Goal: Transaction & Acquisition: Download file/media

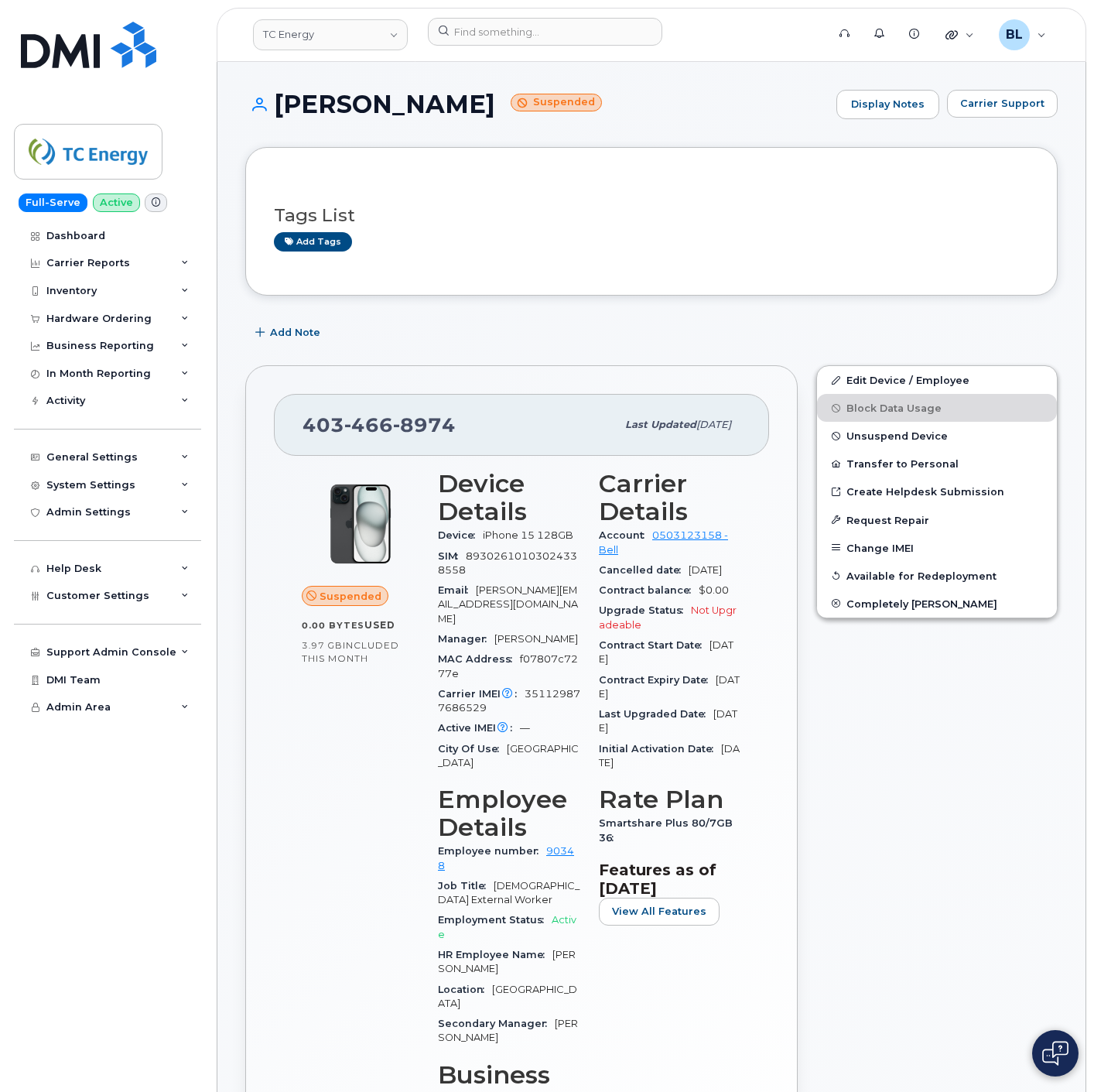
scroll to position [1202, 0]
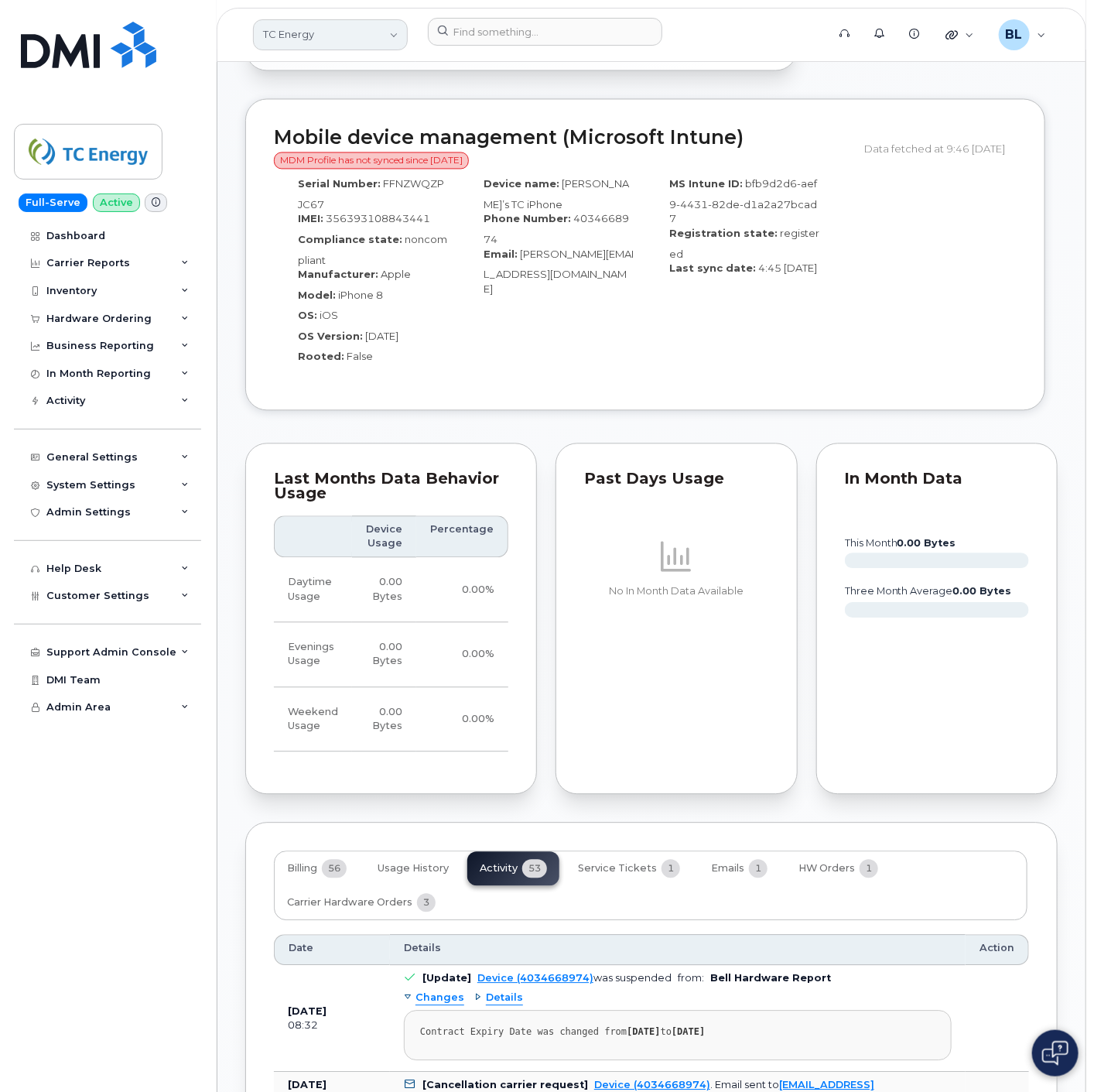
click at [370, 42] on link "TC Energy" at bounding box center [331, 34] width 155 height 31
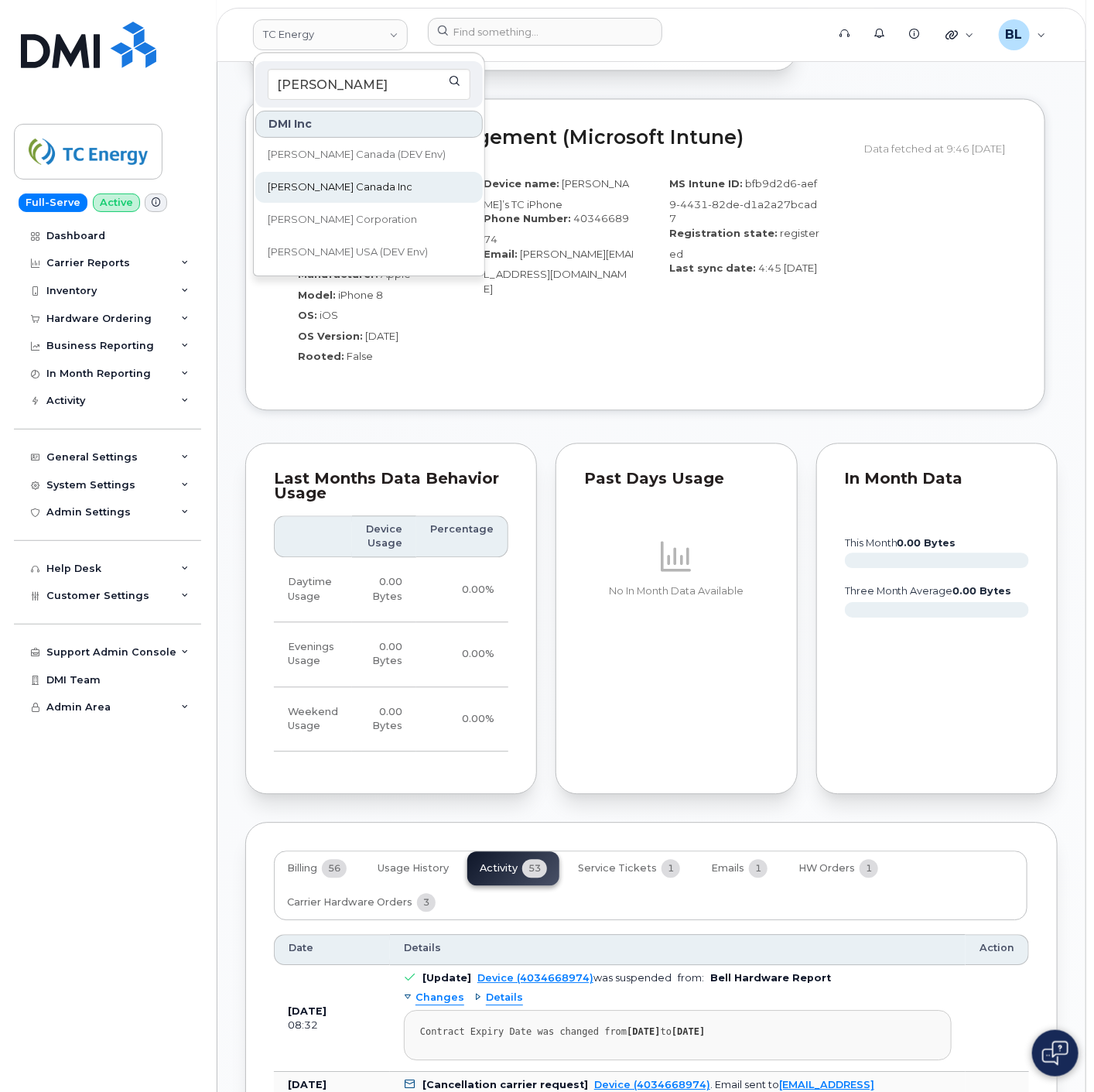
type input "kiewit"
click at [327, 182] on span "[PERSON_NAME] Canada Inc" at bounding box center [340, 188] width 145 height 16
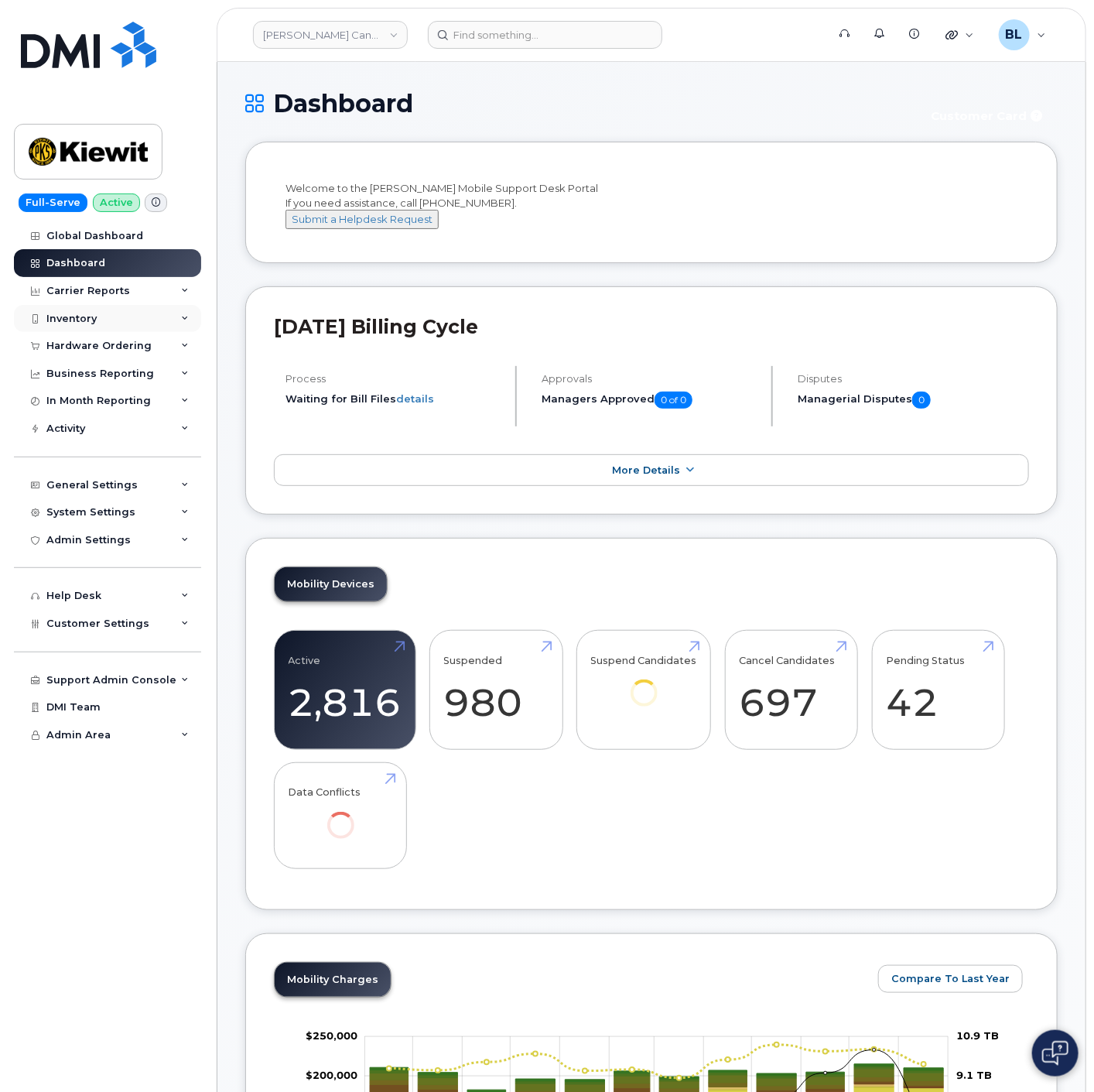
click at [124, 321] on div "Inventory" at bounding box center [107, 319] width 187 height 28
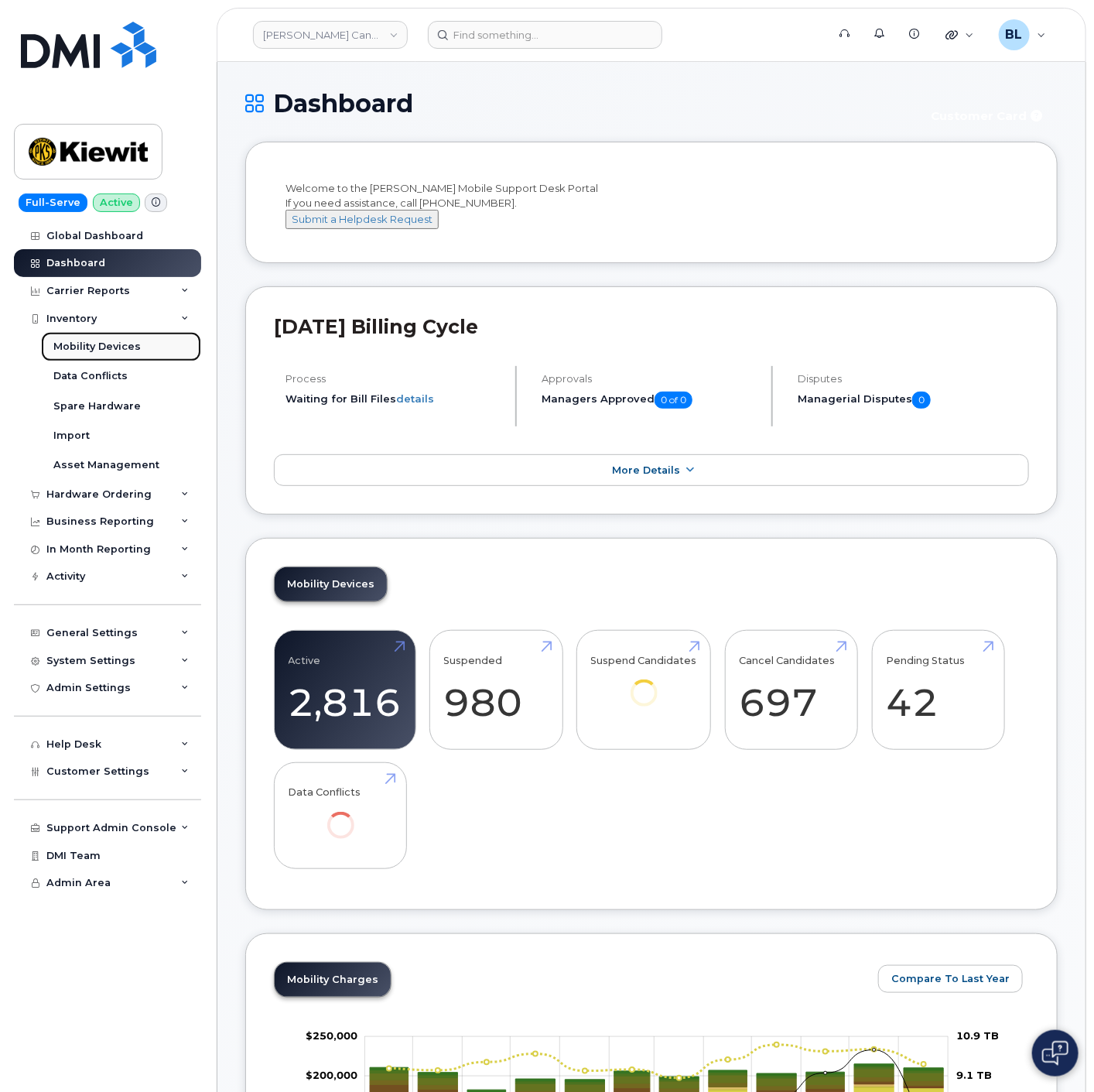
click at [125, 350] on div "Mobility Devices" at bounding box center [97, 347] width 87 height 14
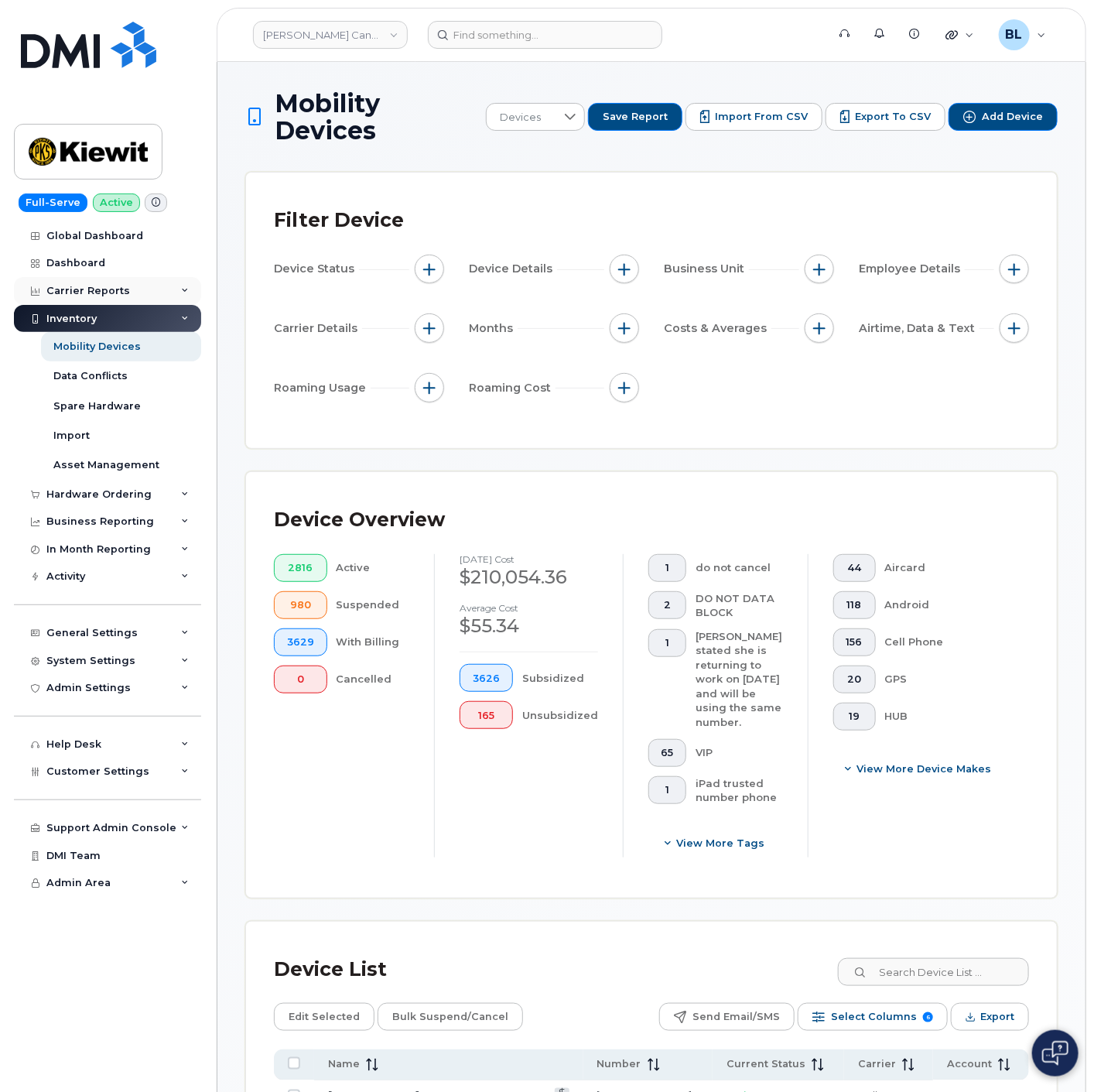
click at [110, 292] on div "Carrier Reports" at bounding box center [88, 291] width 83 height 12
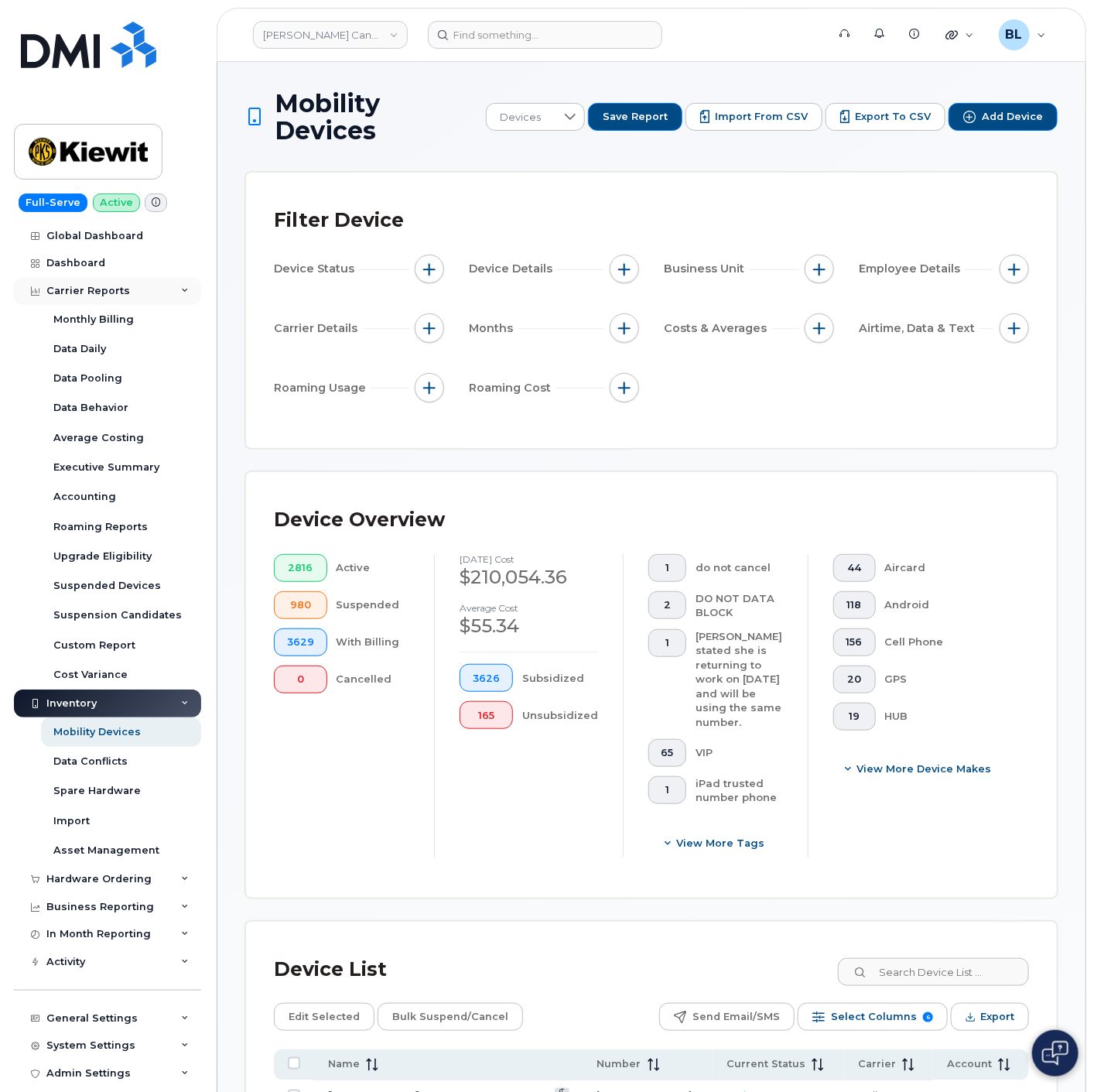
click at [130, 289] on div "Carrier Reports" at bounding box center [107, 291] width 187 height 28
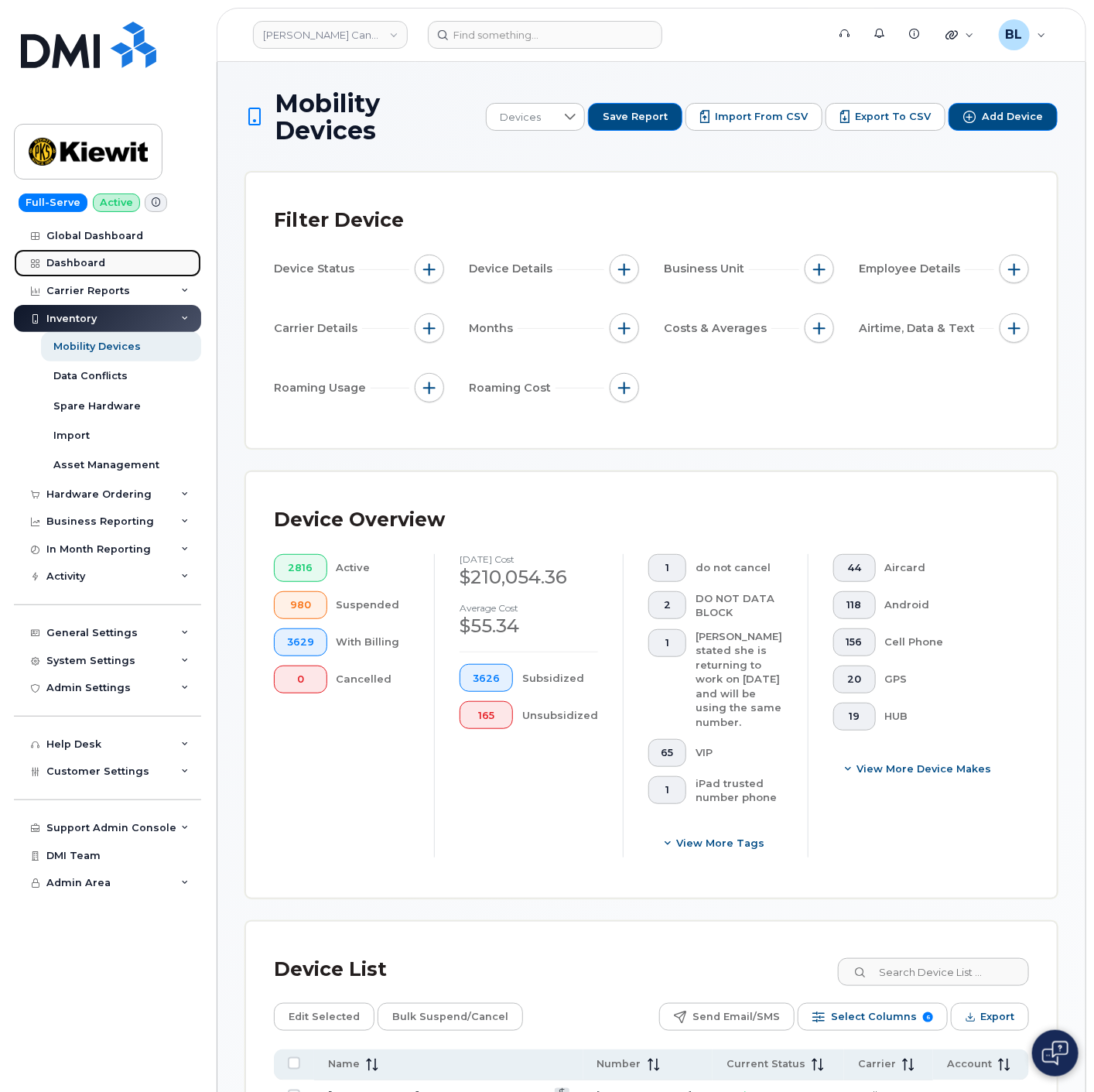
click at [96, 261] on div "Dashboard" at bounding box center [76, 263] width 59 height 12
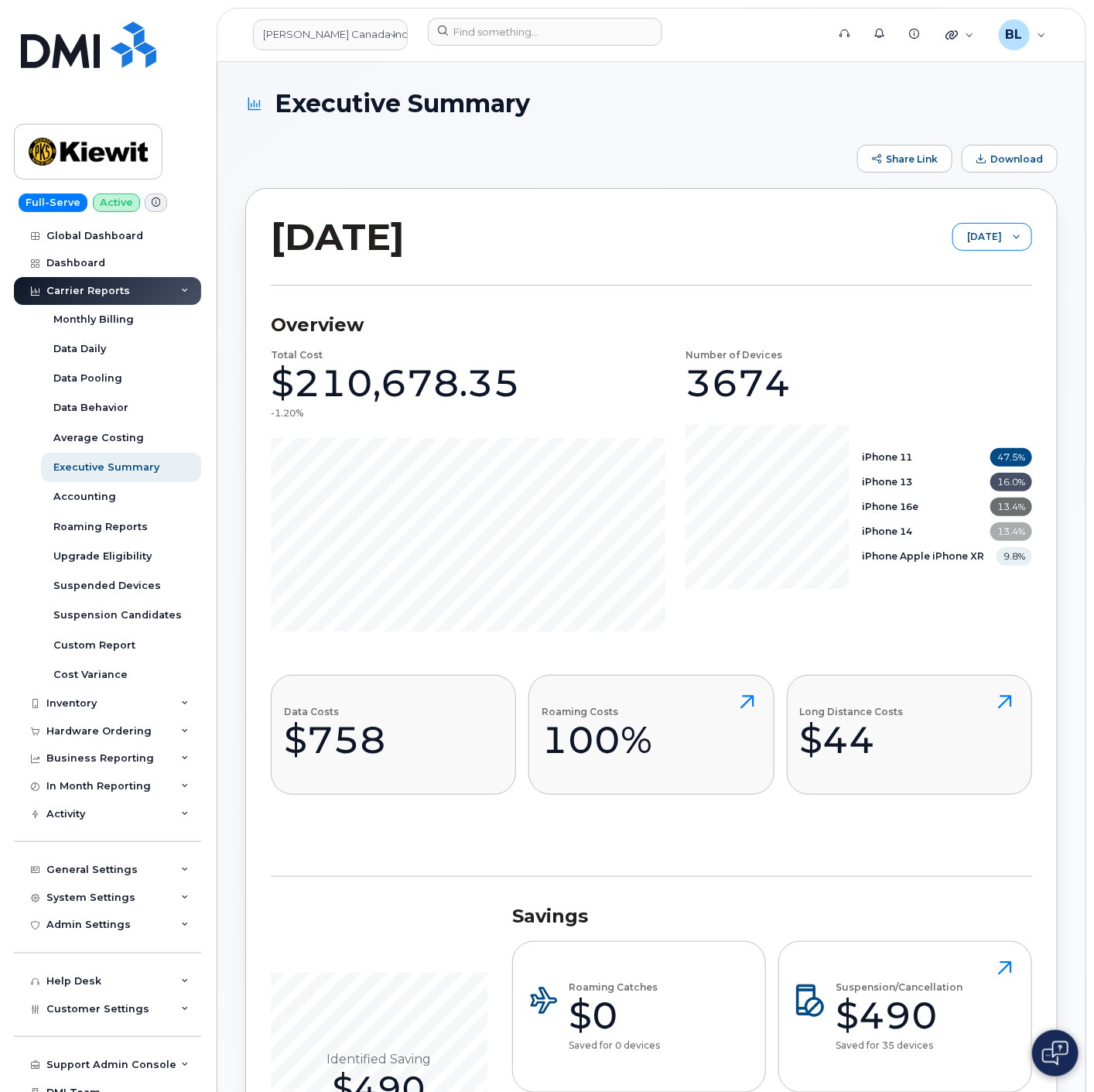
click at [1003, 224] on div at bounding box center [1017, 236] width 30 height 26
click at [1004, 226] on div at bounding box center [1017, 236] width 30 height 26
click at [1008, 248] on div at bounding box center [1017, 236] width 30 height 26
click at [992, 303] on li "July 2025" at bounding box center [980, 297] width 104 height 27
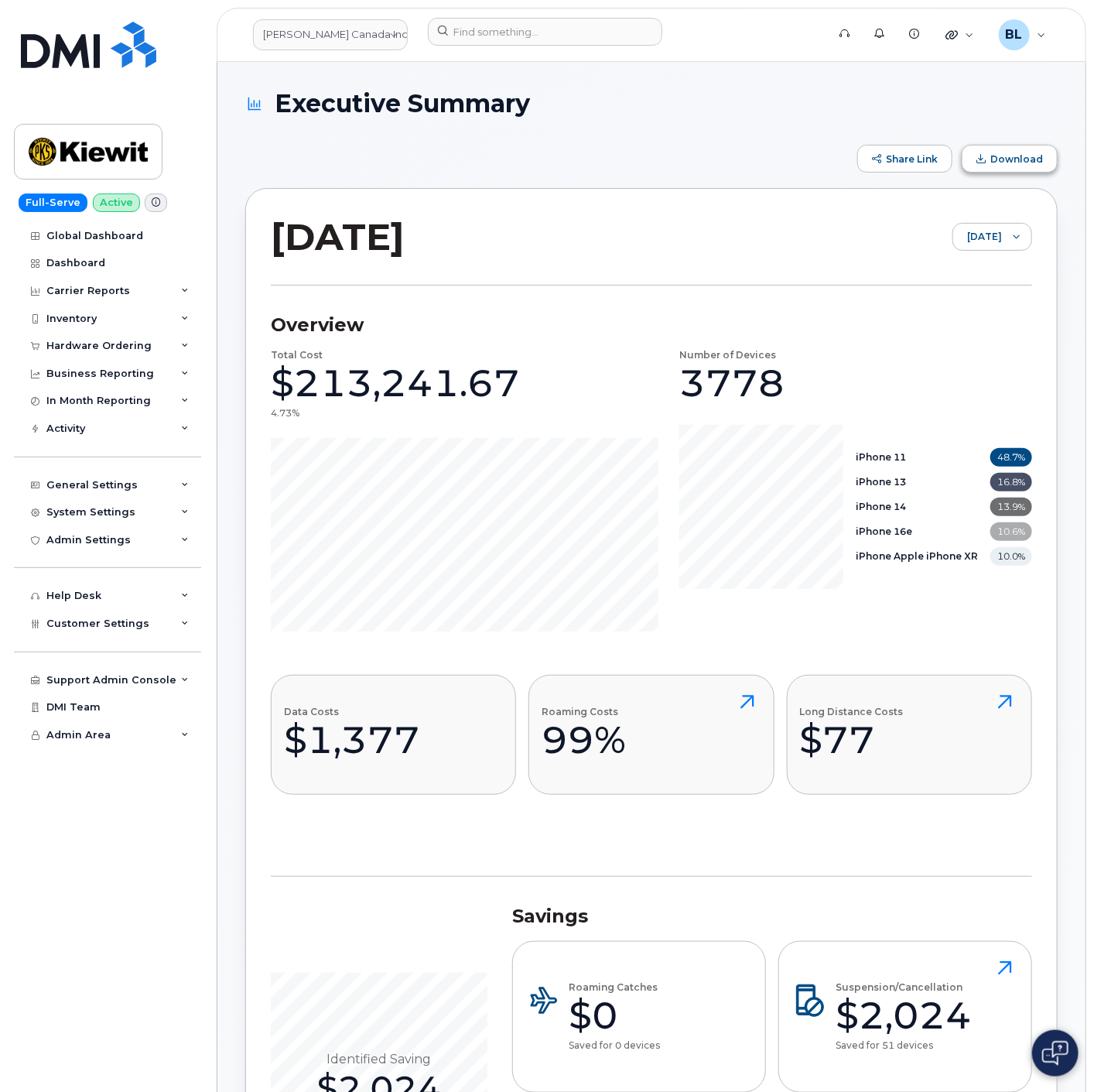
click at [1034, 153] on span "Download" at bounding box center [1016, 159] width 53 height 12
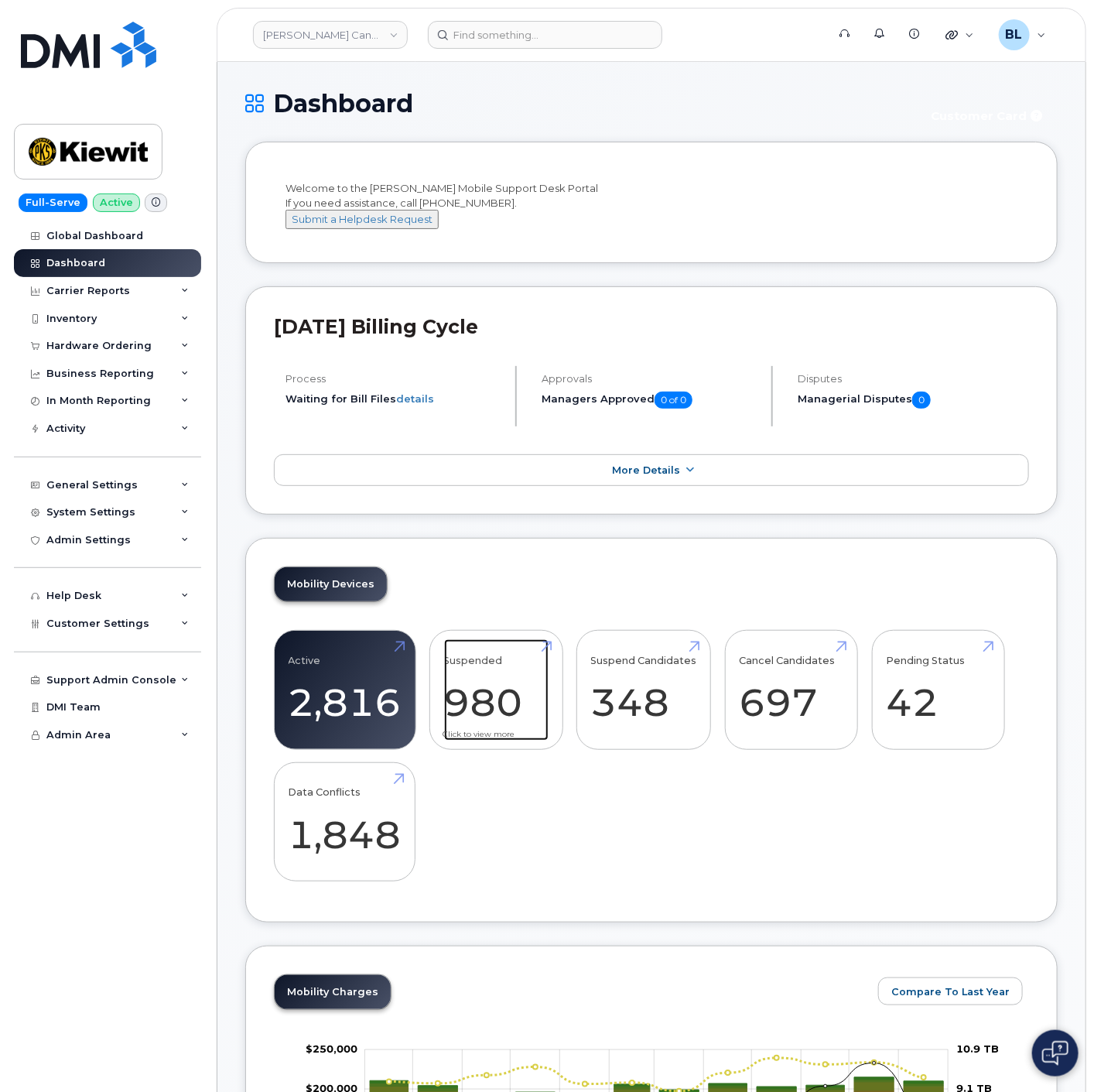
drag, startPoint x: 530, startPoint y: 701, endPoint x: 529, endPoint y: 692, distance: 9.1
click at [530, 701] on link "Suspended 980 286%" at bounding box center [496, 690] width 104 height 102
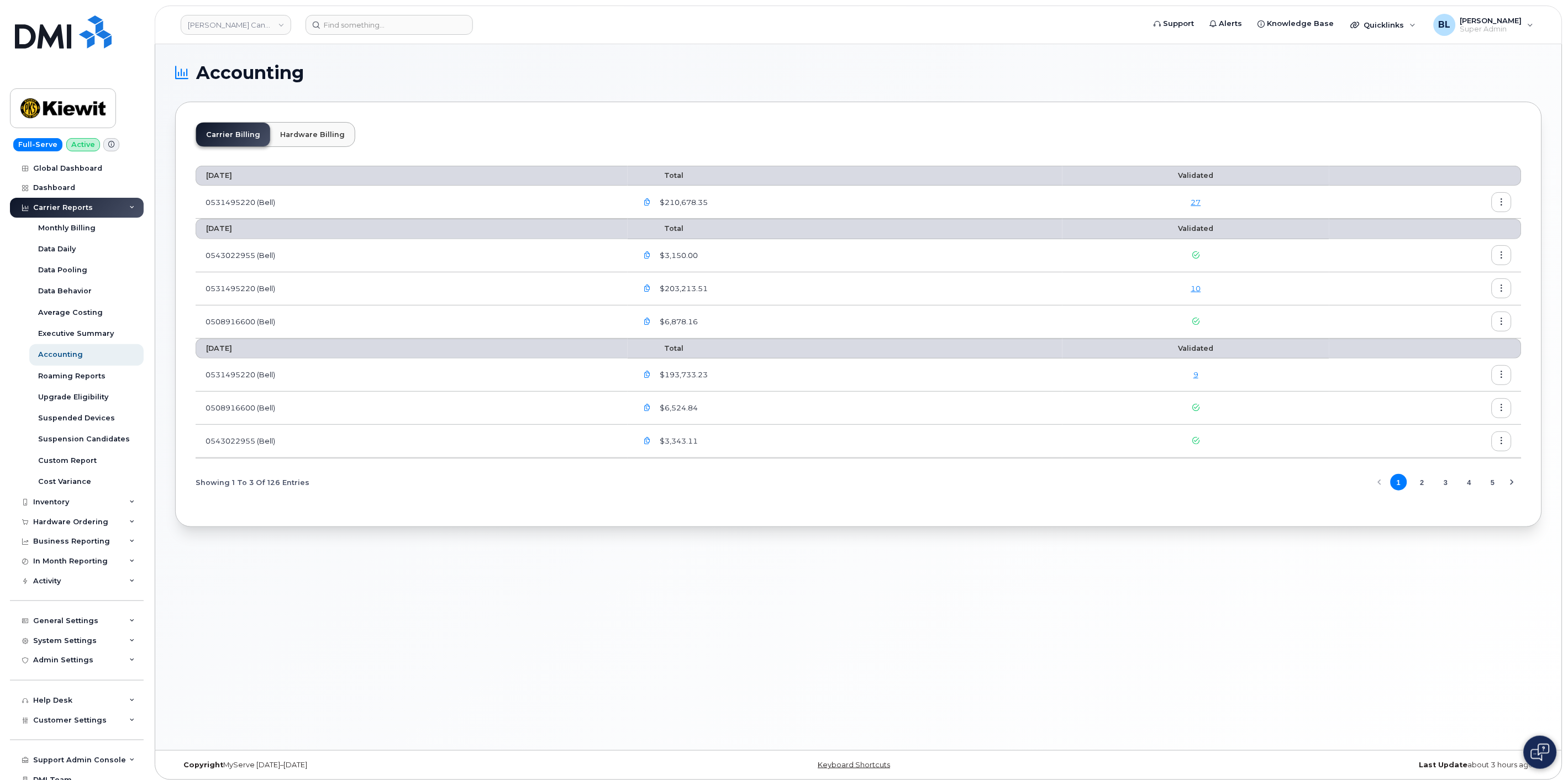
scroll to position [28, 0]
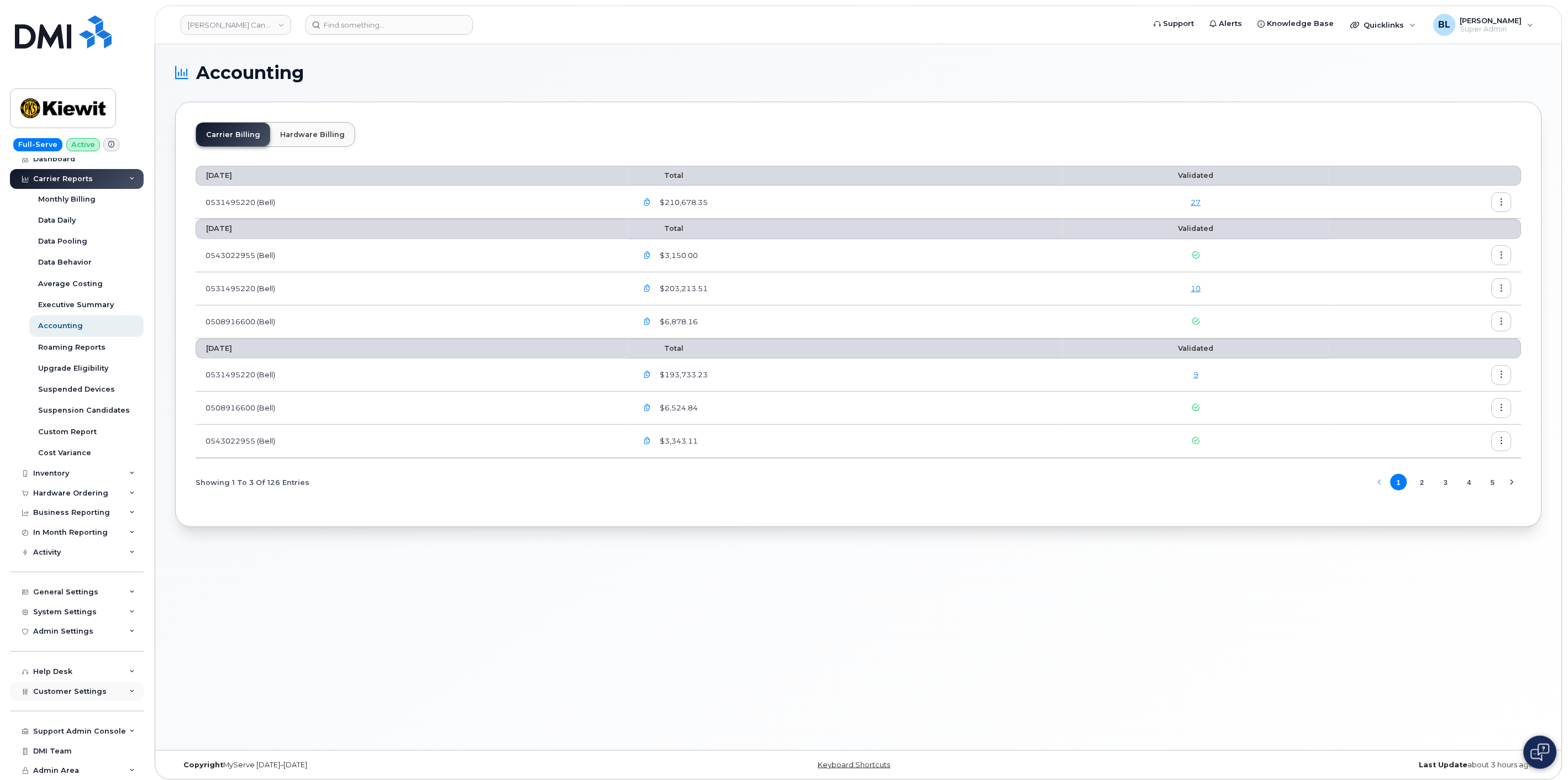
click at [84, 701] on div "Support Admin Console Add New Customer Customer Prospects Emails Sms Messages D…" at bounding box center [78, 720] width 136 height 40
click at [84, 698] on div "Customer Settings" at bounding box center [77, 691] width 133 height 20
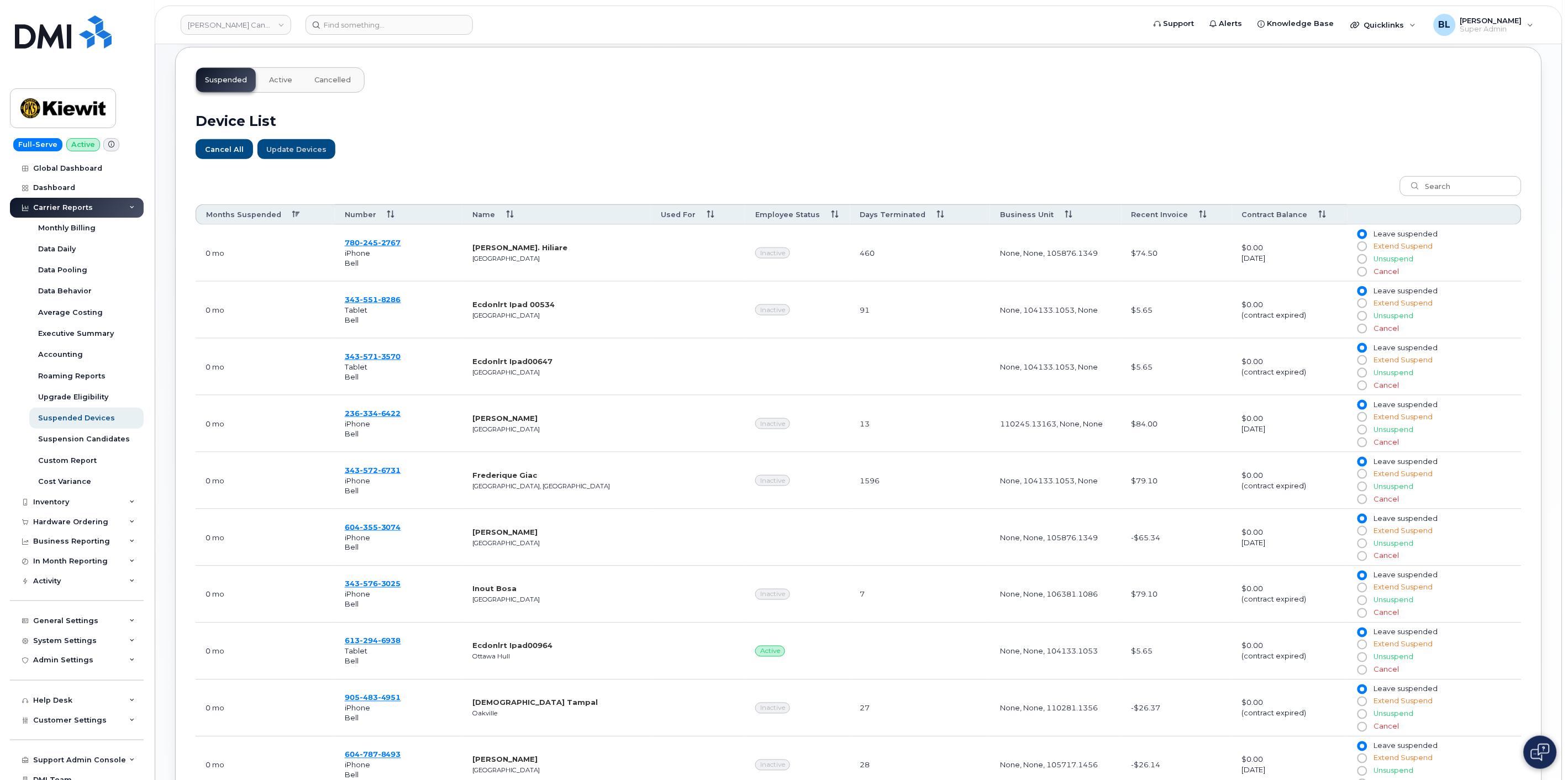
scroll to position [177, 0]
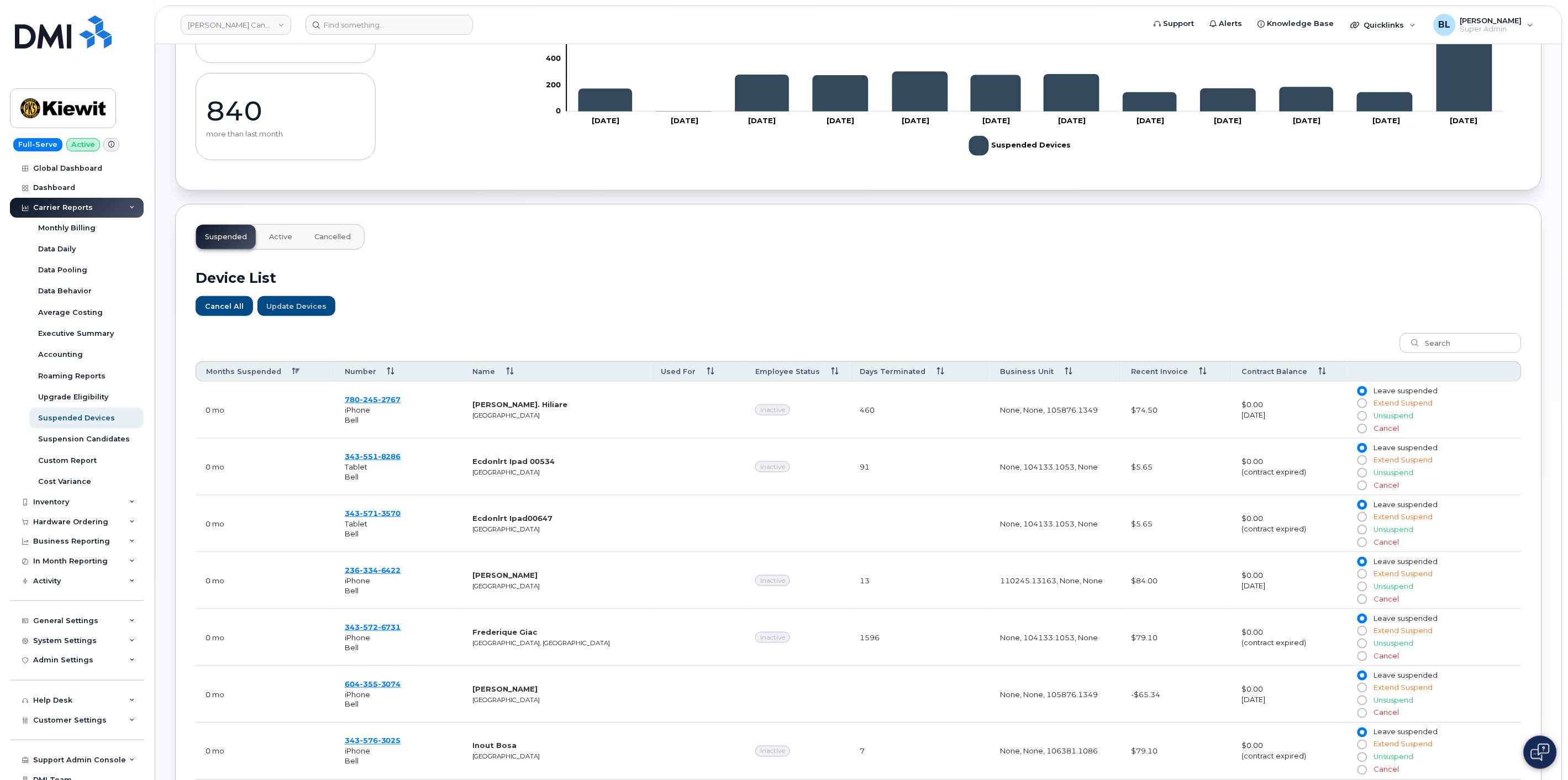
click at [288, 233] on span "Active" at bounding box center [280, 237] width 23 height 9
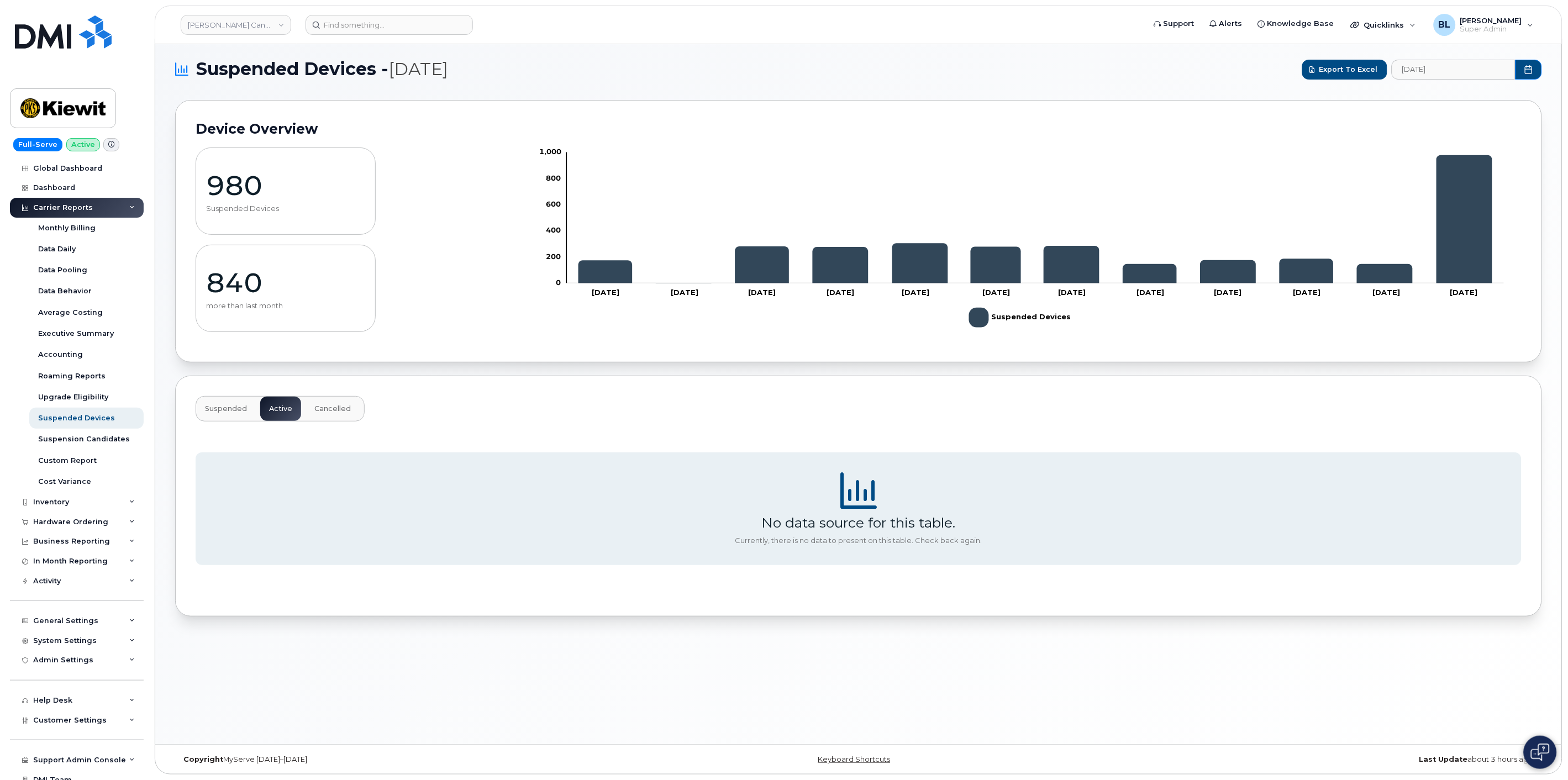
scroll to position [6, 0]
click at [322, 405] on span "Cancelled" at bounding box center [332, 408] width 36 height 9
click at [285, 412] on span "Active" at bounding box center [280, 408] width 23 height 9
click at [228, 411] on span "Suspended" at bounding box center [226, 408] width 42 height 9
click at [226, 416] on div "Suspended Active Cancelled" at bounding box center [280, 408] width 169 height 26
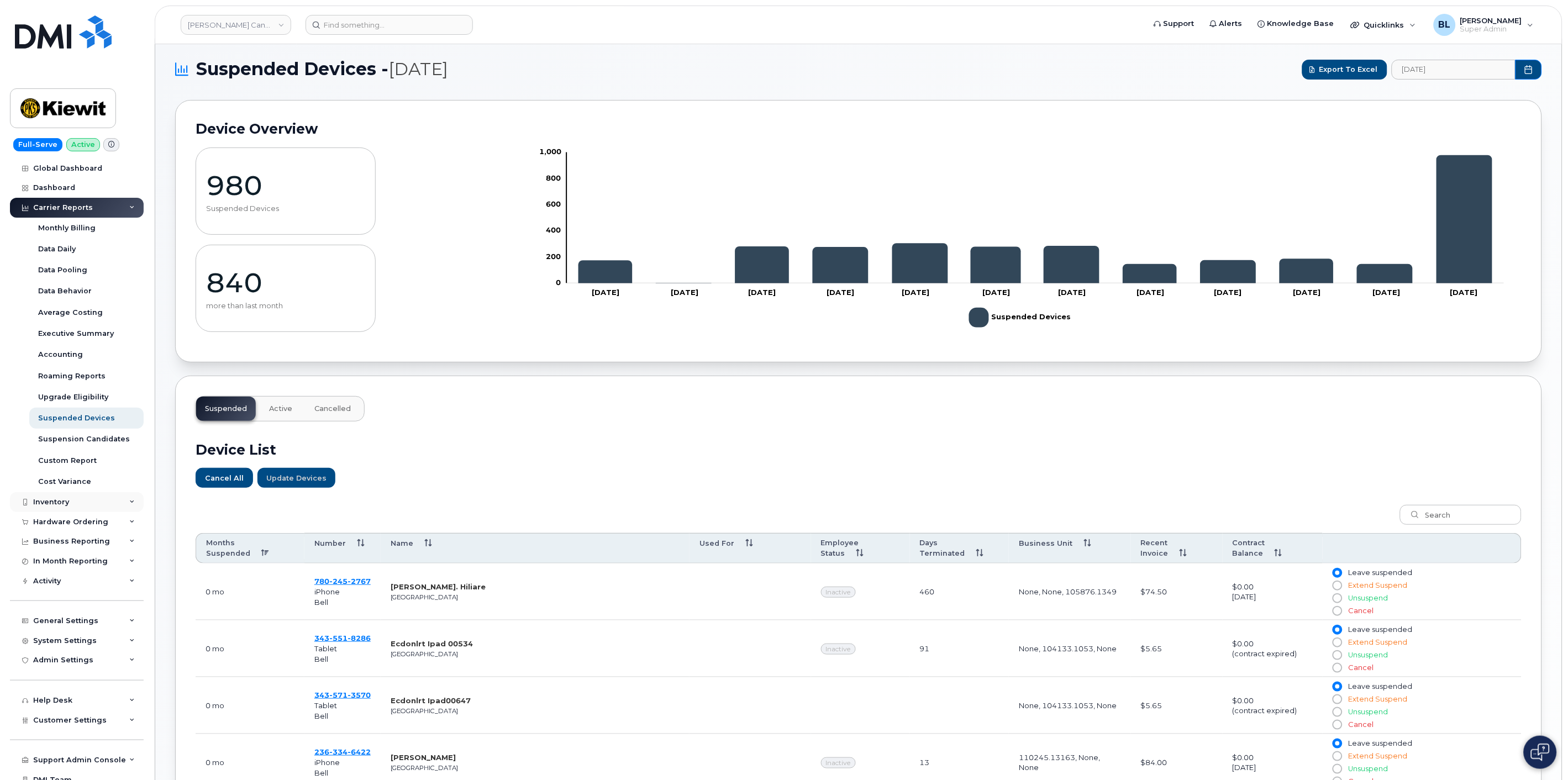
click at [103, 498] on div "Inventory" at bounding box center [77, 502] width 133 height 20
click at [90, 526] on div "Mobility Devices" at bounding box center [70, 523] width 62 height 10
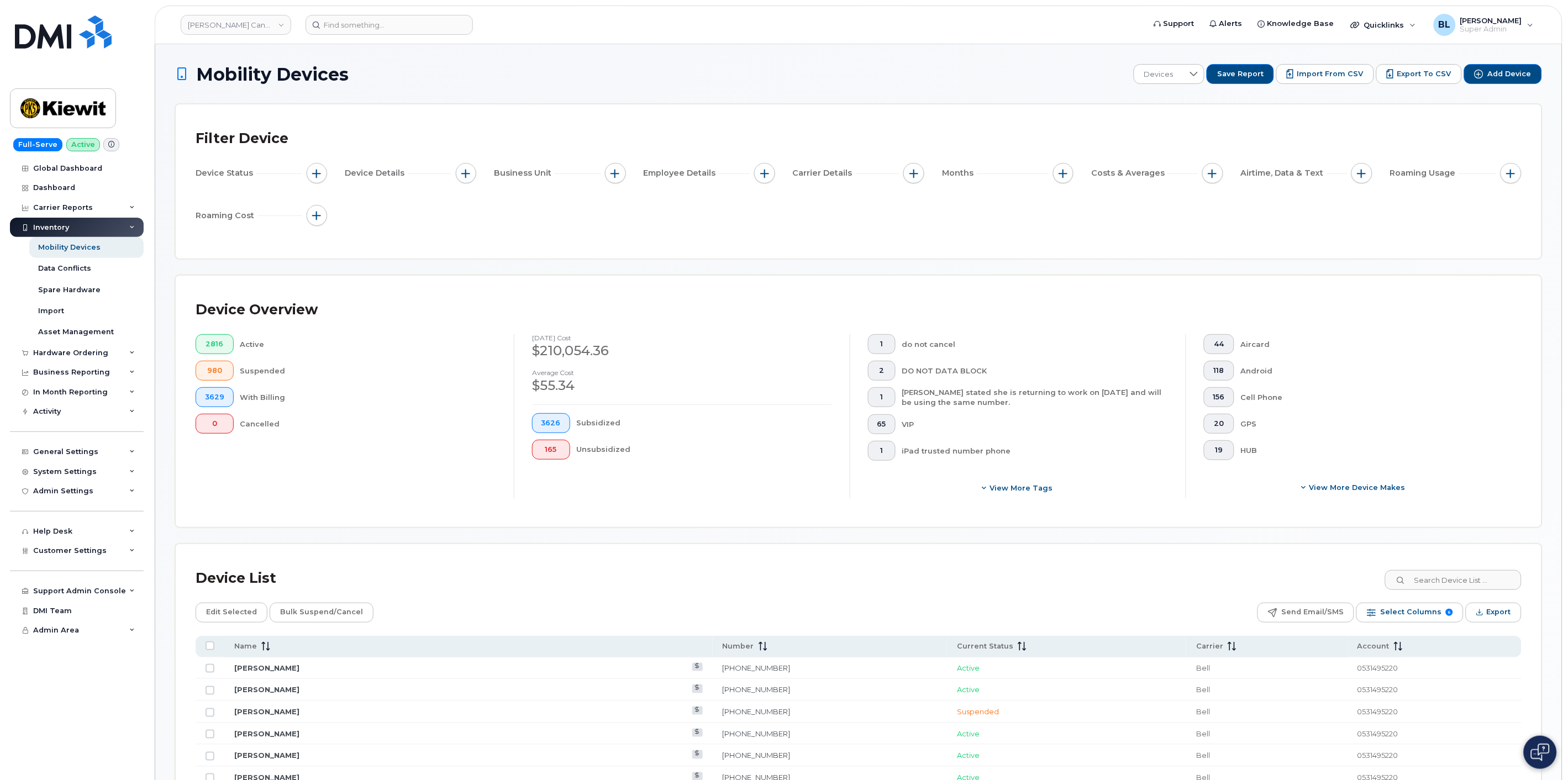
click at [781, 174] on span "button" at bounding box center [914, 173] width 9 height 9
click at [781, 223] on div "Account Number" at bounding box center [962, 223] width 99 height 11
click at [781, 223] on input "Account Number" at bounding box center [917, 224] width 9 height 9
checkbox input "true"
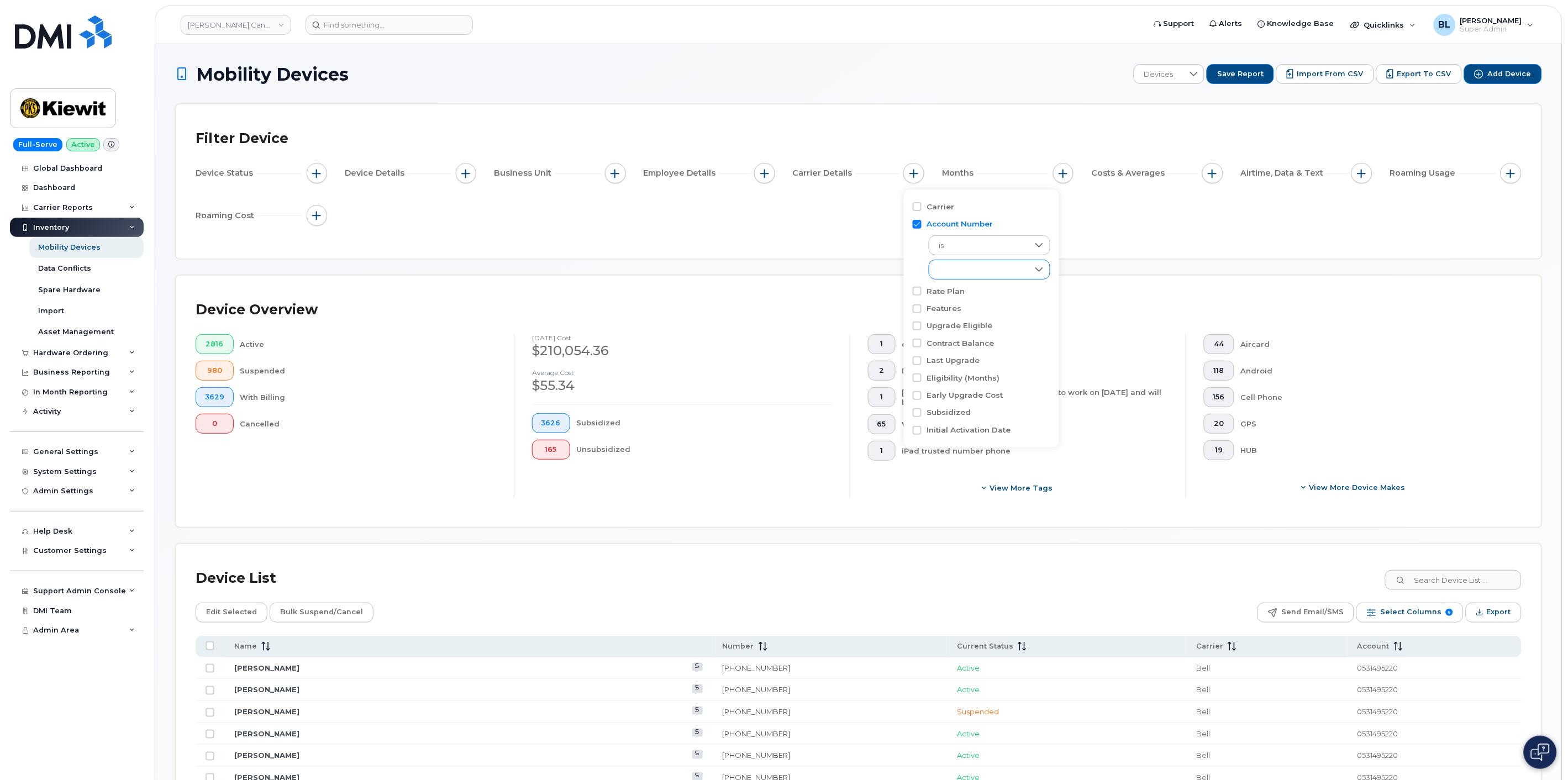
click at [781, 274] on div "empty" at bounding box center [979, 269] width 99 height 18
click at [781, 291] on span "0508916600 - Bell - 100488418 - [PERSON_NAME] [GEOGRAPHIC_DATA]" at bounding box center [1078, 293] width 255 height 11
checkbox input "true"
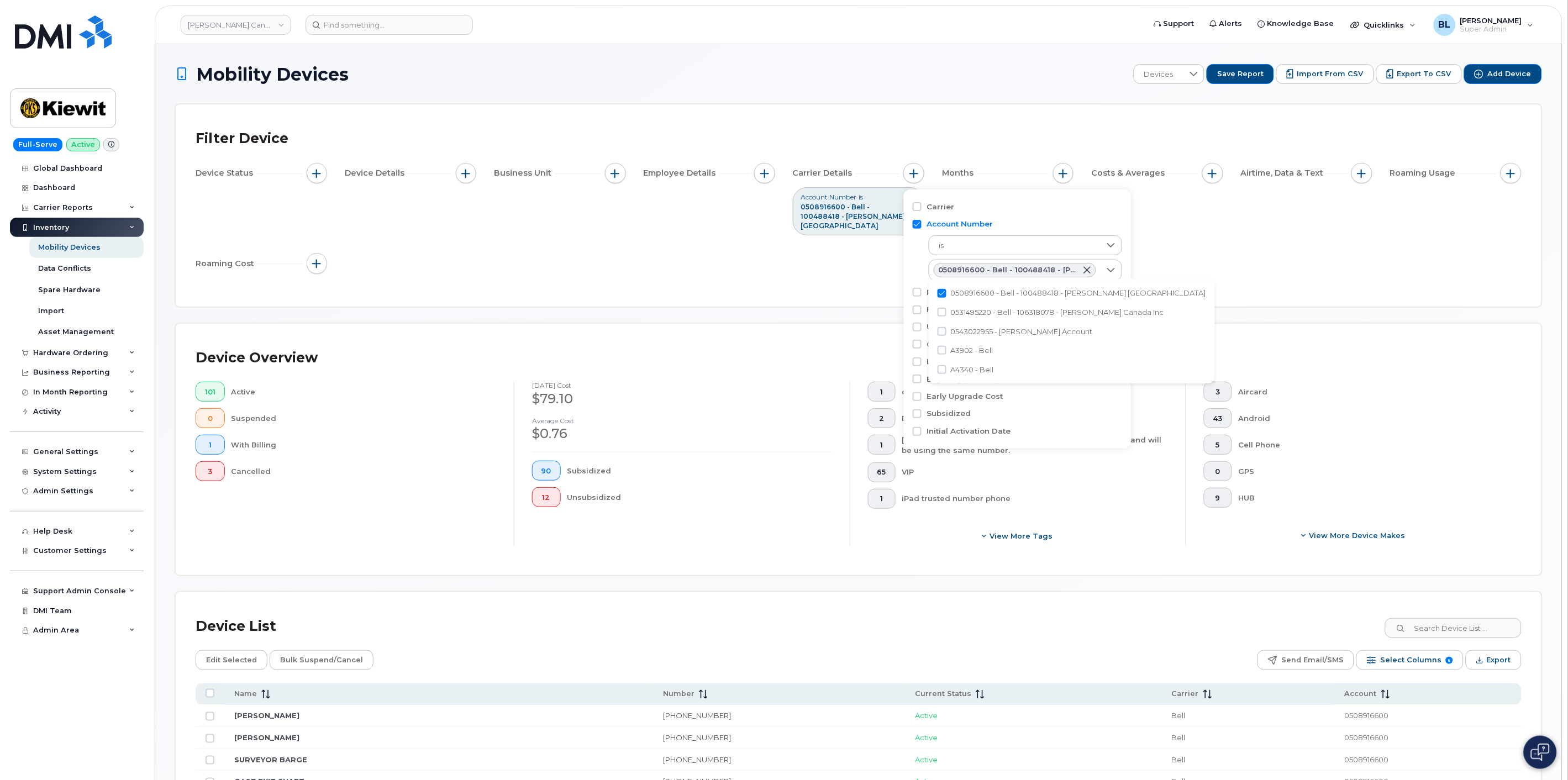
click at [499, 264] on div "Device Status Device Details Business Unit Employee Details Carrier Details Acc…" at bounding box center [858, 221] width 1326 height 115
click at [311, 174] on button "button" at bounding box center [317, 174] width 21 height 21
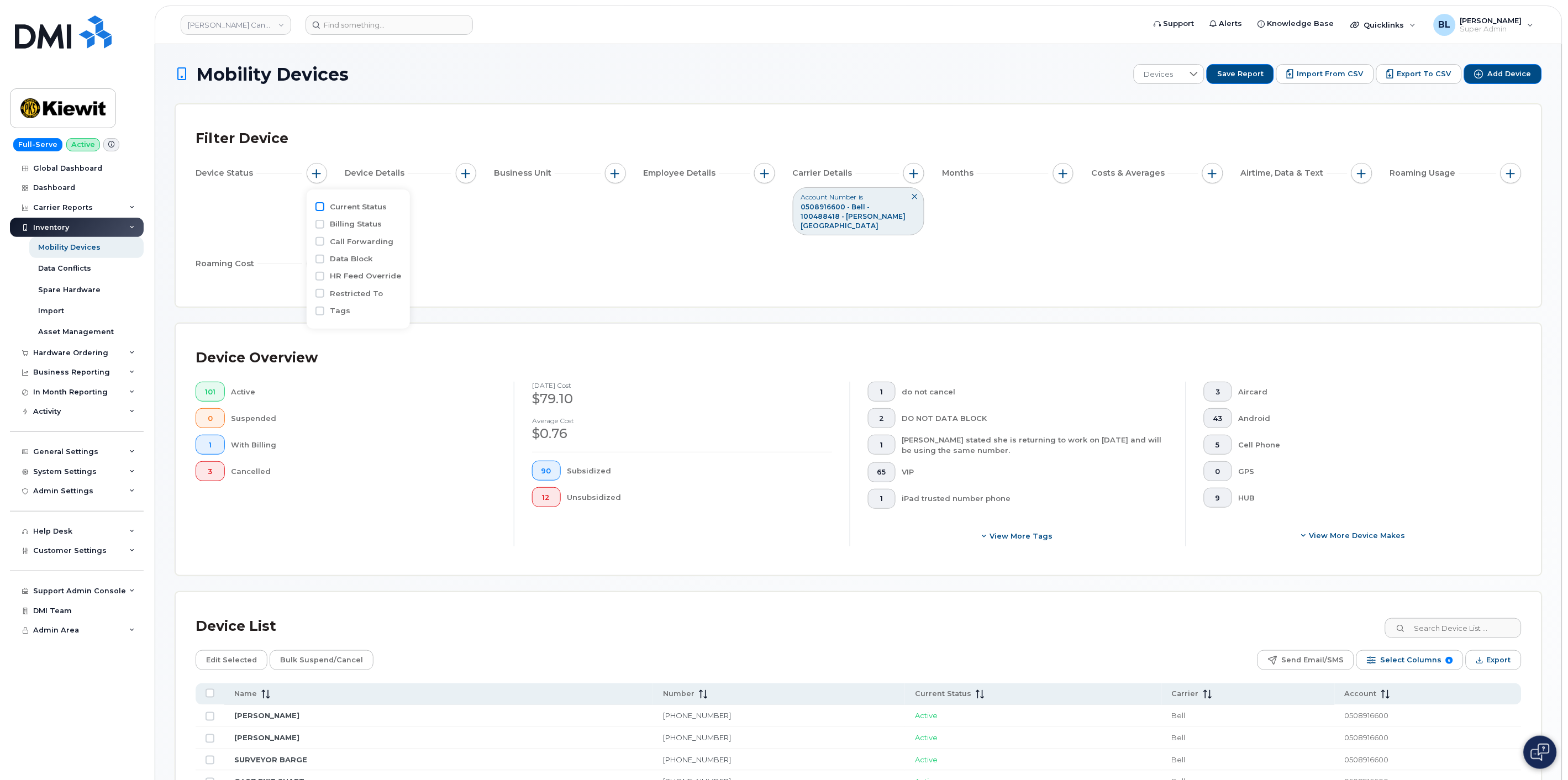
click at [321, 210] on input "Current Status" at bounding box center [320, 206] width 9 height 9
checkbox input "true"
click at [378, 228] on div "empty" at bounding box center [382, 228] width 99 height 18
click at [382, 269] on span "Suspended" at bounding box center [374, 271] width 42 height 11
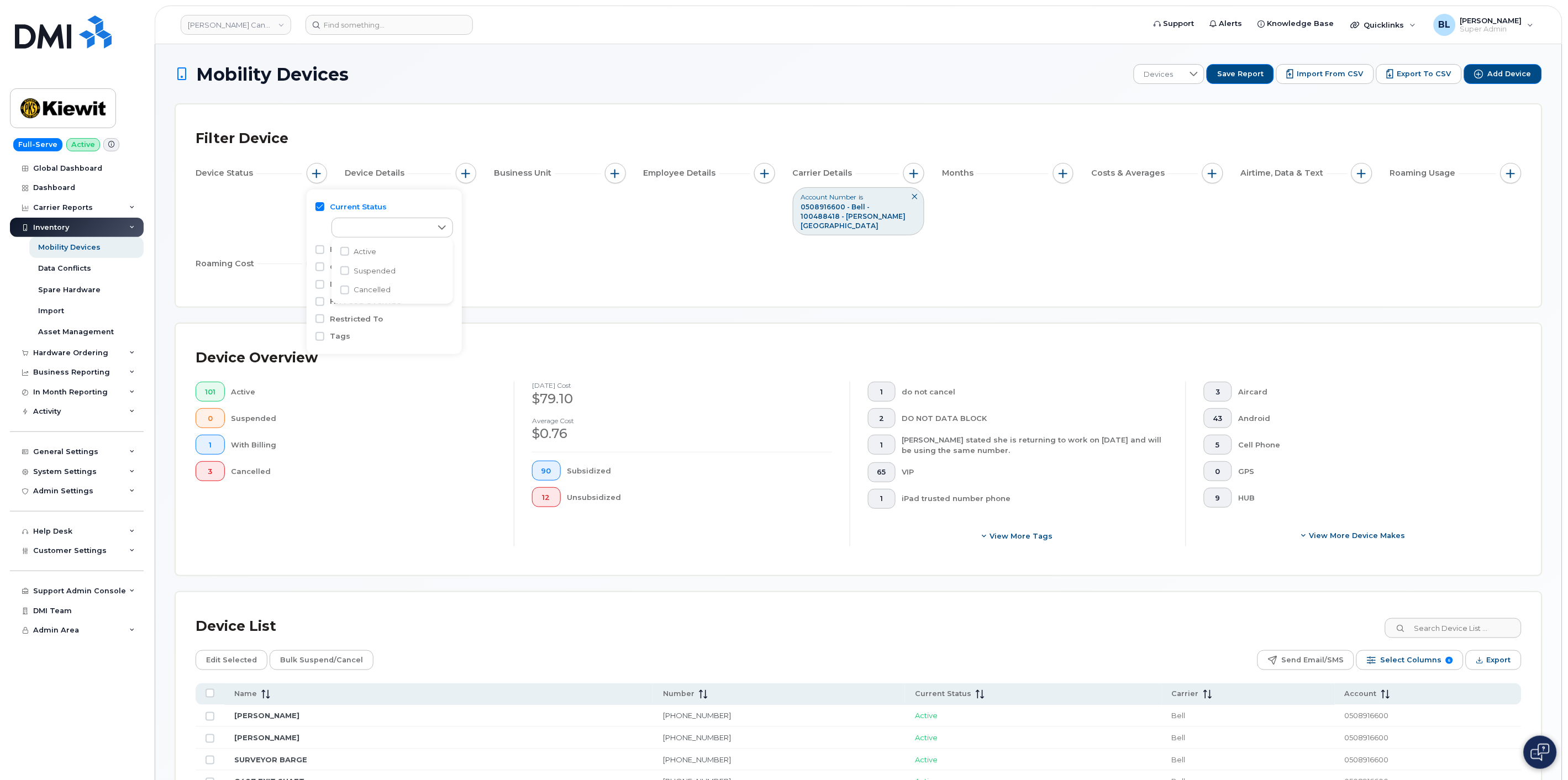
checkbox input "true"
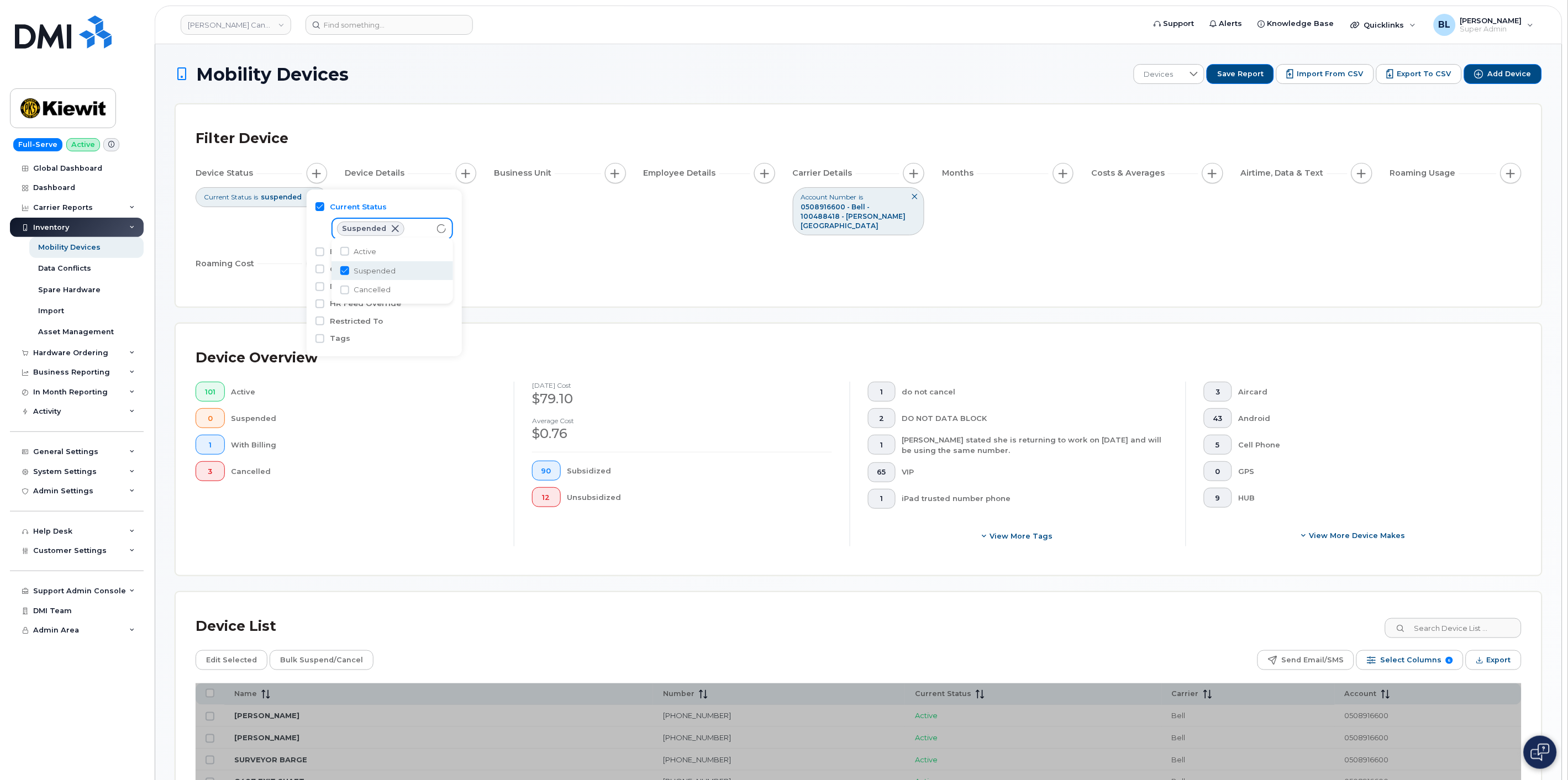
click at [661, 323] on div "Device Overview 101 Active 0 Suspended 1 With Billing 3 Cancelled August 2025 c…" at bounding box center [858, 449] width 1366 height 251
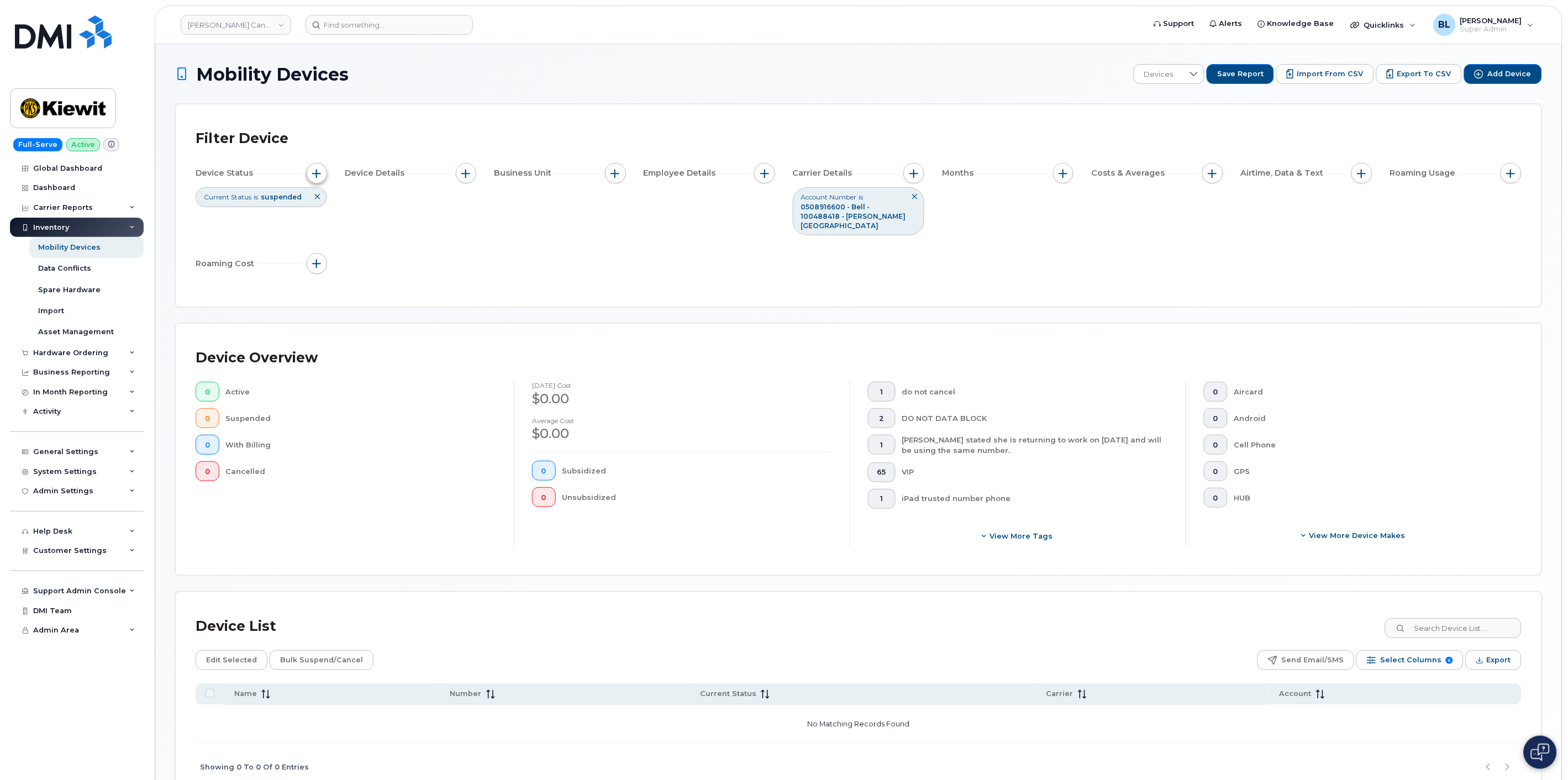
click at [314, 176] on span "button" at bounding box center [316, 173] width 9 height 9
click at [414, 226] on div "Suspended" at bounding box center [382, 228] width 99 height 20
click at [361, 254] on span "Active" at bounding box center [365, 252] width 23 height 11
checkbox input "true"
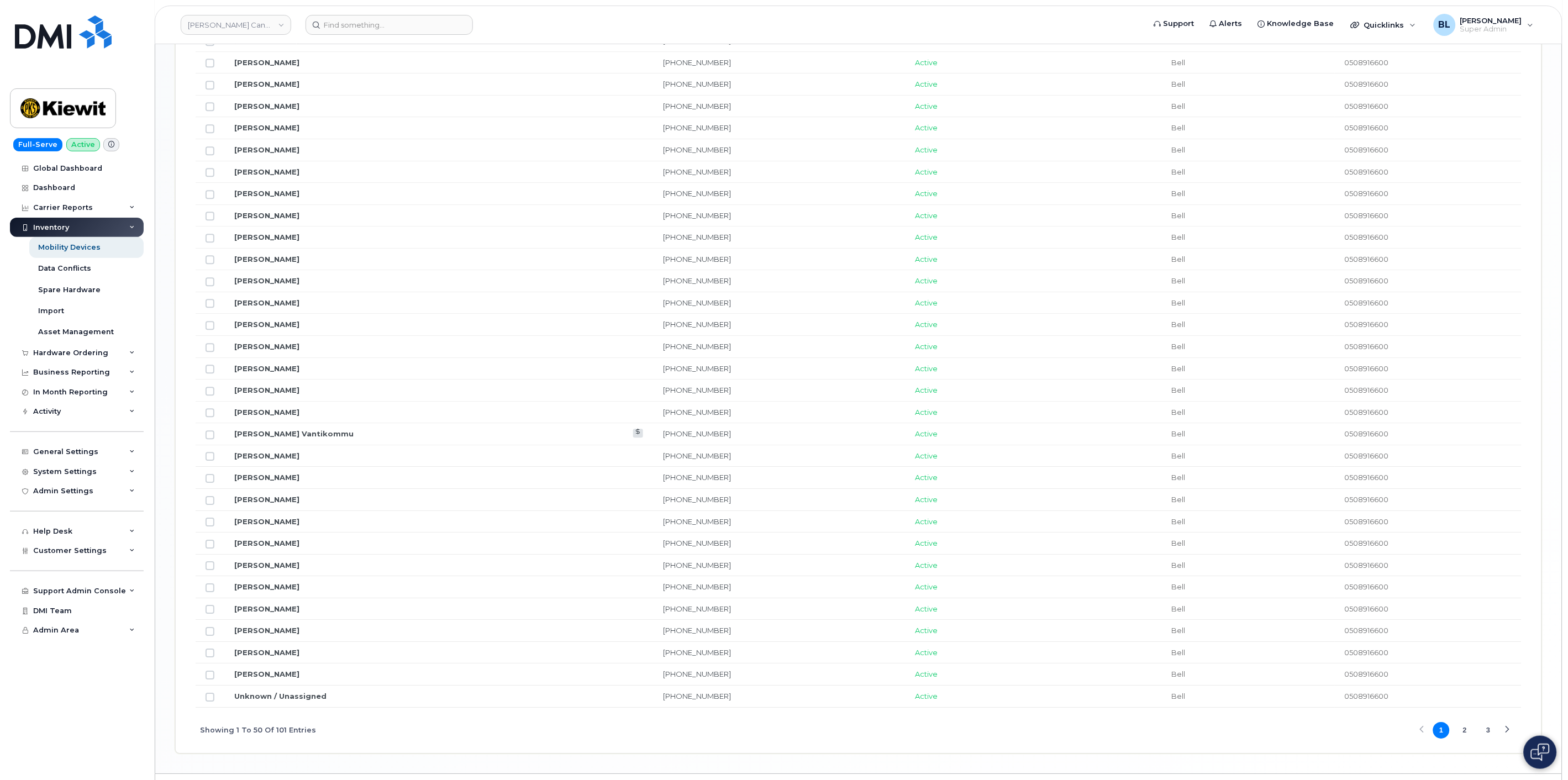
scroll to position [1113, 0]
click at [781, 704] on button "3" at bounding box center [1489, 707] width 16 height 16
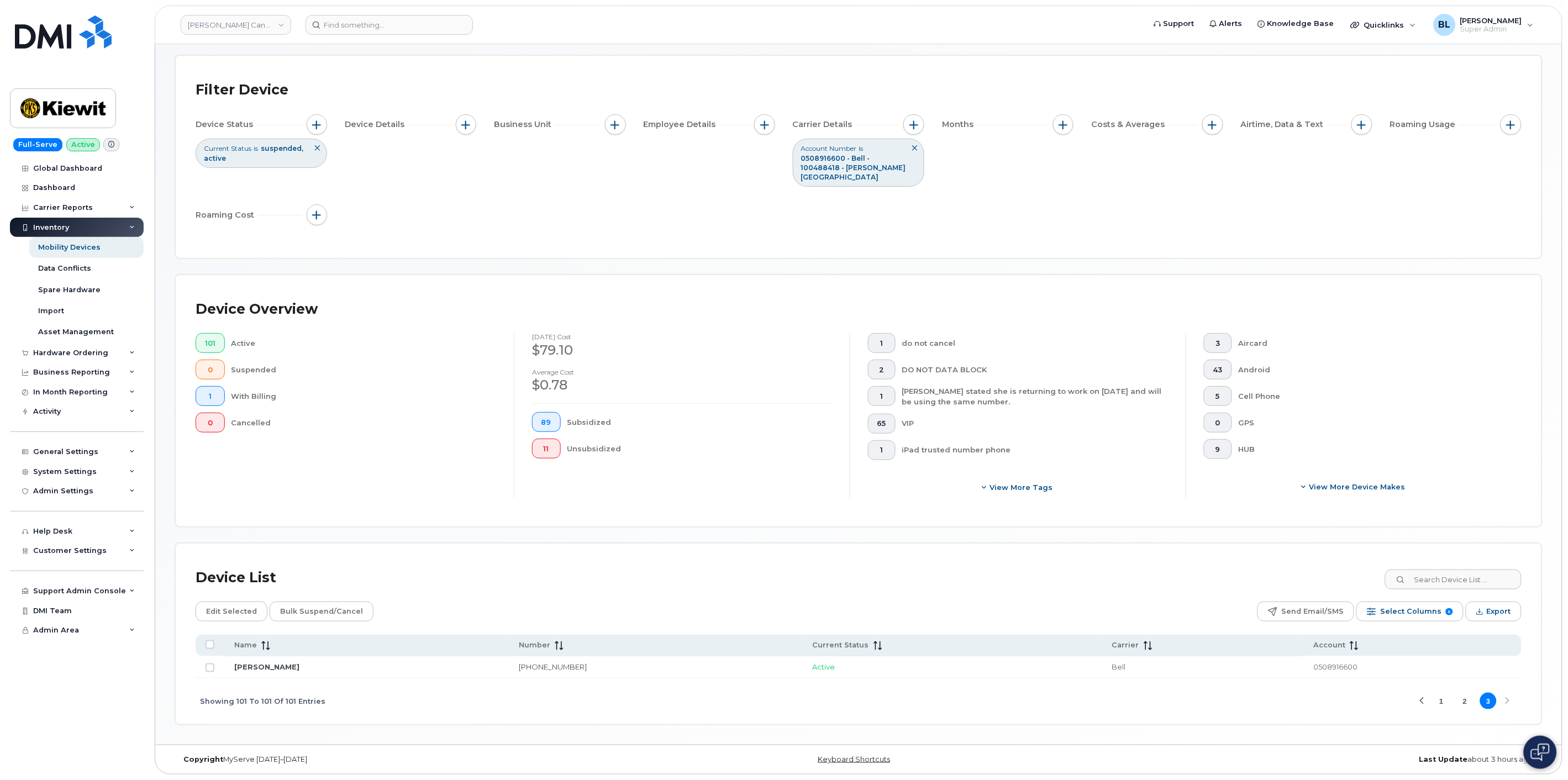
scroll to position [39, 0]
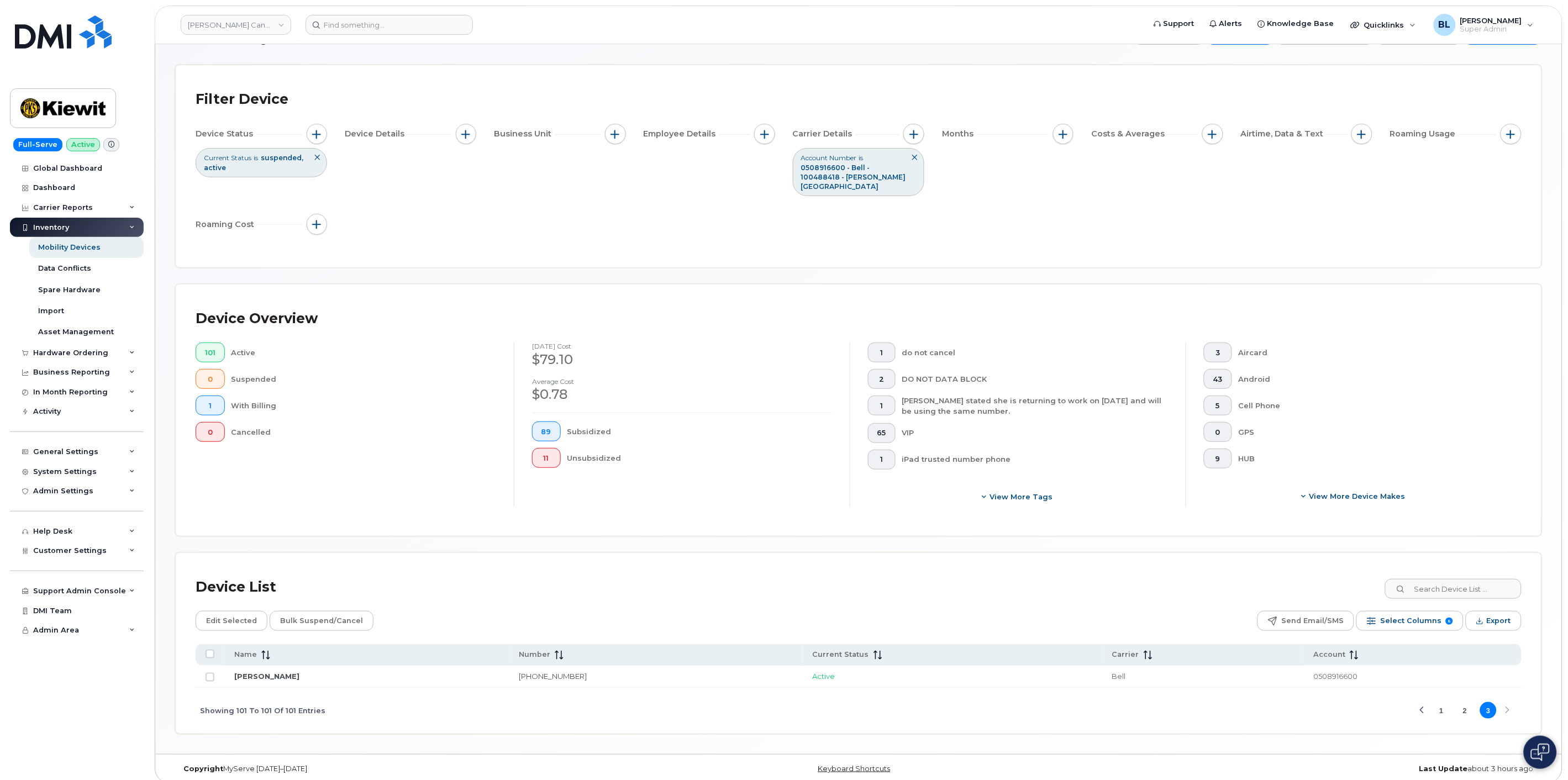
click at [781, 701] on span "1 2 3" at bounding box center [1465, 710] width 66 height 19
click at [781, 702] on button "2" at bounding box center [1465, 710] width 16 height 16
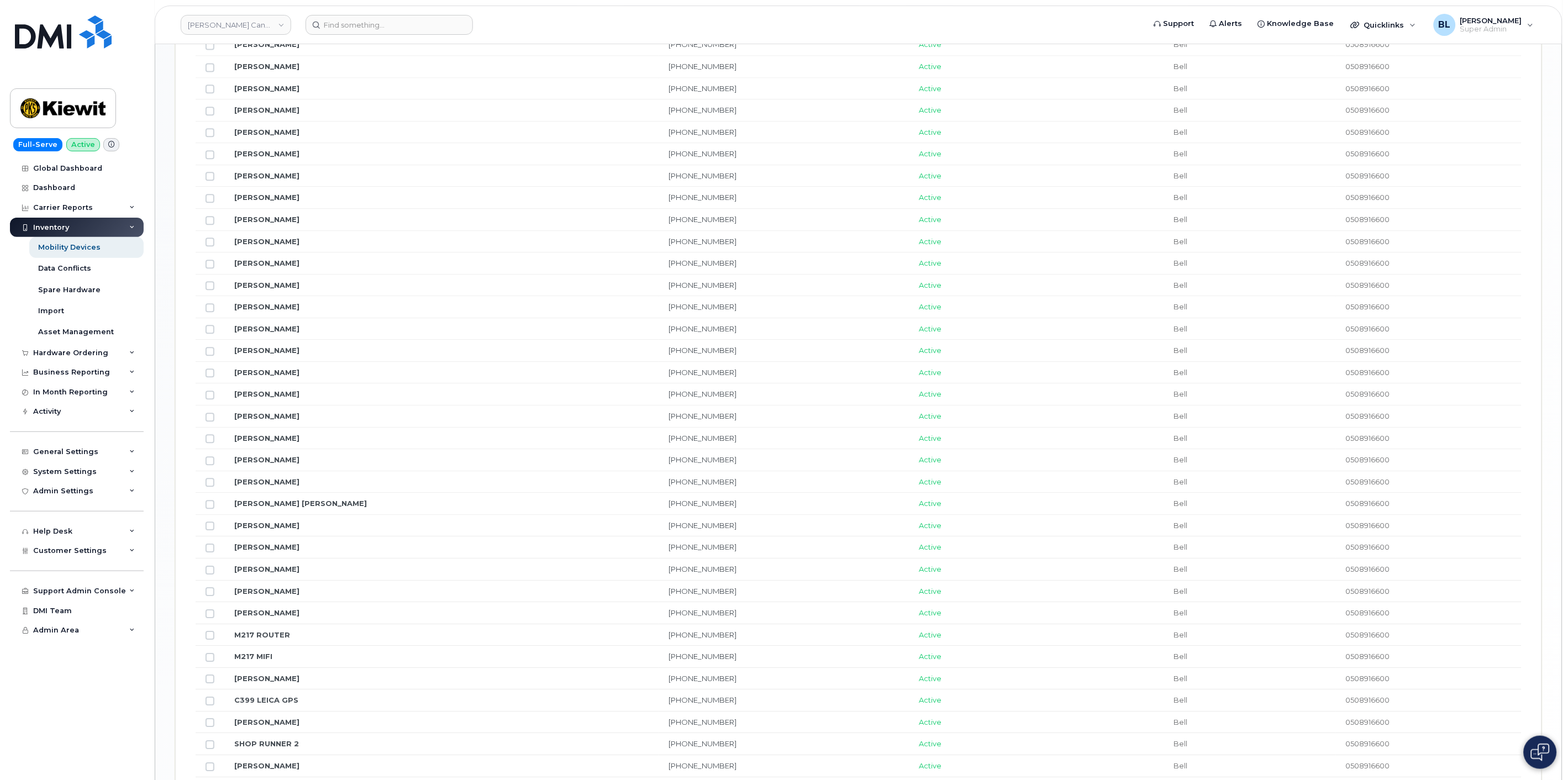
scroll to position [1113, 0]
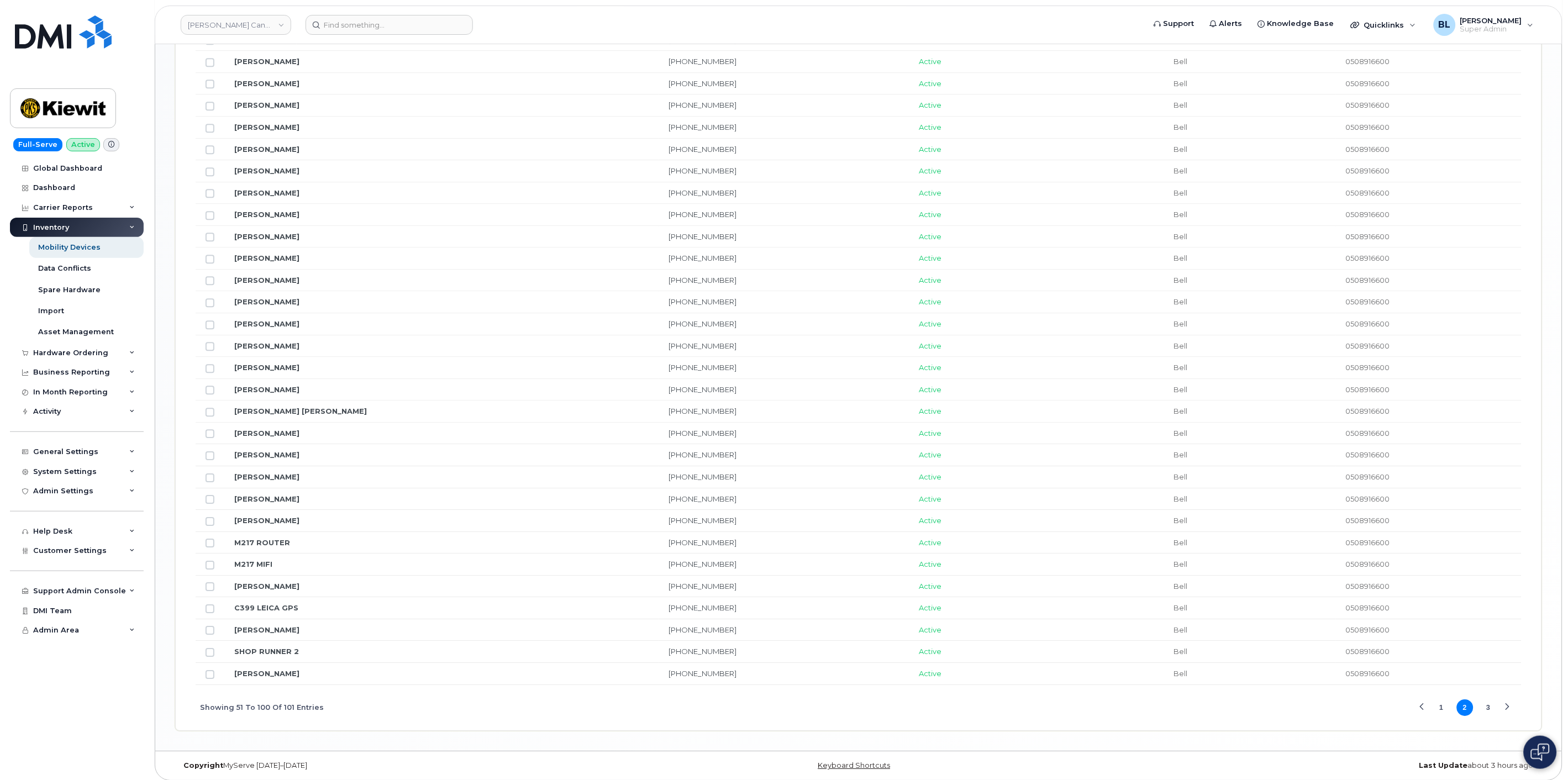
click at [781, 703] on button "3" at bounding box center [1489, 707] width 16 height 16
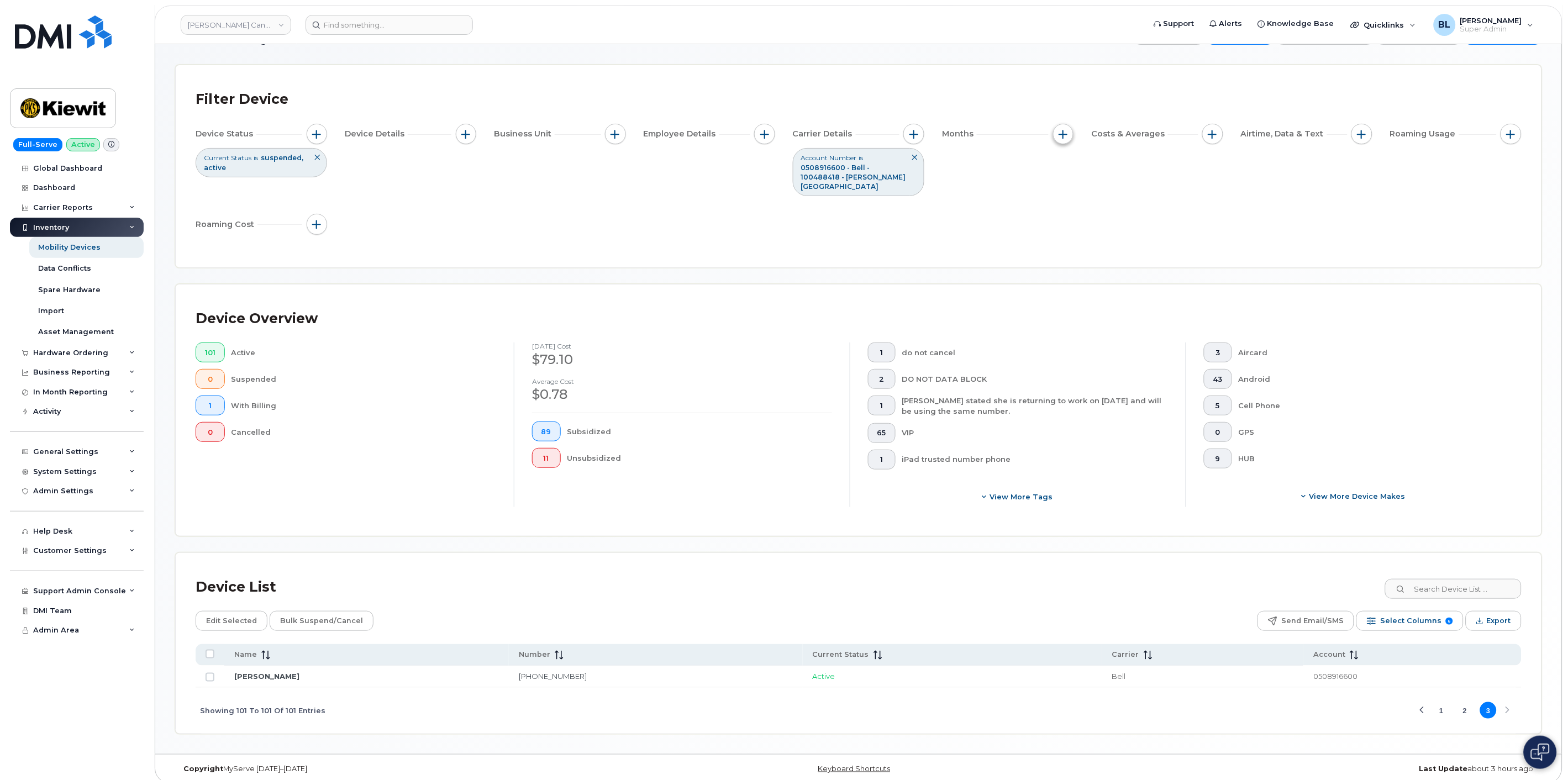
click at [781, 137] on span "button" at bounding box center [1063, 134] width 9 height 9
click at [781, 168] on input "Billing Cycle" at bounding box center [1066, 167] width 9 height 9
checkbox input "true"
click at [781, 213] on icon at bounding box center [1114, 213] width 9 height 9
click at [781, 265] on span "Last 3 months" at bounding box center [1111, 265] width 49 height 11
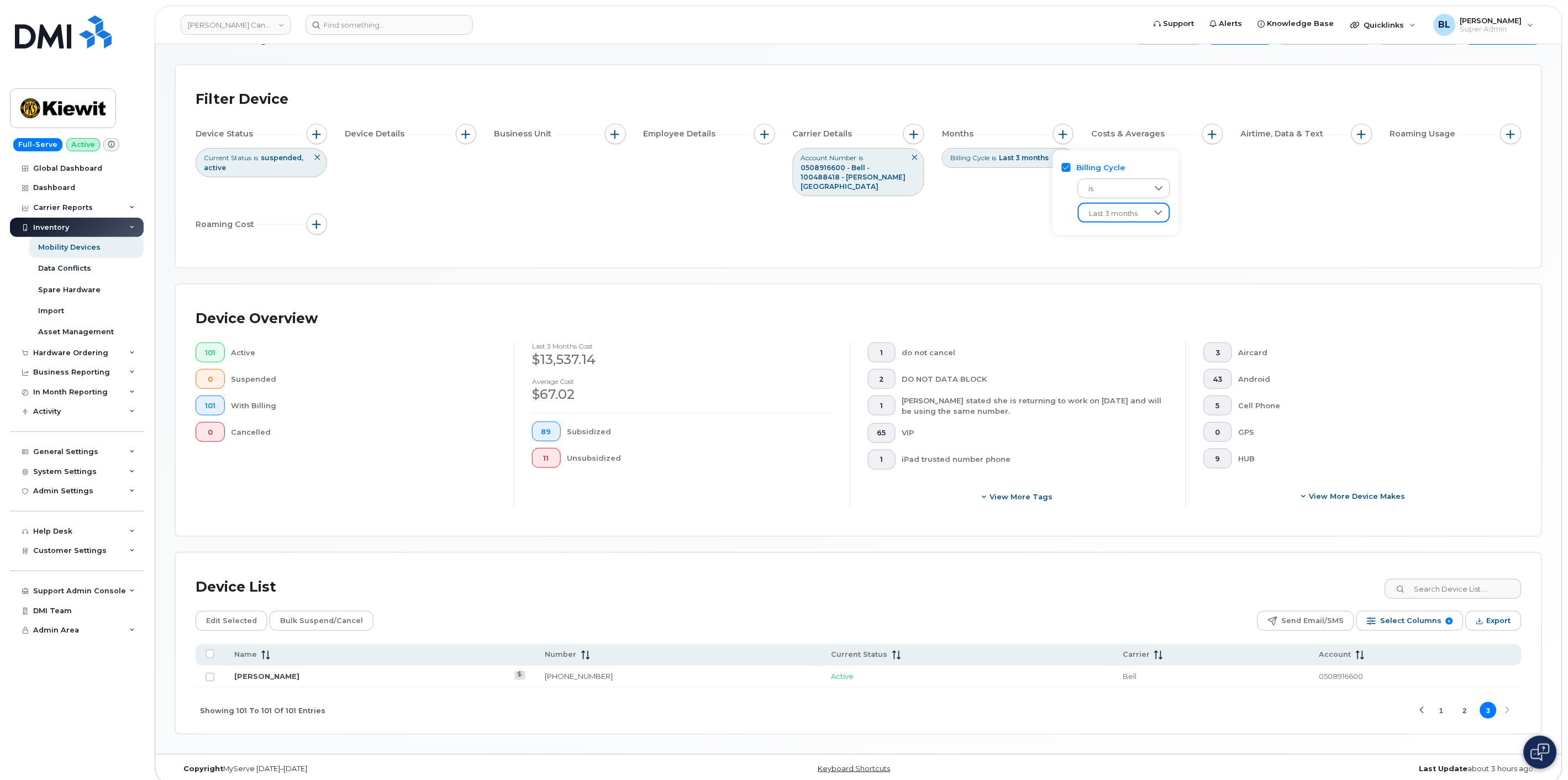
click at [781, 291] on div "Device Overview 101 Active 0 Suspended 101 With Billing 0 Cancelled Last 3 Mont…" at bounding box center [858, 410] width 1366 height 251
click at [781, 160] on icon at bounding box center [1064, 157] width 6 height 6
drag, startPoint x: 1512, startPoint y: 562, endPoint x: 1478, endPoint y: 576, distance: 36.8
click at [781, 562] on div "Device List Edit Selected Bulk Suspend/Cancel Send Email/SMS Select Columns 6 F…" at bounding box center [858, 643] width 1366 height 181
click at [781, 579] on input at bounding box center [1453, 589] width 138 height 20
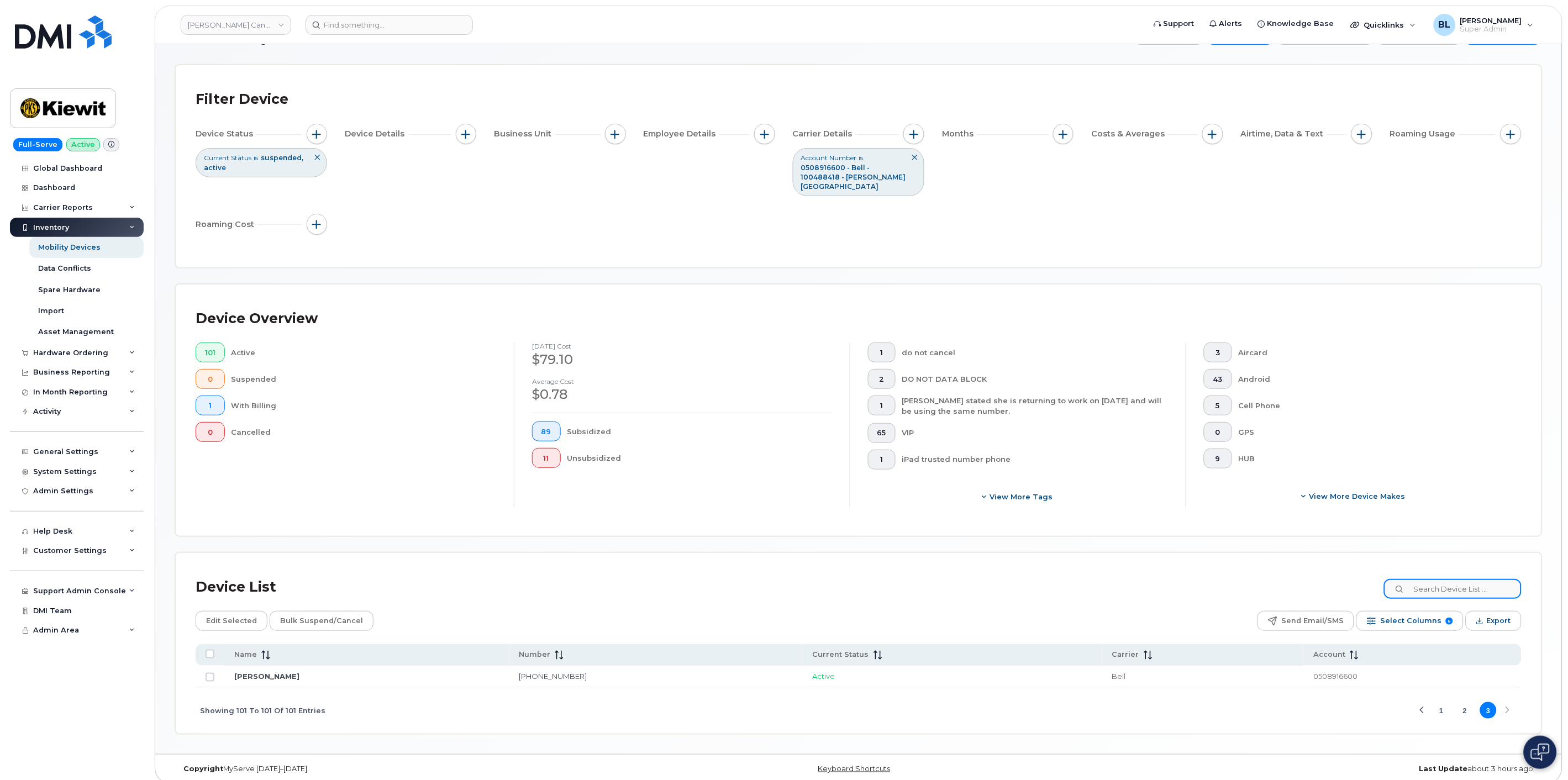
click at [781, 579] on input at bounding box center [1453, 589] width 138 height 20
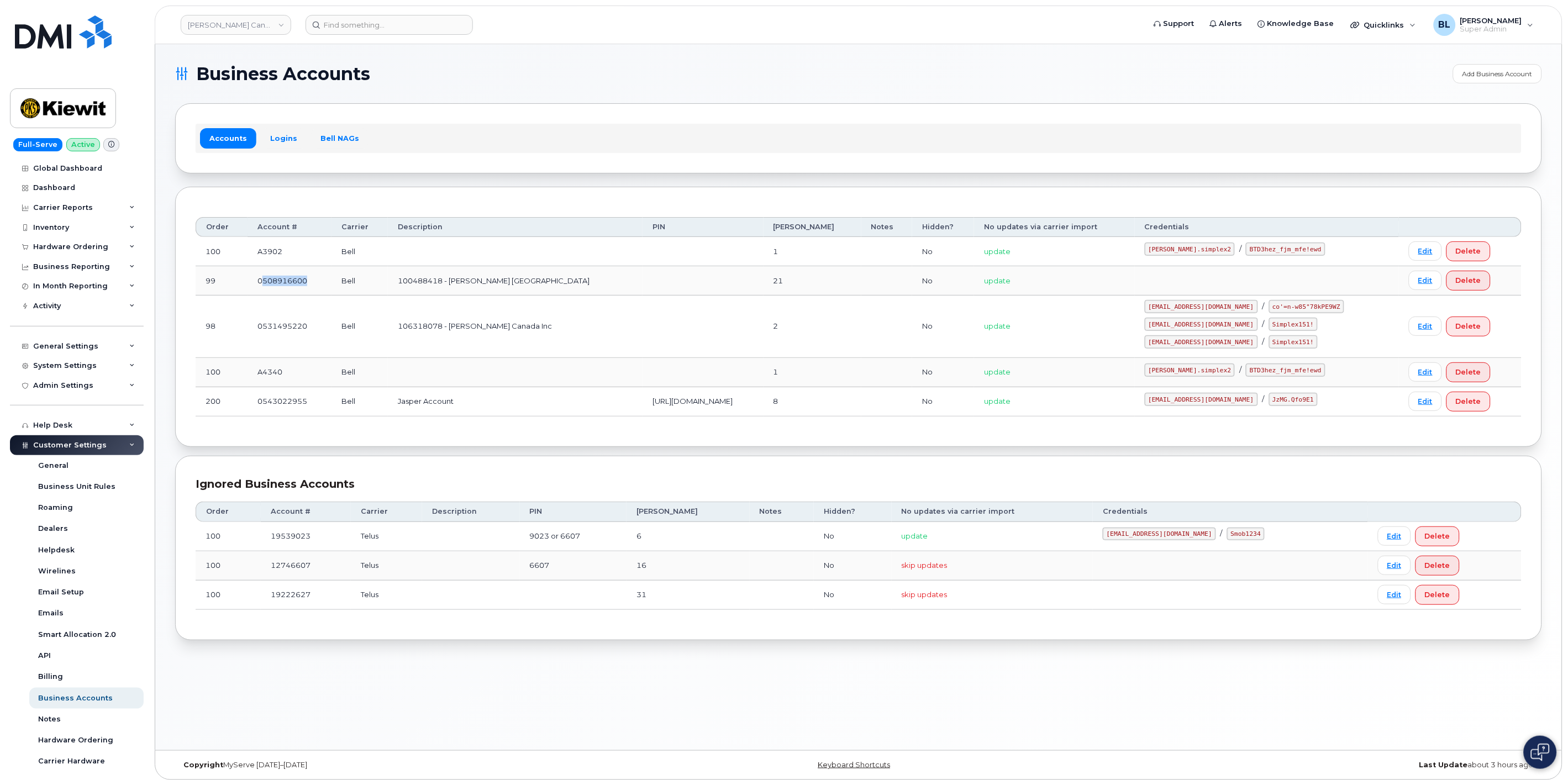
drag, startPoint x: 265, startPoint y: 283, endPoint x: 341, endPoint y: 284, distance: 76.0
click at [341, 296] on tr "99 0508916600 Bell 100488418 - McNally Canada 21 No update Edit Delete" at bounding box center [858, 327] width 1326 height 62
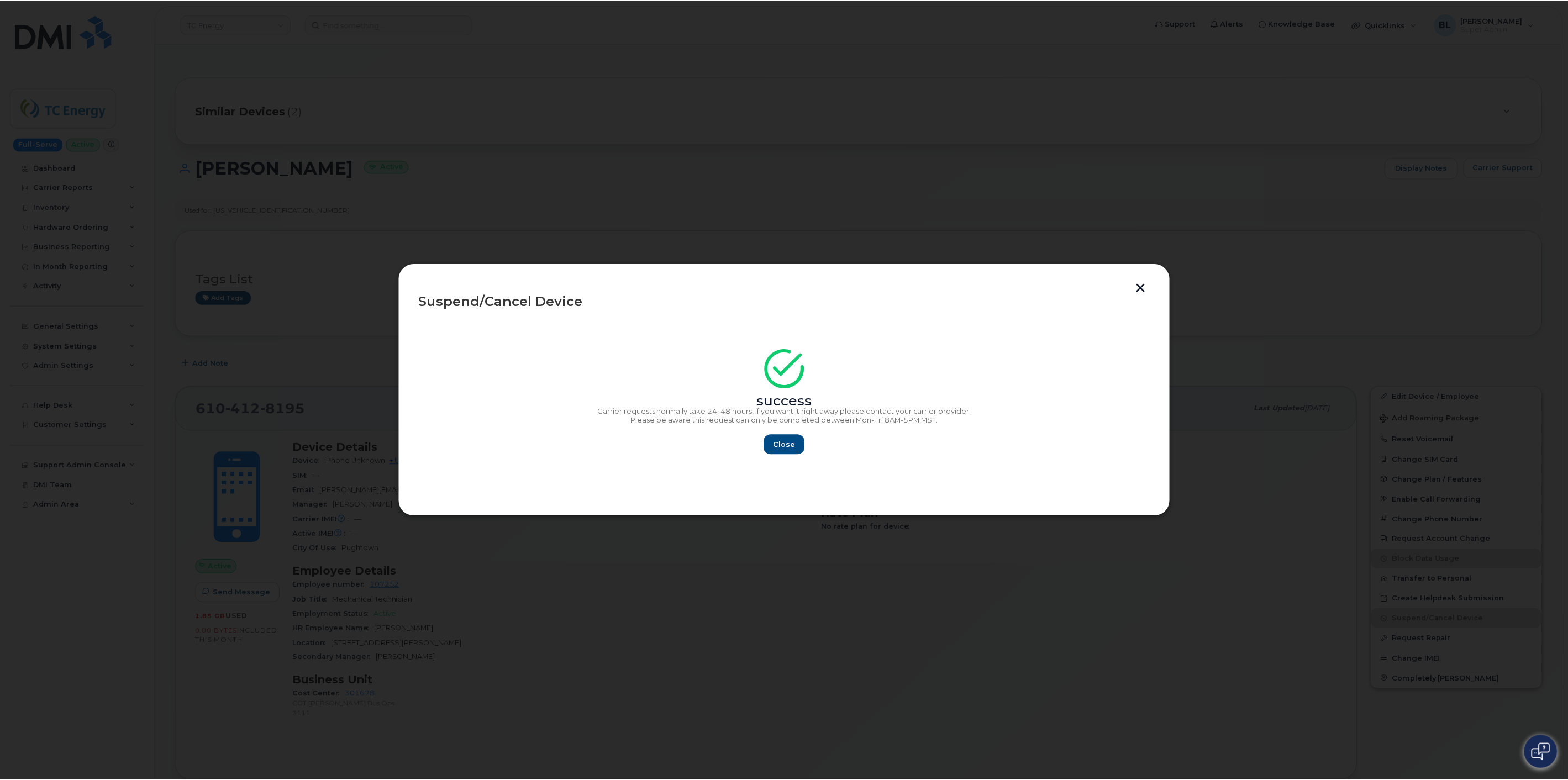
scroll to position [249, 0]
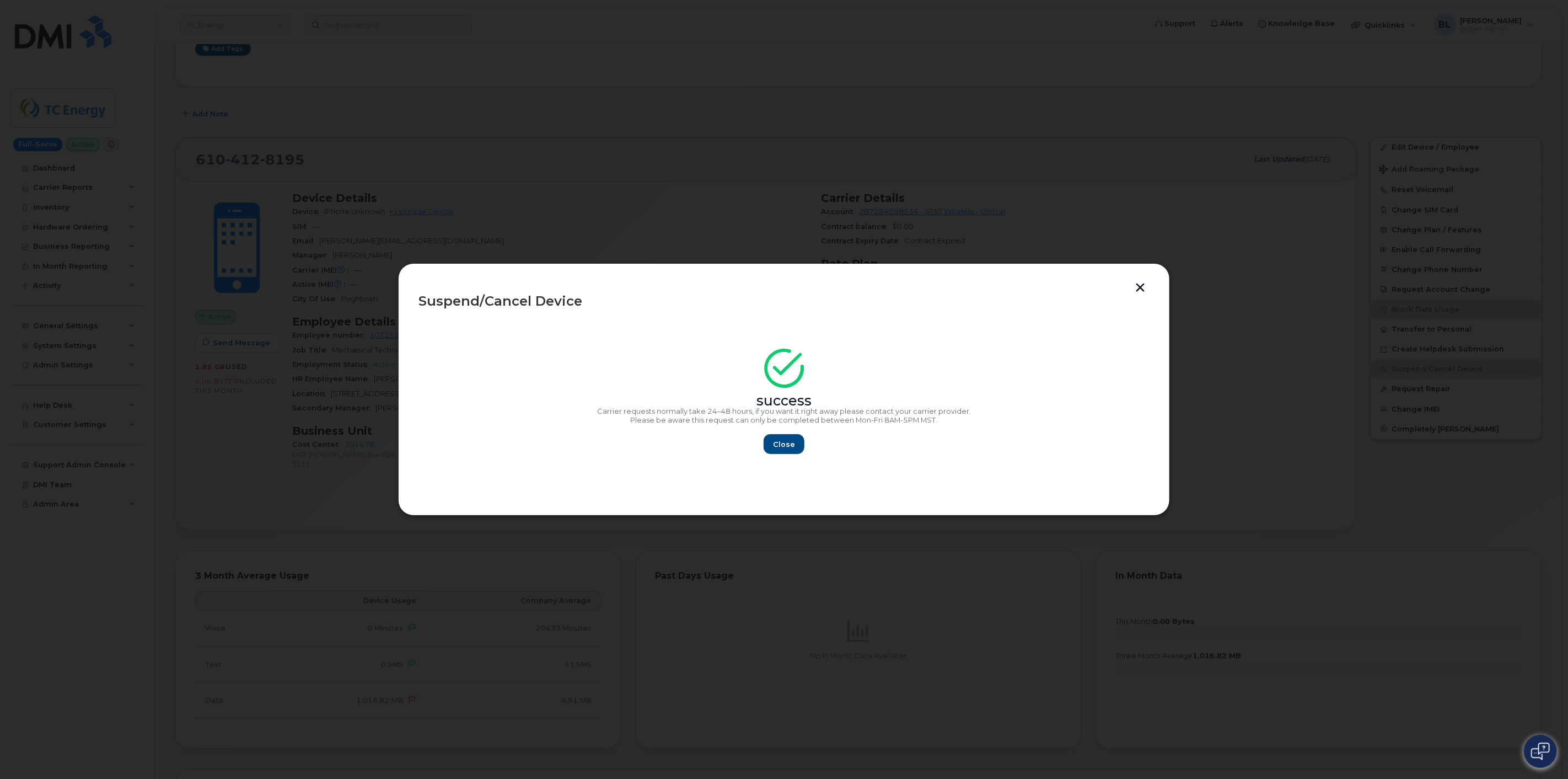
click at [1136, 284] on button "button" at bounding box center [1140, 289] width 16 height 11
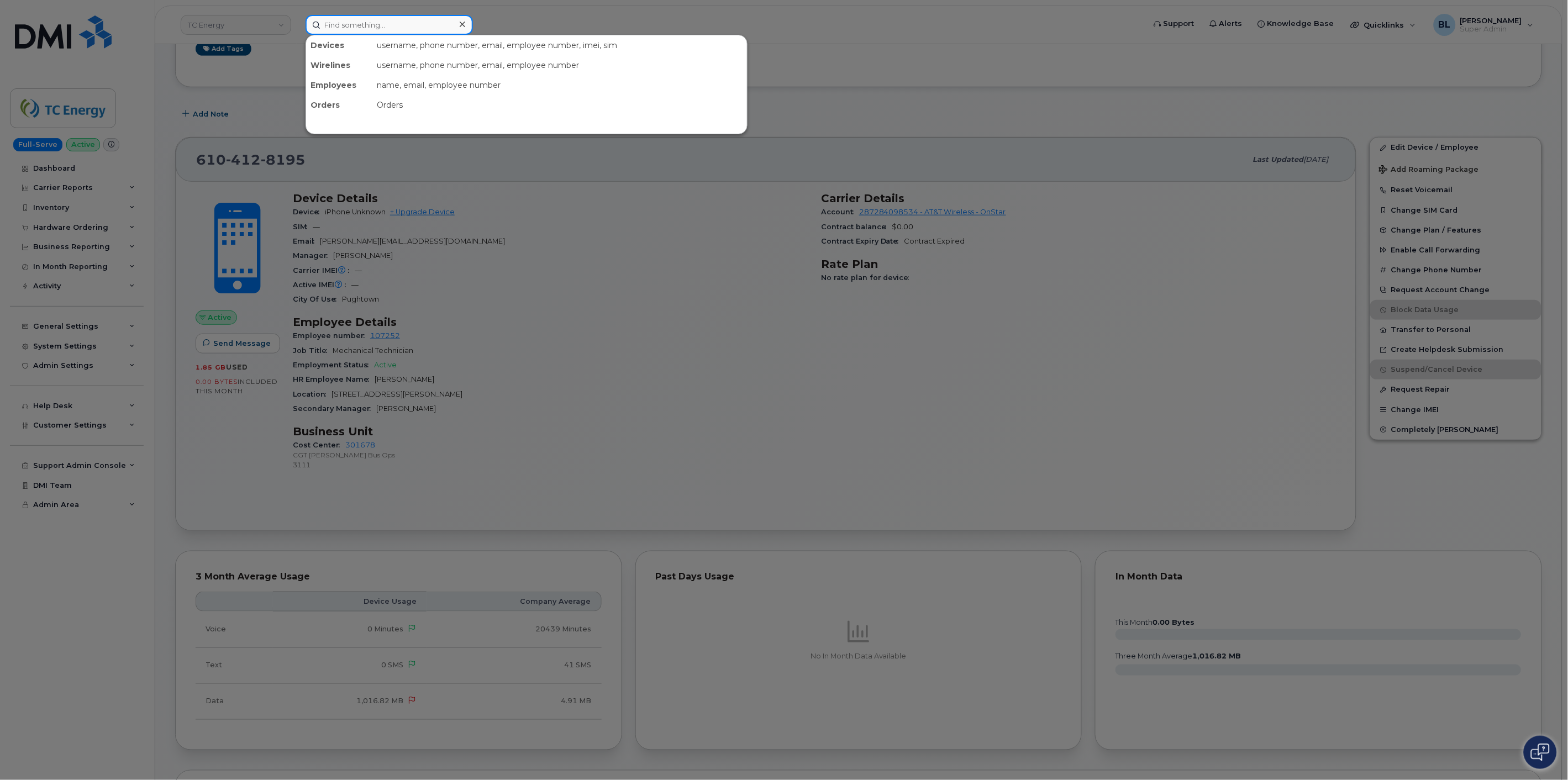
click at [402, 21] on input at bounding box center [390, 25] width 167 height 20
paste input "7824092068"
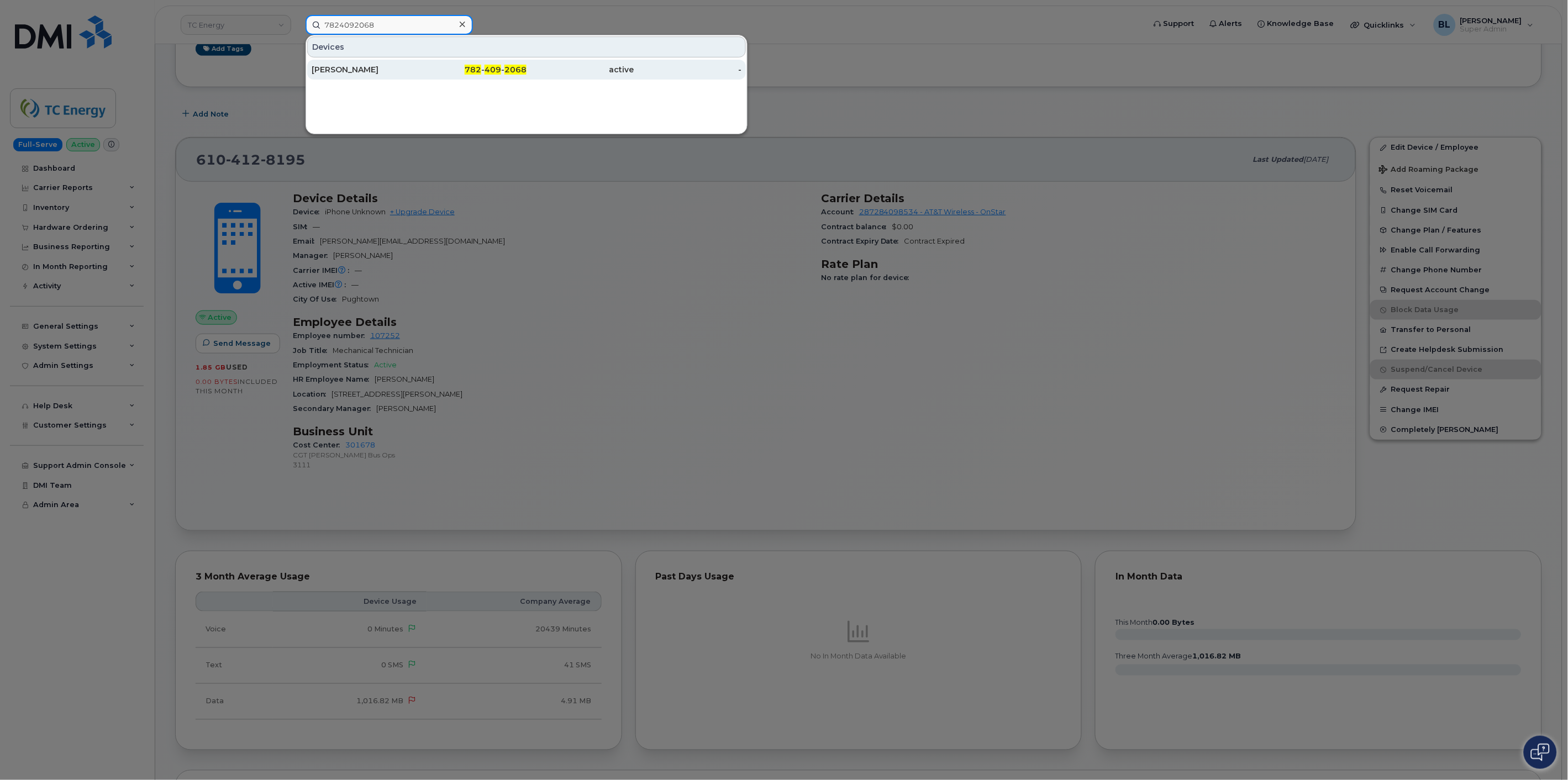
type input "7824092068"
click at [415, 72] on div "[PERSON_NAME]" at bounding box center [365, 69] width 108 height 11
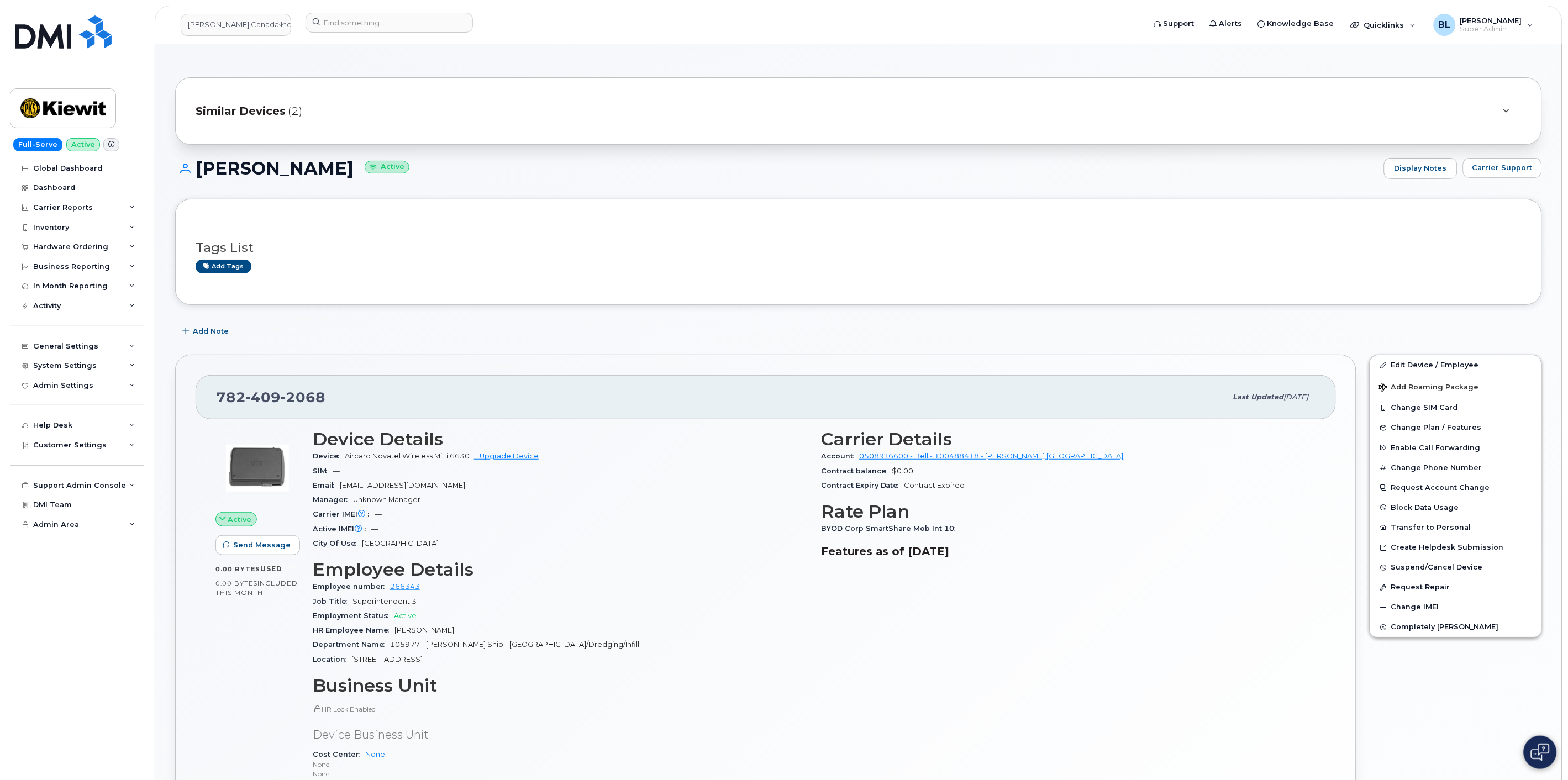
drag, startPoint x: 649, startPoint y: 308, endPoint x: 658, endPoint y: 294, distance: 16.6
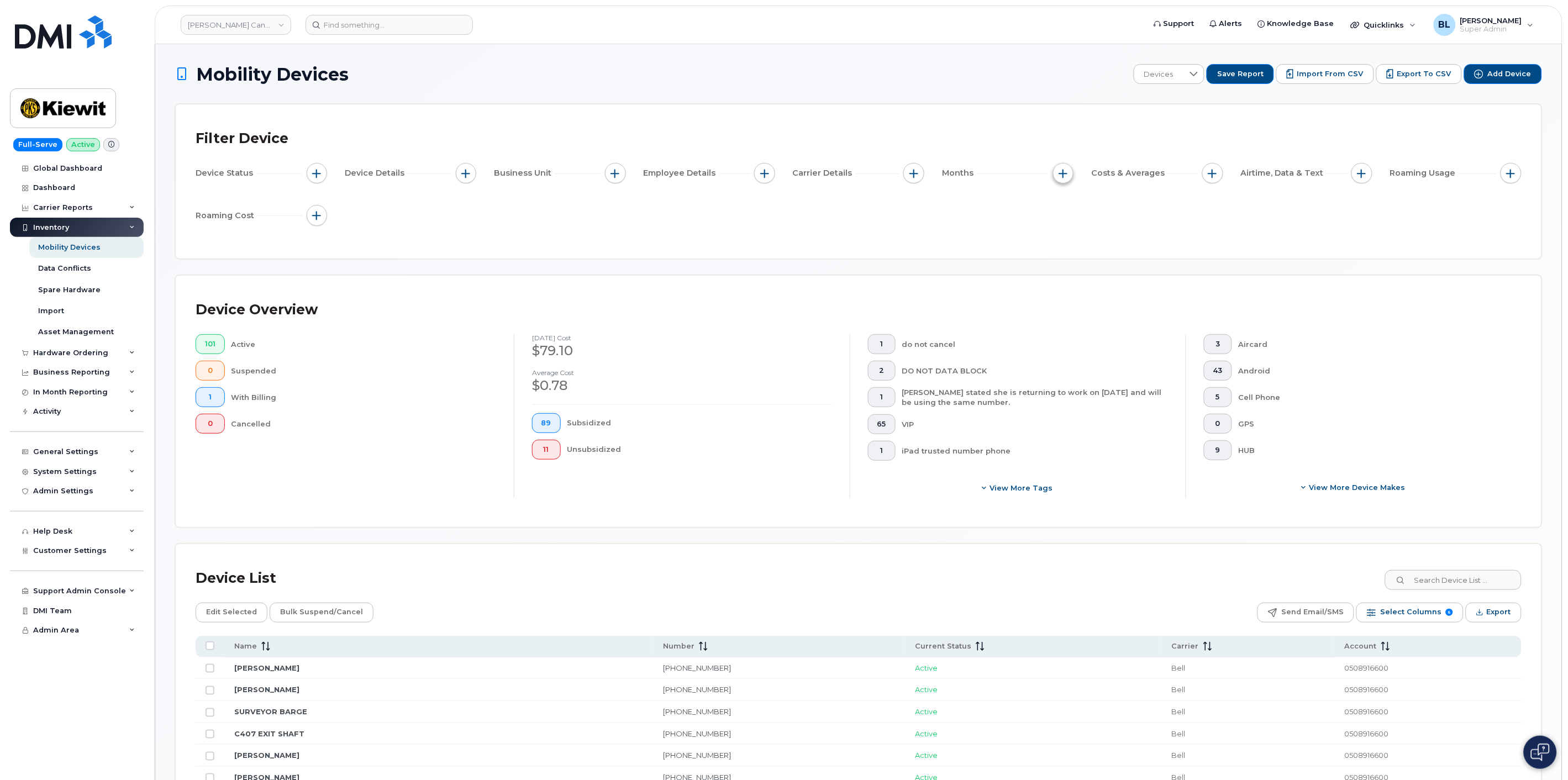
click at [1069, 172] on button "button" at bounding box center [1064, 174] width 21 height 21
click at [1069, 202] on input "Billing Cycle" at bounding box center [1066, 206] width 9 height 9
checkbox input "true"
click at [1120, 257] on div at bounding box center [1114, 252] width 21 height 18
click at [1128, 310] on li "Last 3 months" at bounding box center [1112, 304] width 68 height 19
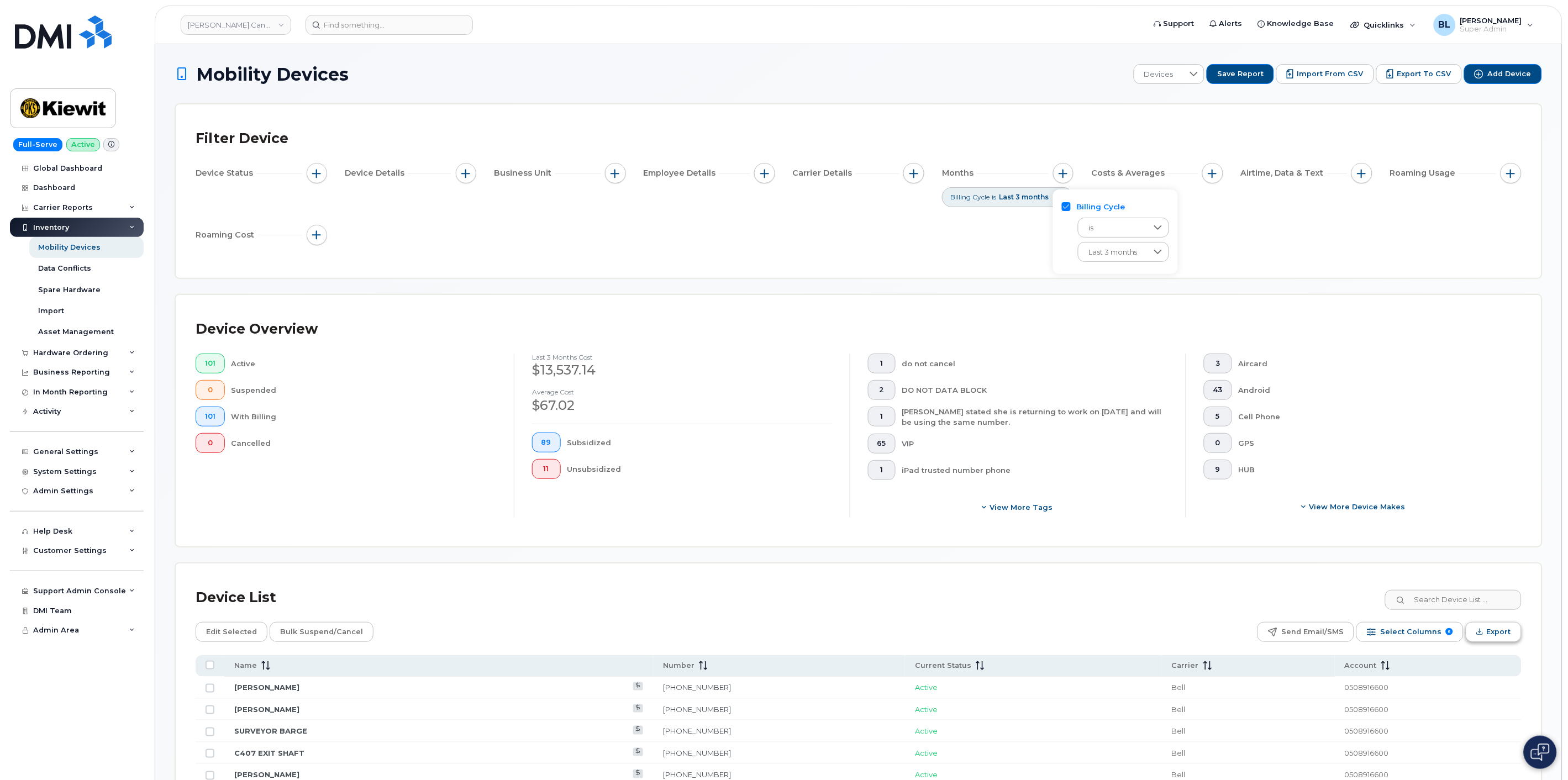
click at [1494, 633] on span "Export" at bounding box center [1499, 631] width 24 height 16
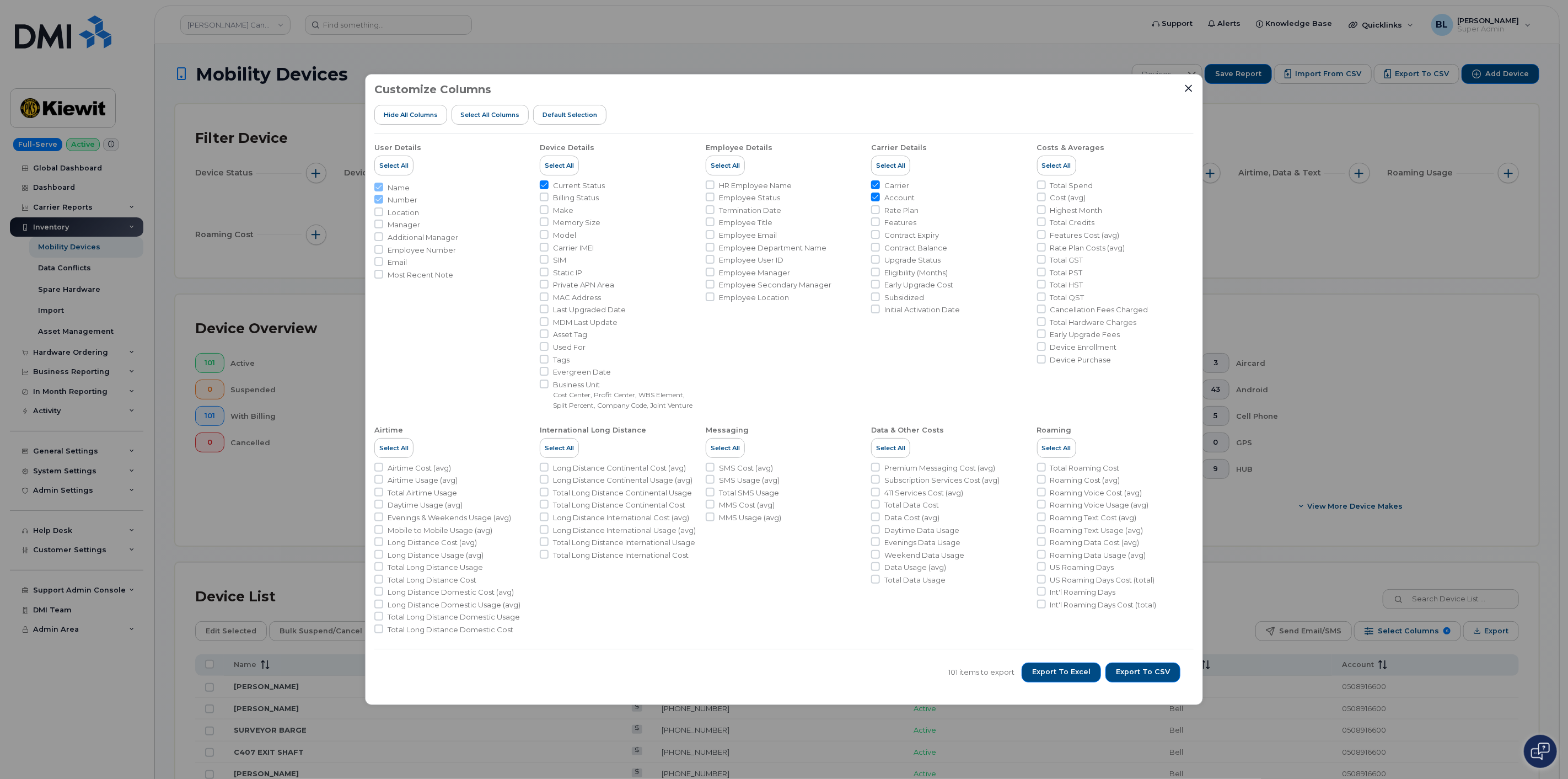
click at [893, 184] on span "Carrier" at bounding box center [896, 186] width 25 height 11
click at [880, 184] on input "Carrier" at bounding box center [876, 185] width 8 height 8
checkbox input "false"
click at [878, 230] on input "Contract Expiry" at bounding box center [876, 234] width 8 height 8
checkbox input "true"
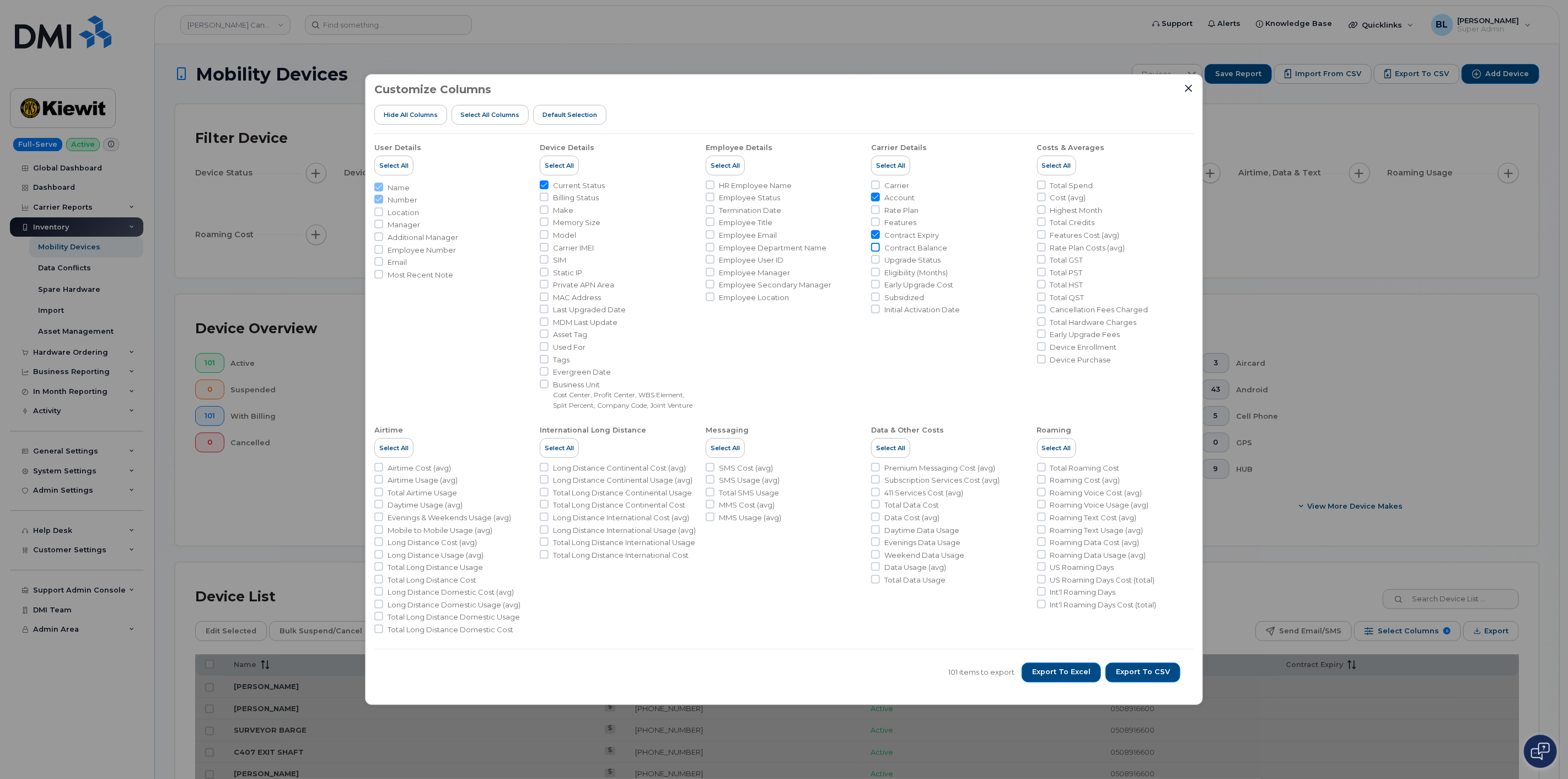
click at [875, 243] on input "Contract Balance" at bounding box center [876, 247] width 8 height 8
checkbox input "true"
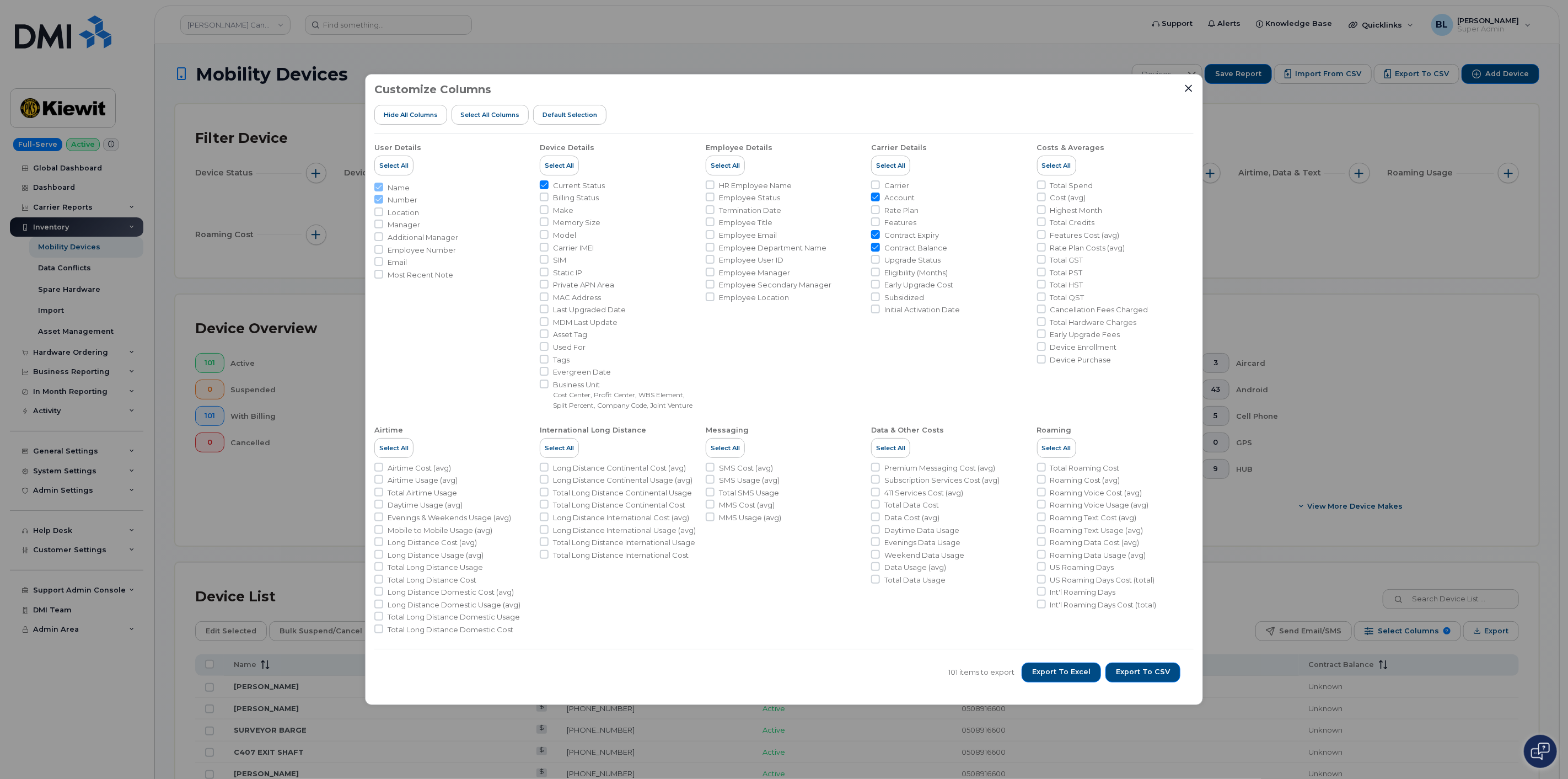
click at [557, 206] on span "Make" at bounding box center [563, 210] width 21 height 11
click at [549, 206] on input "Make" at bounding box center [544, 210] width 8 height 8
checkbox input "true"
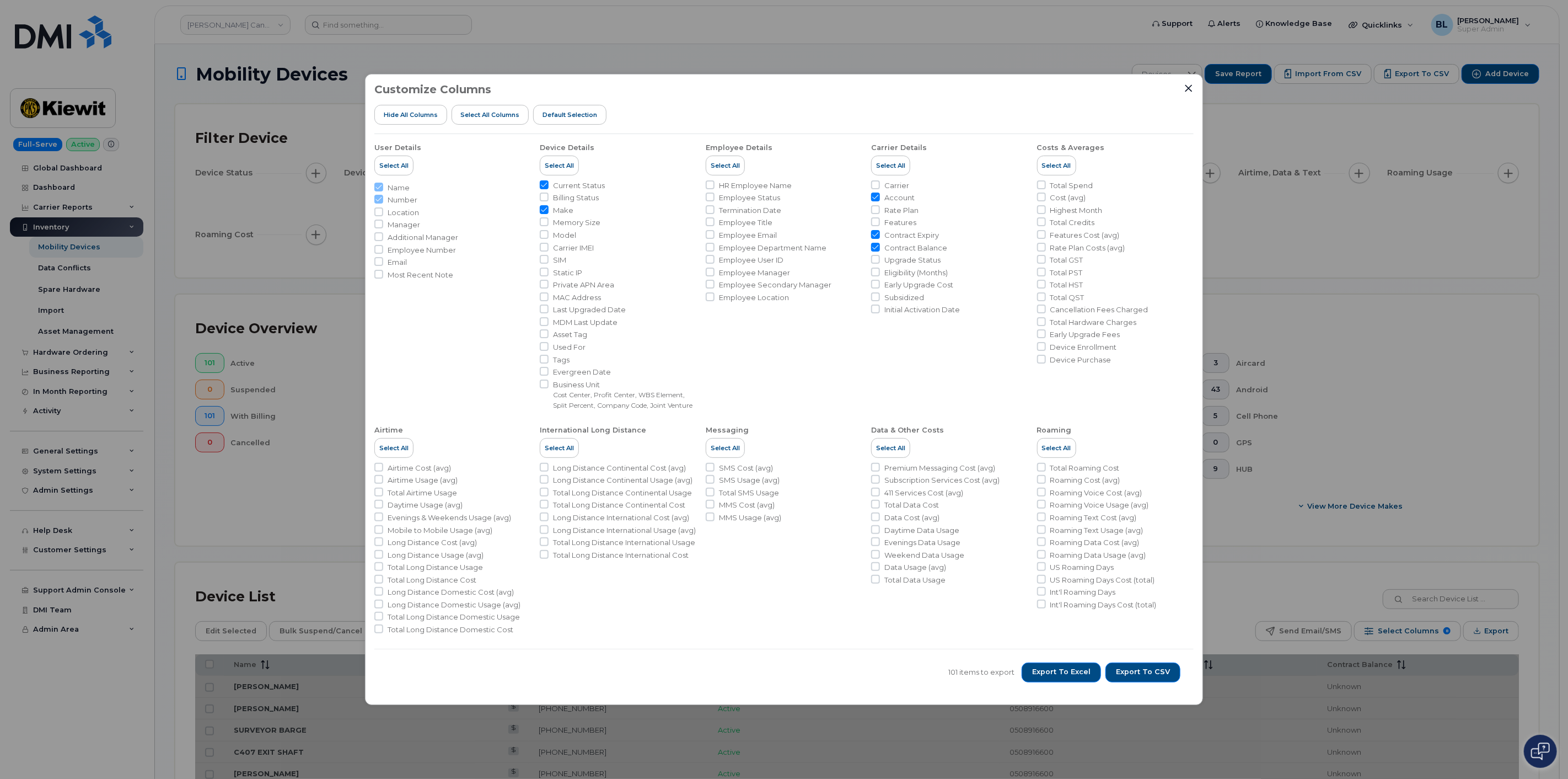
click at [558, 232] on span "Model" at bounding box center [564, 235] width 23 height 11
click at [549, 232] on input "Model" at bounding box center [544, 234] width 8 height 8
checkbox input "true"
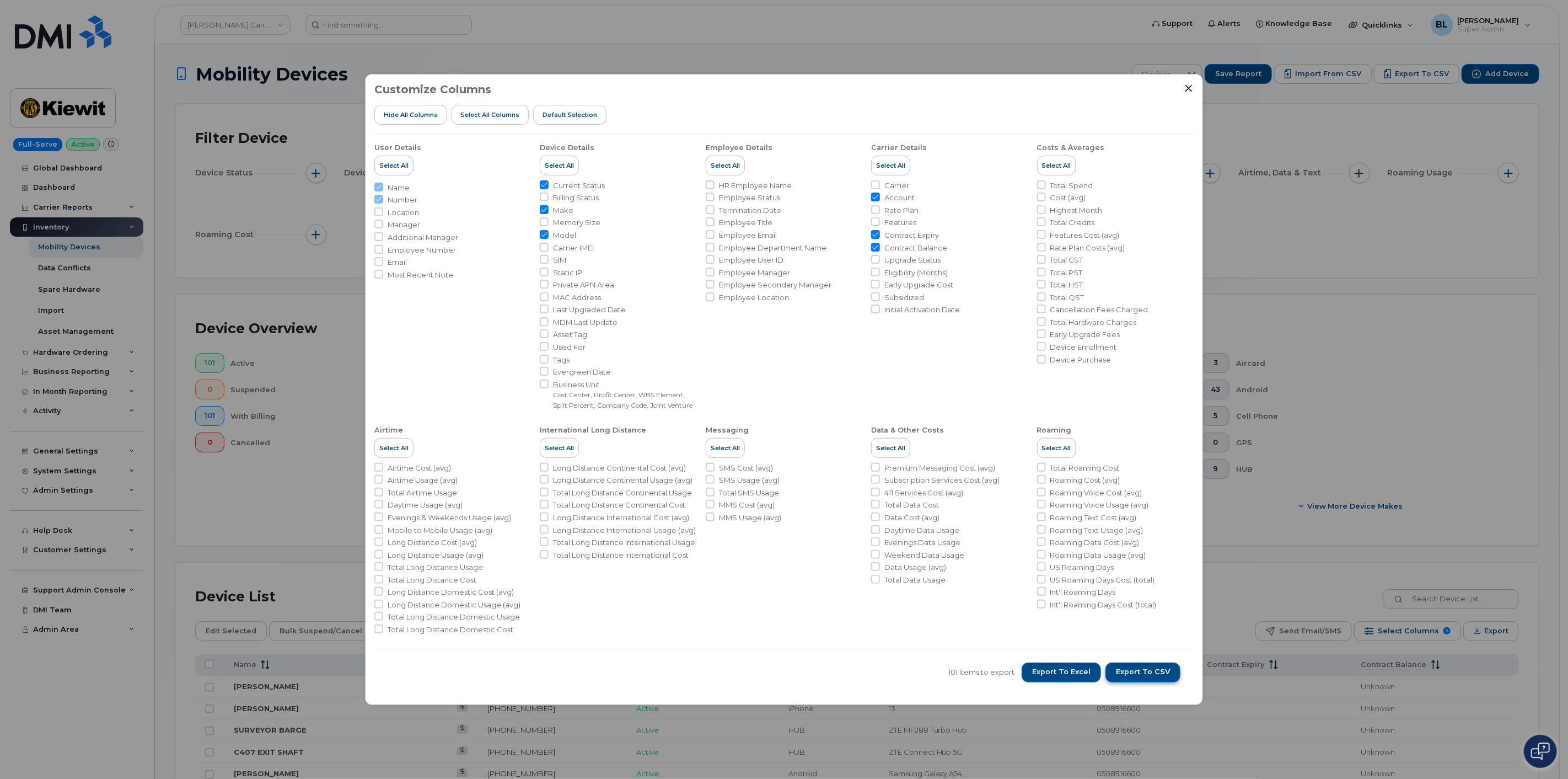
click at [1134, 677] on span "Export to CSV" at bounding box center [1143, 672] width 54 height 10
click at [1318, 271] on div "Customize Columns Hide All Columns Select all Columns Default Selection User De…" at bounding box center [784, 390] width 1568 height 779
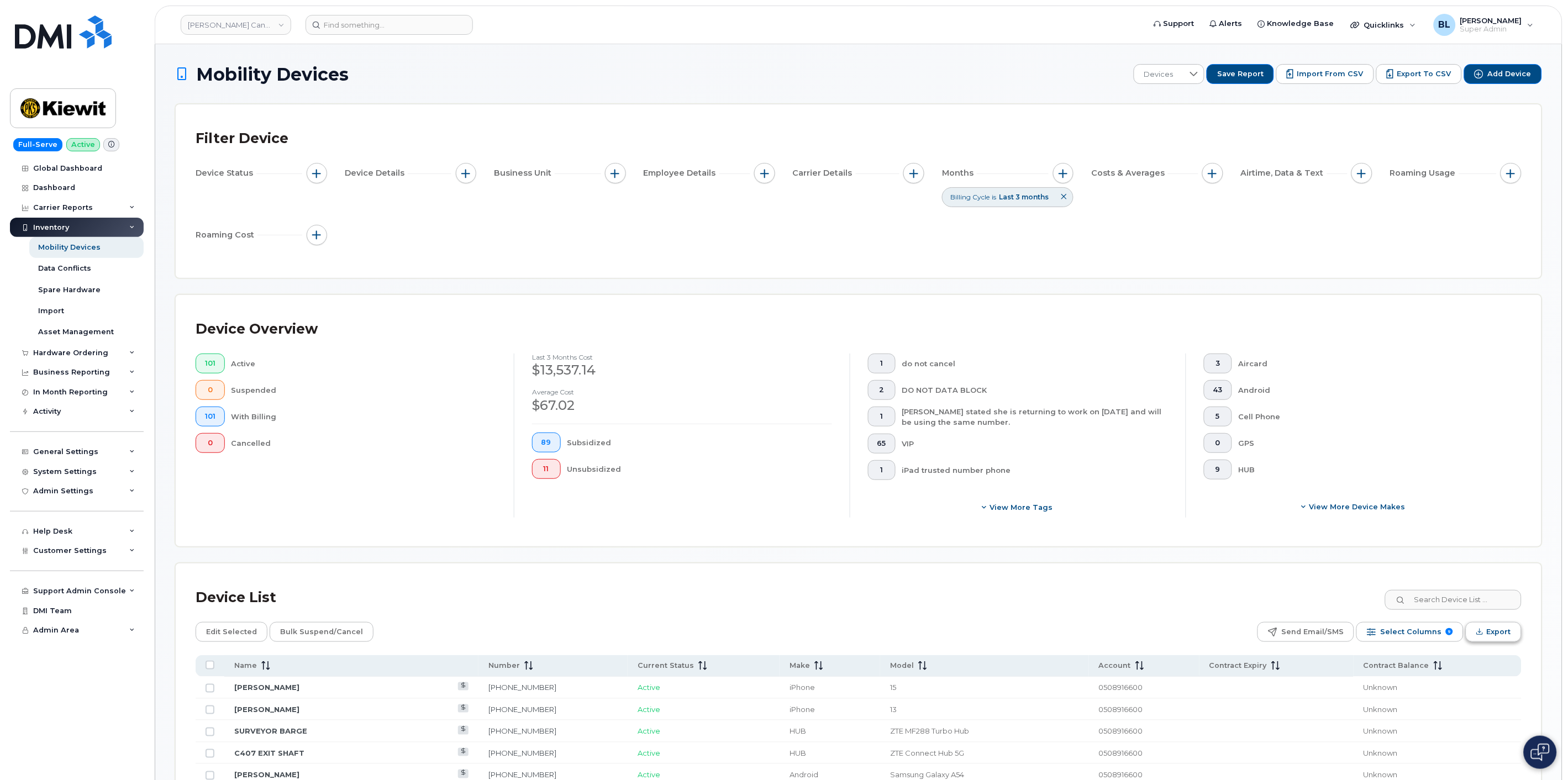
click at [1490, 637] on span "Export" at bounding box center [1499, 631] width 24 height 16
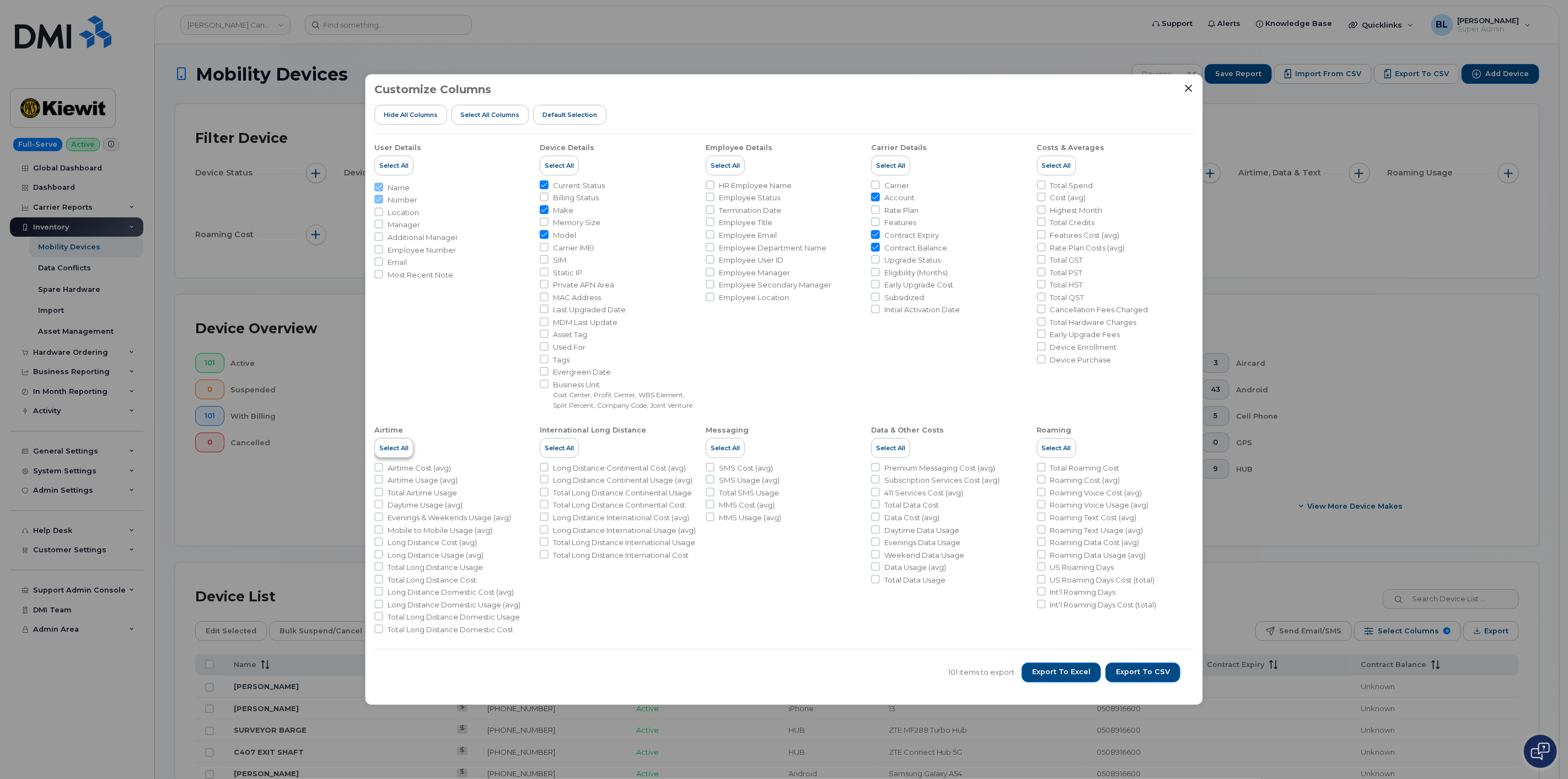
click at [397, 453] on span "Select All" at bounding box center [394, 448] width 29 height 8
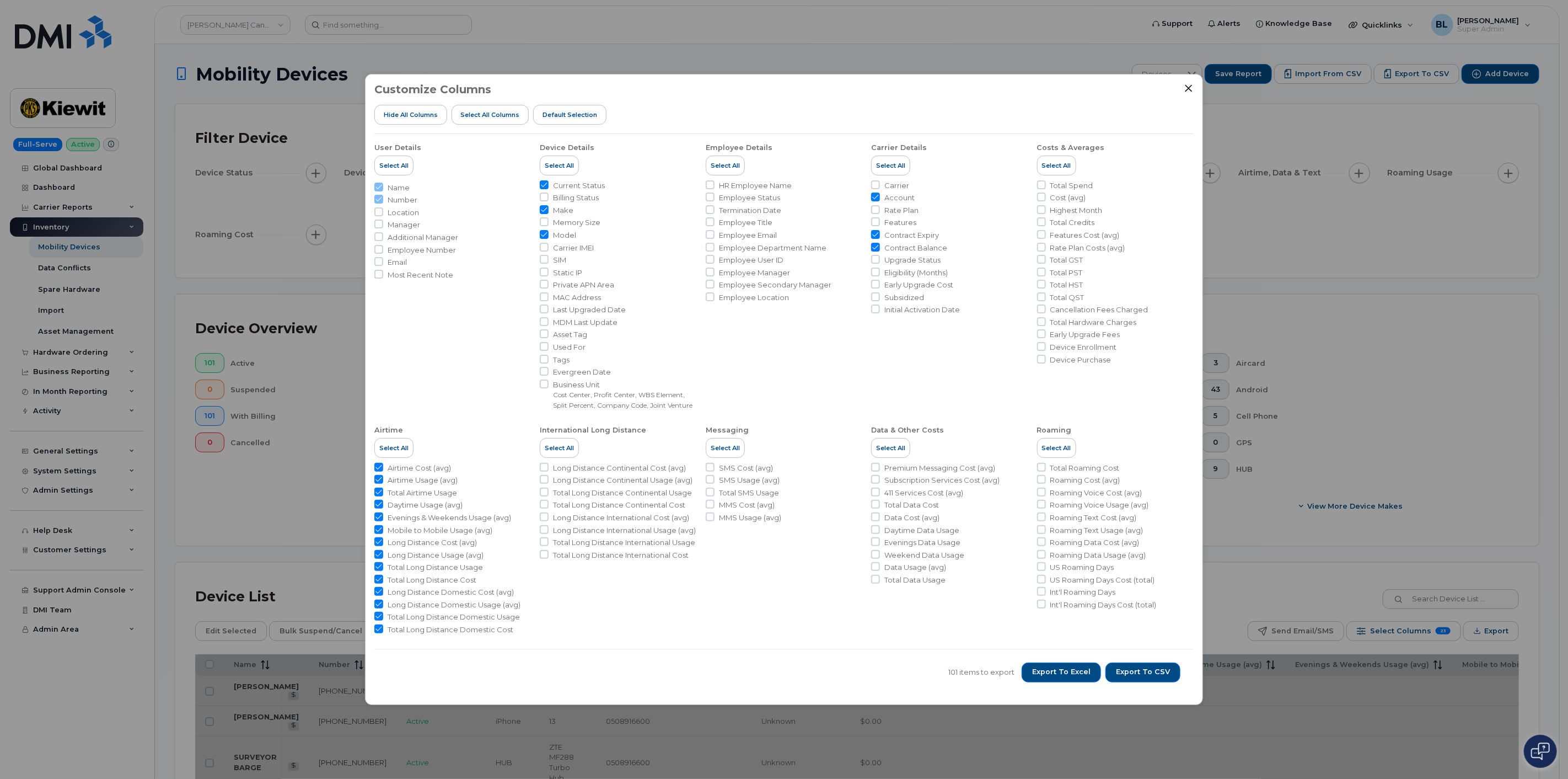
checkbox input "true"
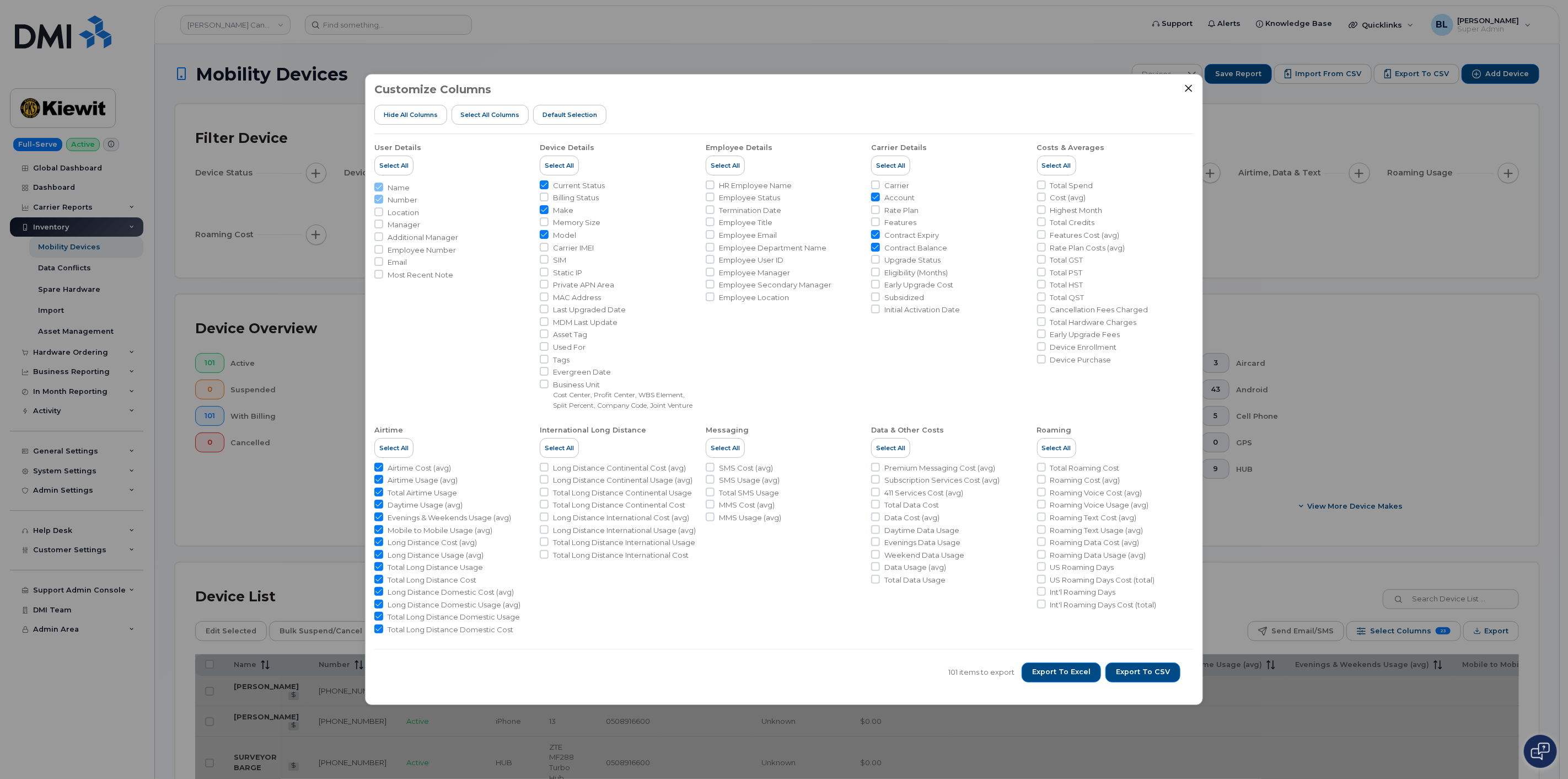
checkbox input "true"
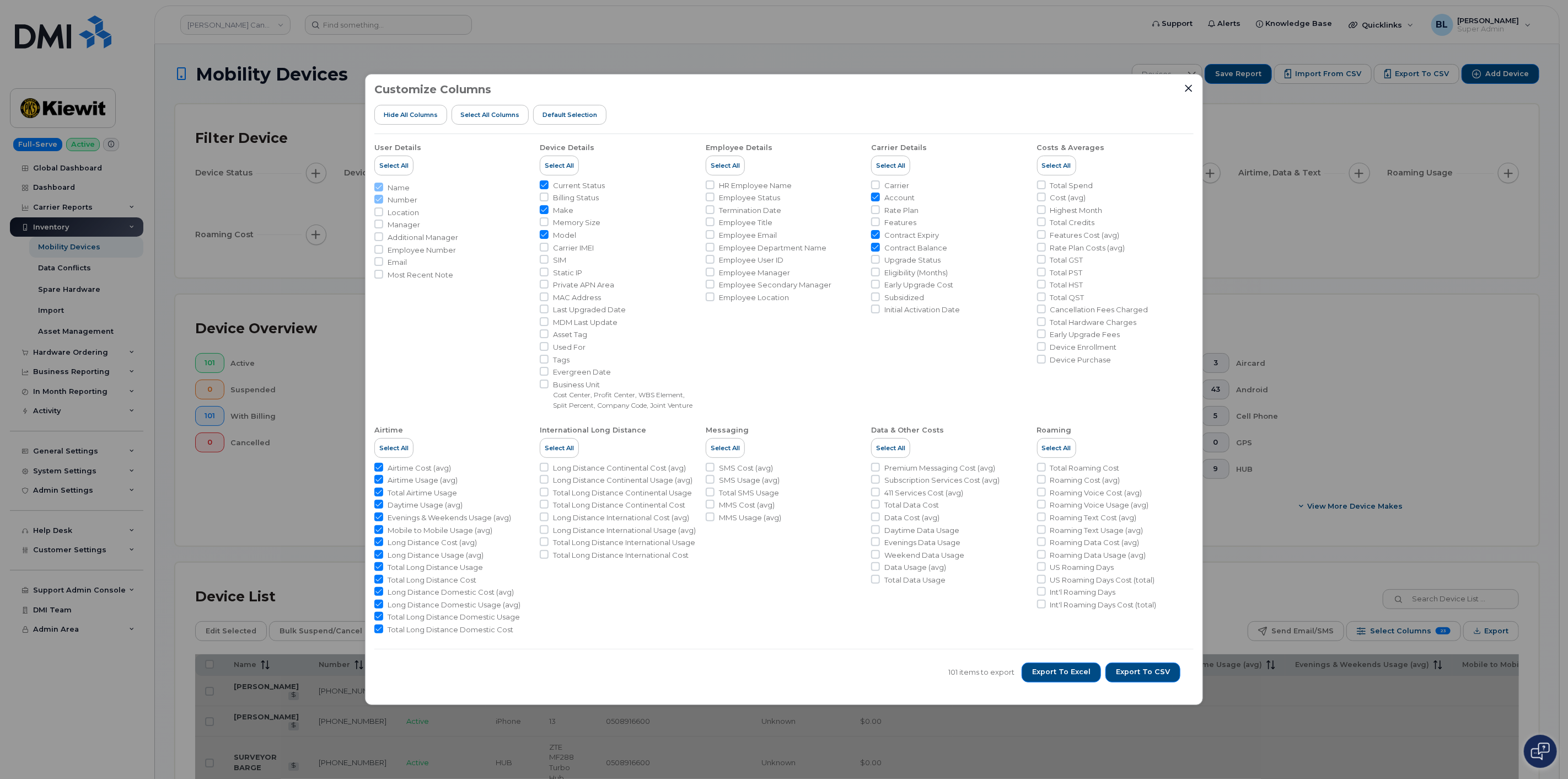
checkbox input "true"
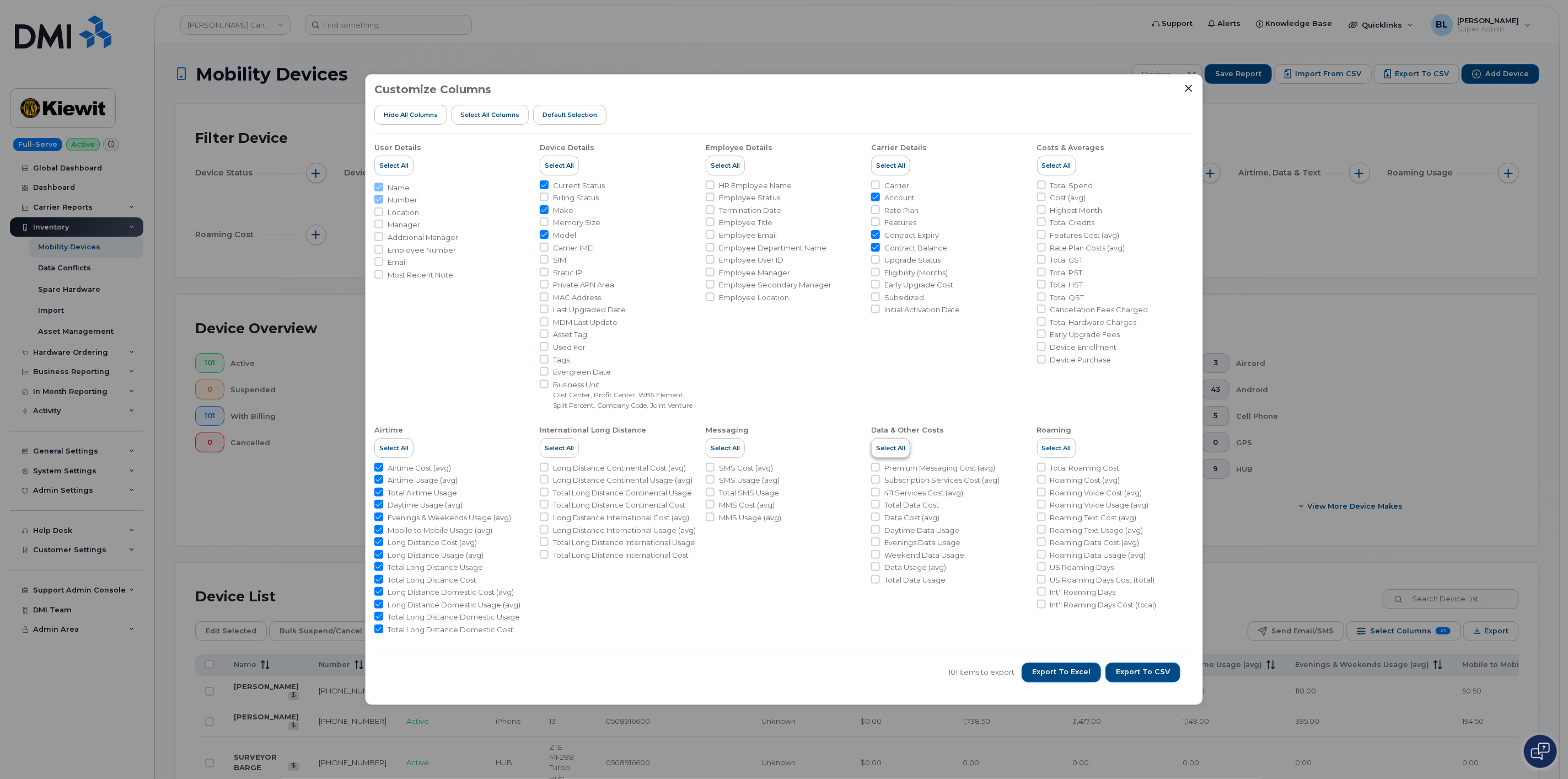
click at [883, 453] on span "Select All" at bounding box center [891, 448] width 29 height 8
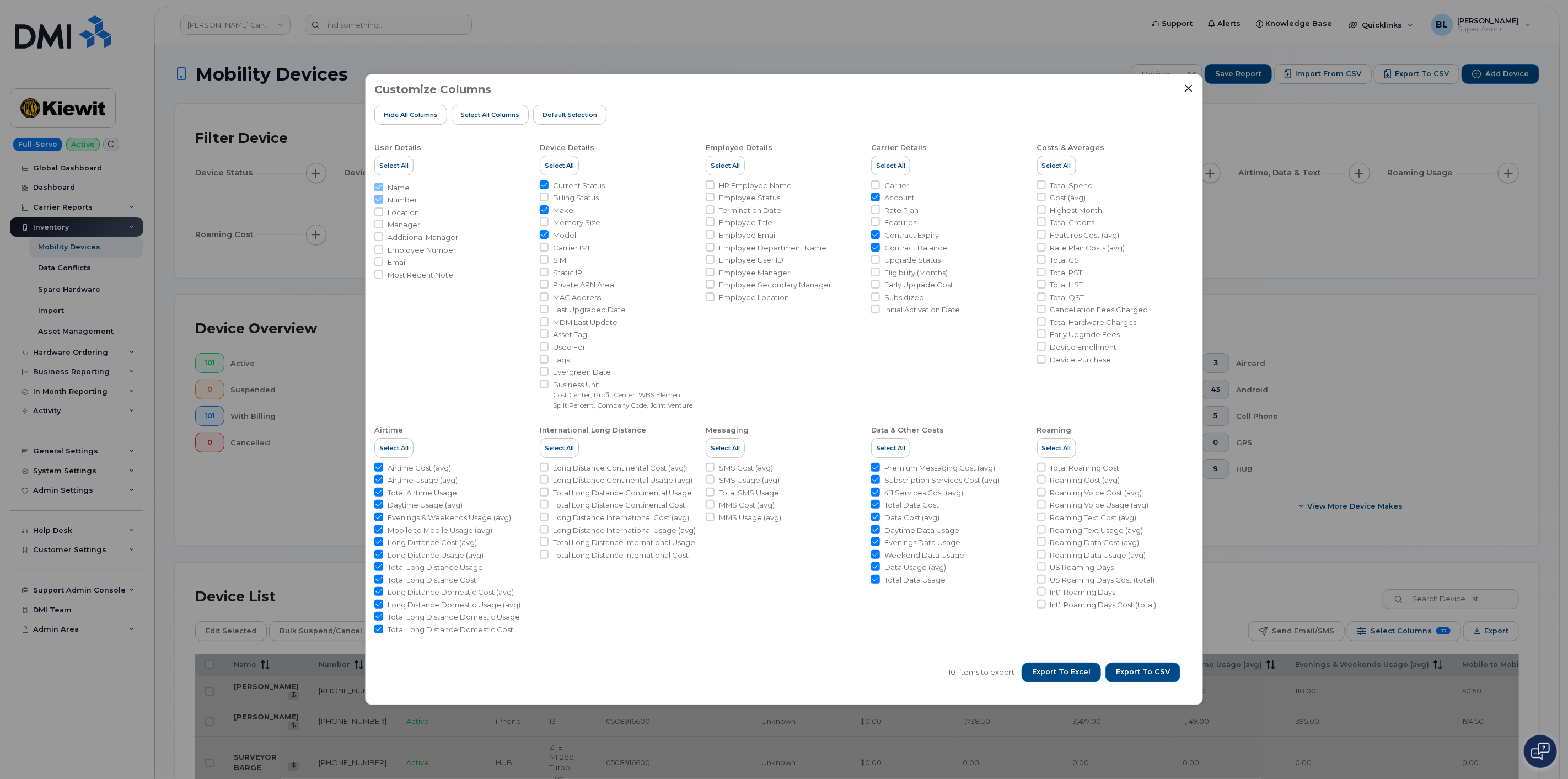
checkbox input "true"
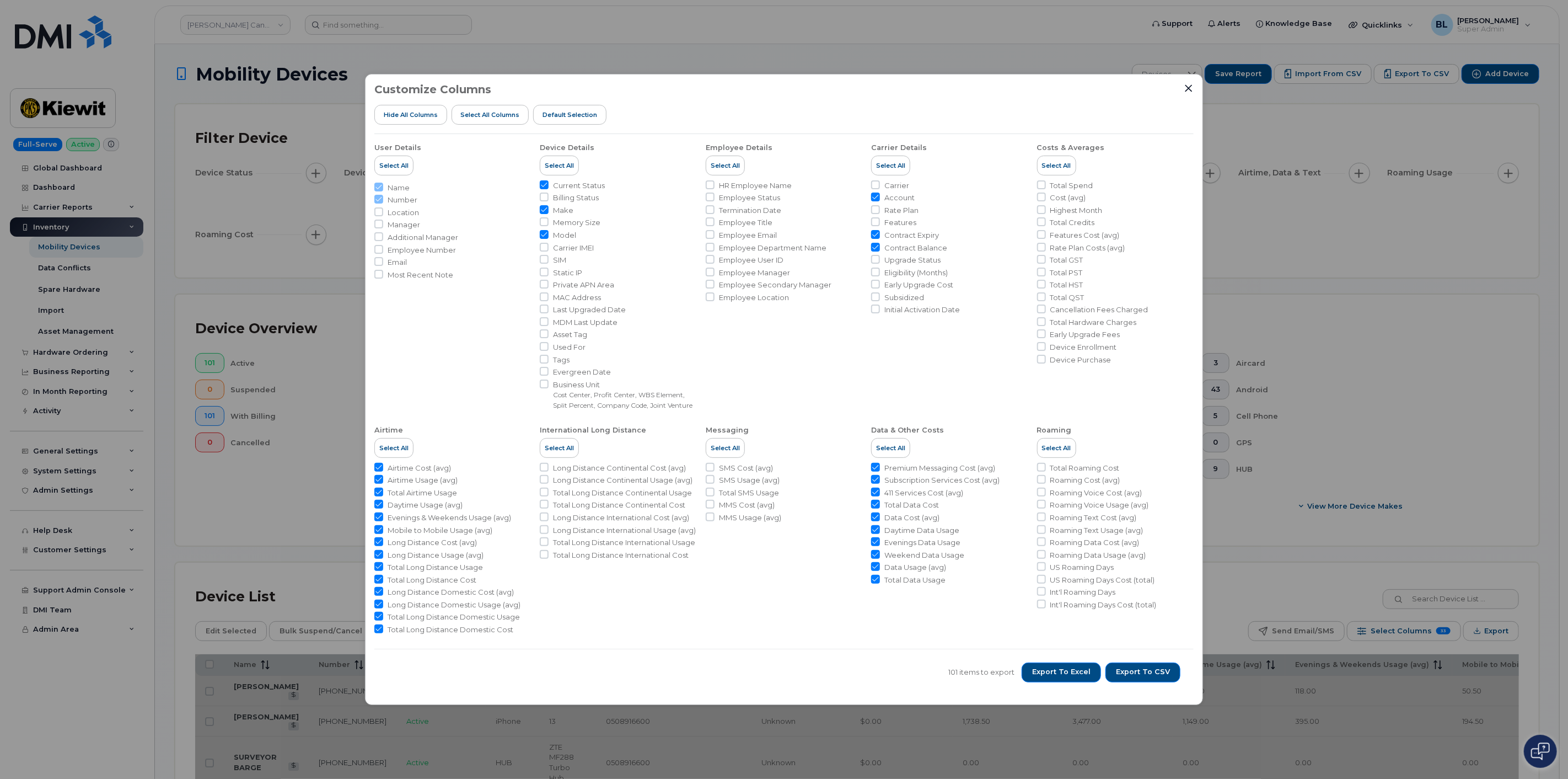
checkbox input "true"
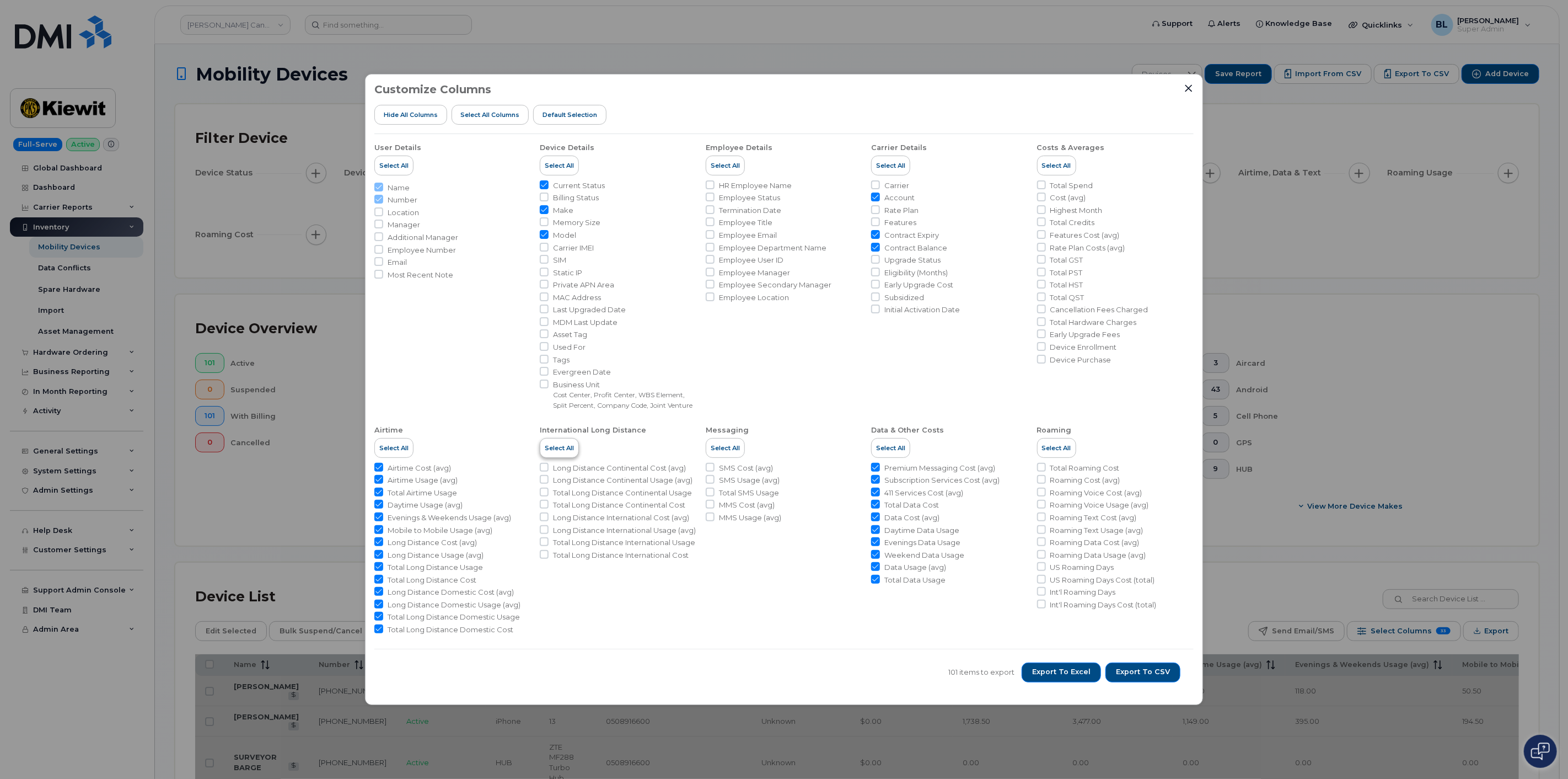
click at [565, 457] on button "Select All" at bounding box center [559, 448] width 39 height 20
checkbox input "true"
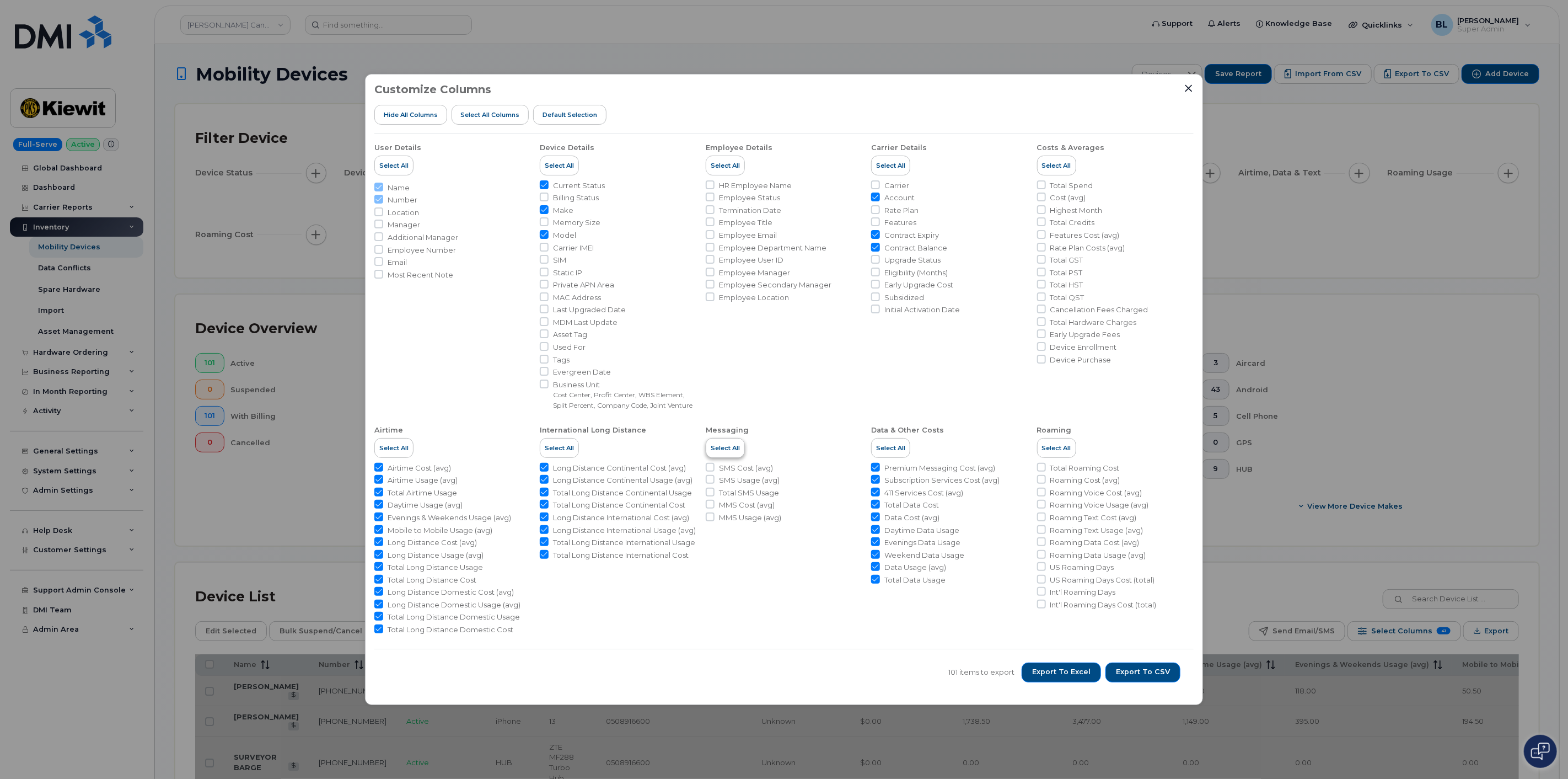
checkbox input "true"
click at [731, 453] on span "Select All" at bounding box center [725, 448] width 29 height 8
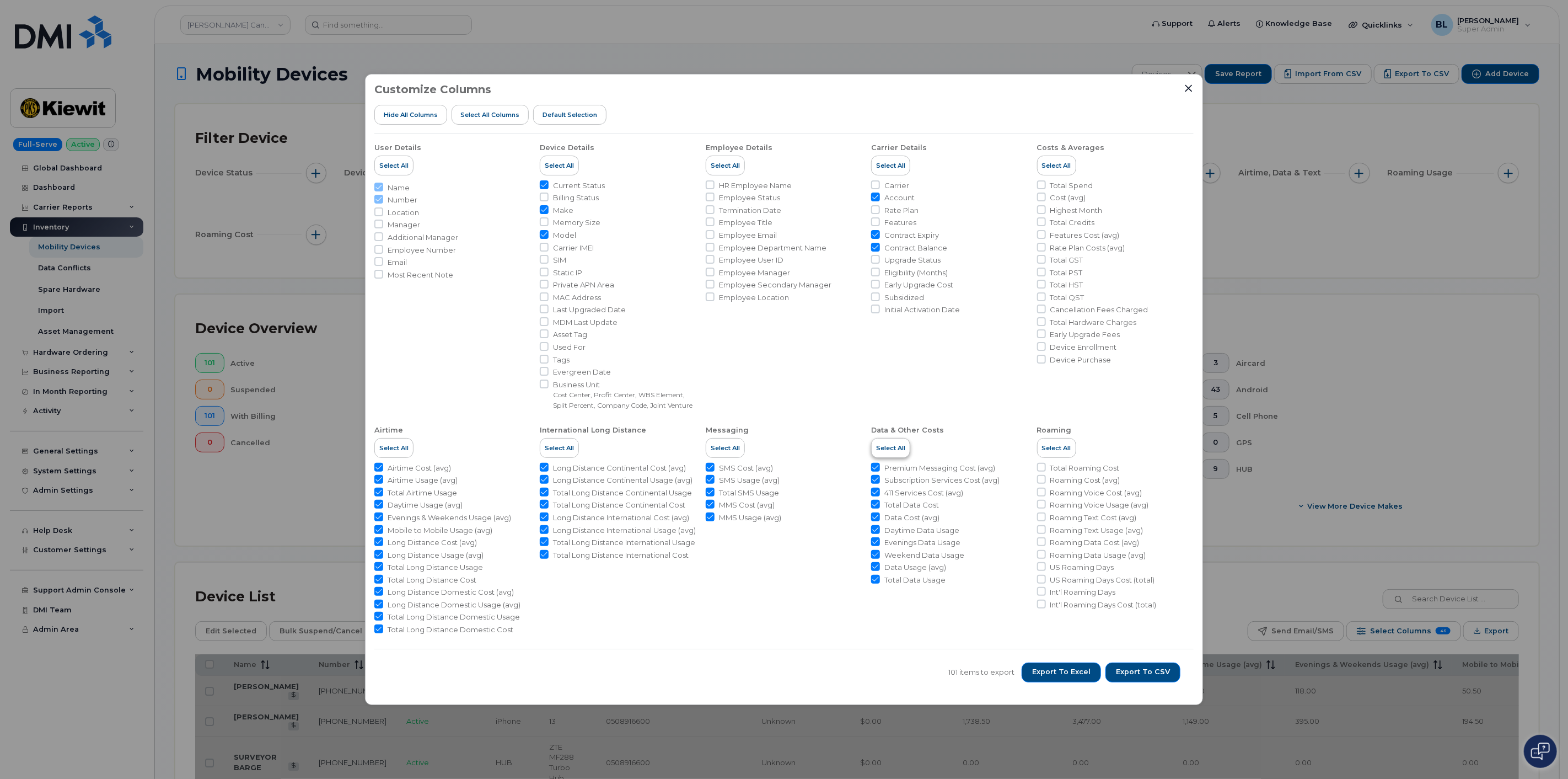
checkbox input "true"
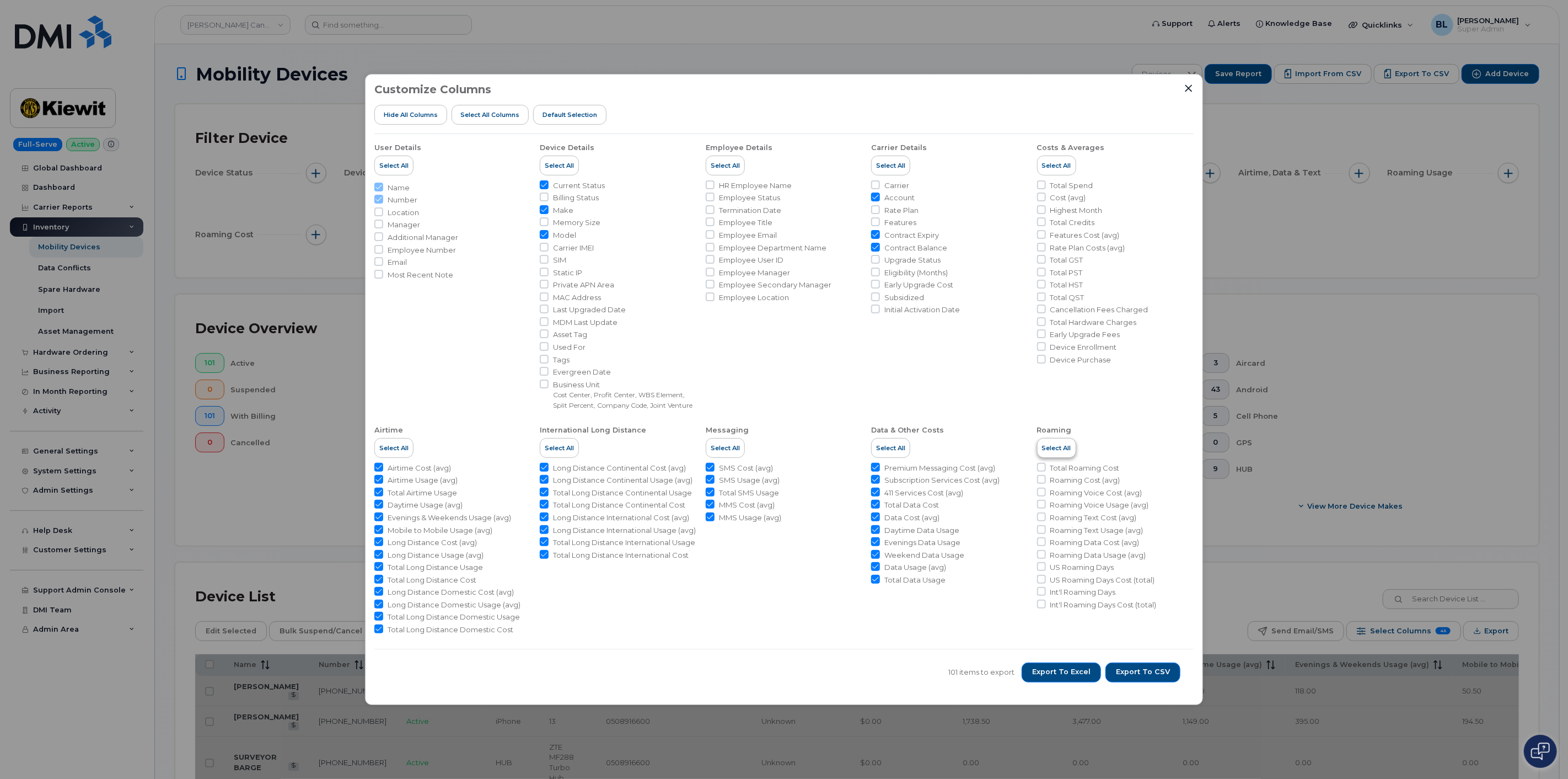
click at [1054, 453] on span "Select All" at bounding box center [1056, 448] width 29 height 8
checkbox input "true"
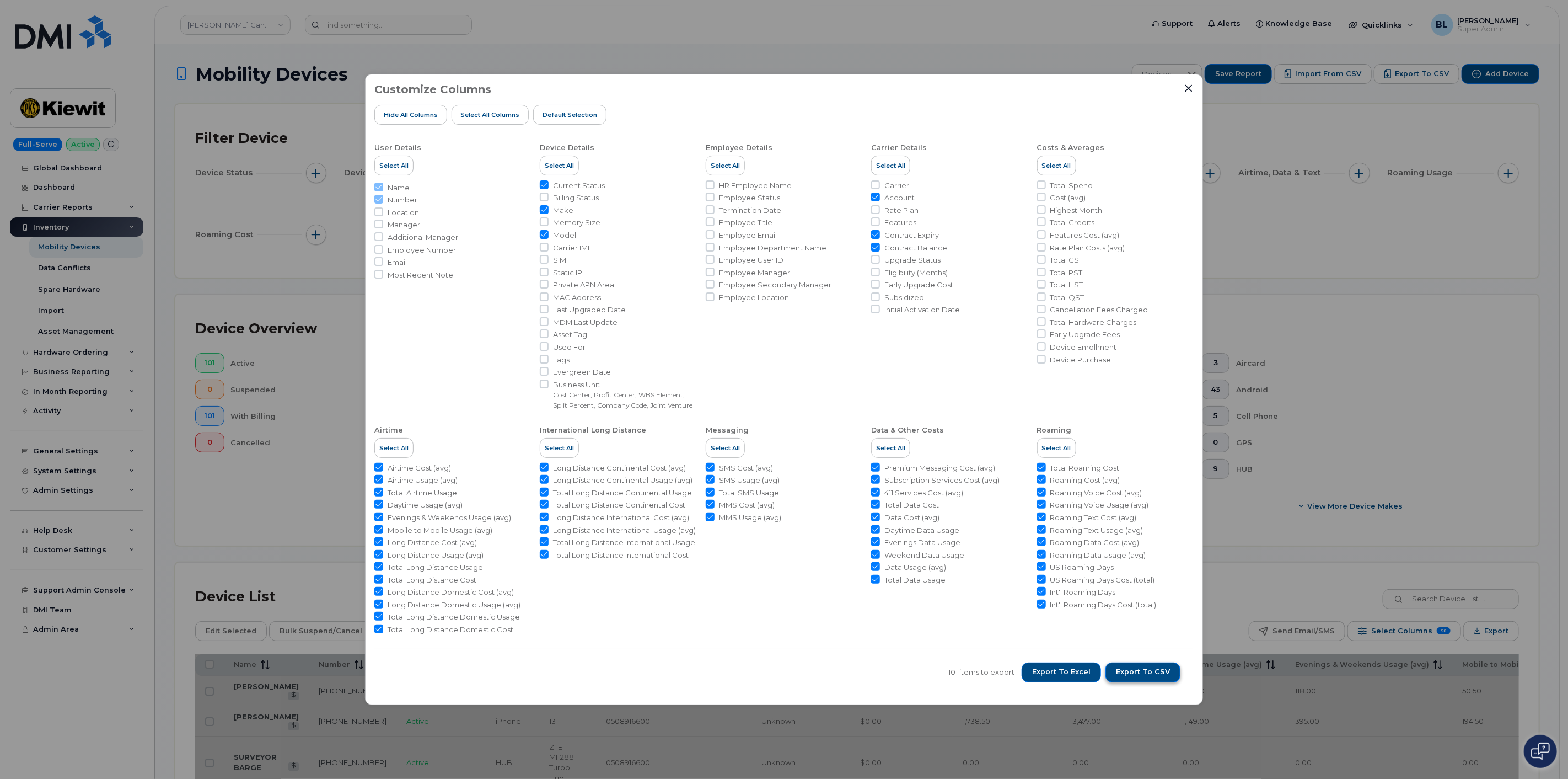
checkbox input "true"
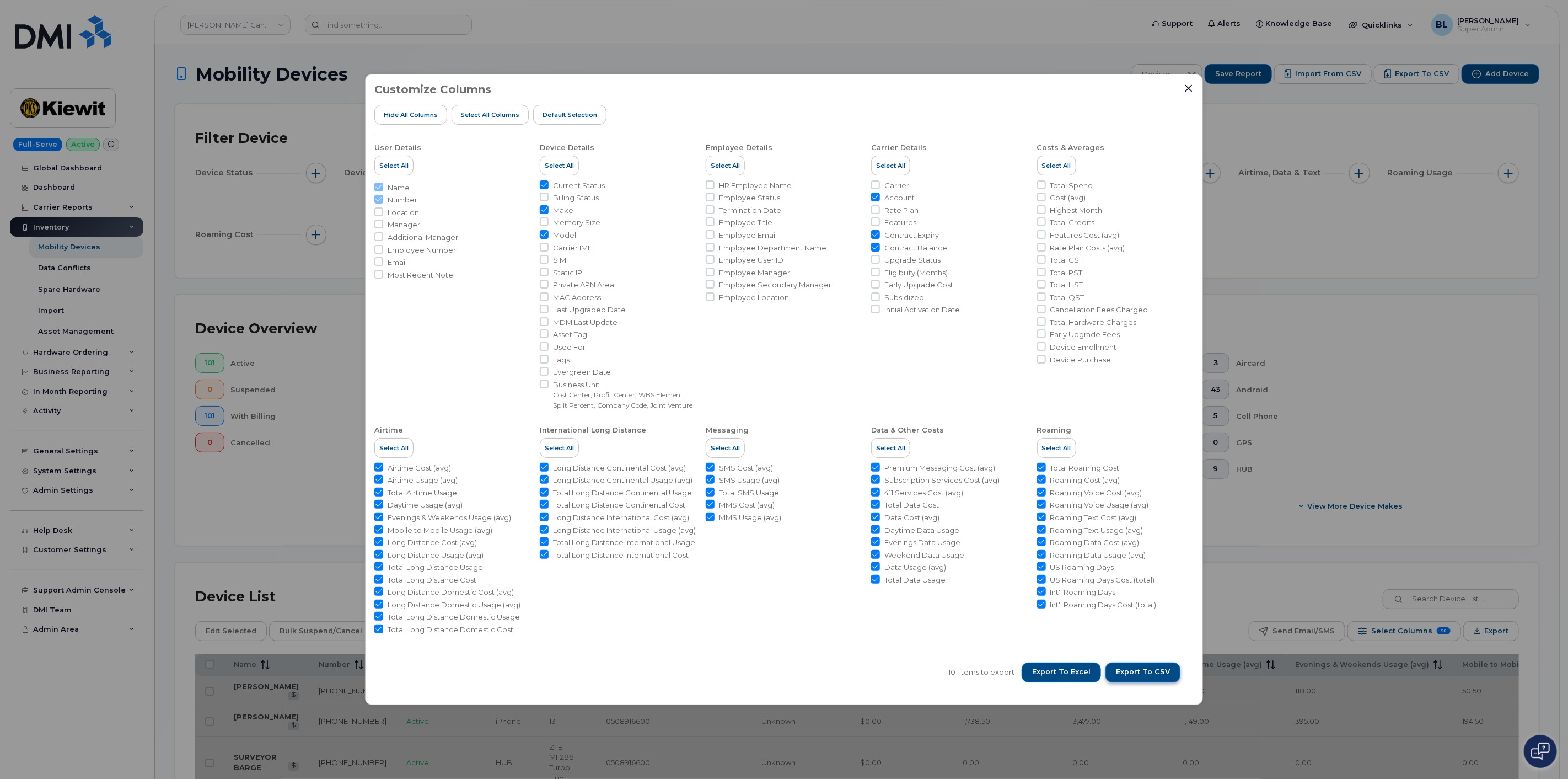
checkbox input "true"
click at [1148, 676] on span "Export to CSV" at bounding box center [1143, 672] width 54 height 10
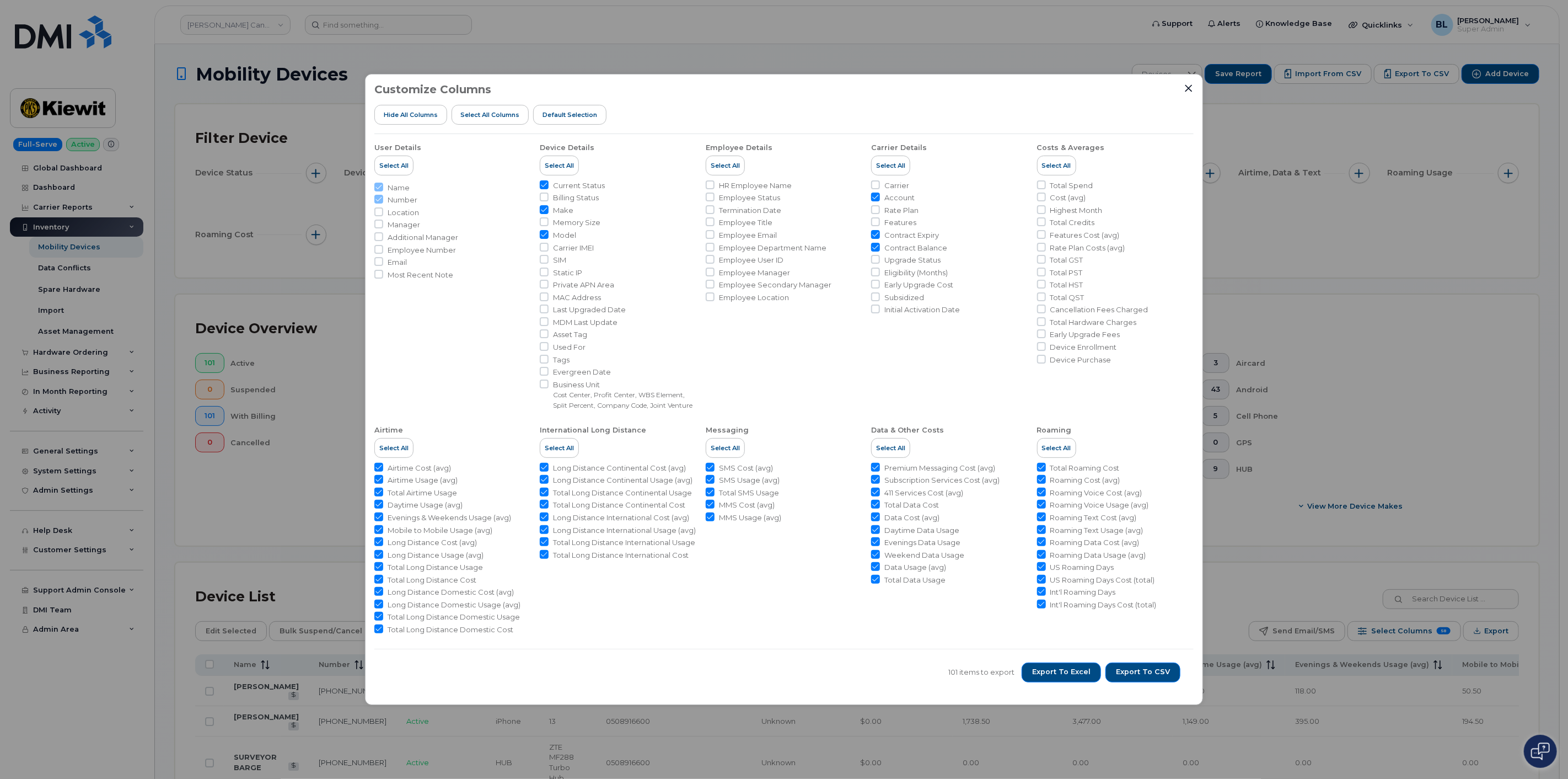
click at [1291, 213] on div "Customize Columns Hide All Columns Select all Columns Default Selection User De…" at bounding box center [784, 390] width 1568 height 779
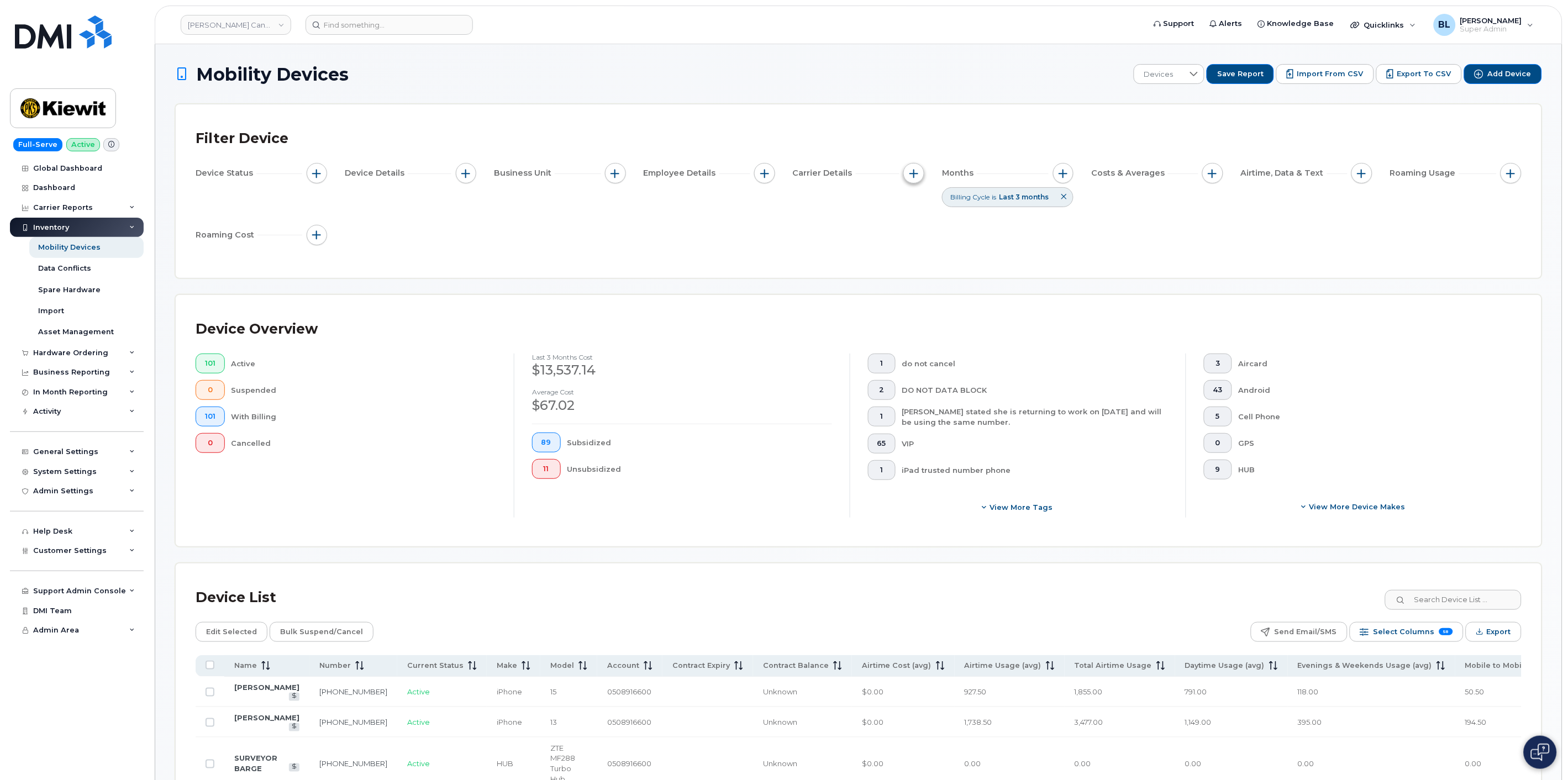
click at [908, 176] on button "button" at bounding box center [914, 174] width 21 height 21
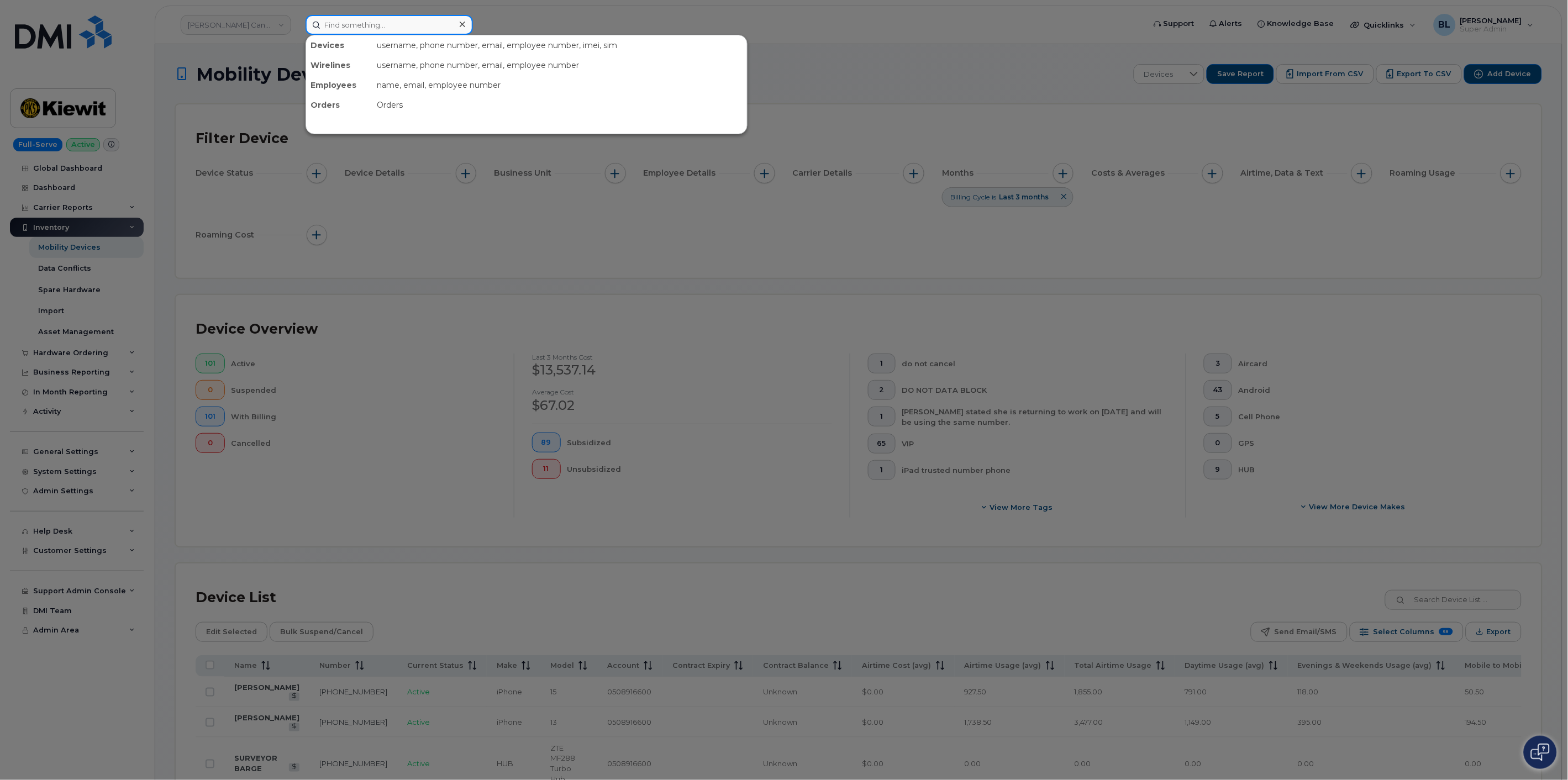
click at [406, 16] on input at bounding box center [390, 25] width 167 height 20
paste input "2894428323"
type input "2894428323"
click at [614, 222] on div at bounding box center [784, 390] width 1568 height 780
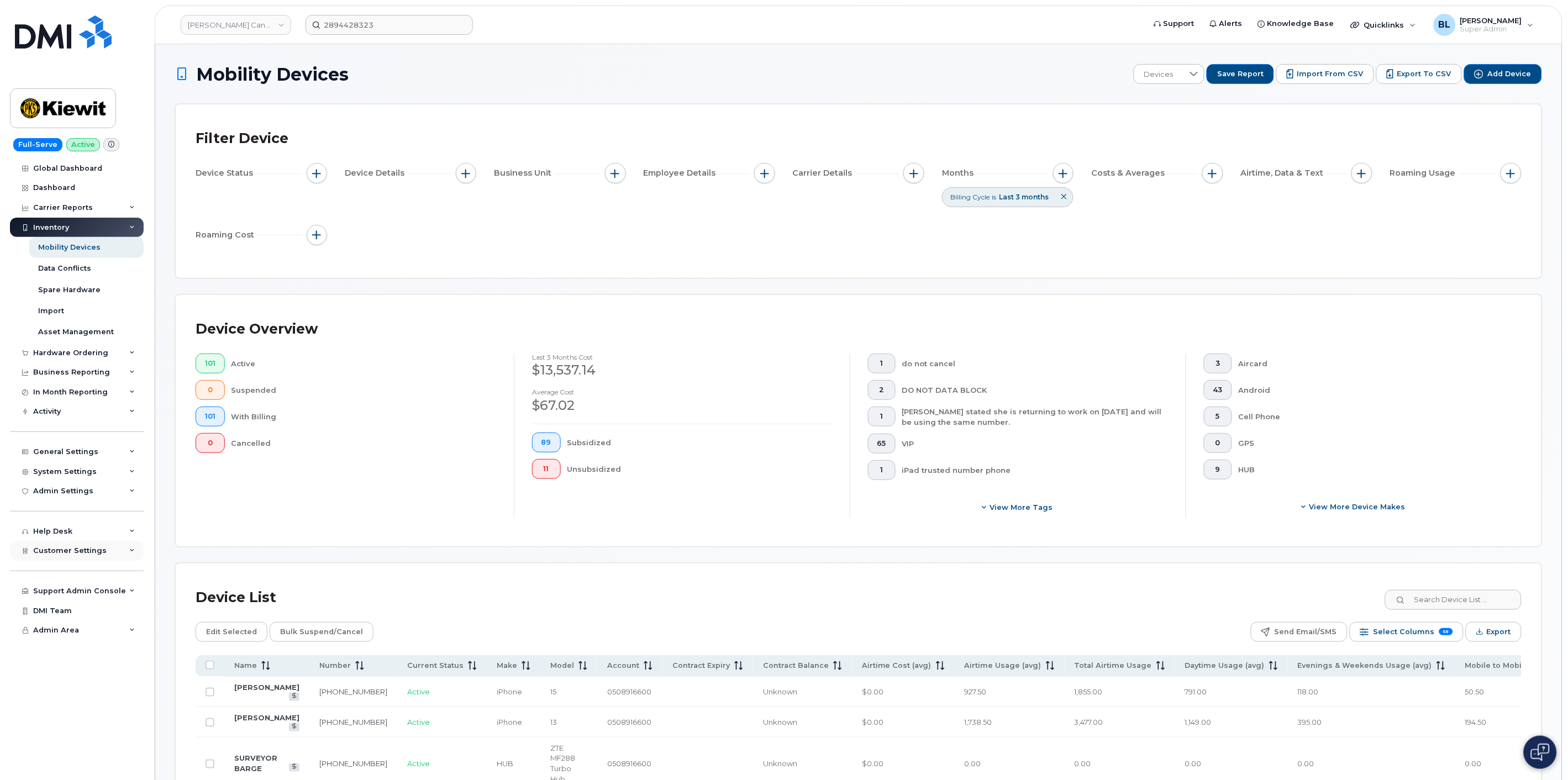
click at [84, 550] on span "Customer Settings" at bounding box center [70, 550] width 74 height 9
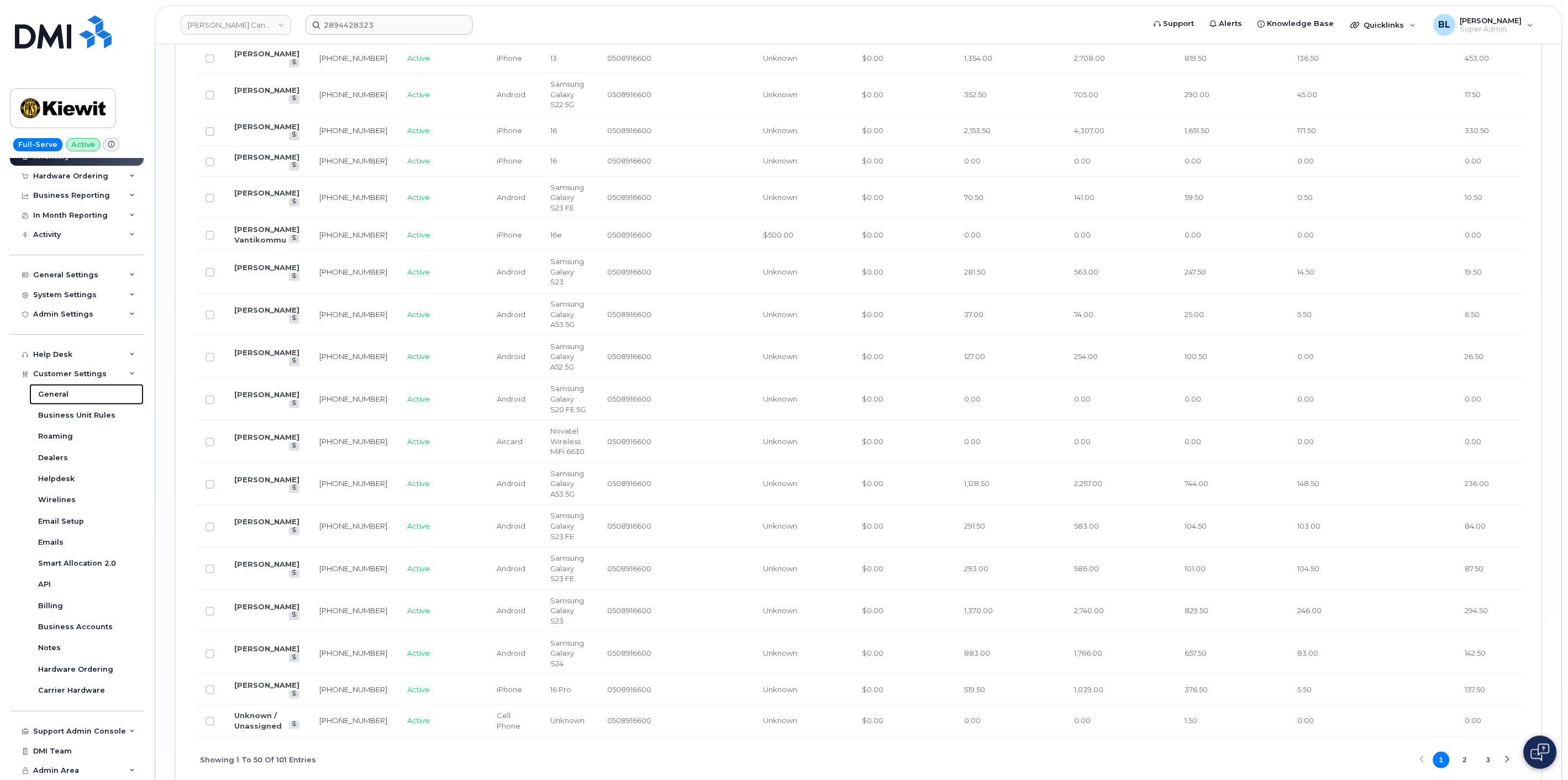
scroll to position [1954, 0]
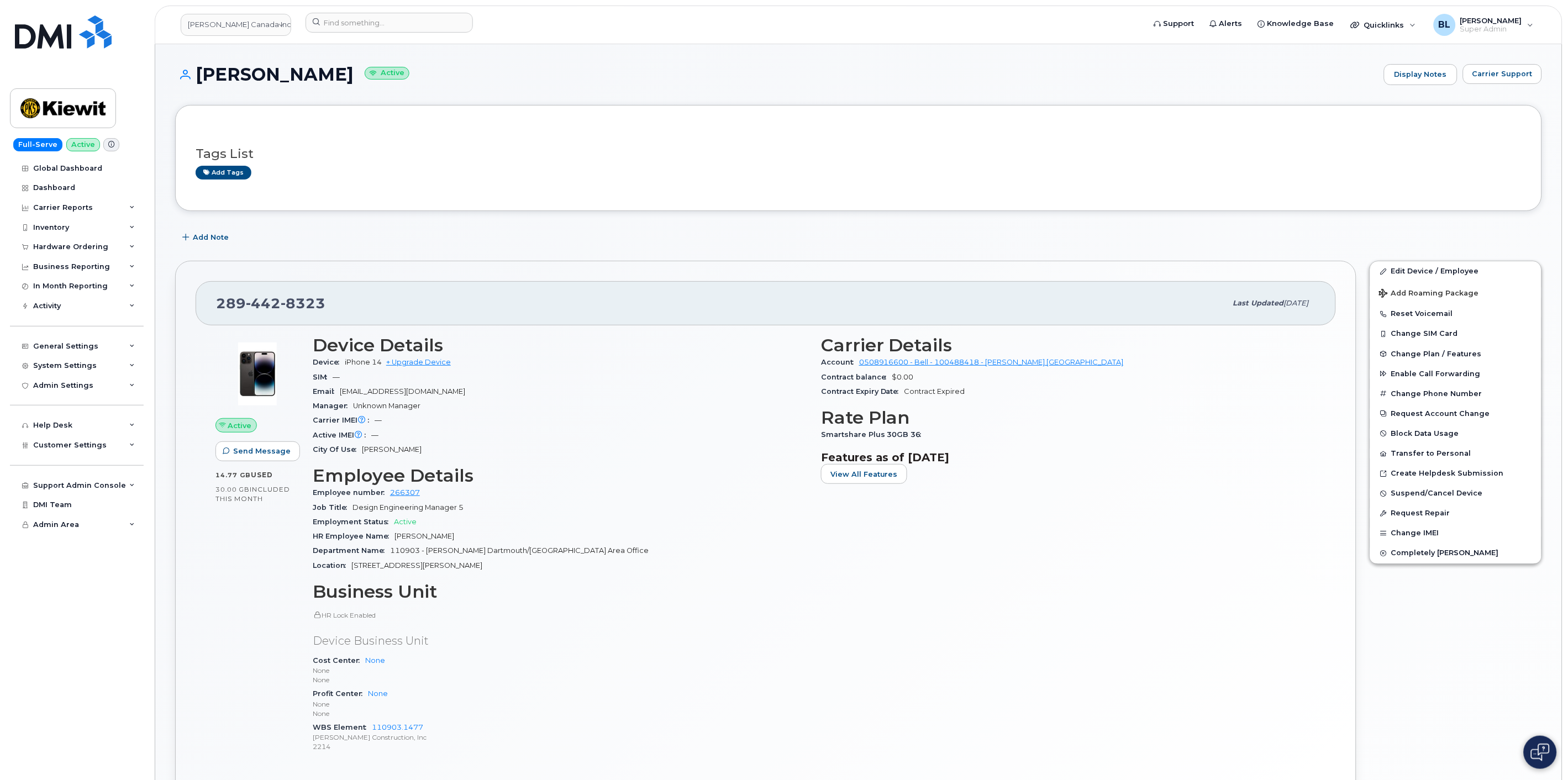
click at [421, 9] on header "[PERSON_NAME] Canada Inc Support Alerts Knowledge Base Quicklinks Suspend / Can…" at bounding box center [858, 25] width 1408 height 39
click at [404, 17] on input at bounding box center [390, 23] width 167 height 20
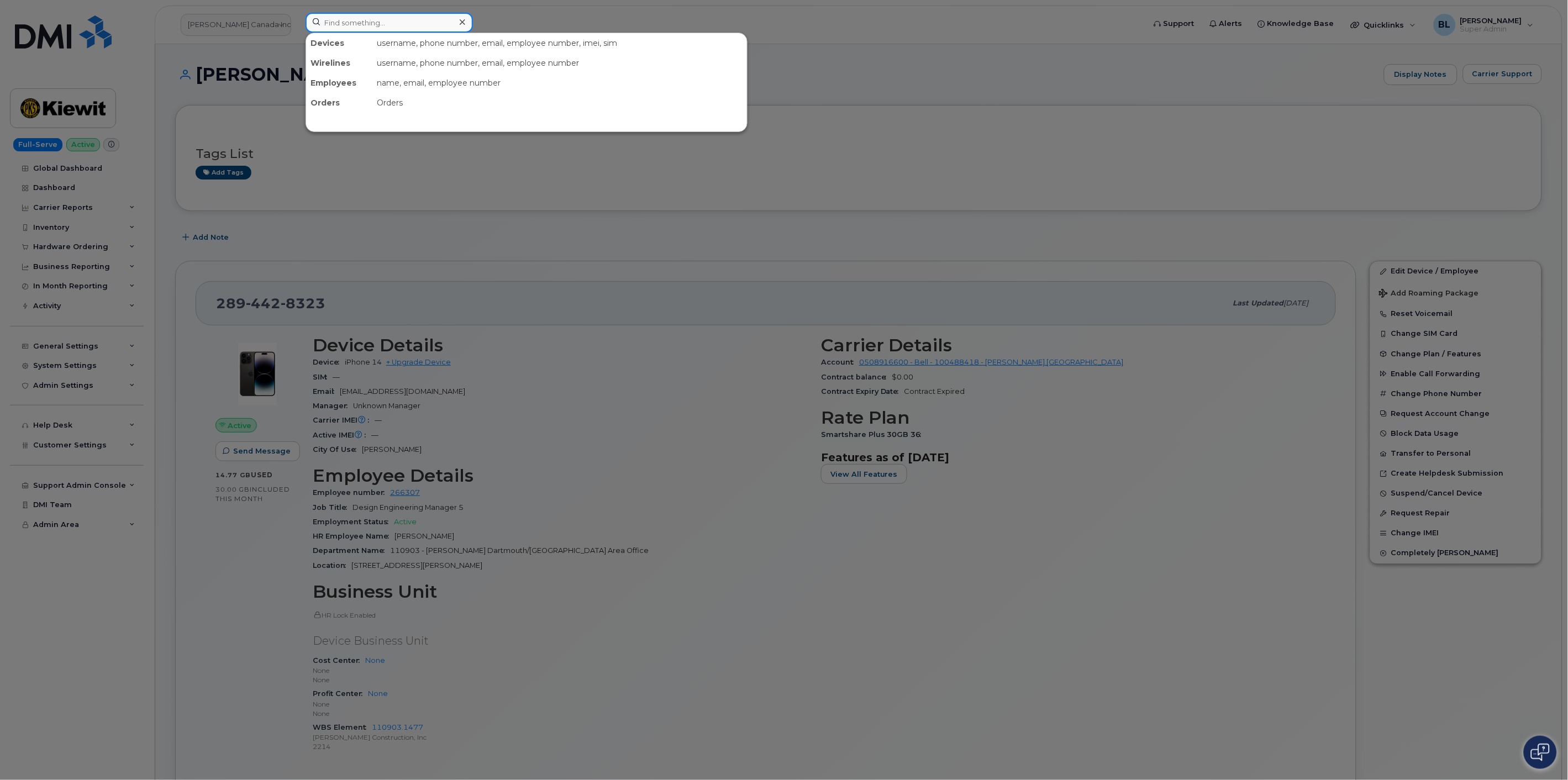
paste input "6132931797"
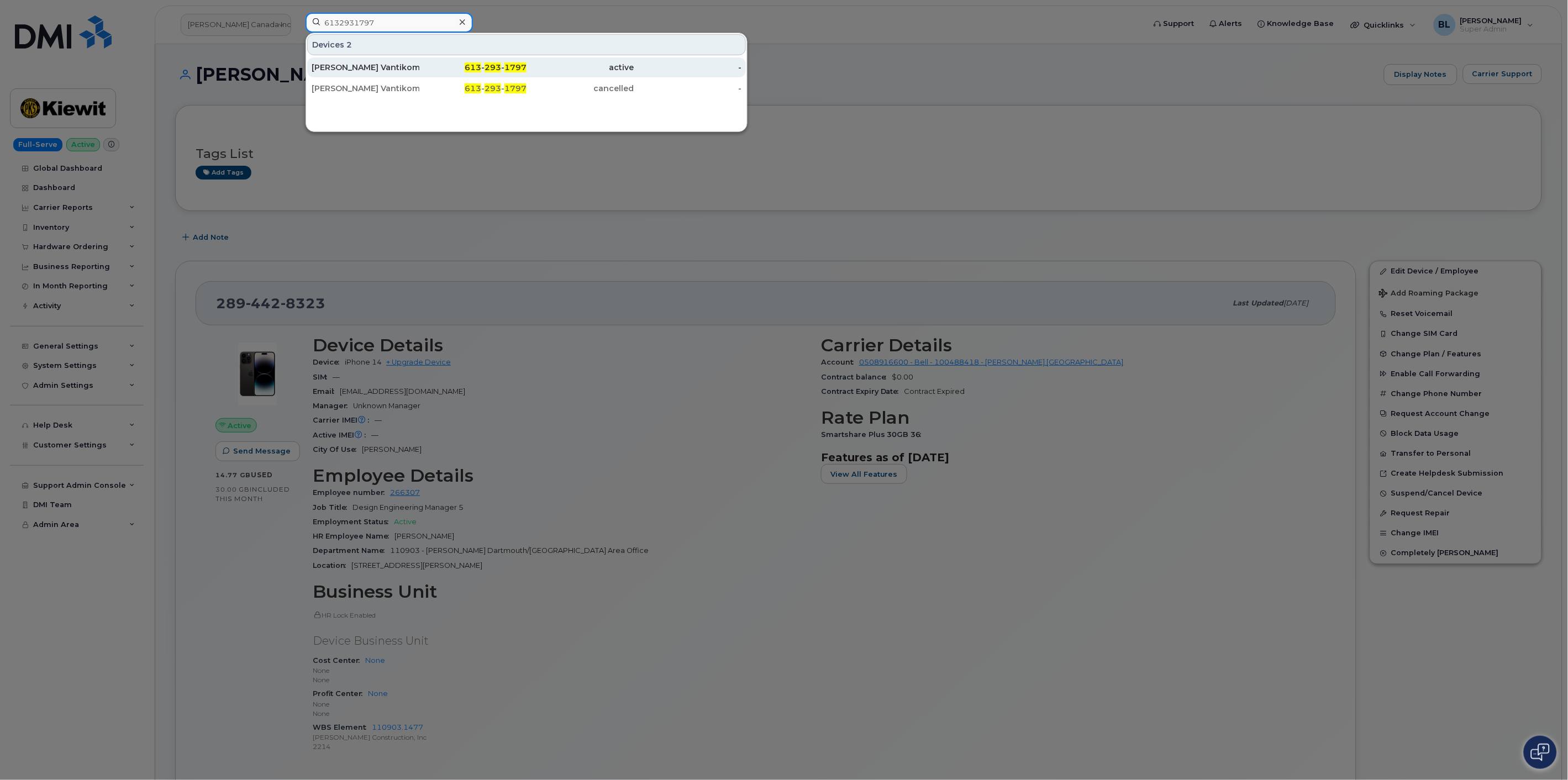
type input "6132931797"
click at [531, 69] on div "active" at bounding box center [580, 67] width 108 height 11
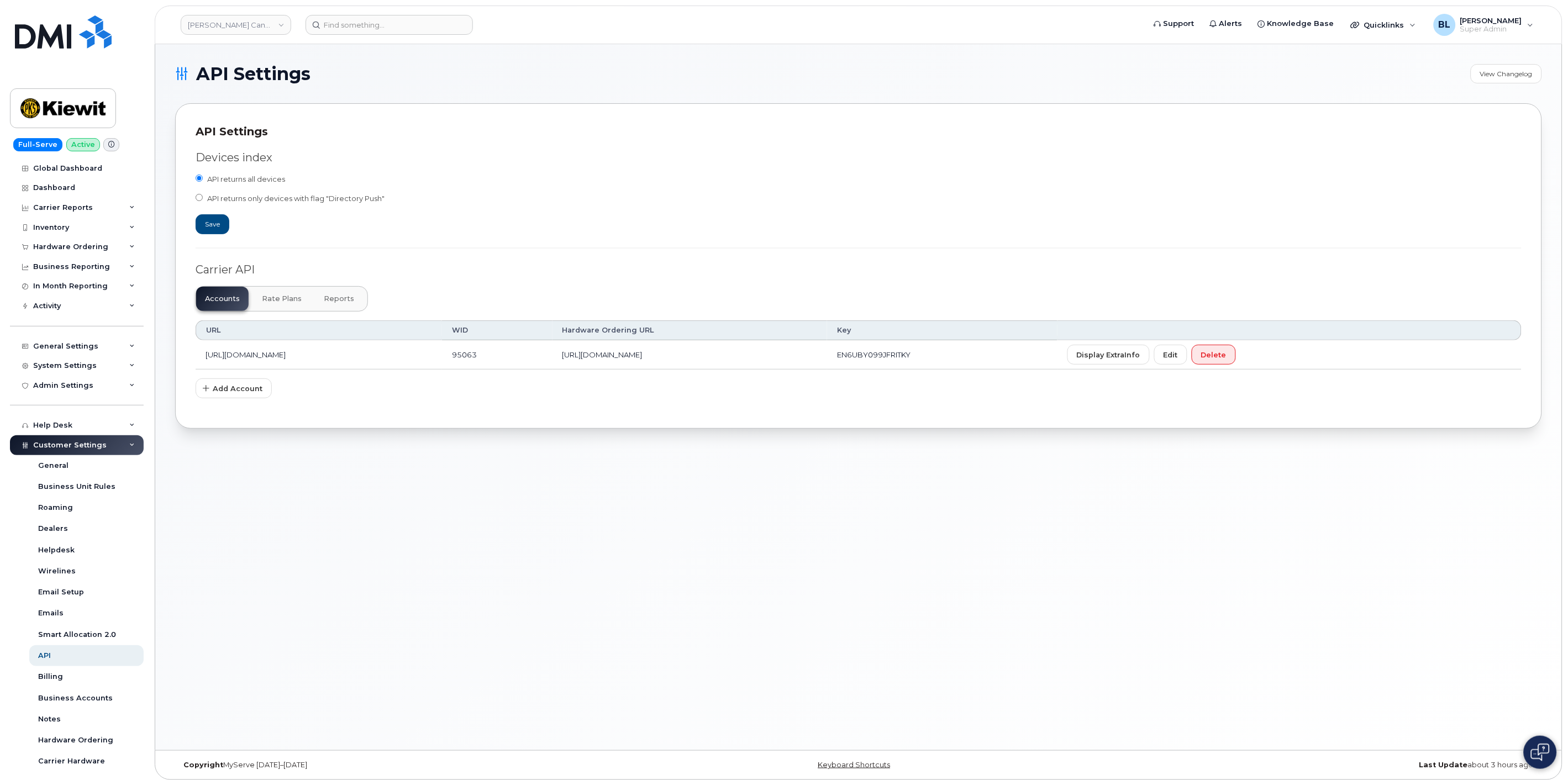
click at [340, 307] on button "Reports" at bounding box center [339, 299] width 48 height 24
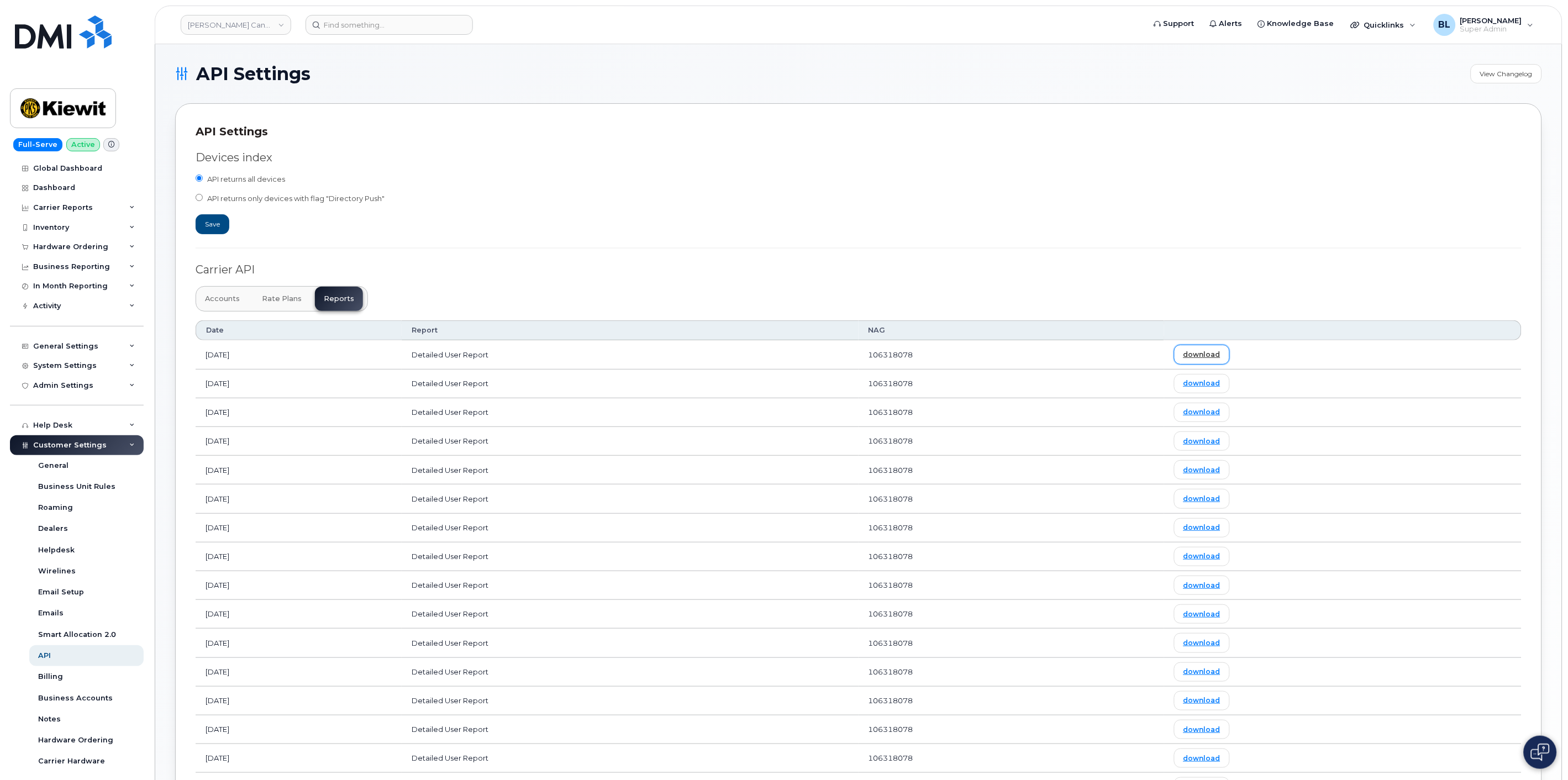
click at [1230, 352] on link "download" at bounding box center [1202, 354] width 56 height 19
click at [645, 288] on div "Devices index API returns all devices API returns only devices with flag "Direc…" at bounding box center [858, 620] width 1326 height 960
click at [233, 305] on button "Accounts" at bounding box center [222, 299] width 53 height 24
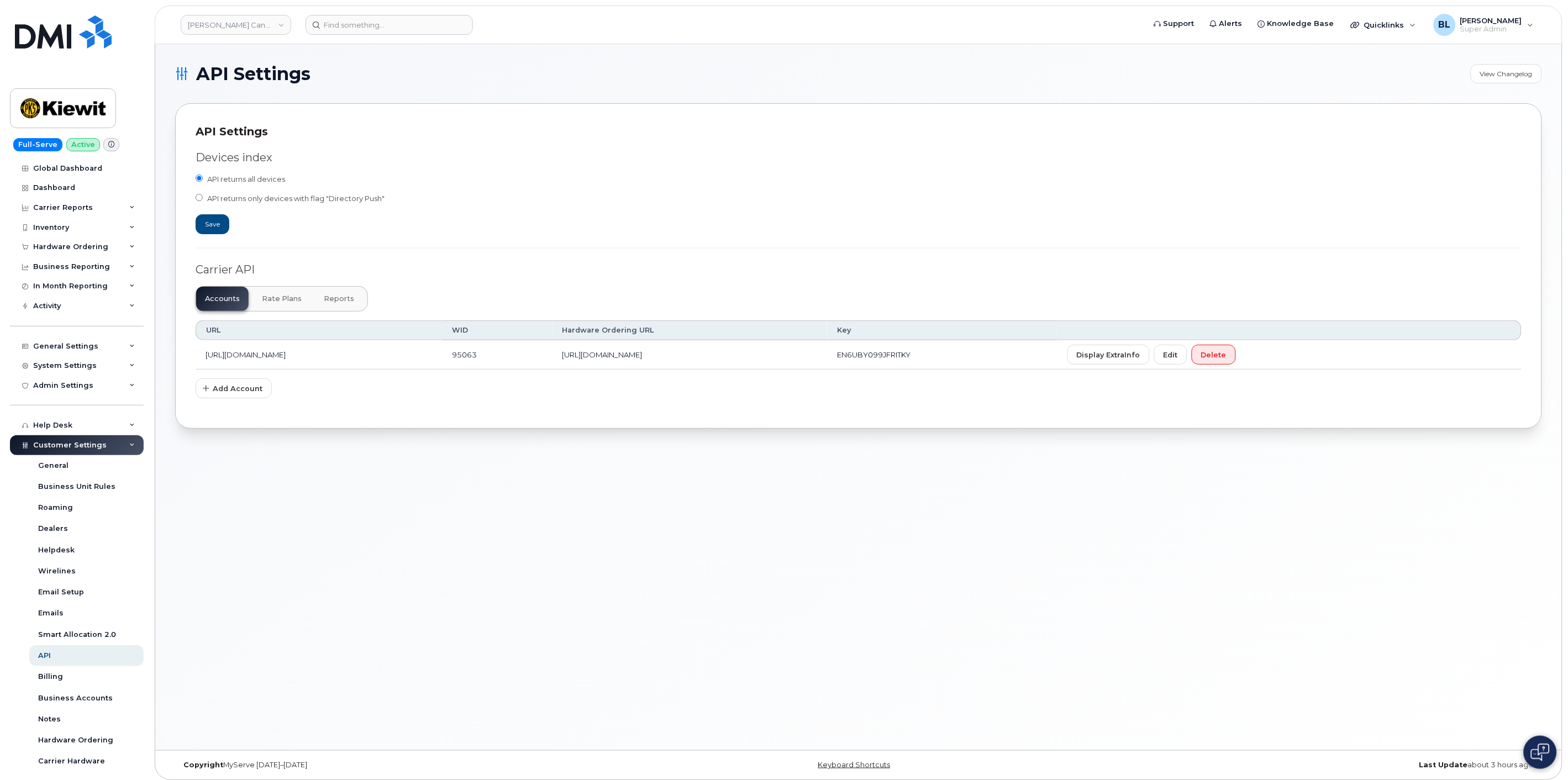
click at [324, 301] on span "Reports" at bounding box center [338, 299] width 31 height 9
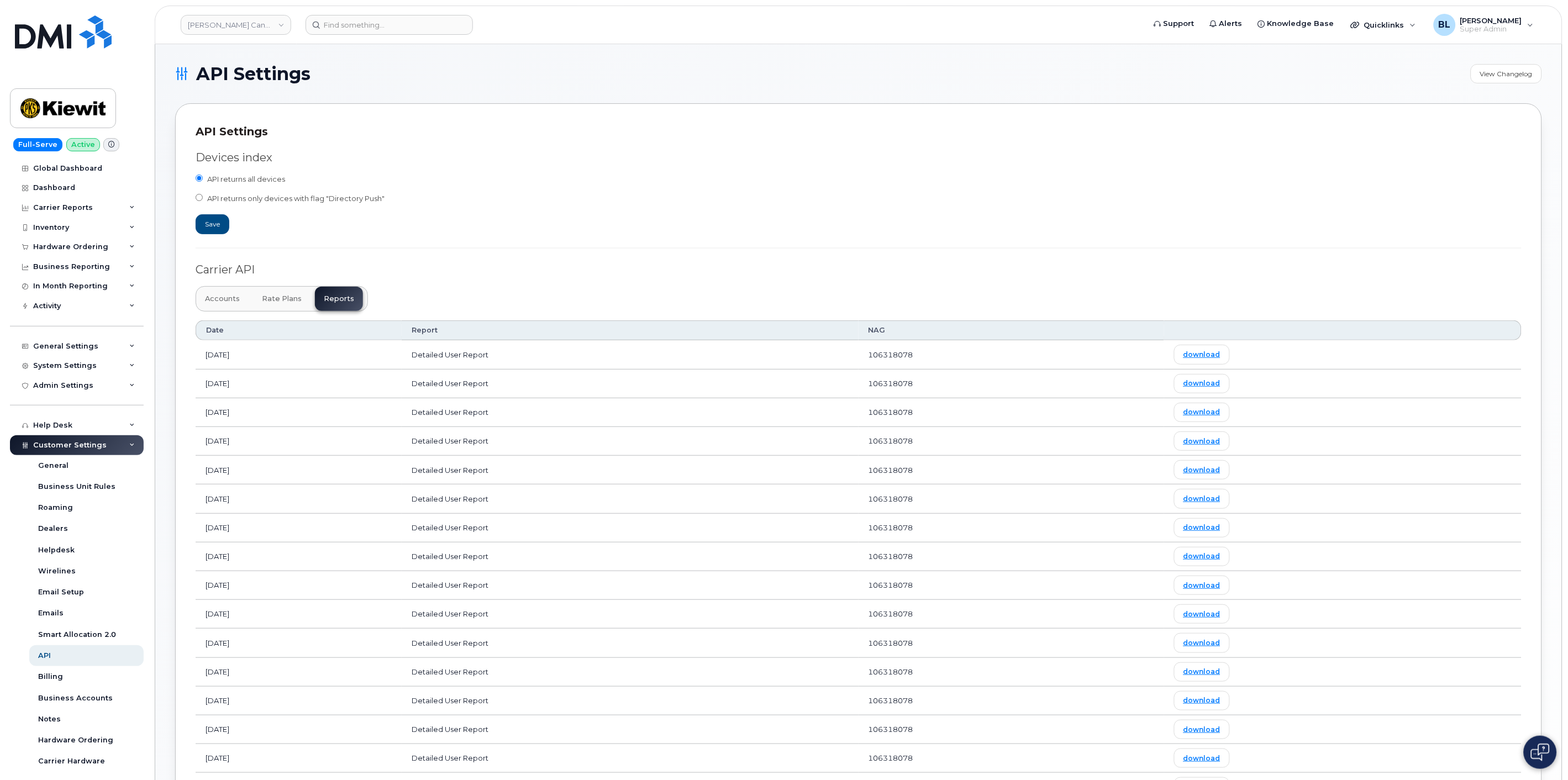
click at [688, 265] on div "Carrier API" at bounding box center [858, 269] width 1326 height 16
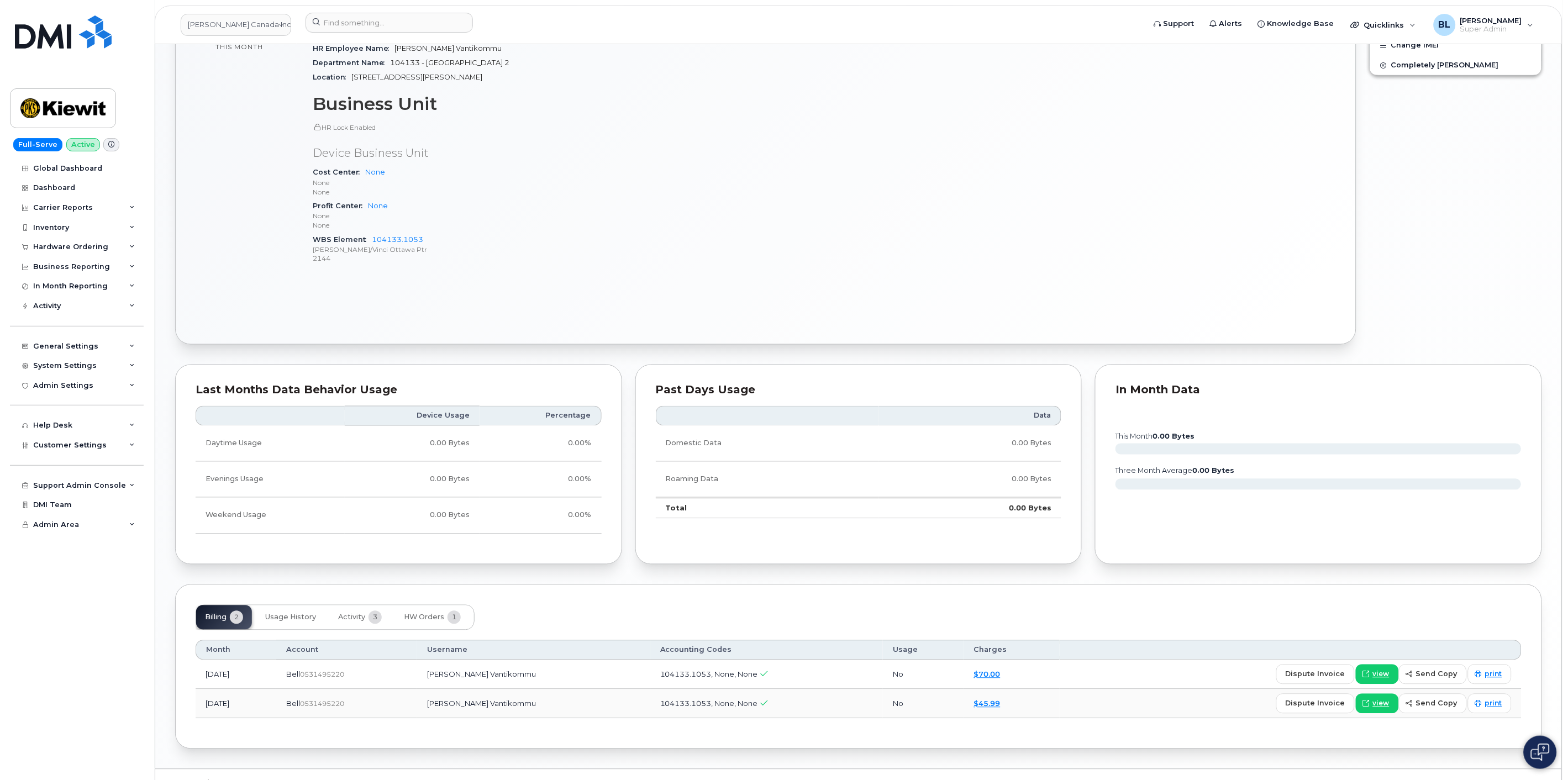
scroll to position [649, 0]
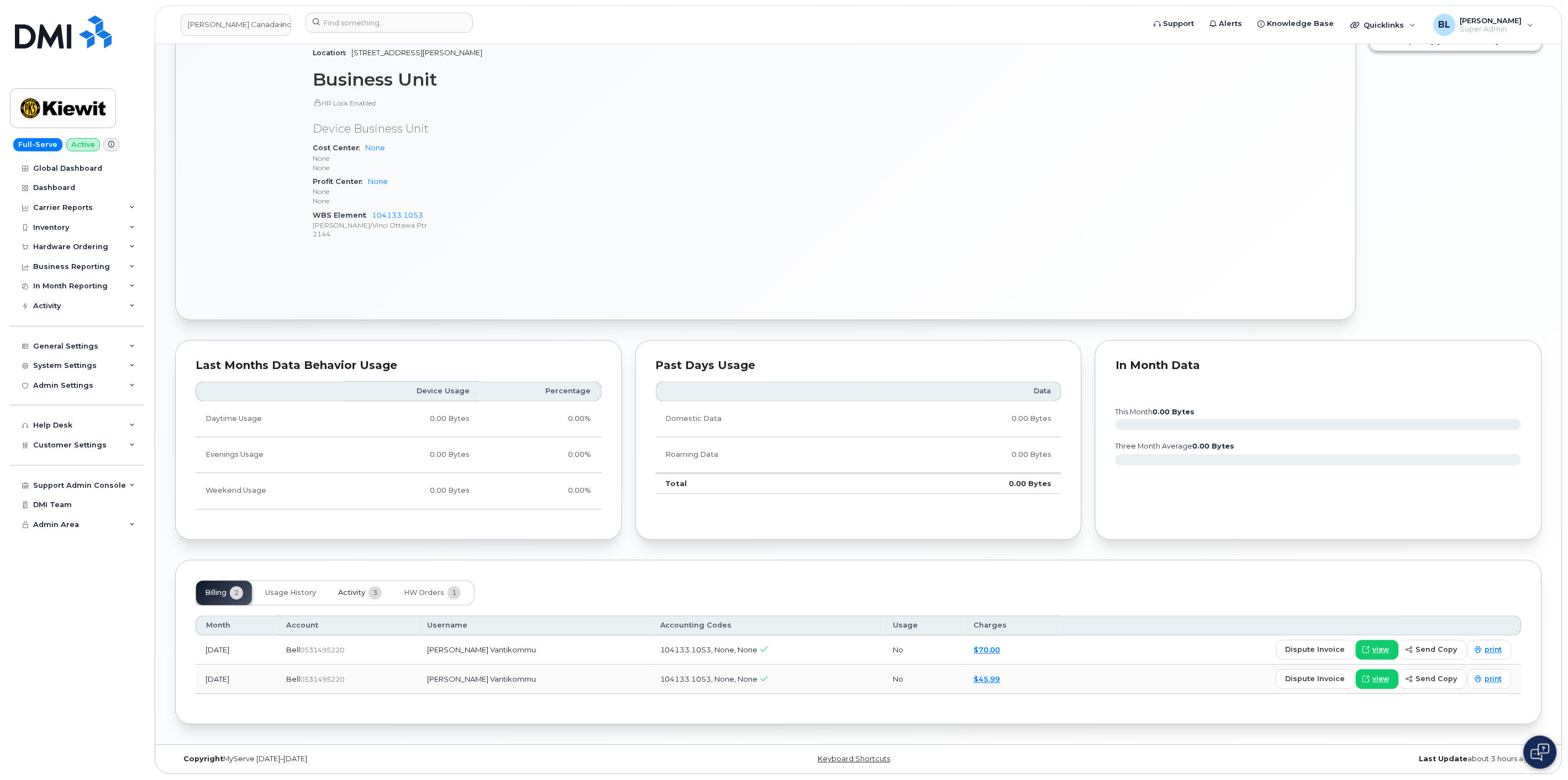
click at [377, 601] on button "Activity 3" at bounding box center [360, 593] width 61 height 24
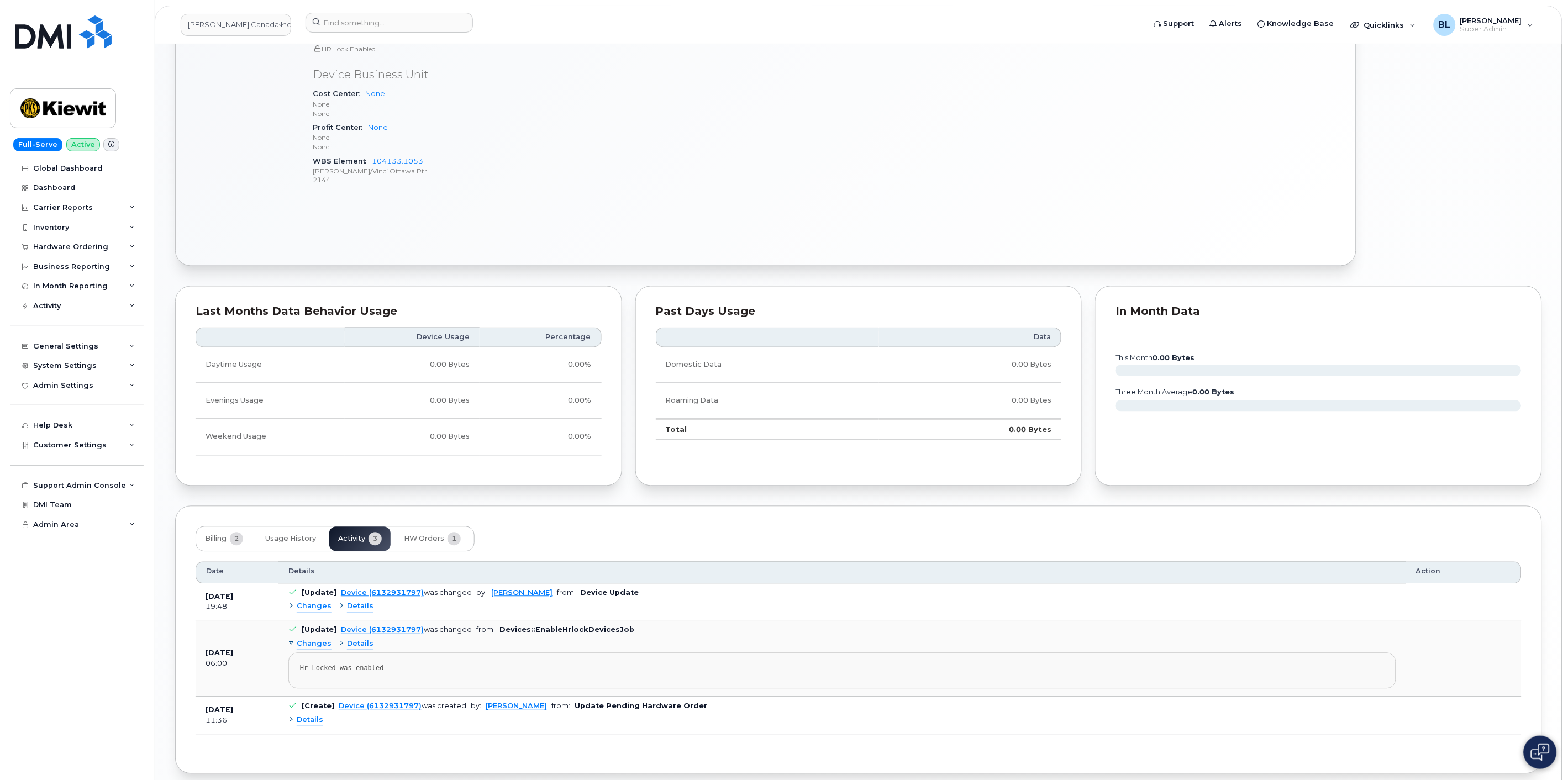
scroll to position [753, 0]
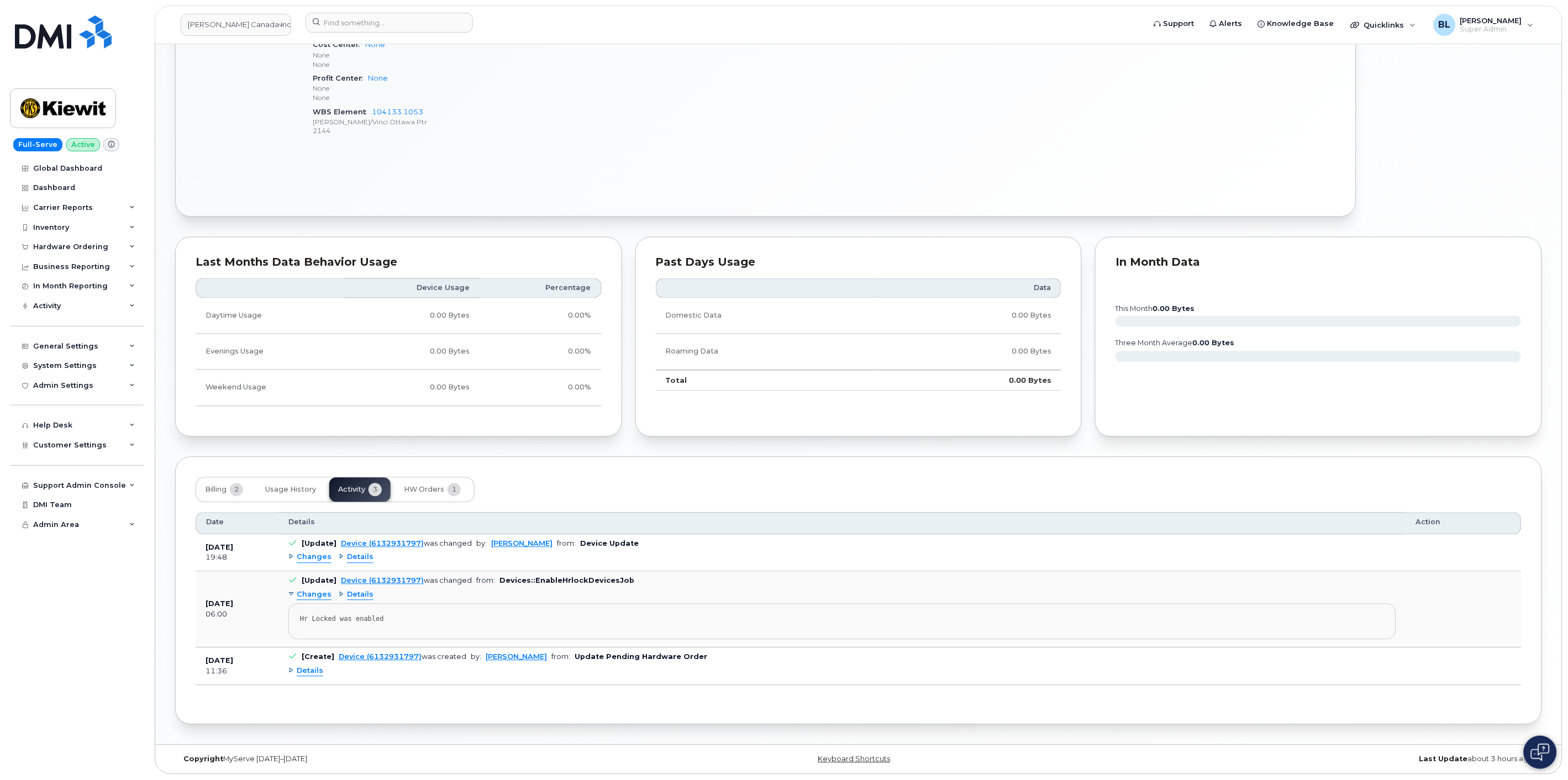
click at [296, 665] on div "Details" at bounding box center [843, 672] width 1108 height 18
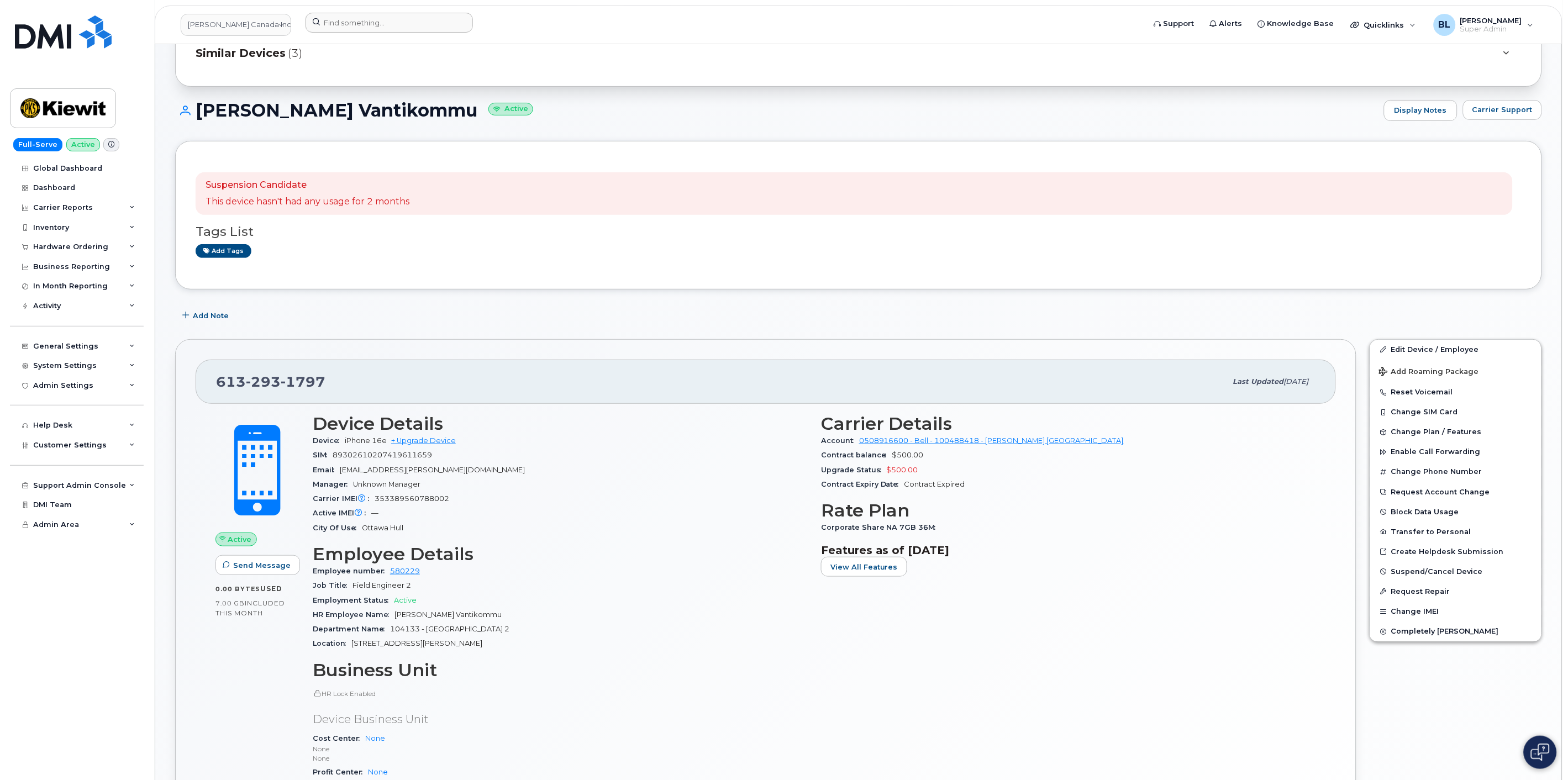
scroll to position [0, 0]
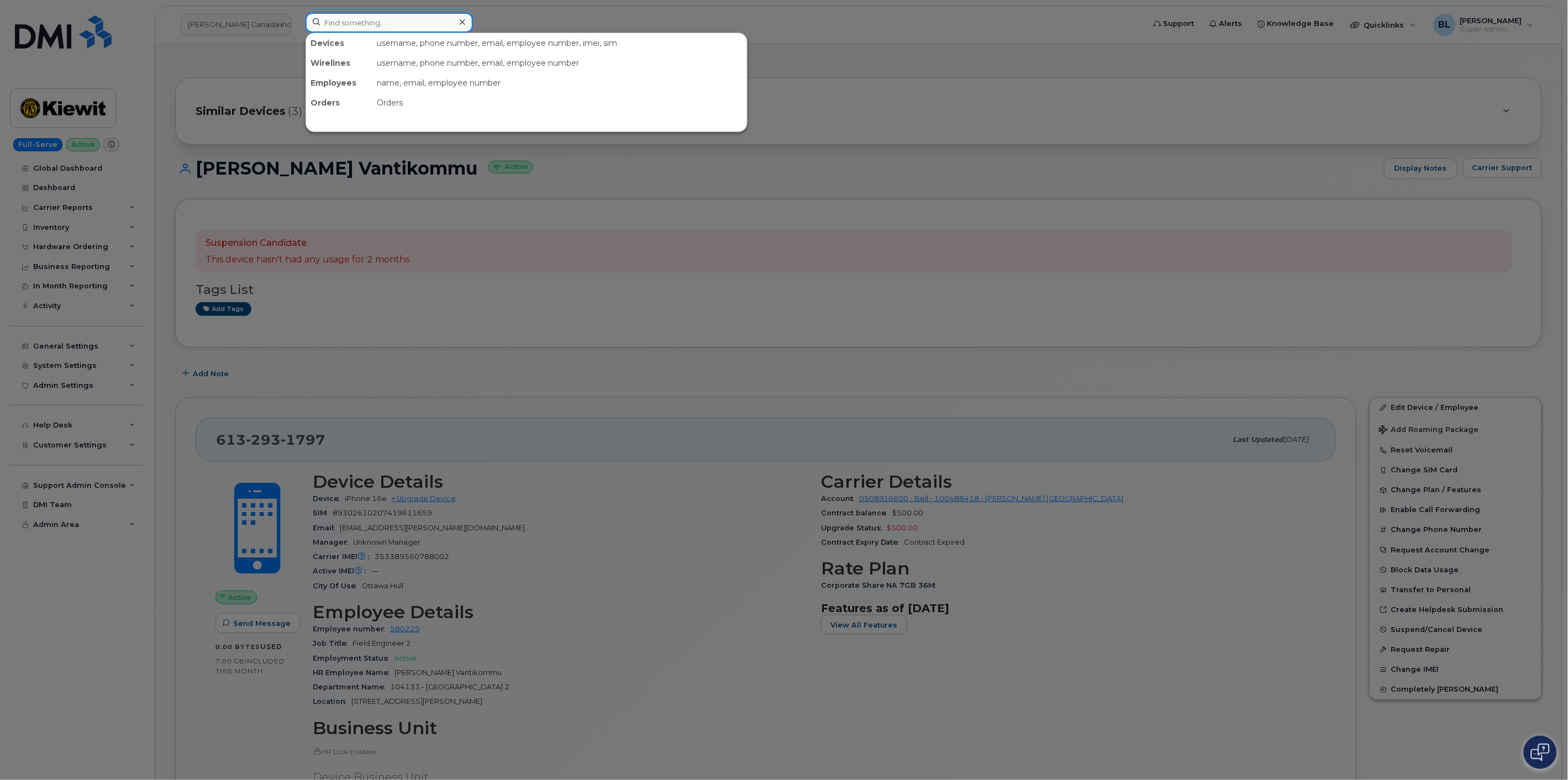
click at [377, 21] on input at bounding box center [390, 23] width 167 height 20
paste input "6132931797"
type input "6132931797"
click at [1039, 451] on div at bounding box center [784, 390] width 1568 height 780
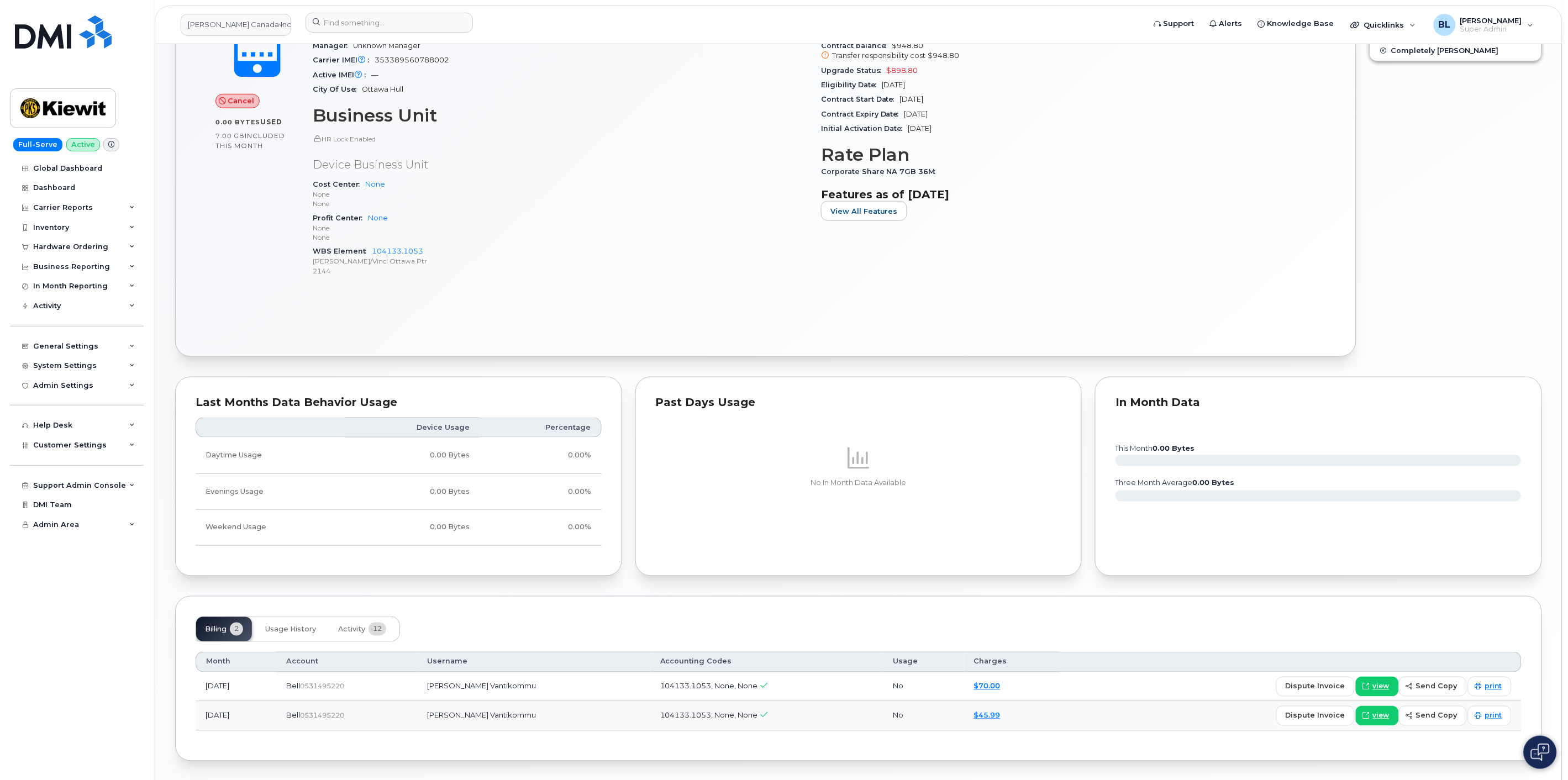
scroll to position [396, 0]
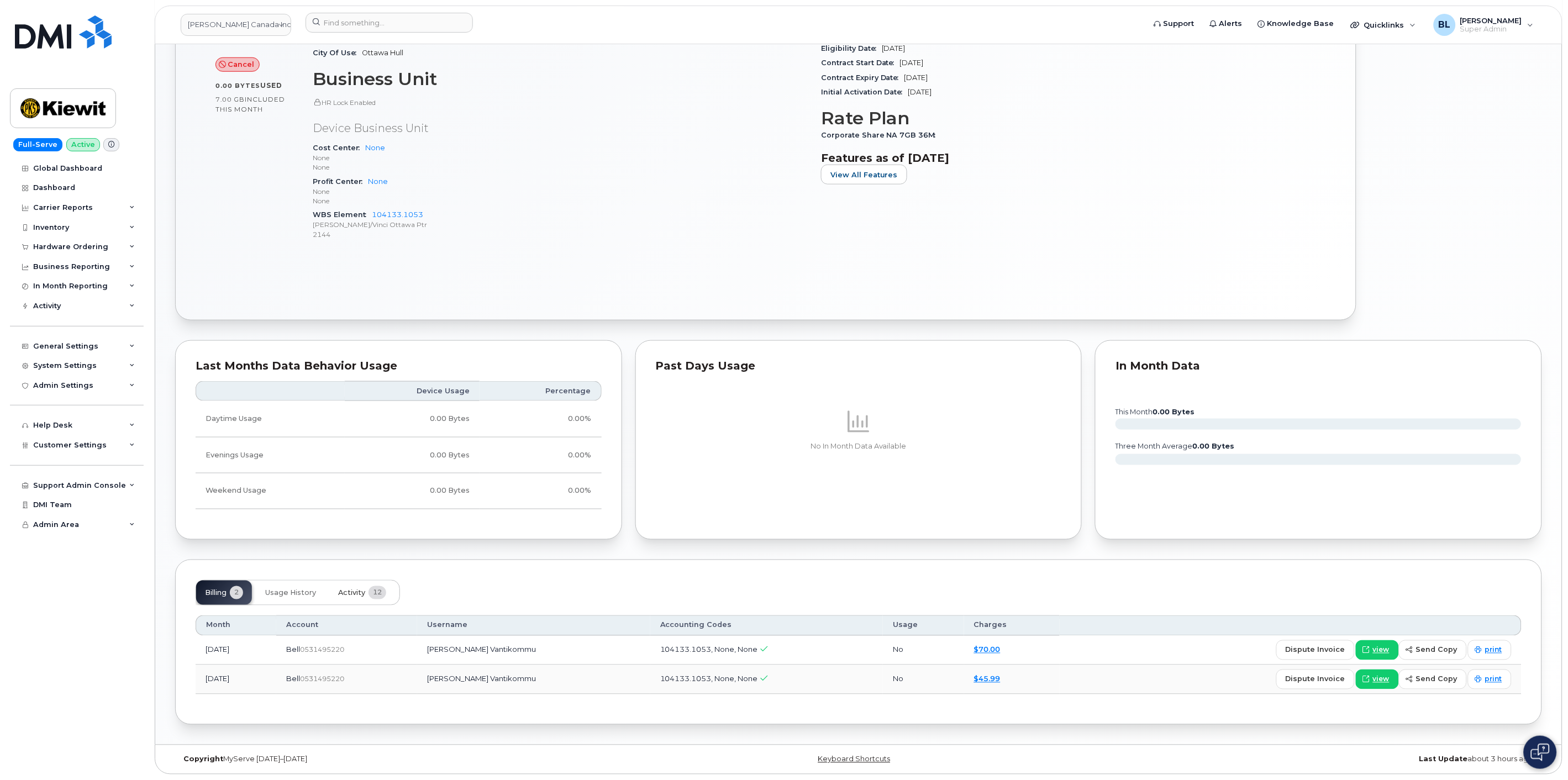
click at [374, 594] on span "12" at bounding box center [377, 592] width 18 height 13
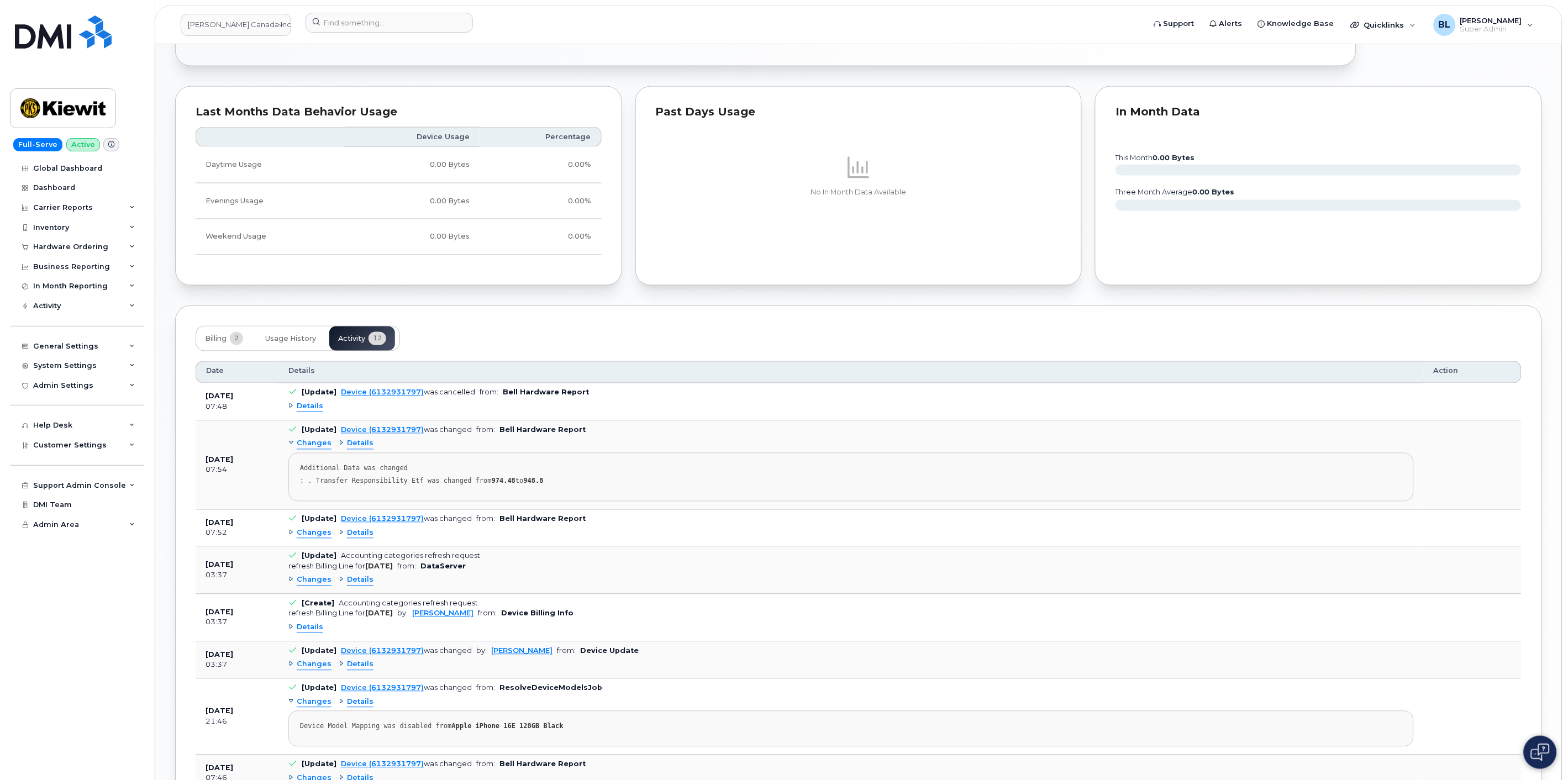
scroll to position [1025, 0]
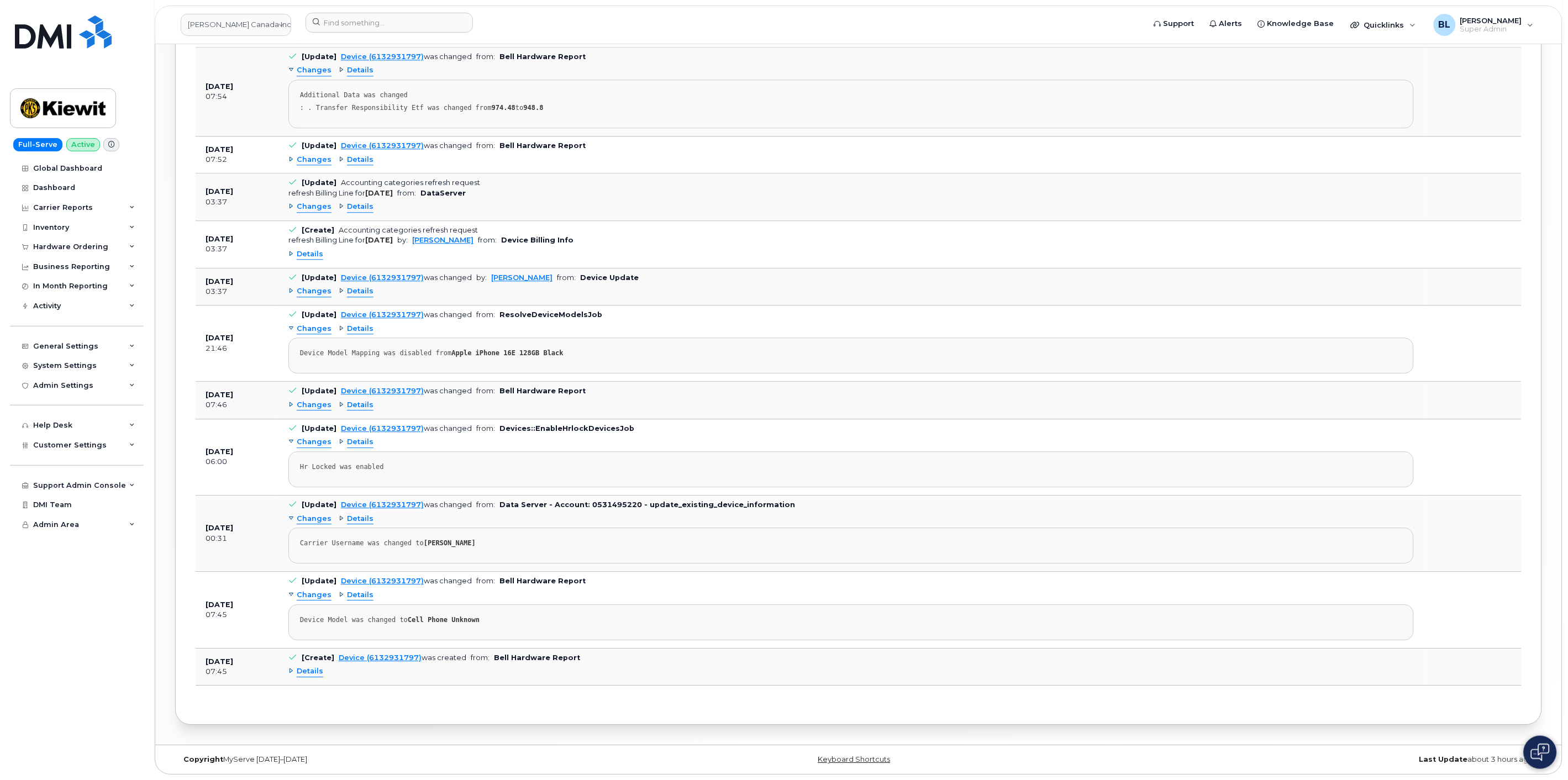
click at [304, 671] on span "Details" at bounding box center [309, 671] width 26 height 11
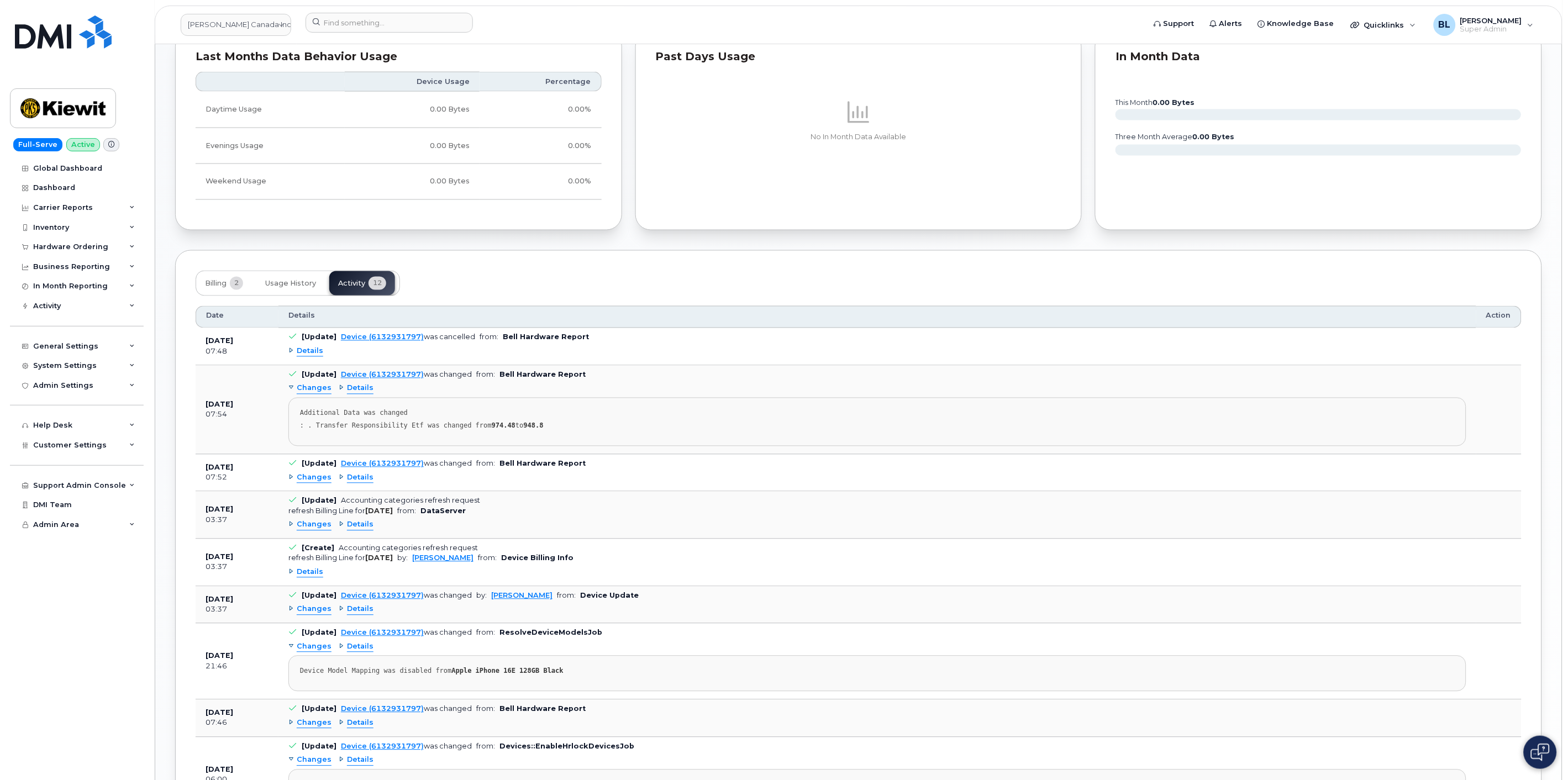
scroll to position [52, 0]
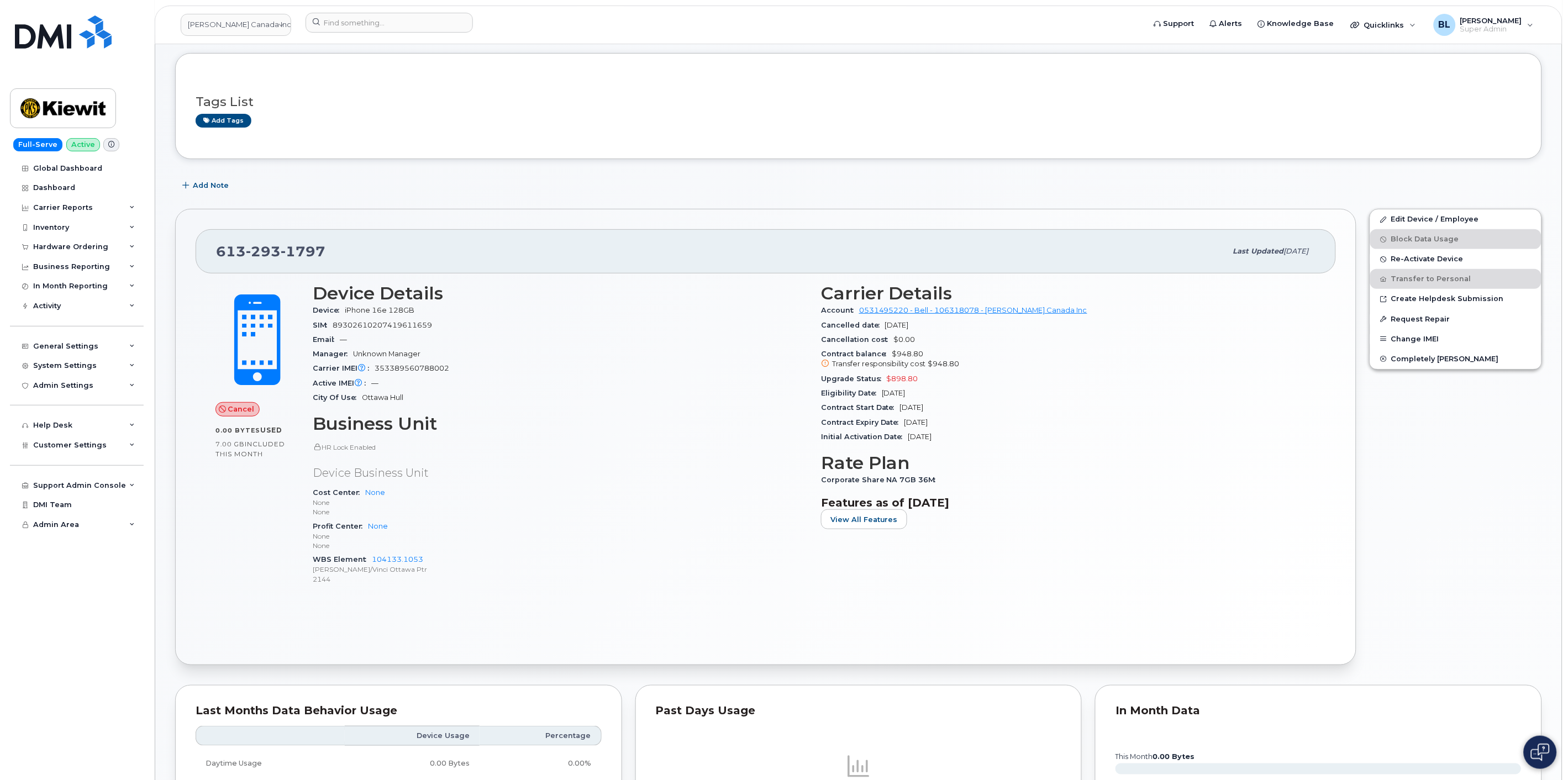
click at [296, 267] on div "[PHONE_NUMBER] Last updated [DATE]" at bounding box center [766, 251] width 1141 height 44
click at [303, 254] on span "1797" at bounding box center [303, 251] width 45 height 16
copy span "[PHONE_NUMBER]"
click at [529, 247] on div "[PHONE_NUMBER]" at bounding box center [722, 251] width 1011 height 23
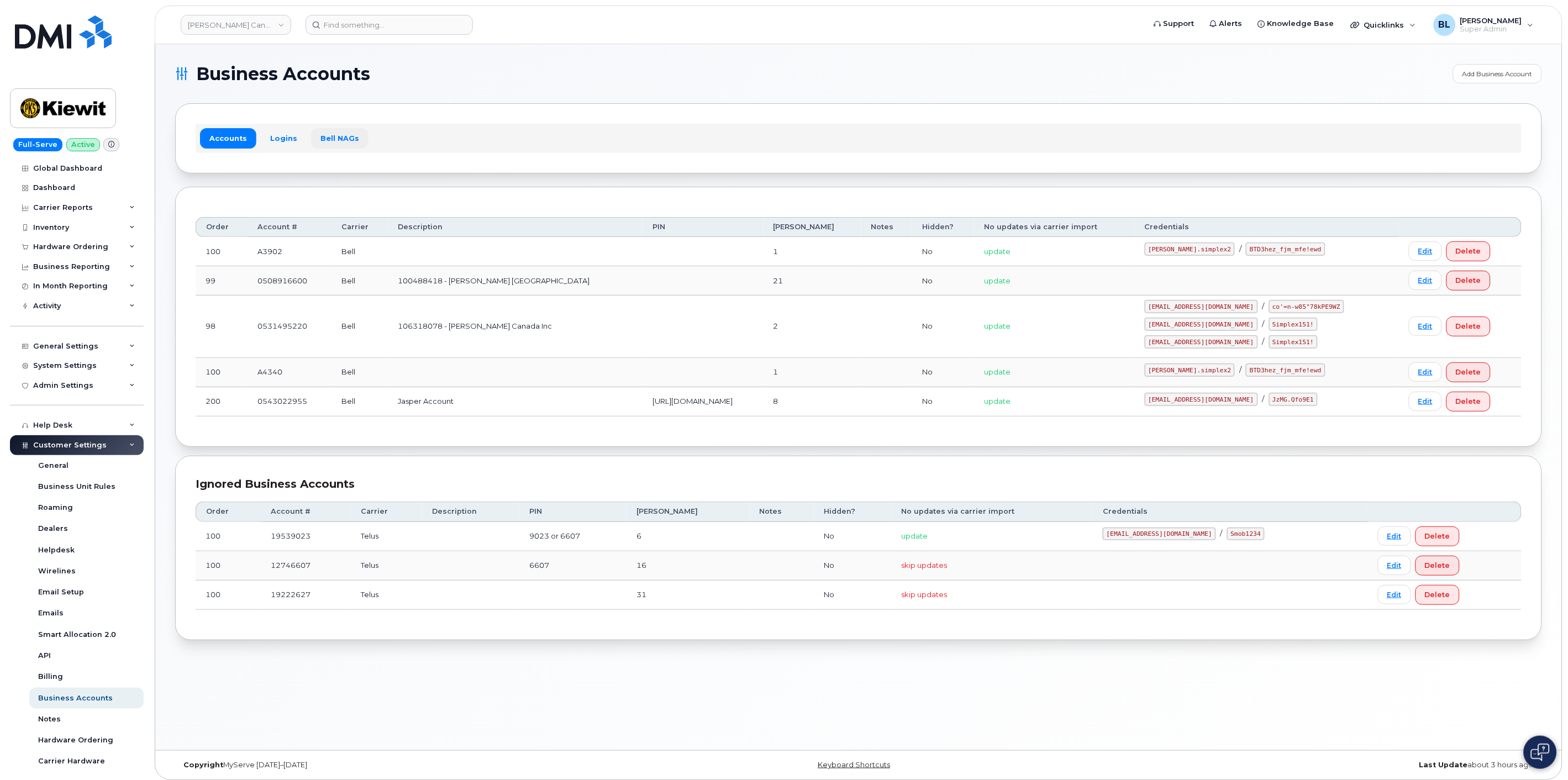
click at [328, 138] on link "Bell NAGs" at bounding box center [339, 138] width 57 height 20
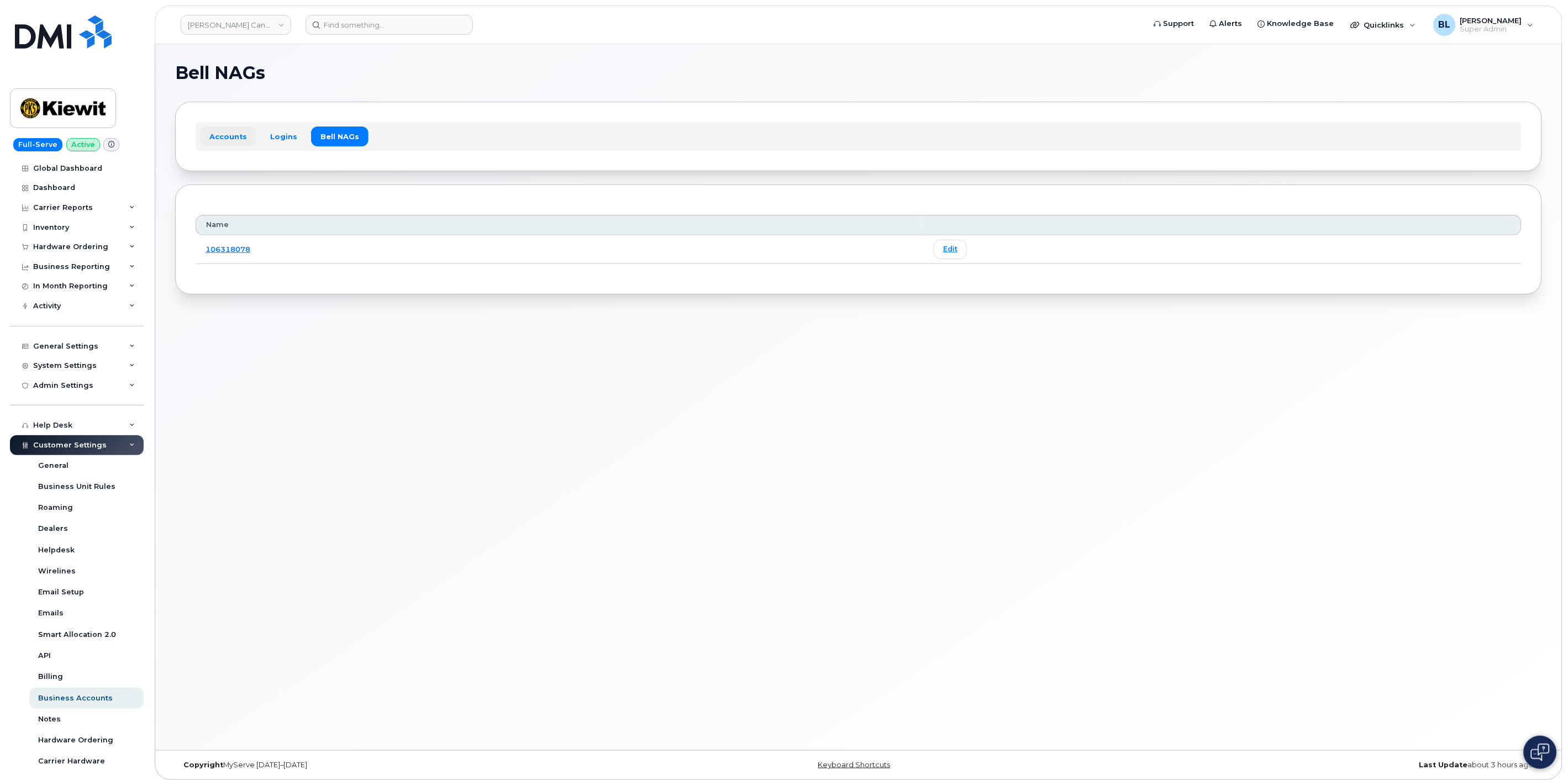
click at [238, 141] on link "Accounts" at bounding box center [228, 136] width 56 height 20
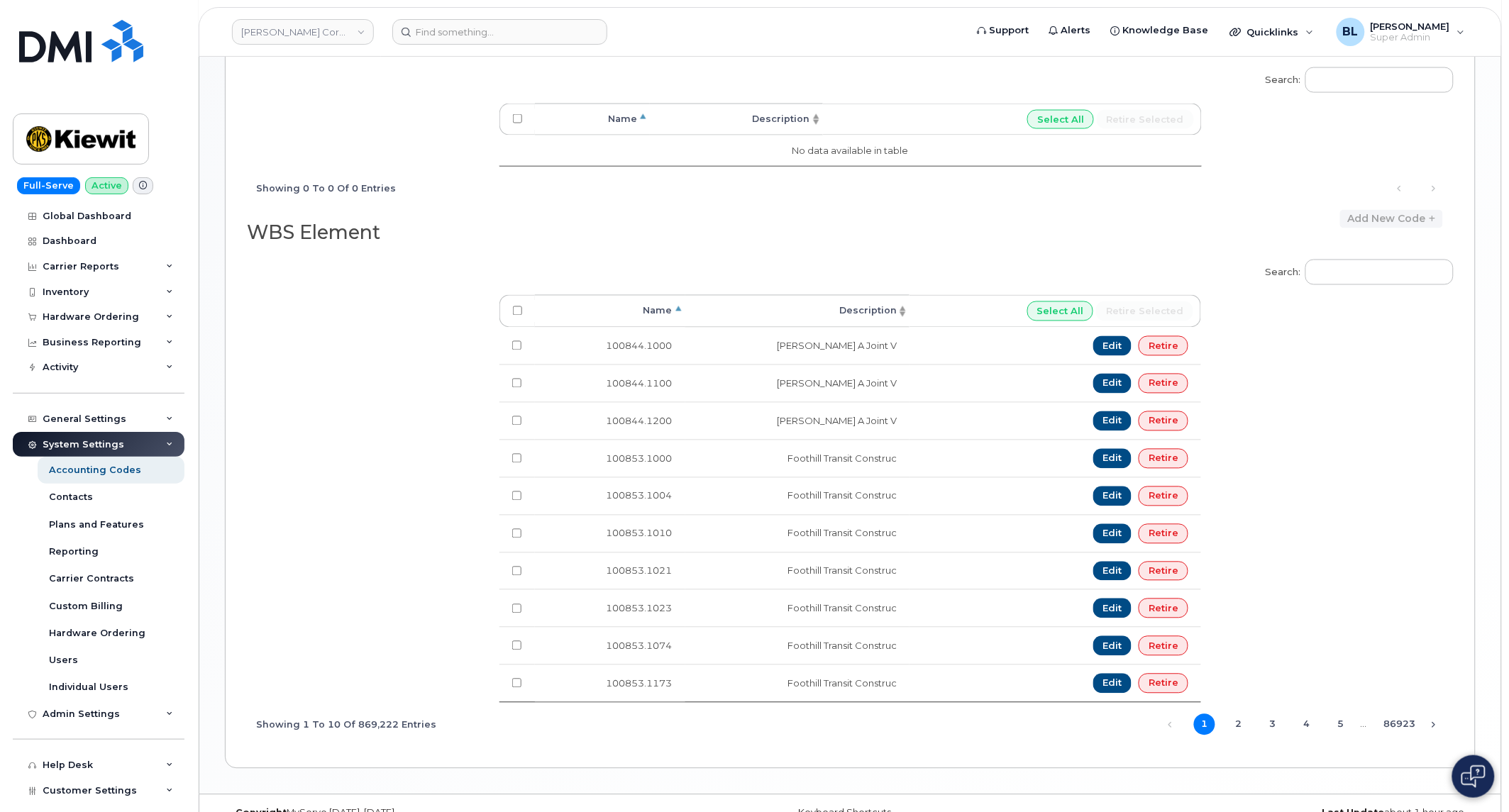
scroll to position [821, 0]
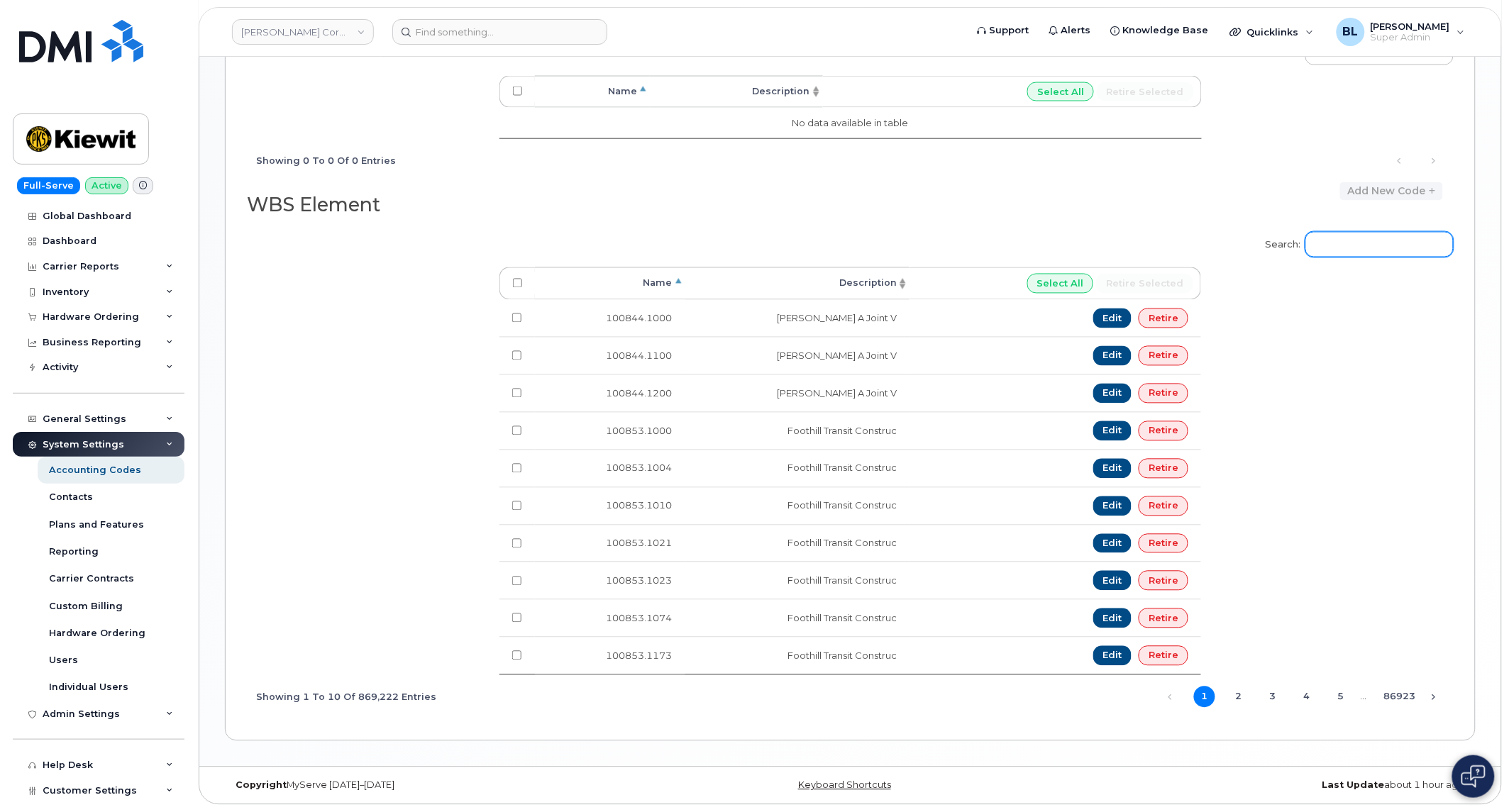
click at [1003, 241] on input "Search:" at bounding box center [1379, 245] width 148 height 25
click at [1003, 236] on input "Search:" at bounding box center [1379, 245] width 148 height 25
paste input "102843.4149"
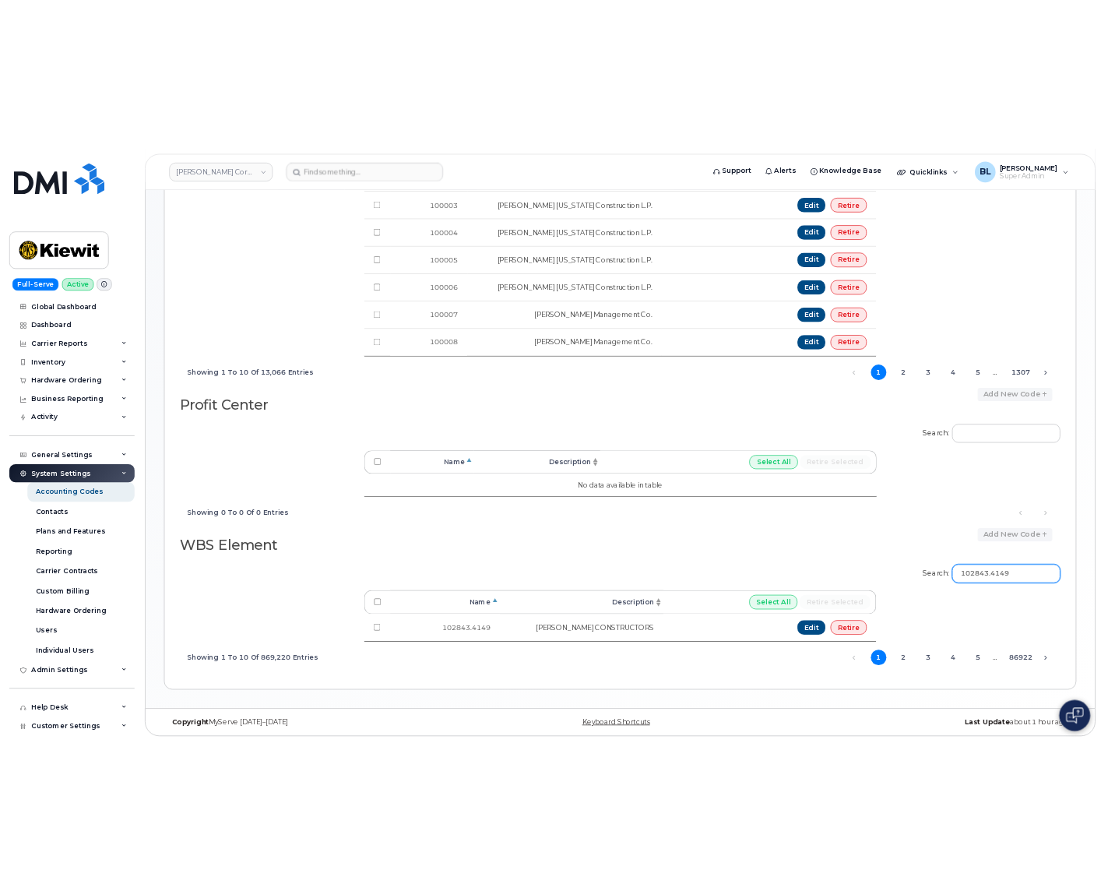
scroll to position [530, 0]
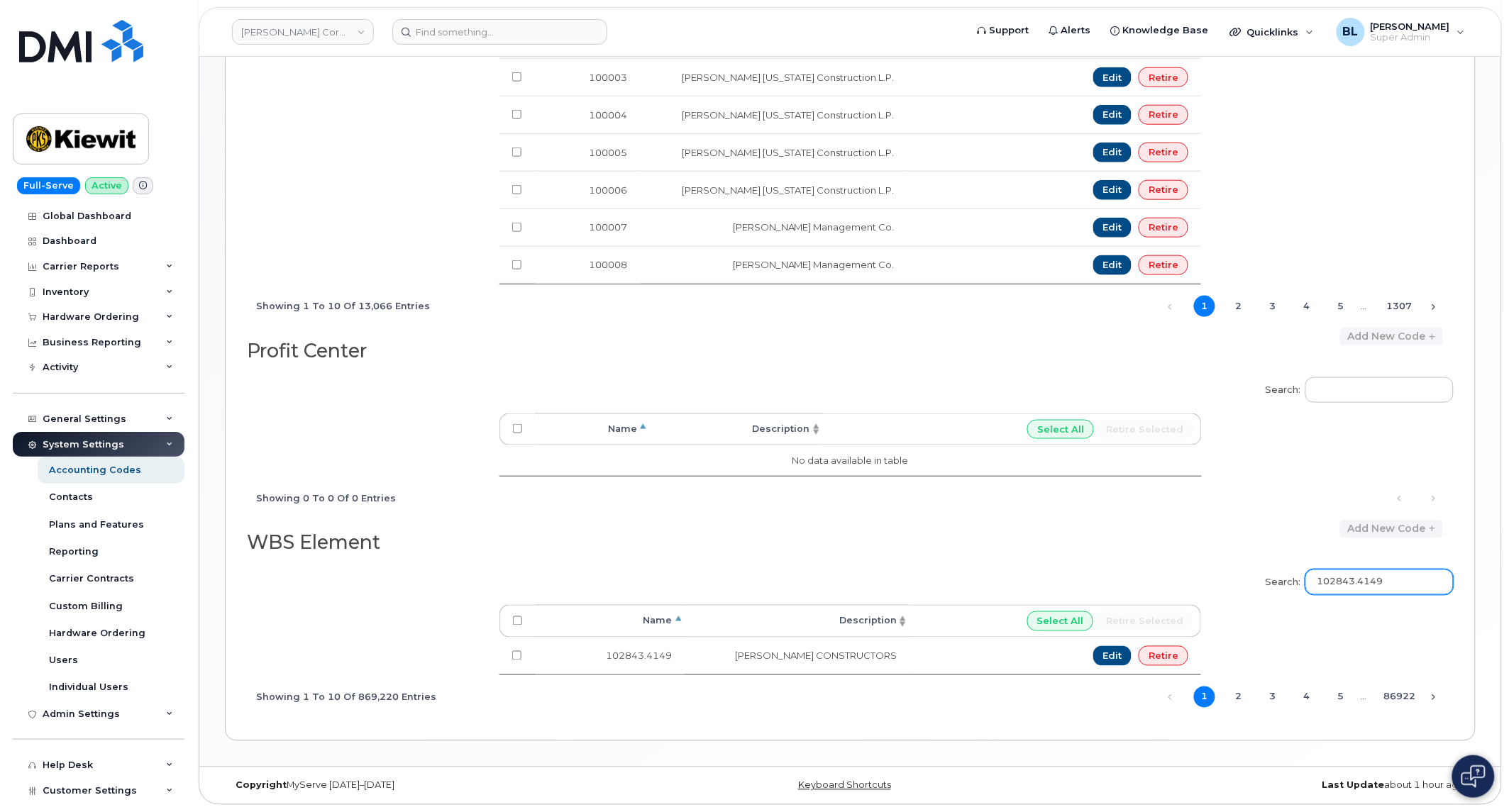
type input "102843.4149"
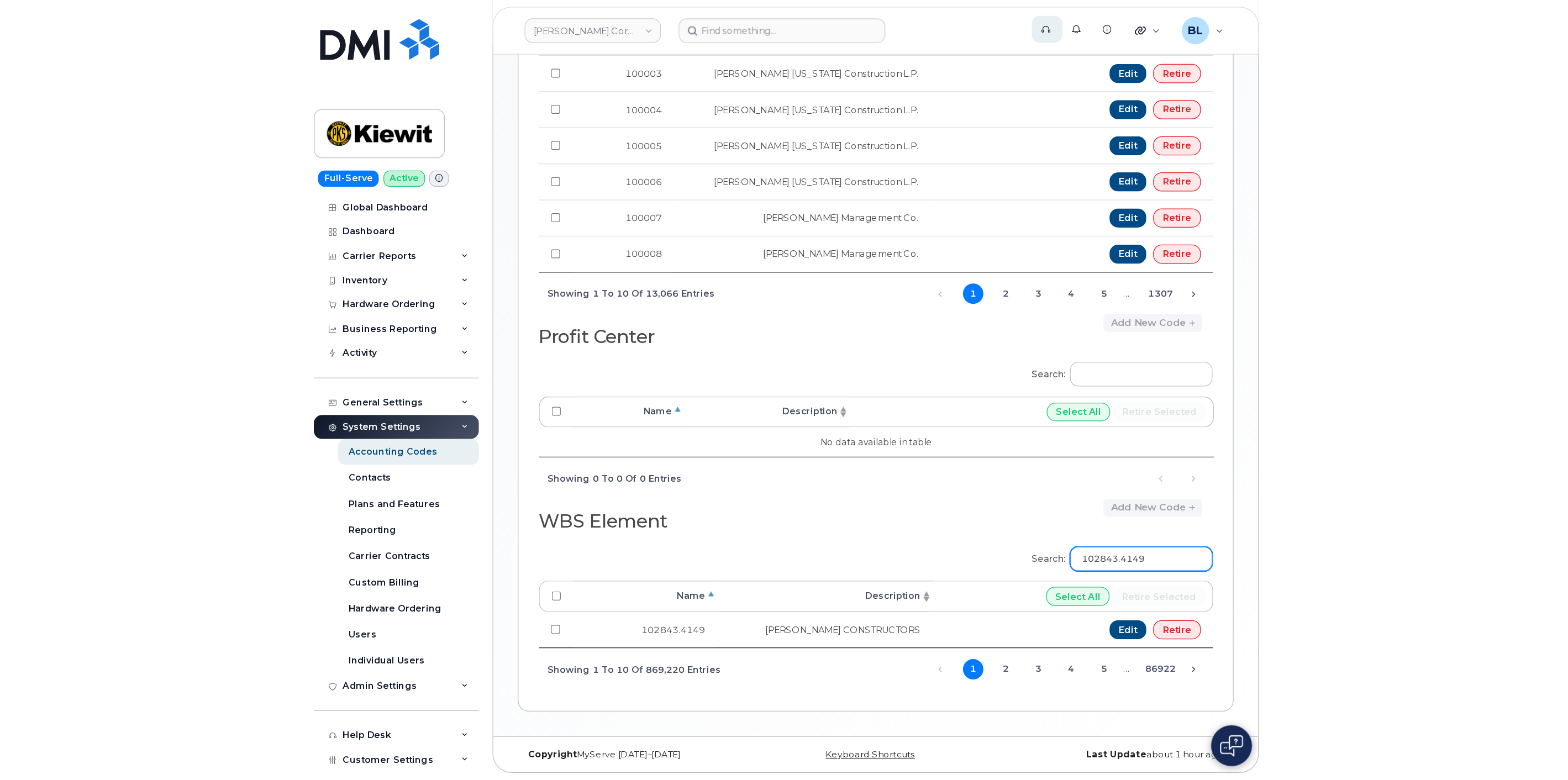
scroll to position [228, 0]
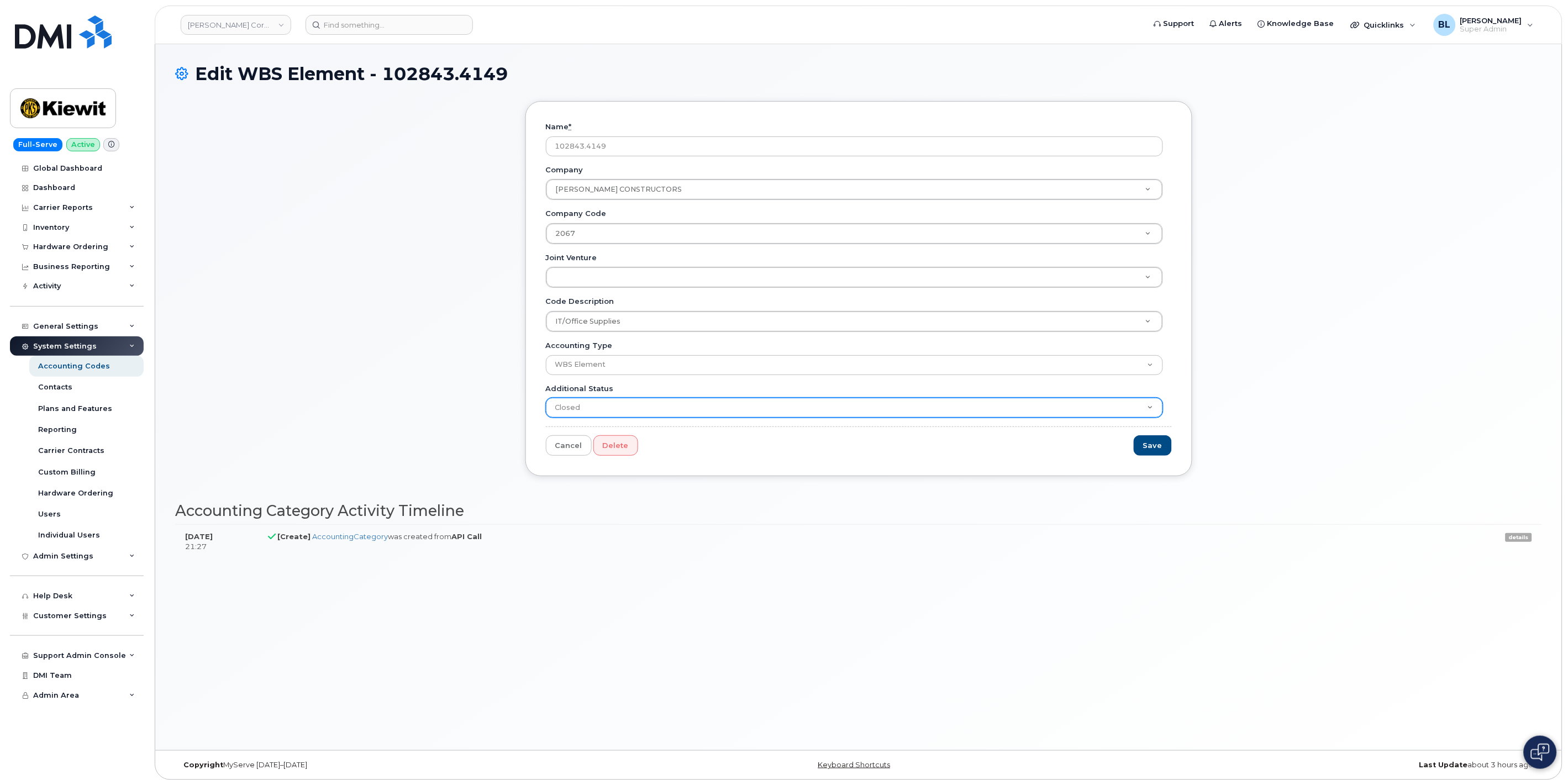
click at [656, 401] on select "Active Suspended Cancelled Closed" at bounding box center [854, 408] width 617 height 20
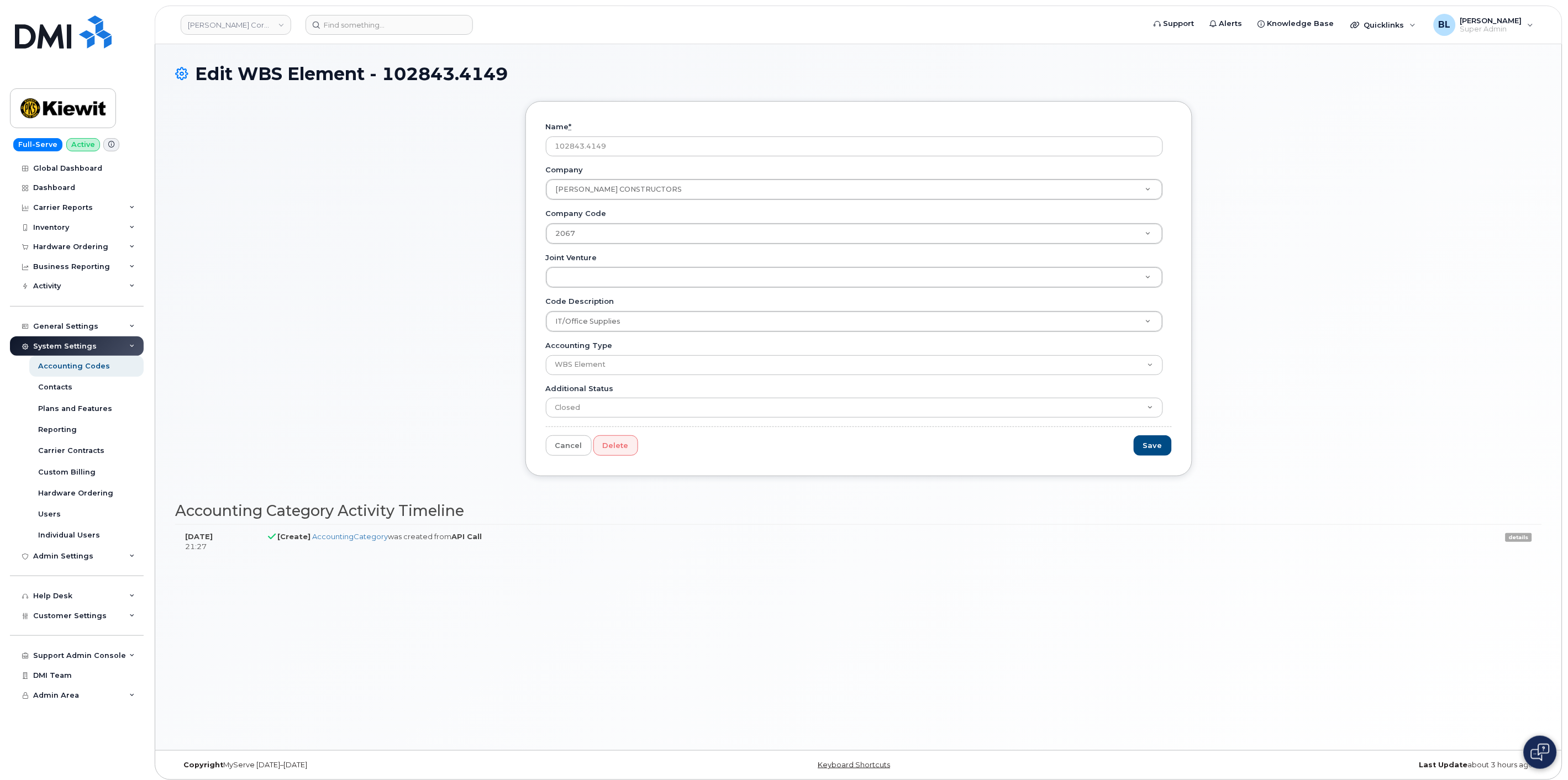
click at [286, 388] on div "Name * 102843.4149 Company [PERSON_NAME] CONSTRUCTORS Company Company IT/Office…" at bounding box center [858, 297] width 1367 height 391
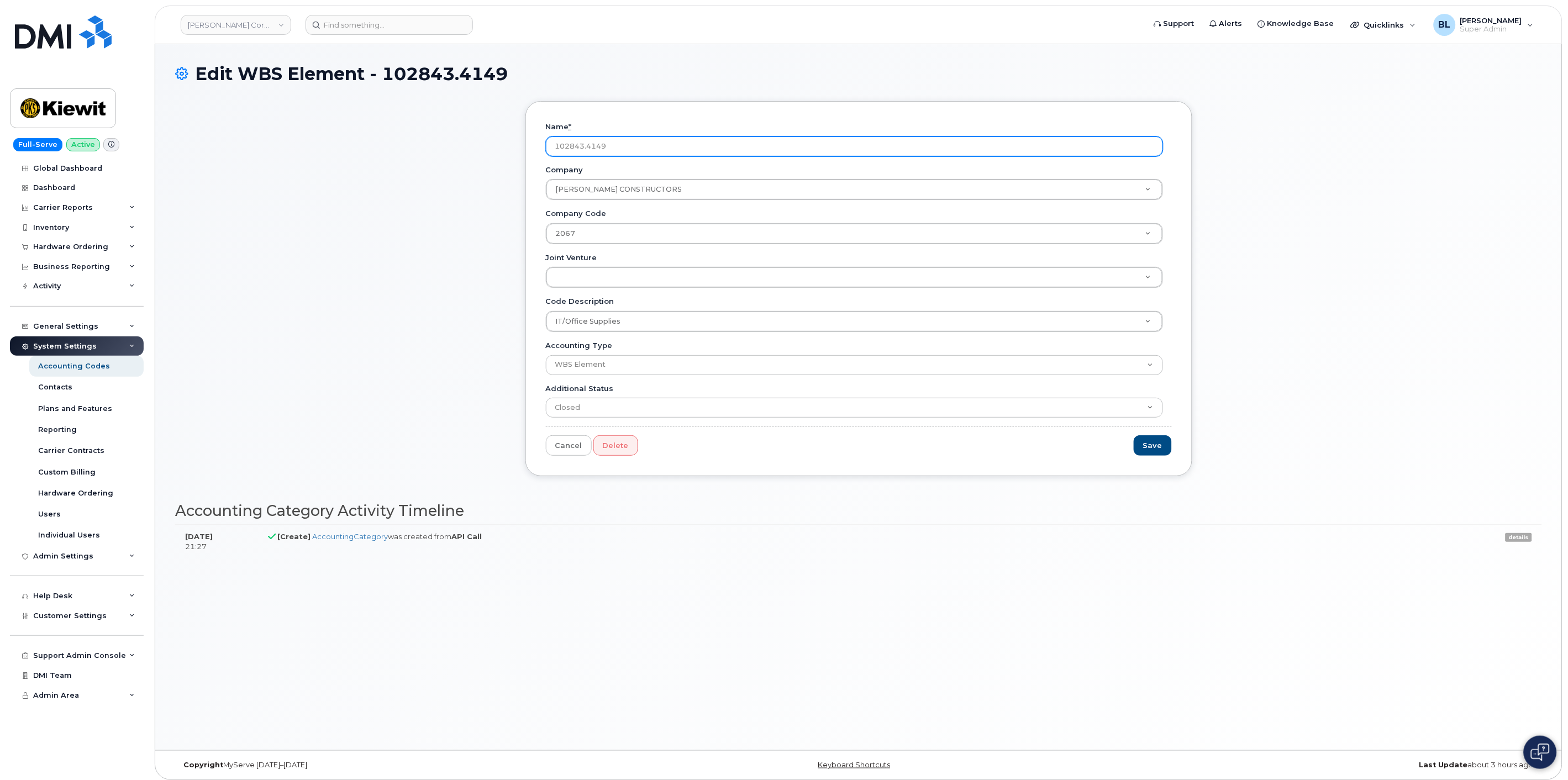
drag, startPoint x: 648, startPoint y: 138, endPoint x: 476, endPoint y: 122, distance: 172.7
click at [477, 123] on div "Name * 102843.4149 Company [PERSON_NAME] CONSTRUCTORS Company Company IT/Office…" at bounding box center [858, 297] width 1367 height 391
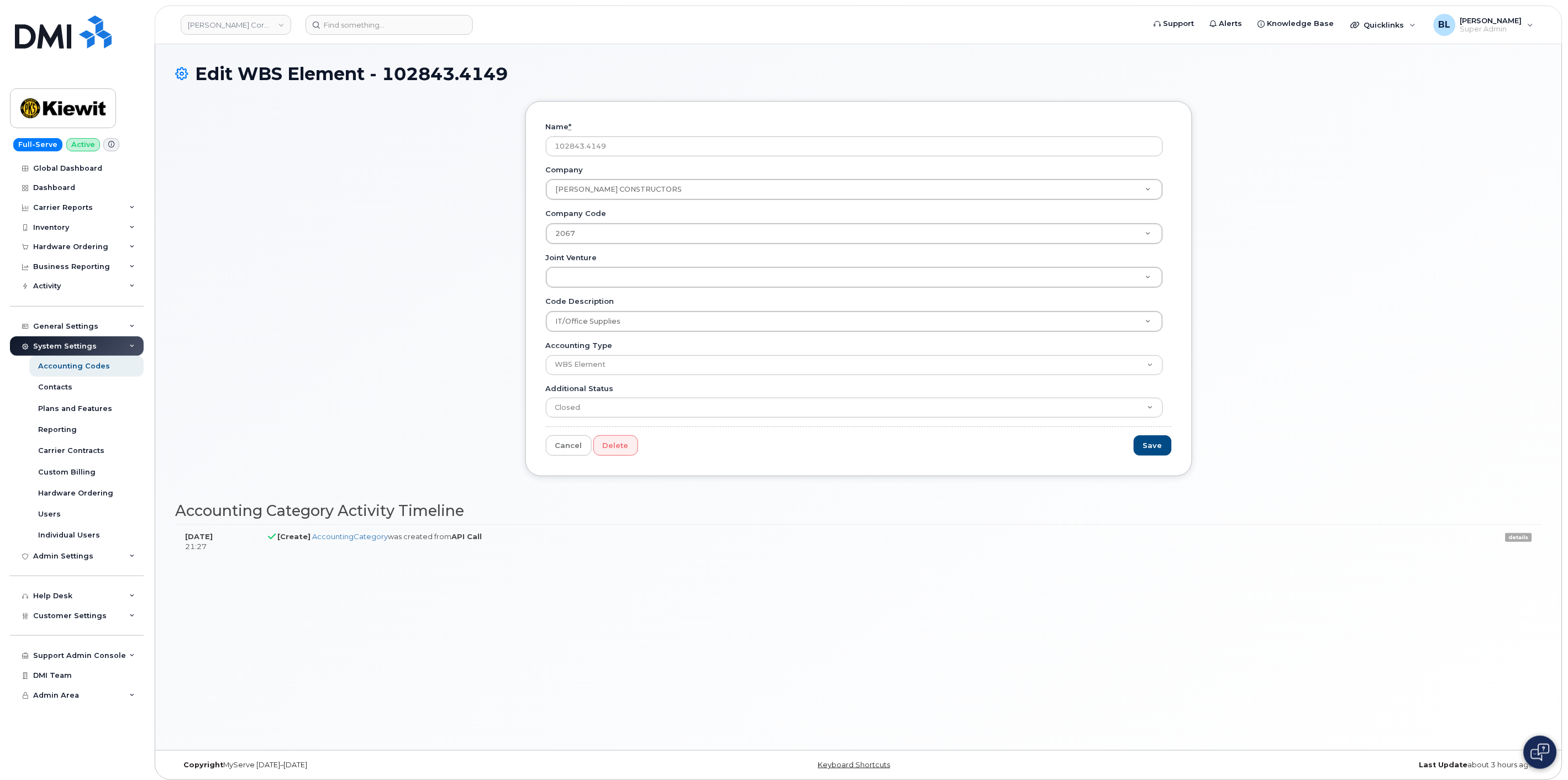
click at [1531, 540] on link "details" at bounding box center [1518, 537] width 26 height 9
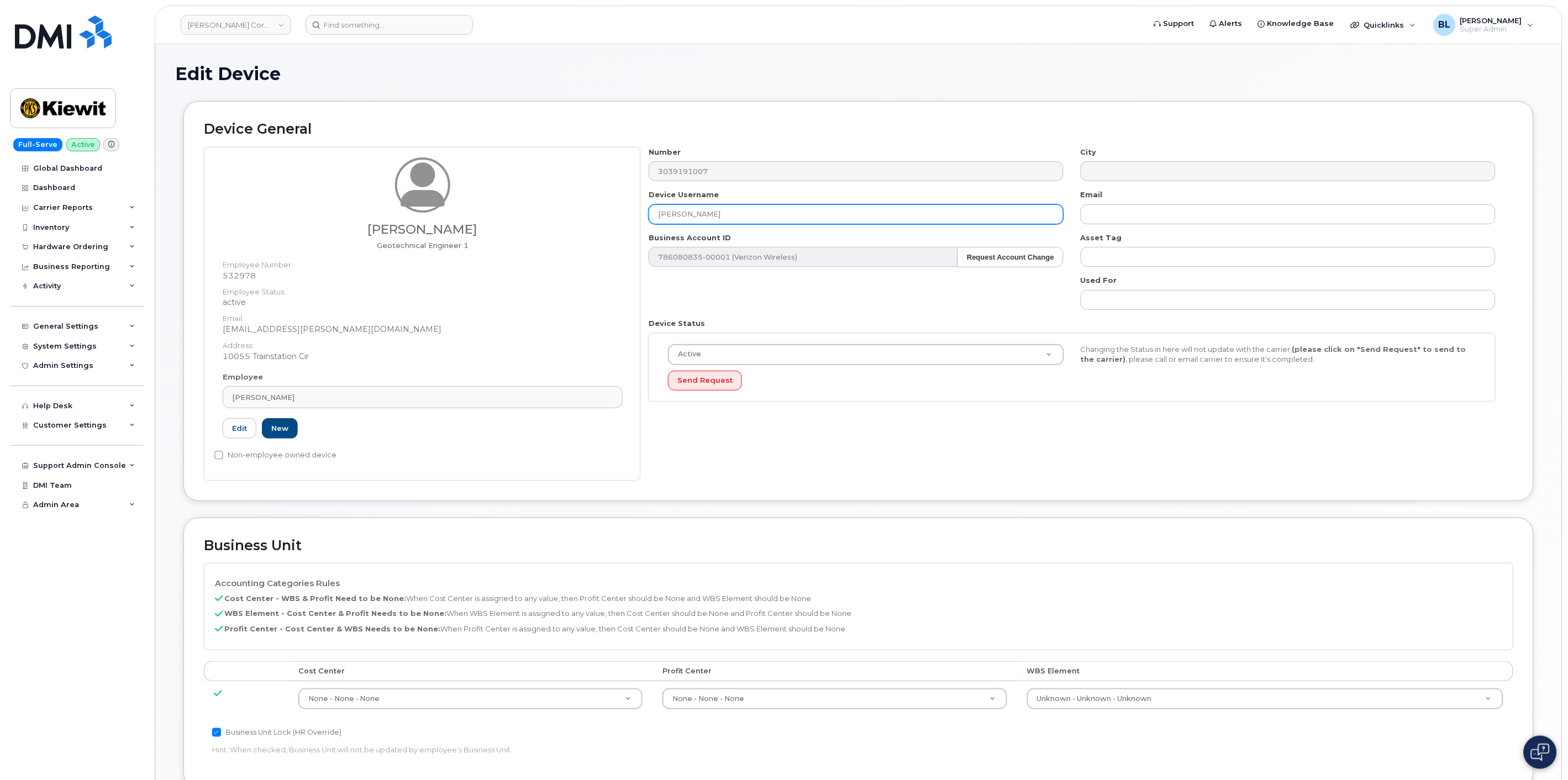
drag, startPoint x: 656, startPoint y: 216, endPoint x: 729, endPoint y: 211, distance: 73.2
click at [729, 211] on input "[PERSON_NAME]" at bounding box center [856, 214] width 415 height 20
click at [896, 479] on div "Number 3039191007 City Device Username [PERSON_NAME] Email Business Account ID …" at bounding box center [1077, 313] width 873 height 333
drag, startPoint x: 661, startPoint y: 213, endPoint x: 816, endPoint y: 213, distance: 155.0
click at [816, 213] on input "[PERSON_NAME]" at bounding box center [856, 214] width 415 height 20
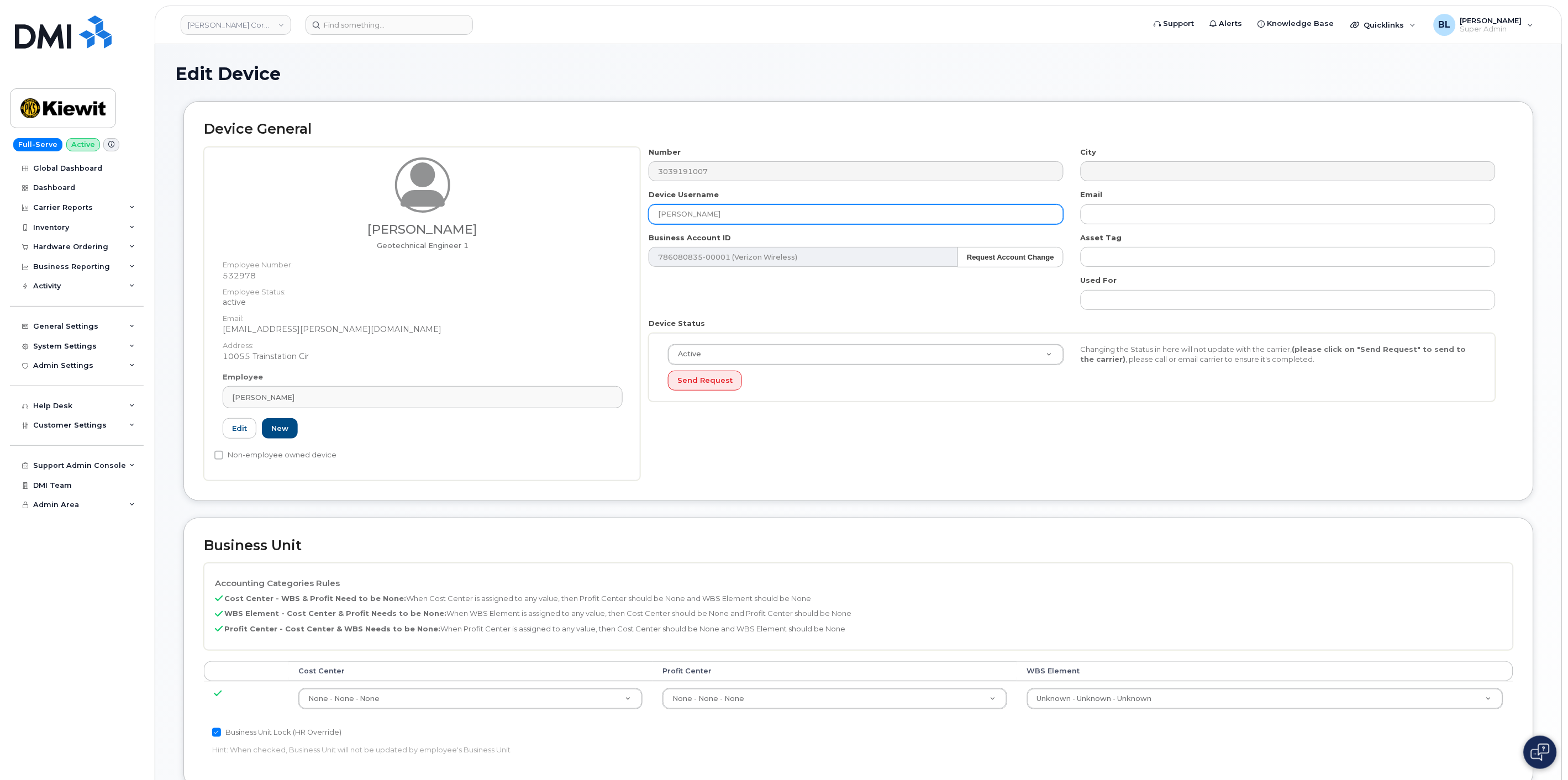
click at [816, 213] on input "[PERSON_NAME]" at bounding box center [856, 214] width 415 height 20
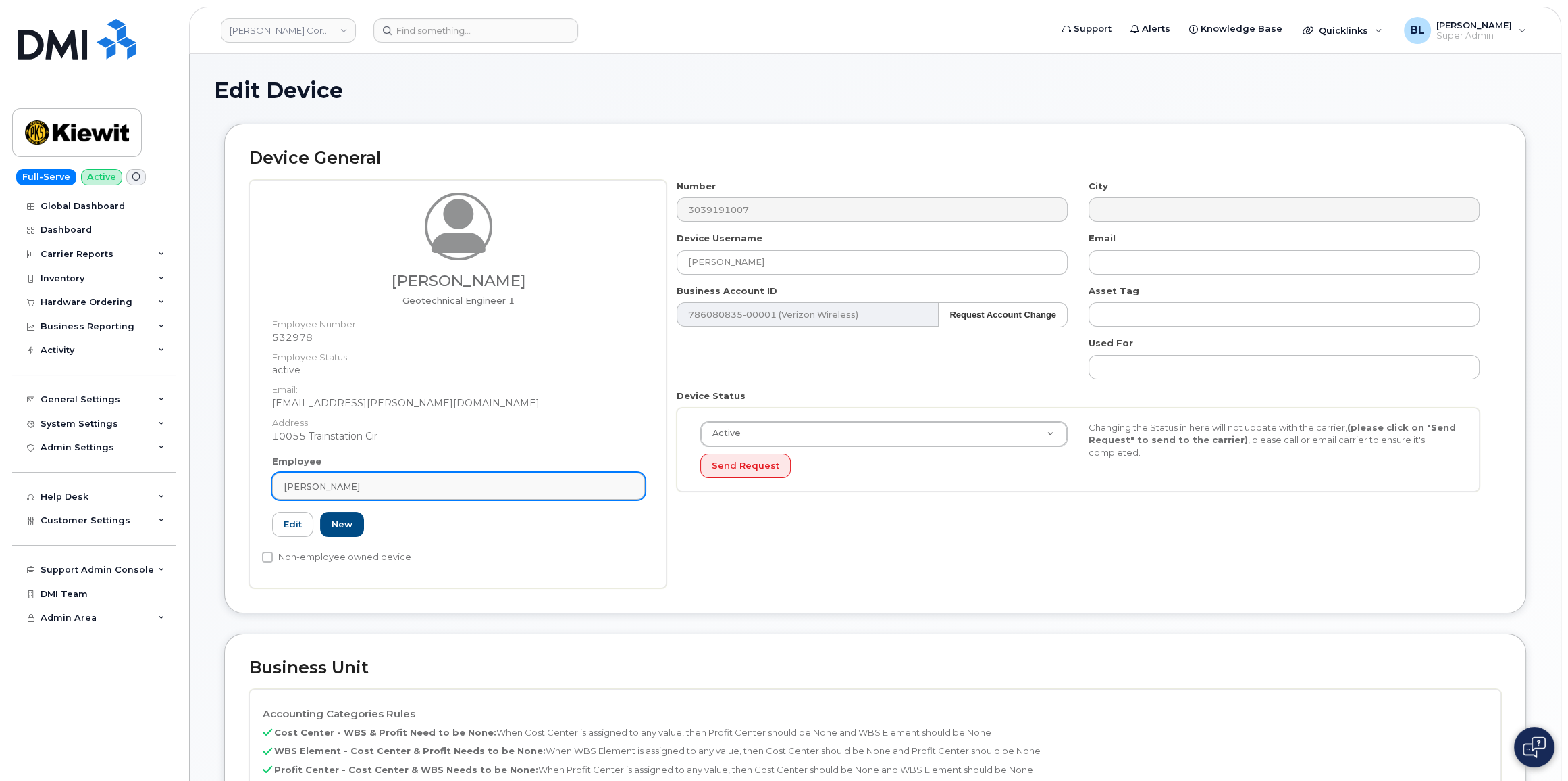
click at [546, 477] on link "[PERSON_NAME]" at bounding box center [459, 485] width 373 height 27
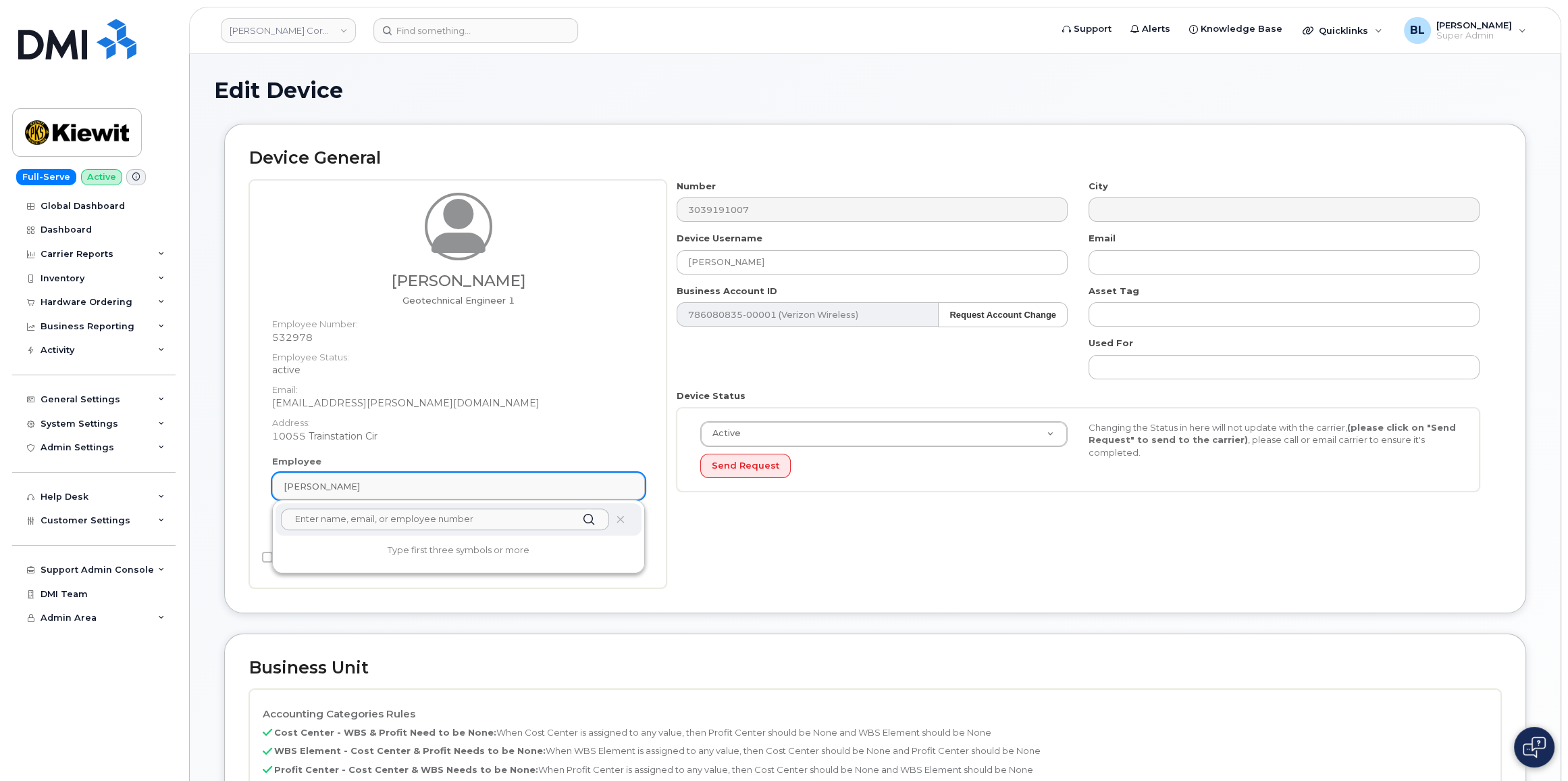
click at [523, 473] on link "[PERSON_NAME]" at bounding box center [459, 485] width 373 height 27
click at [768, 573] on div "Number 3039191007 City Device Username NAZEK NAJA Email Business Account ID 786…" at bounding box center [1084, 384] width 835 height 408
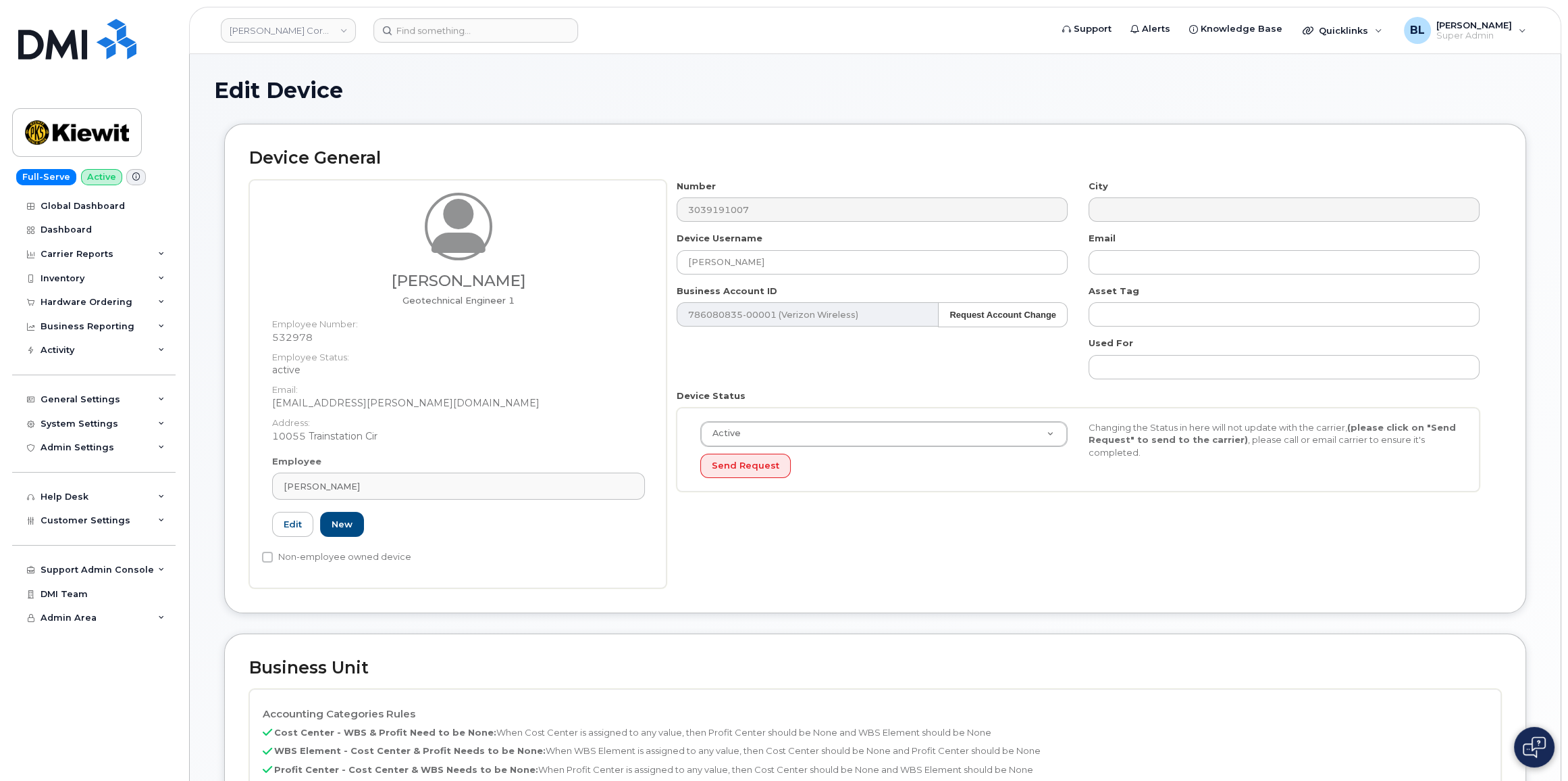
click at [855, 81] on h1 "Edit Device" at bounding box center [875, 89] width 1323 height 23
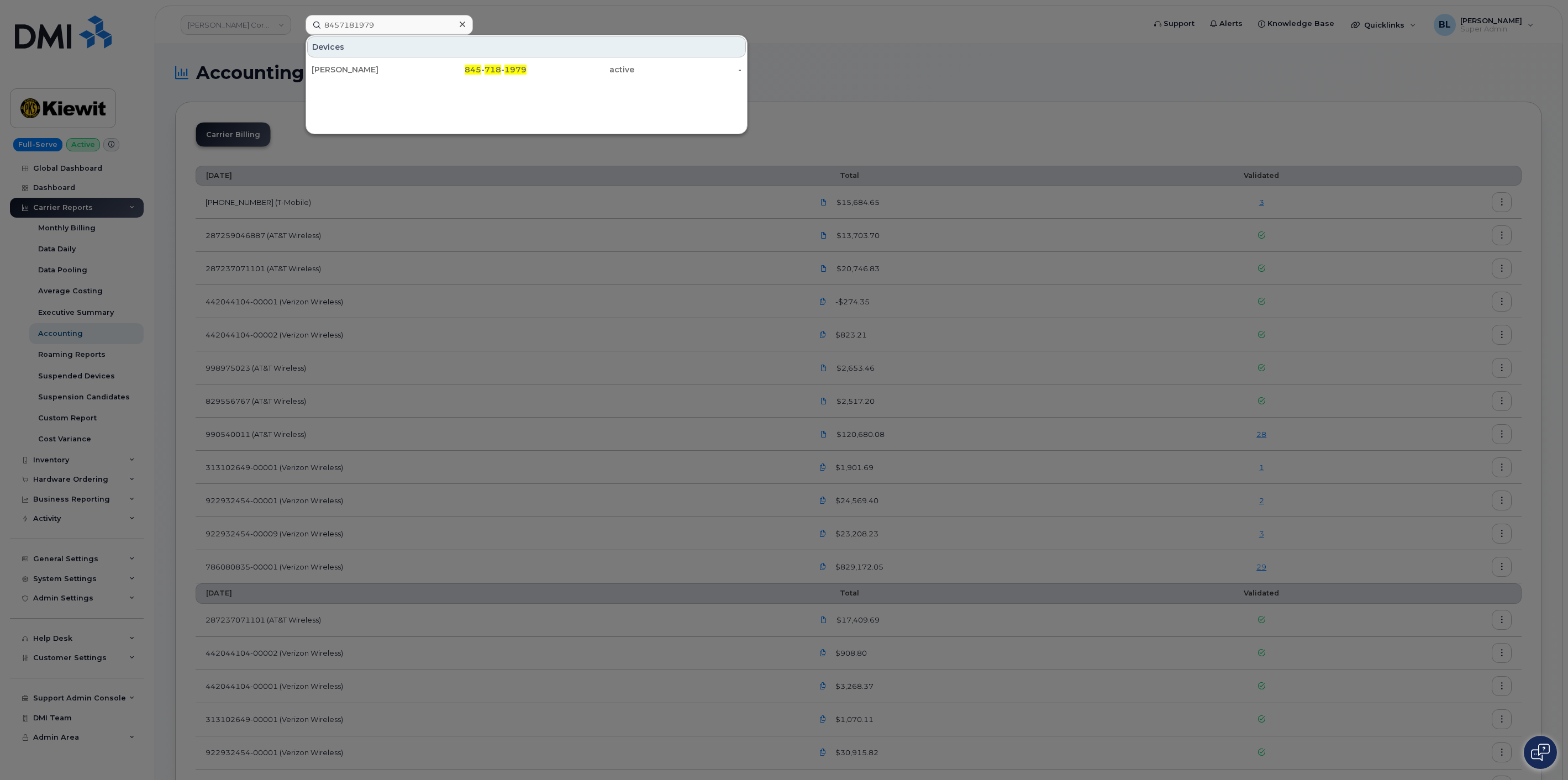
click at [450, 323] on div at bounding box center [784, 390] width 1568 height 780
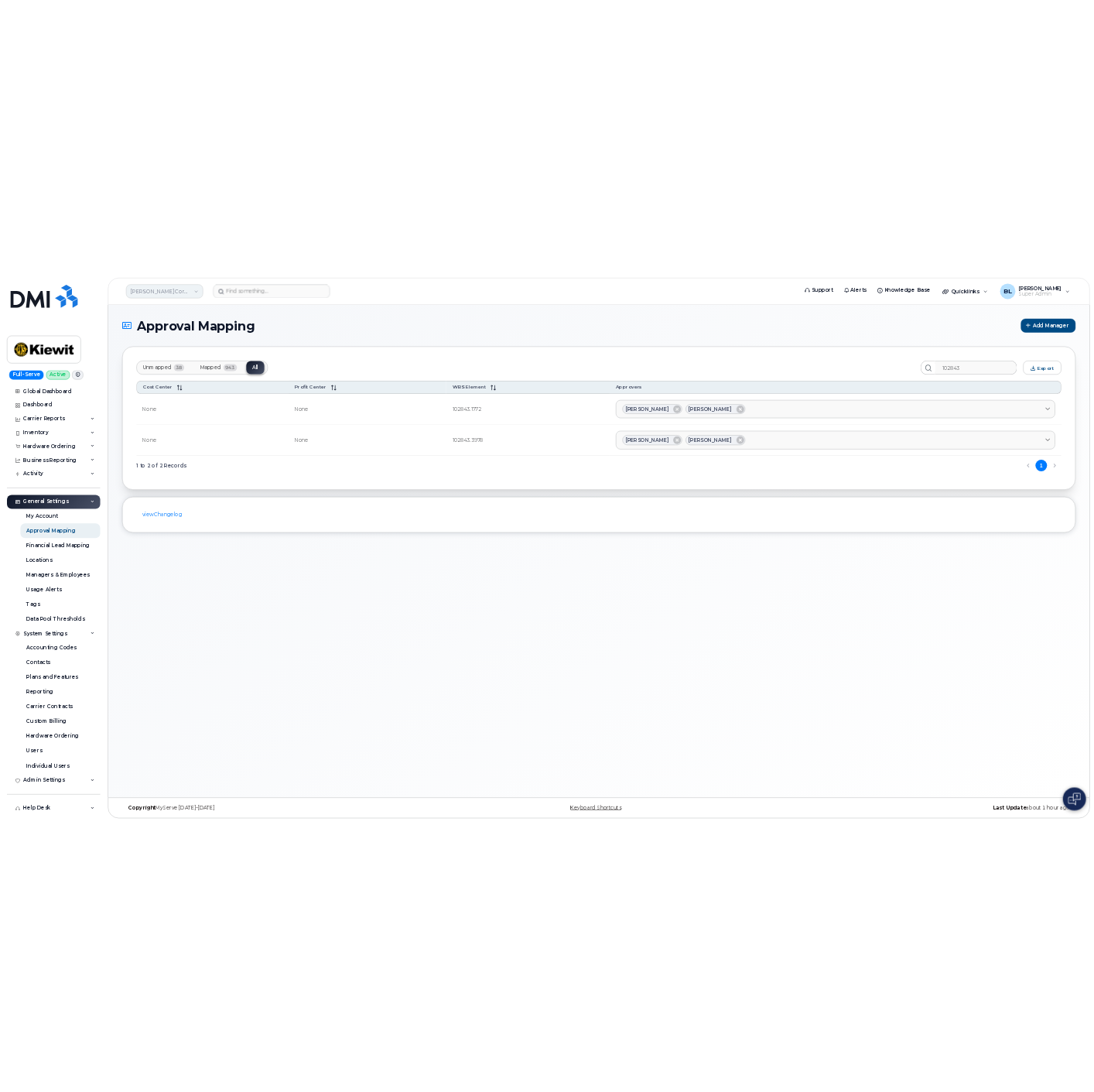
scroll to position [18, 0]
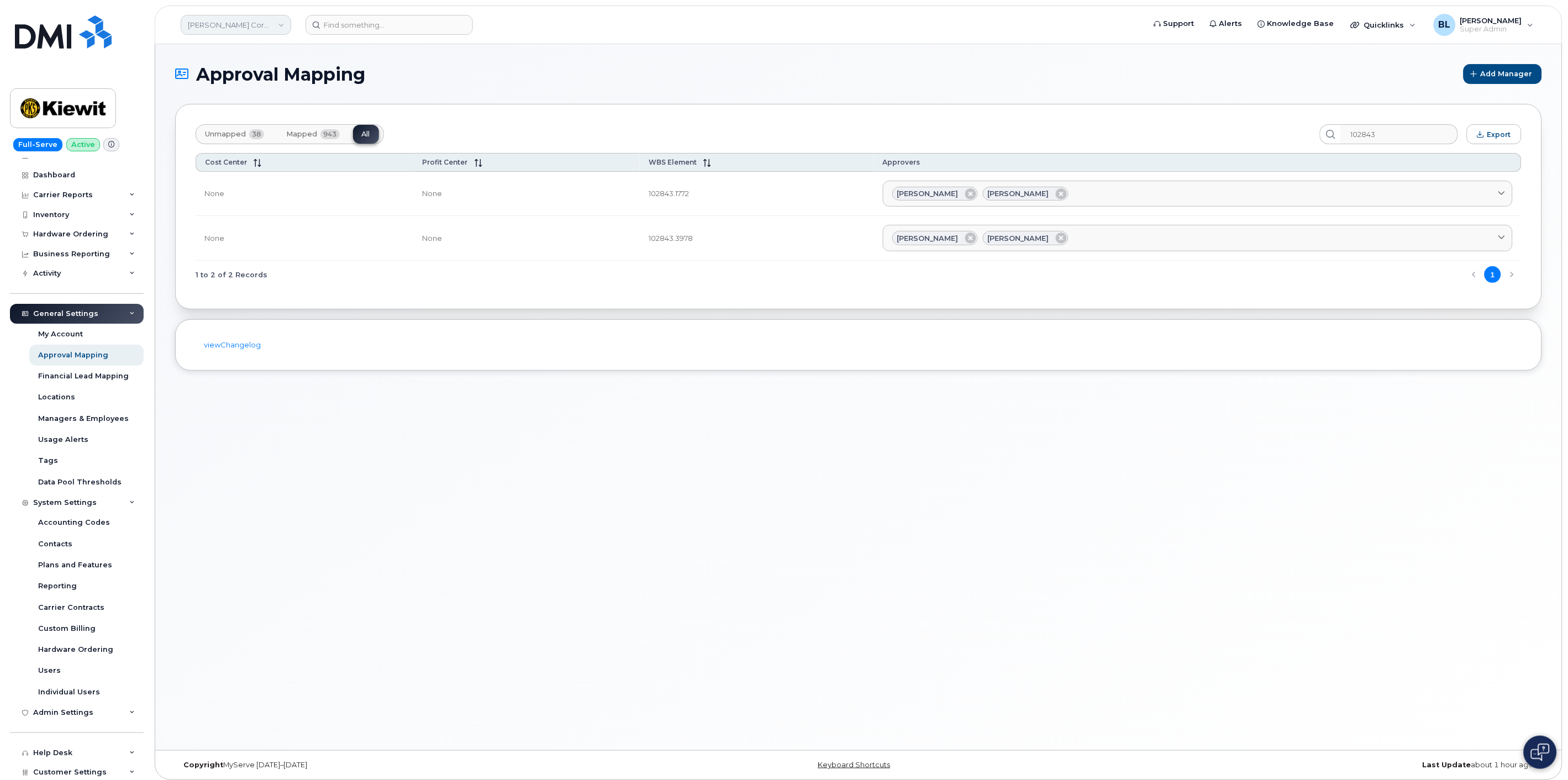
click at [264, 30] on link "Kiewit Corporation" at bounding box center [236, 25] width 111 height 20
type input "[PERSON_NAME]"
drag, startPoint x: 240, startPoint y: 126, endPoint x: 356, endPoint y: 105, distance: 117.9
click at [240, 126] on span "Kiewit Canada Inc" at bounding box center [243, 128] width 104 height 11
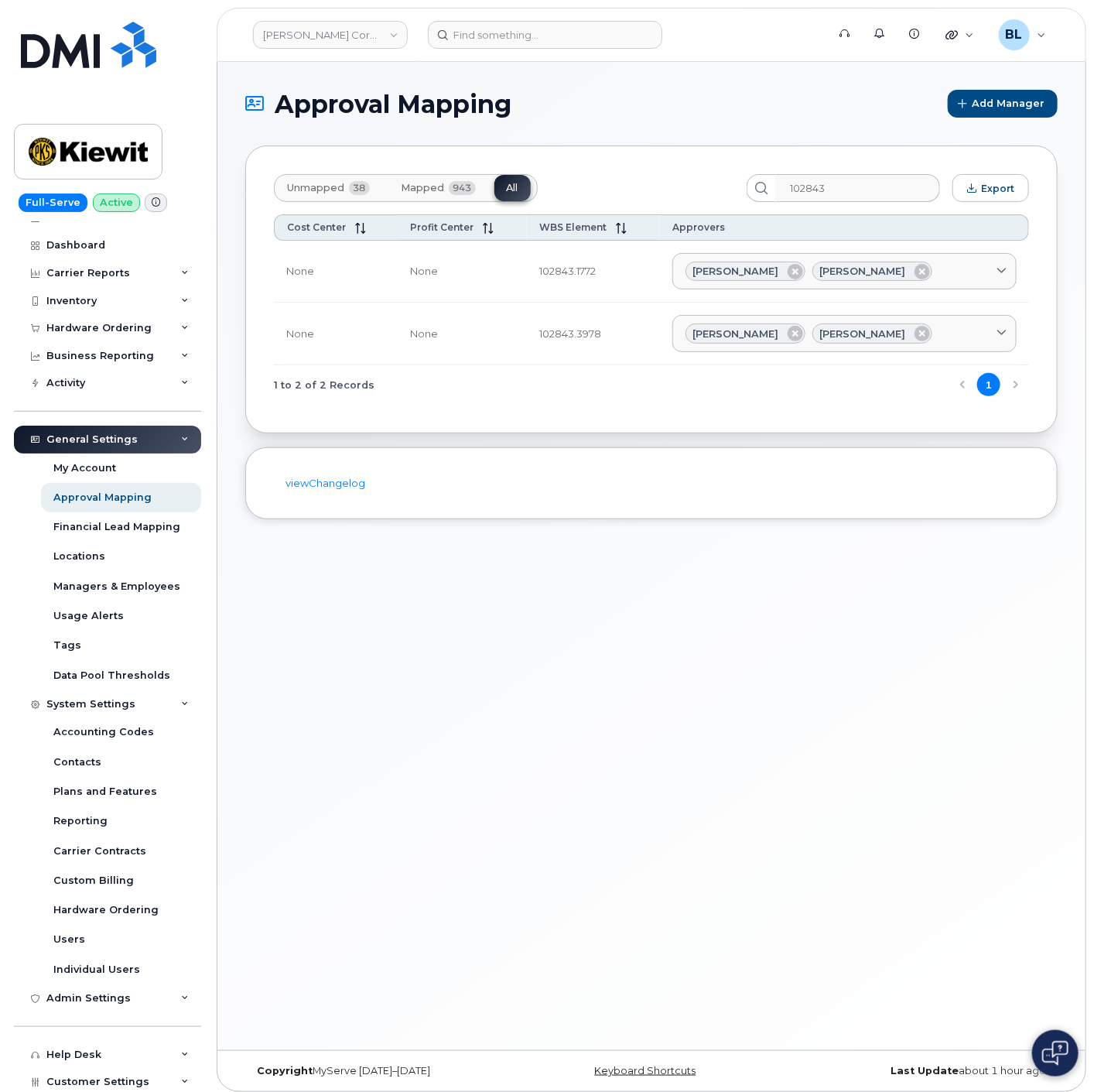
drag, startPoint x: 705, startPoint y: 681, endPoint x: 658, endPoint y: 113, distance: 569.9
click at [706, 674] on div "Approval Mapping Add Manager Unmapped 38 Mapped 943 All 102843 Export Cost Cent…" at bounding box center [652, 555] width 868 height 989
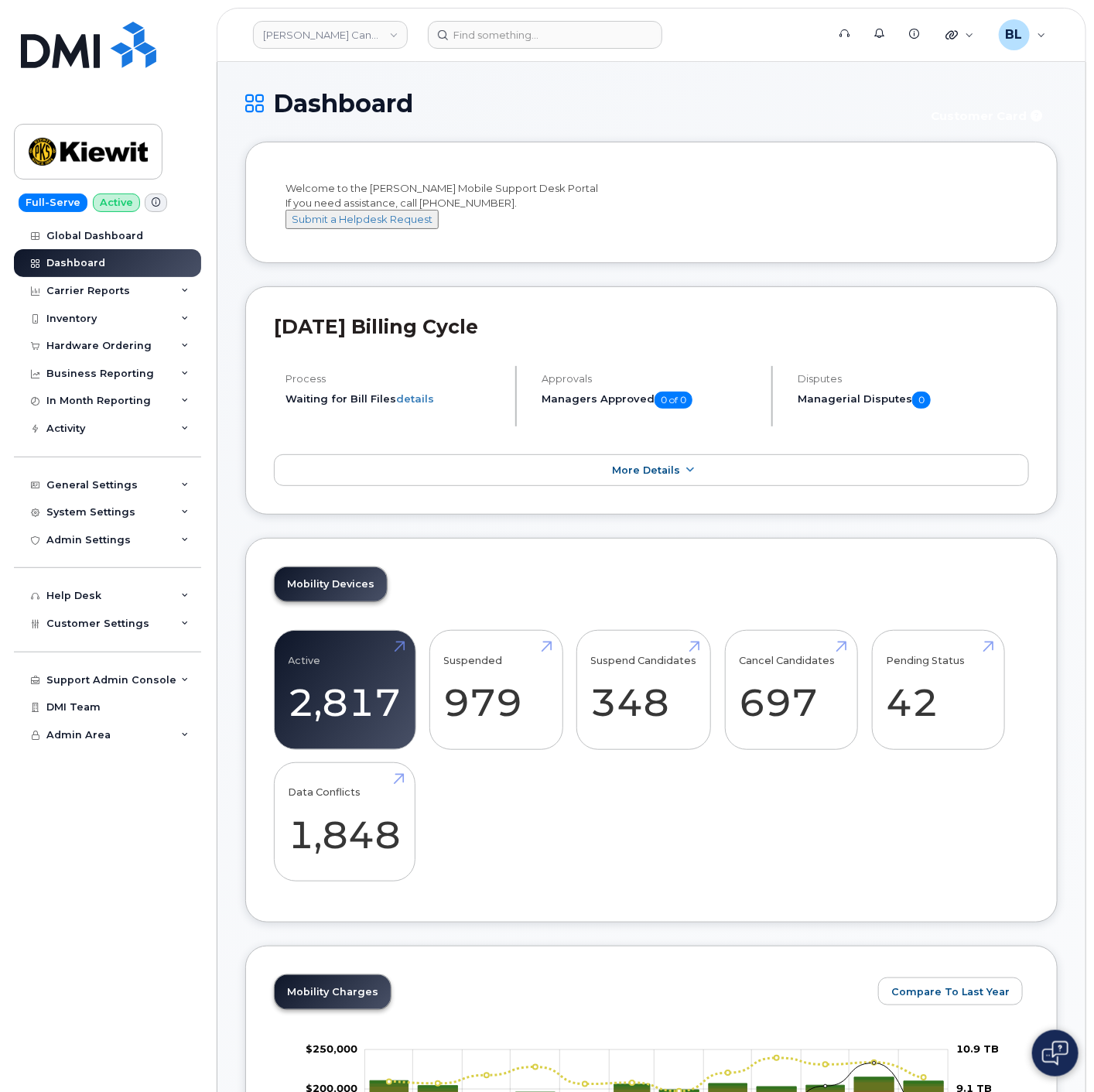
click at [517, 99] on h1 "Dashboard" at bounding box center [578, 102] width 666 height 27
click at [119, 622] on span "Customer Settings" at bounding box center [98, 624] width 103 height 12
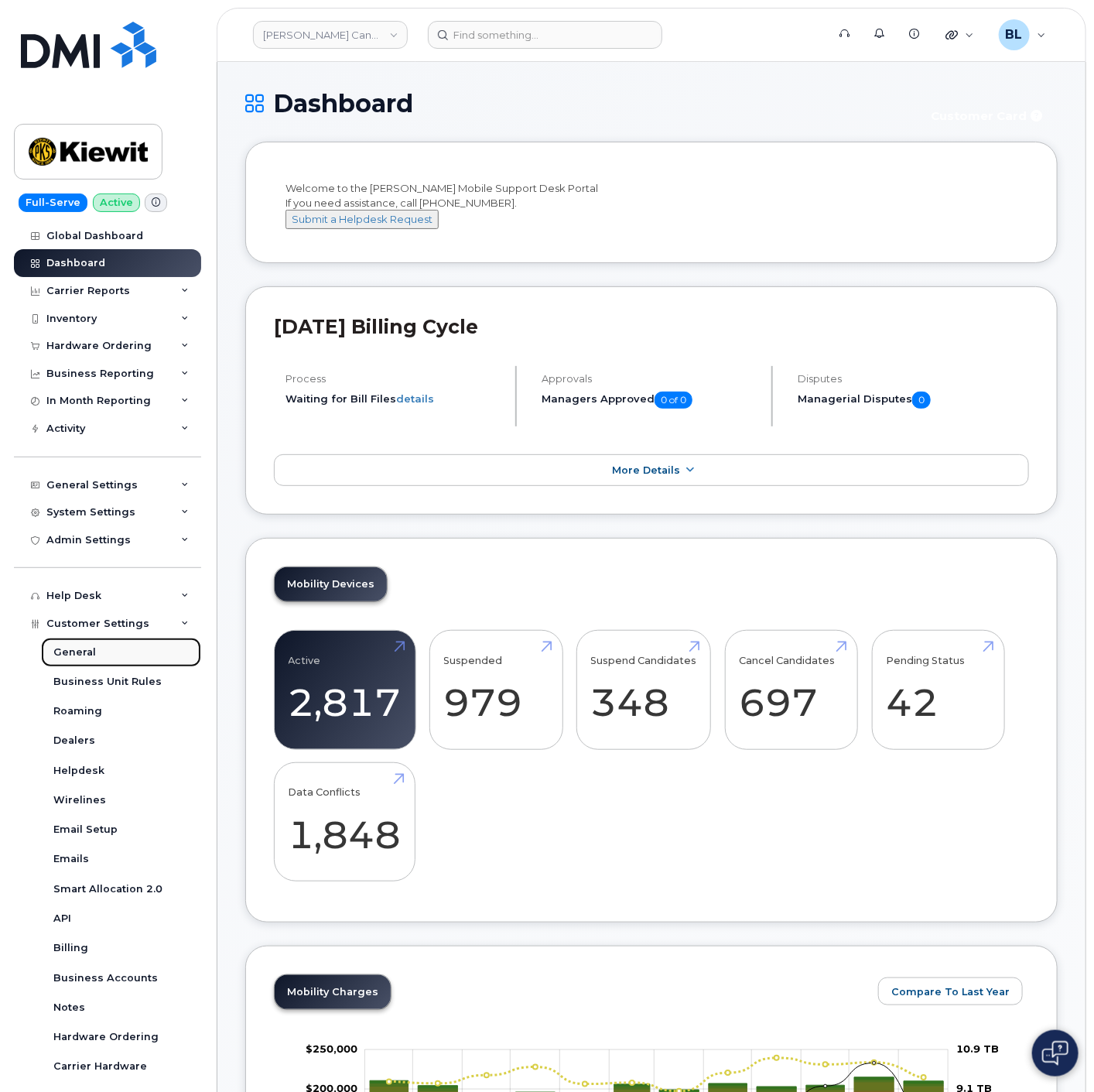
click at [70, 653] on div "General" at bounding box center [75, 653] width 43 height 14
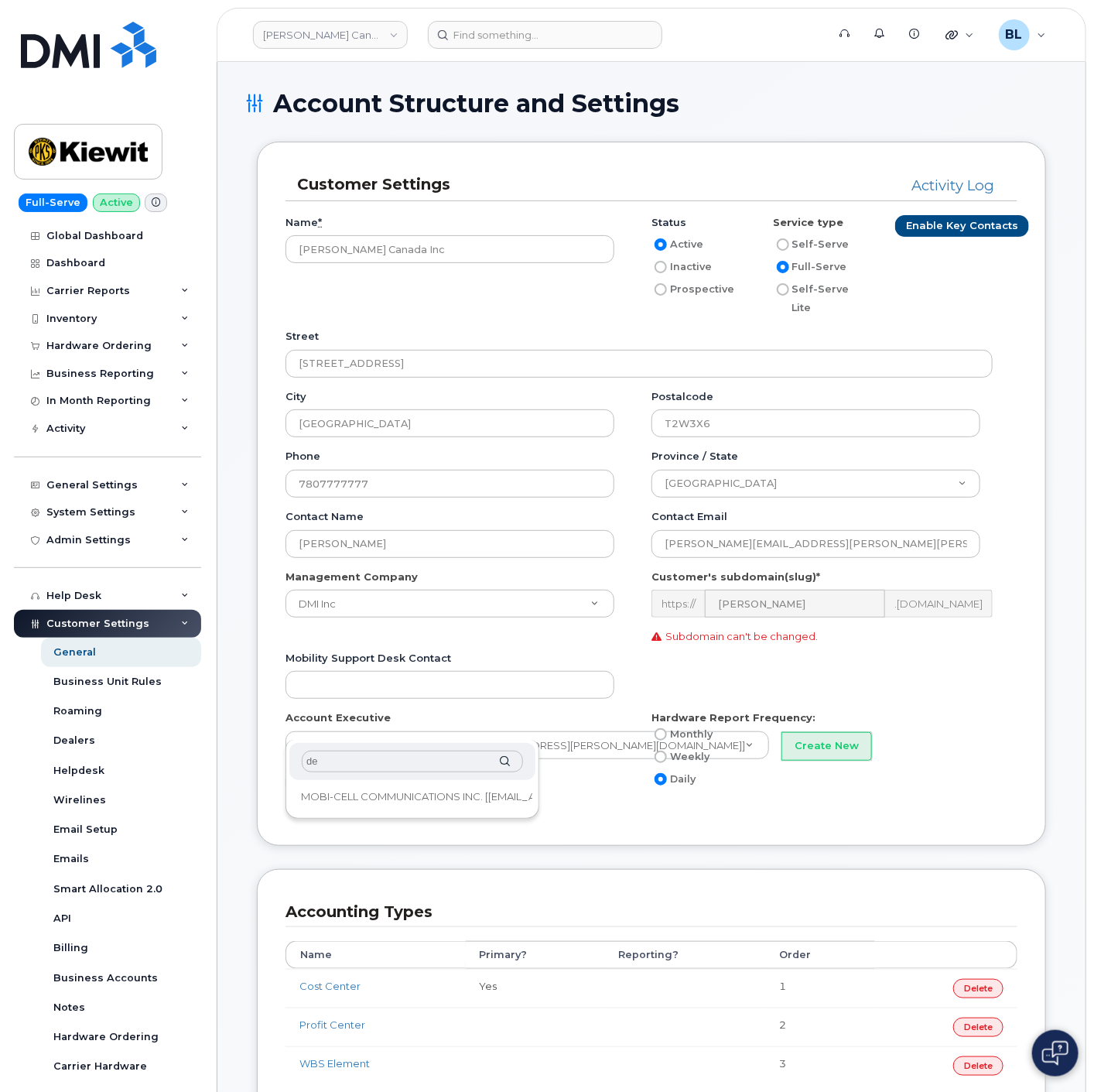
type input "d"
type input "\"
click at [782, 732] on button "Create New" at bounding box center [827, 746] width 90 height 29
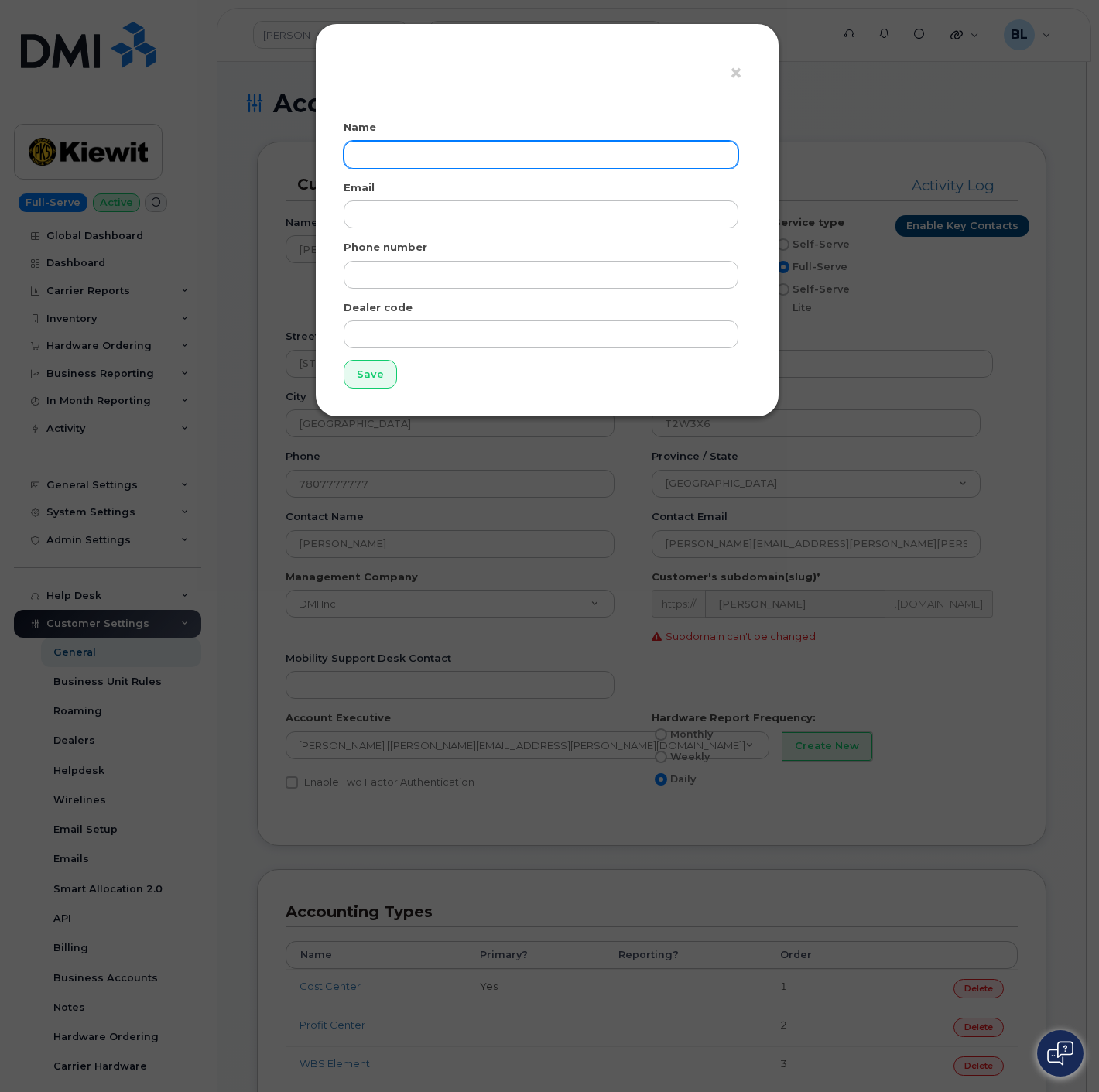
click at [418, 161] on input "text" at bounding box center [541, 155] width 394 height 28
click at [414, 164] on input "text" at bounding box center [541, 155] width 394 height 28
type input "Derrick Fishwick"
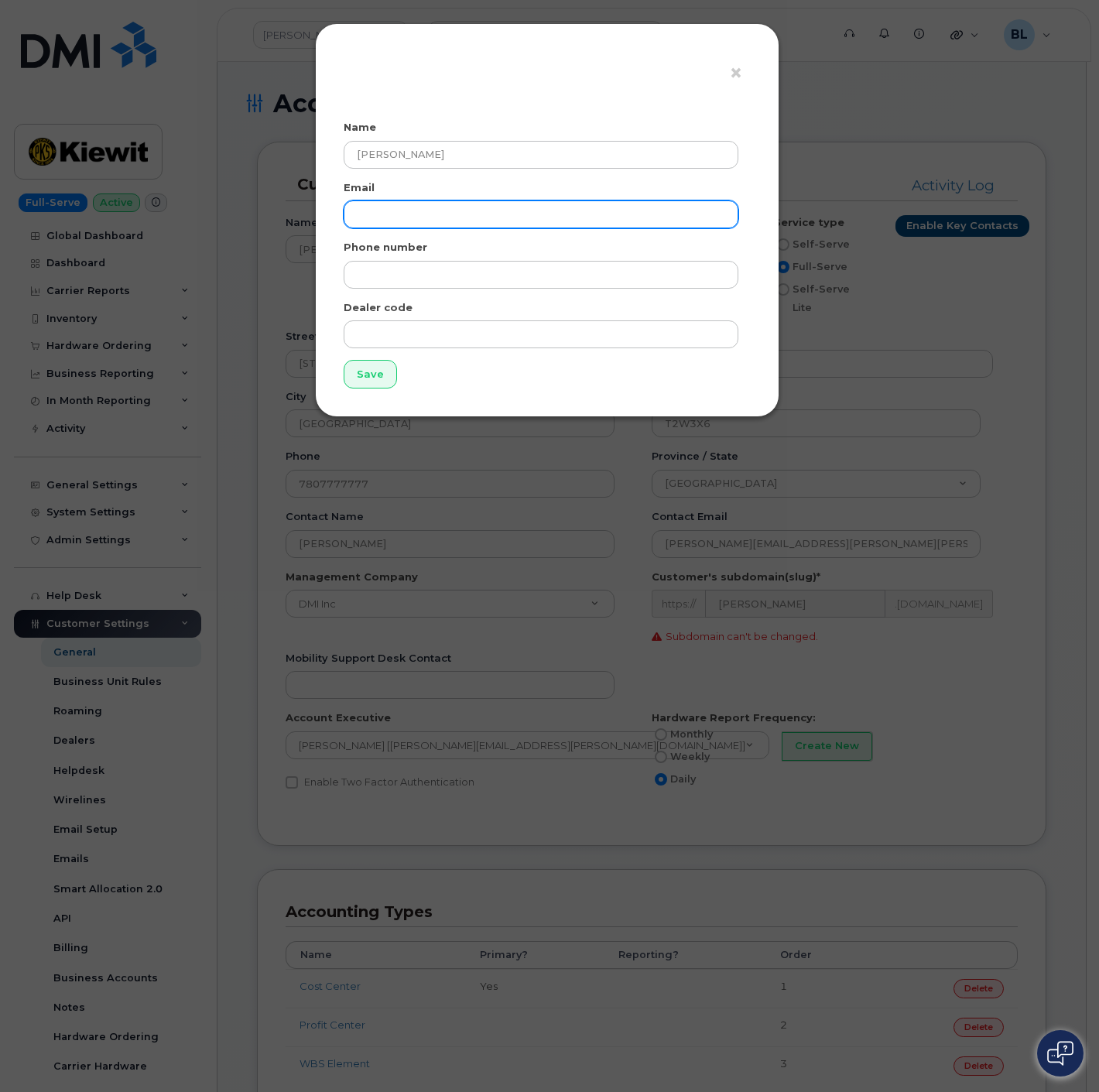
click at [403, 212] on input "email" at bounding box center [541, 215] width 394 height 28
paste input "derrick.fishwick@bell.ca"
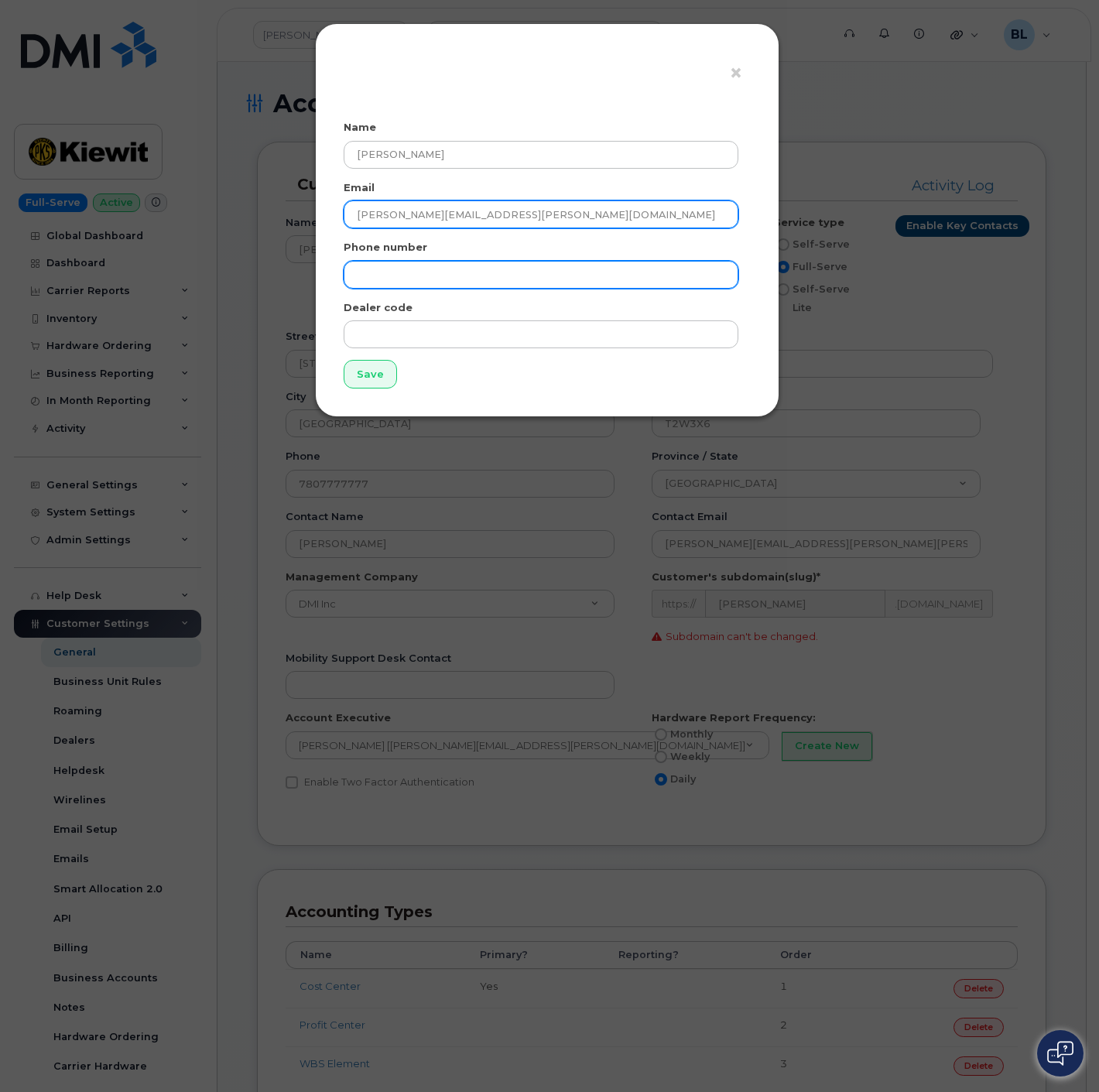
type input "derrick.fishwick@bell.ca"
click at [385, 281] on input "text" at bounding box center [541, 274] width 394 height 28
type input "7801111111"
drag, startPoint x: 463, startPoint y: 280, endPoint x: 31, endPoint y: 236, distance: 434.2
click at [87, 235] on div "× Name Derrick Fishwick Email derrick.fishwick@bell.ca Phone number 7801111111 …" at bounding box center [550, 546] width 1099 height 1092
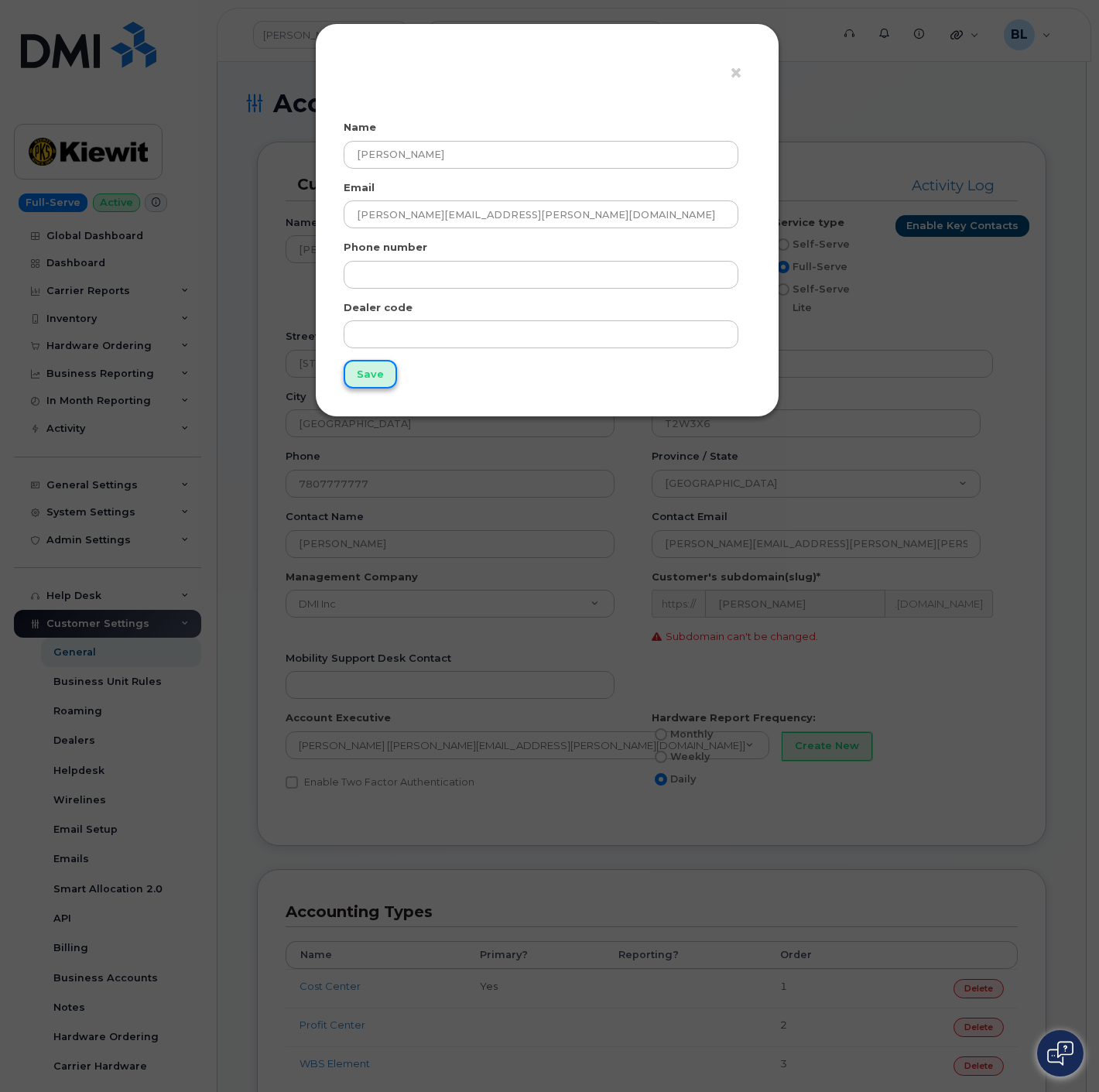
click at [362, 373] on input "Save" at bounding box center [371, 374] width 54 height 29
type input "Saving..."
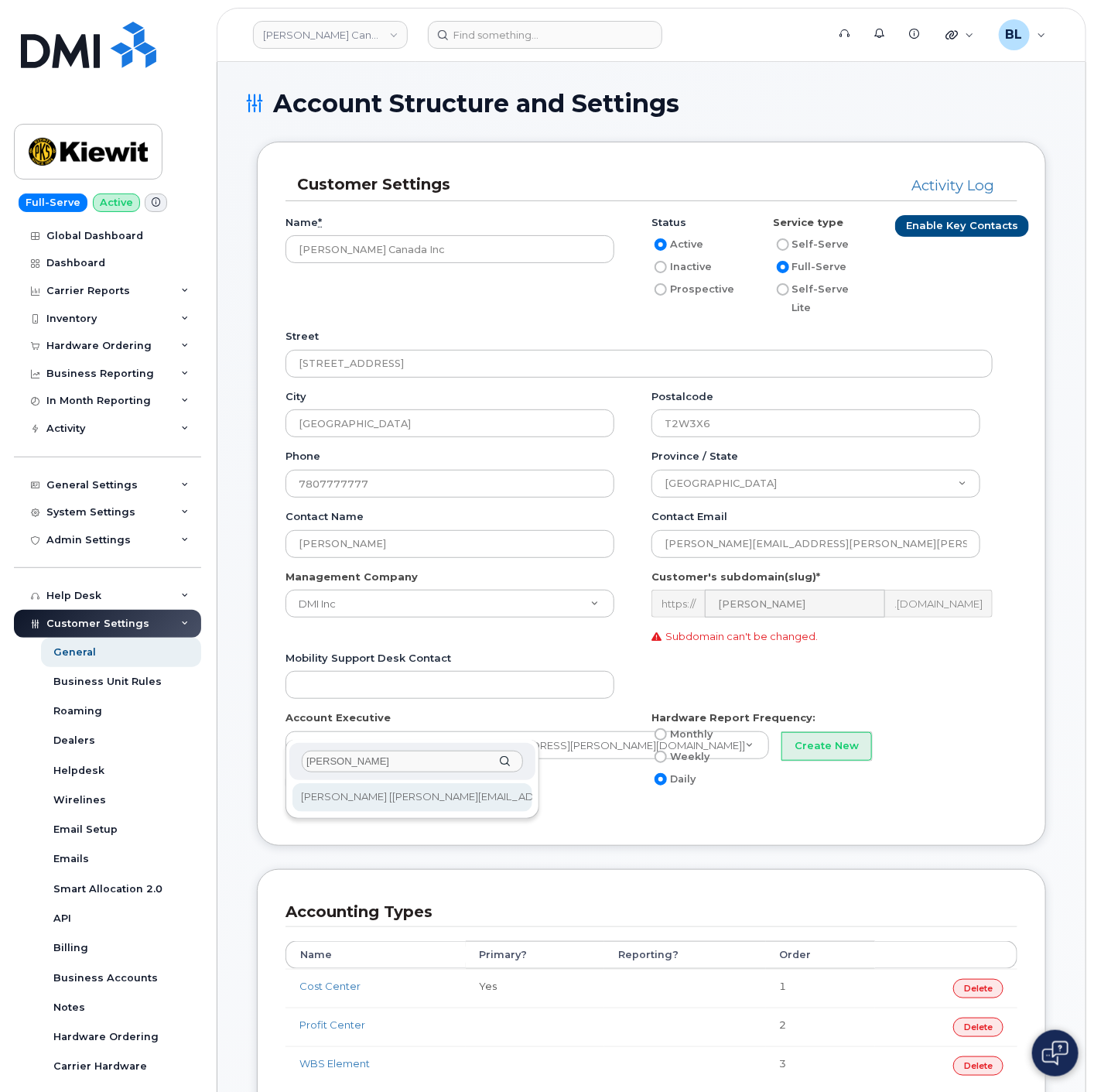
type input "Derrick"
type input "177"
click at [509, 828] on div "Customer Settings Activity Log Name * Kiewit Canada Inc Status Active Inactive …" at bounding box center [652, 505] width 813 height 726
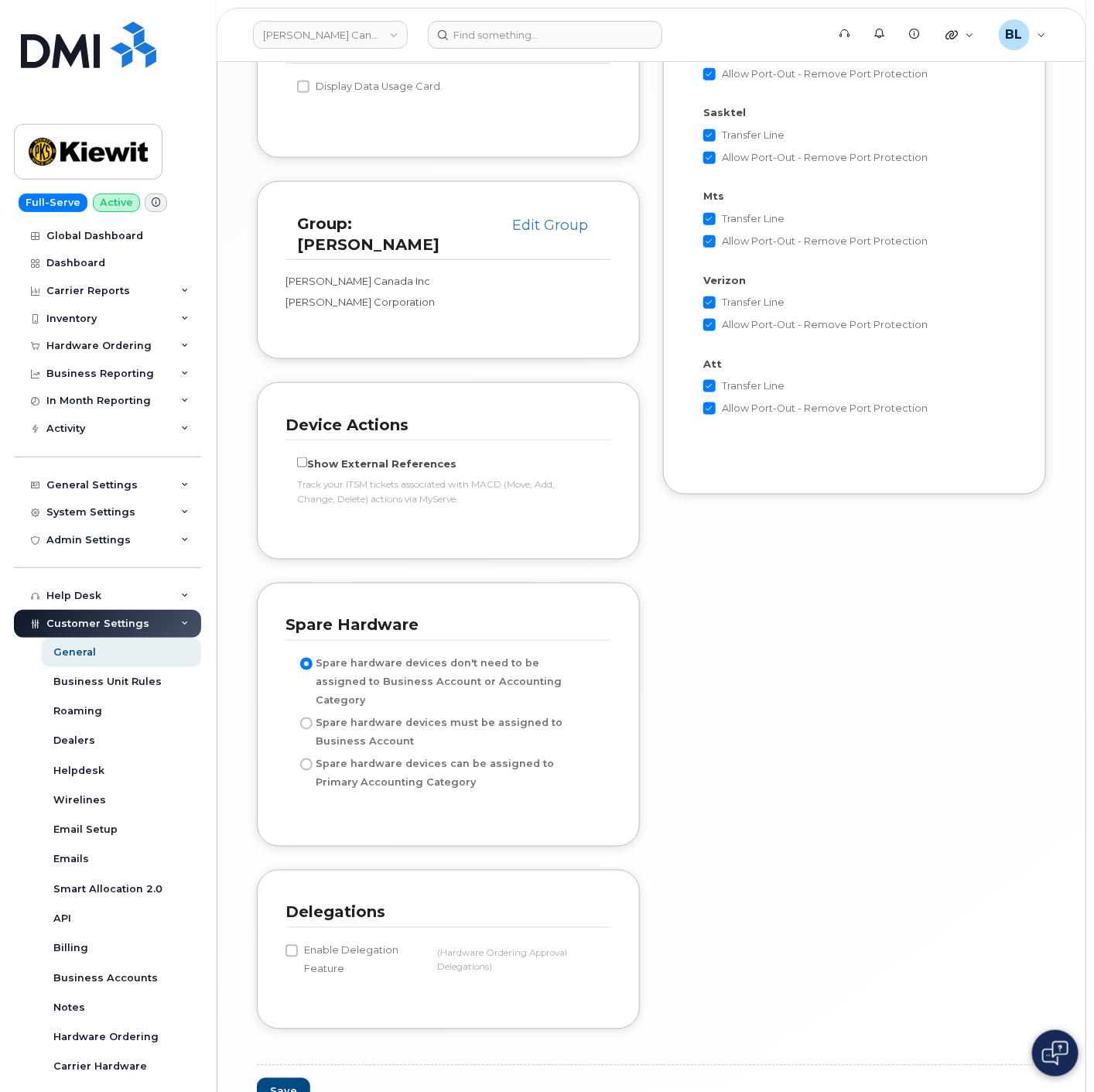
scroll to position [3108, 0]
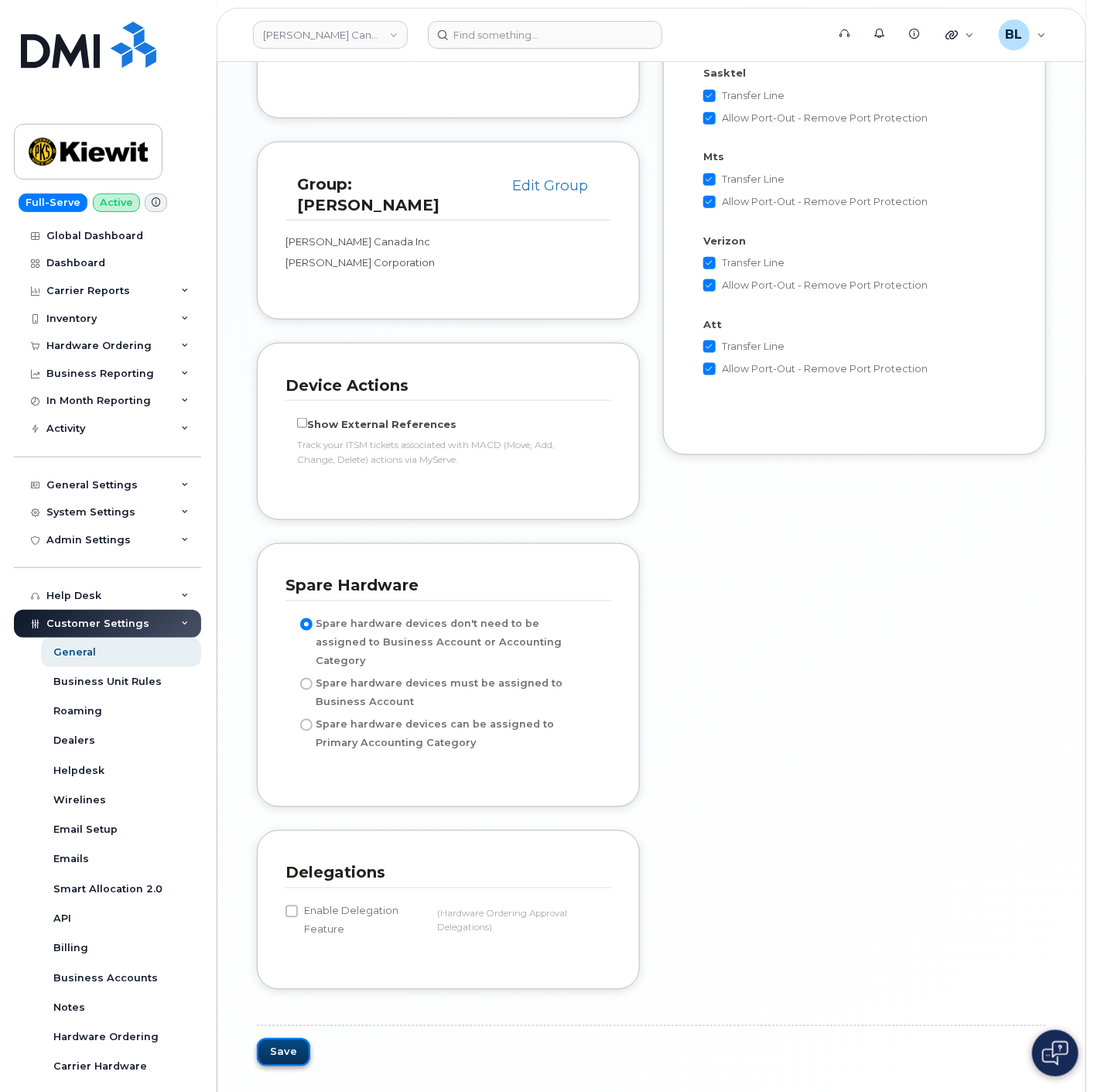
click at [292, 1038] on button "Save" at bounding box center [284, 1052] width 54 height 29
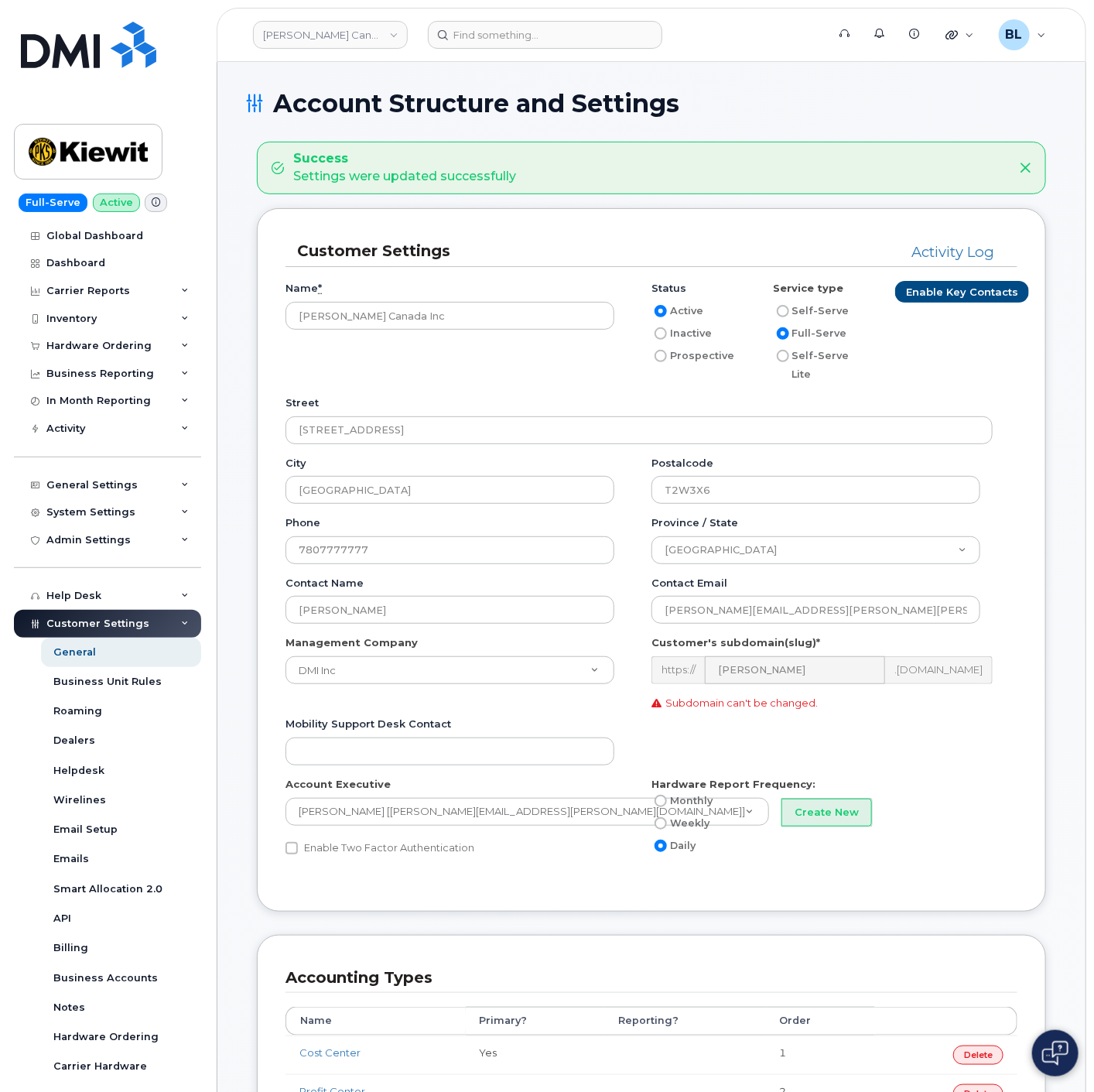
drag, startPoint x: 540, startPoint y: 237, endPoint x: 553, endPoint y: 274, distance: 39.2
click at [540, 237] on div "Customer Settings Activity Log" at bounding box center [651, 251] width 732 height 31
click at [316, 373] on div "Name * [PERSON_NAME] Canada Inc Status Active Inactive Prospective Service type…" at bounding box center [651, 338] width 732 height 114
click at [349, 36] on link "[PERSON_NAME] Canada Inc" at bounding box center [331, 35] width 155 height 28
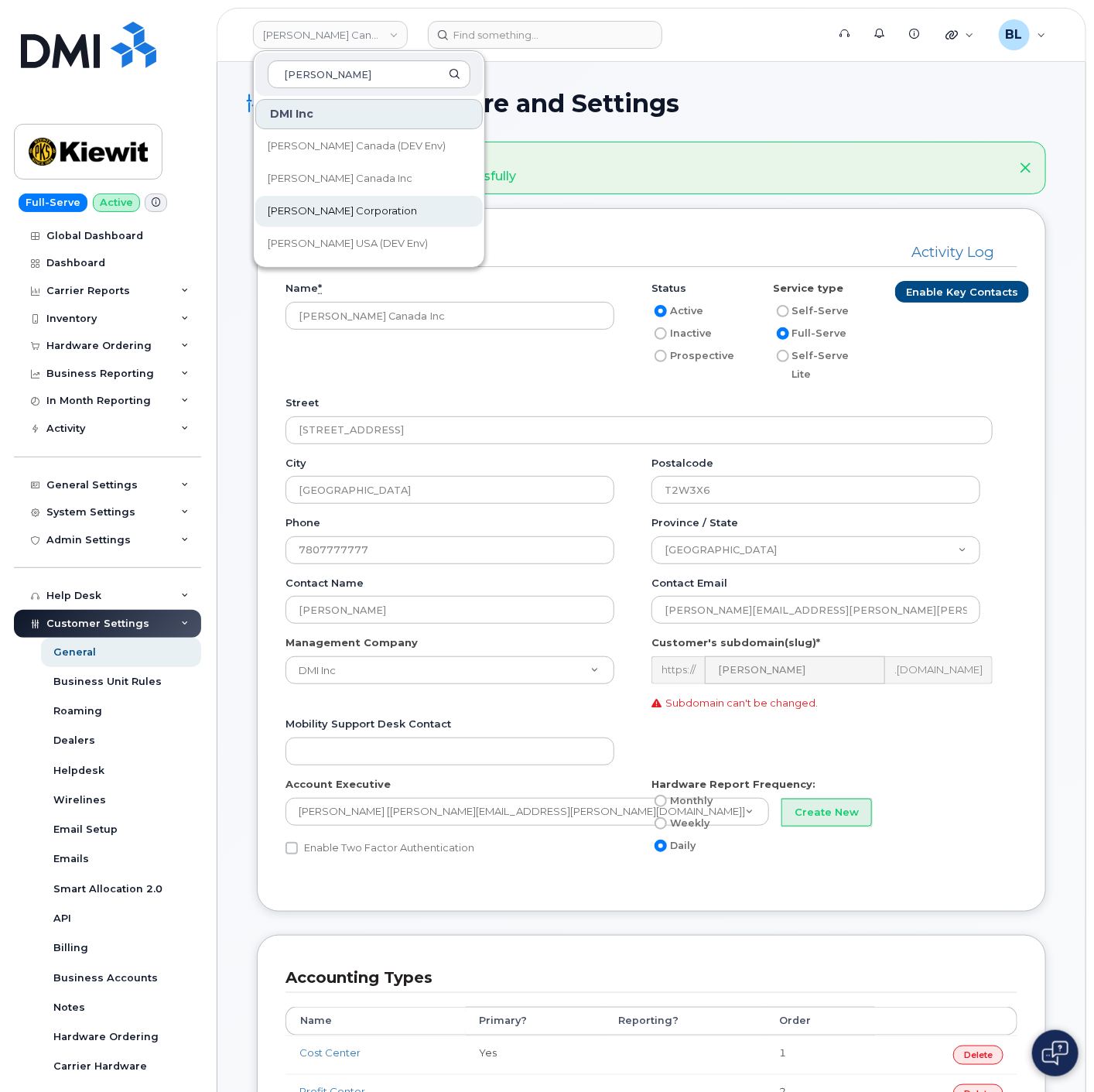
type input "[PERSON_NAME]"
drag, startPoint x: 310, startPoint y: 208, endPoint x: 331, endPoint y: 92, distance: 117.9
click at [310, 208] on span "[PERSON_NAME] Corporation" at bounding box center [342, 212] width 149 height 16
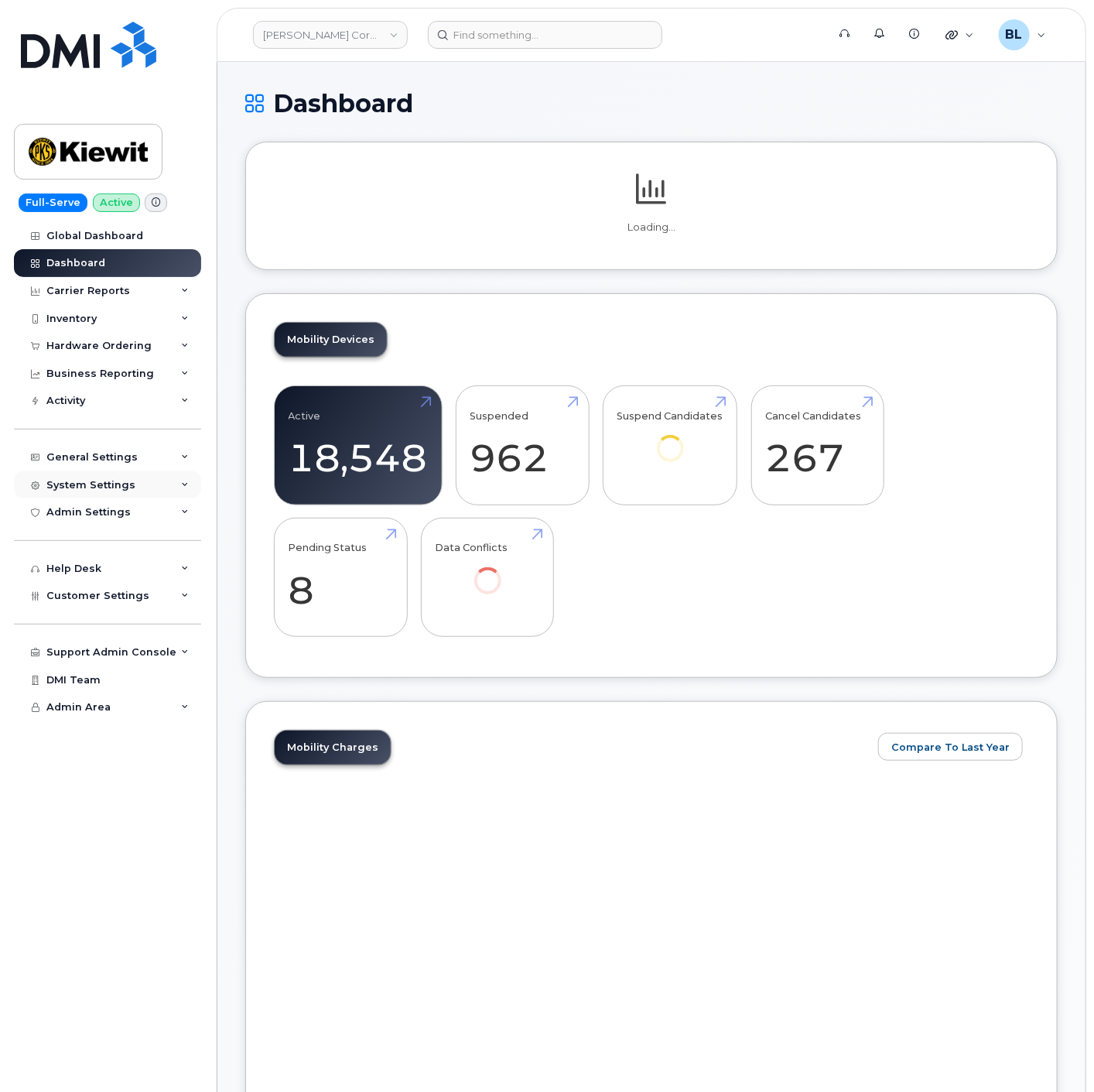
click at [110, 490] on div "System Settings" at bounding box center [91, 485] width 89 height 12
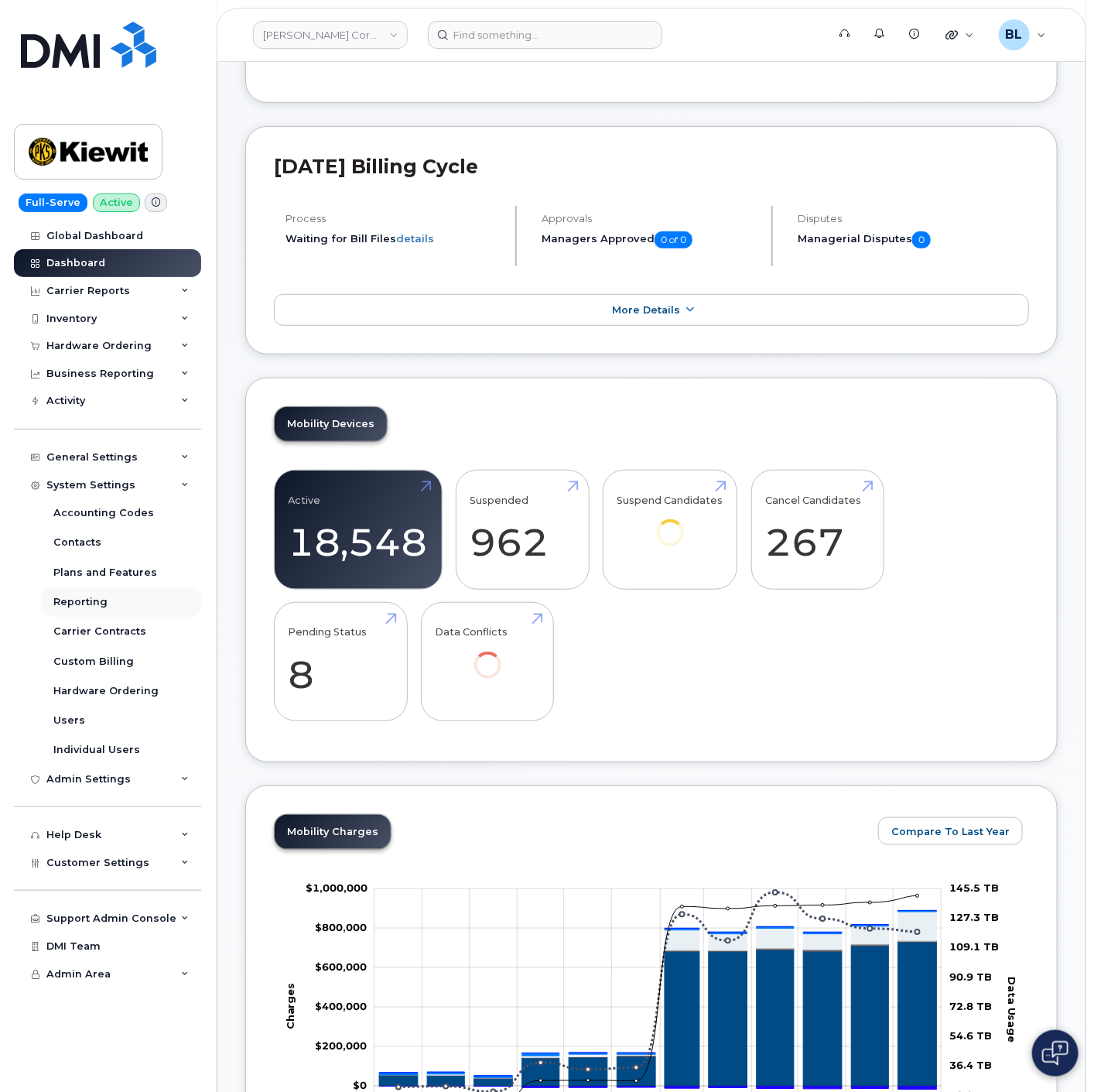
scroll to position [230, 0]
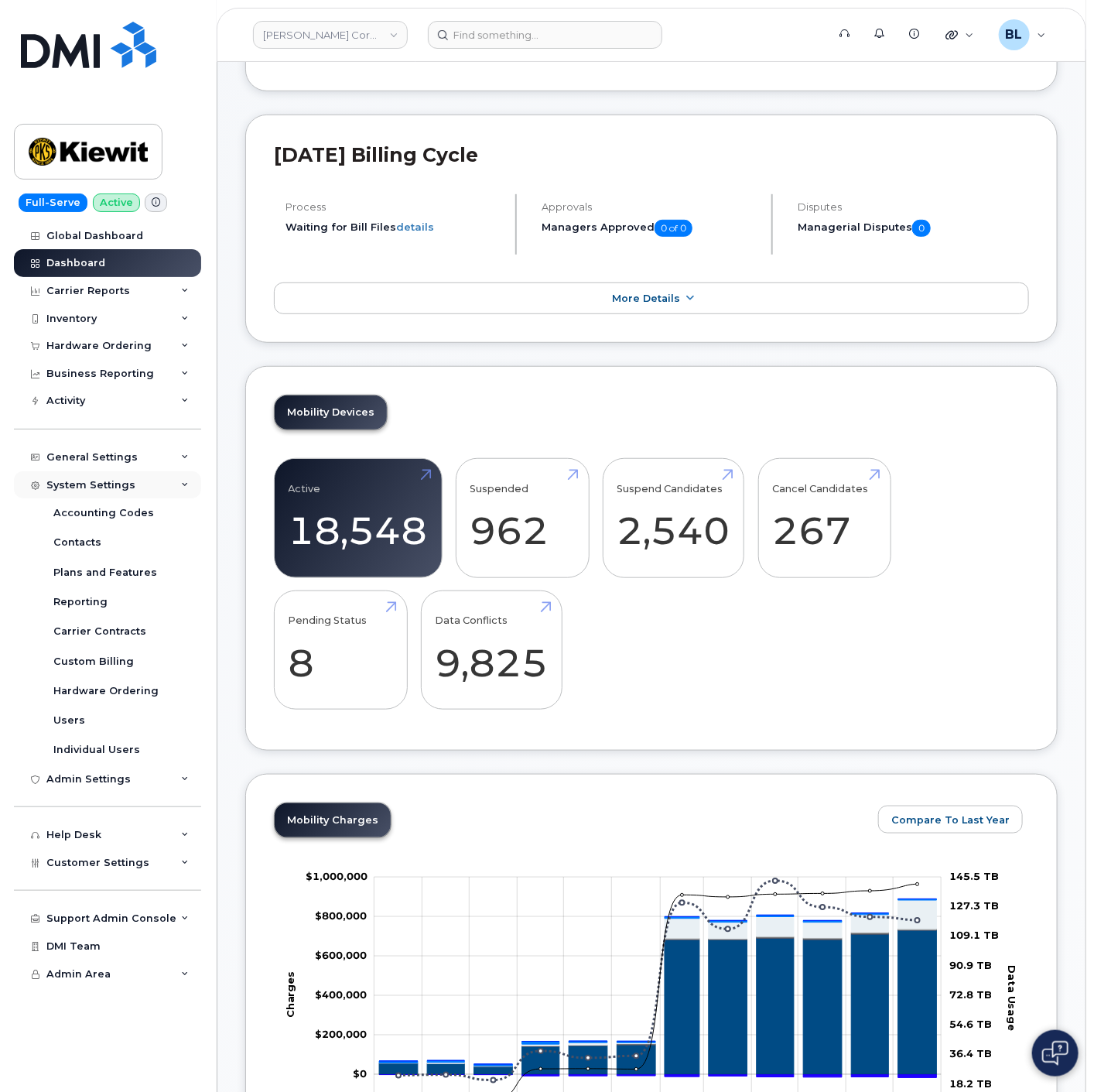
click at [129, 488] on div "System Settings" at bounding box center [107, 485] width 187 height 28
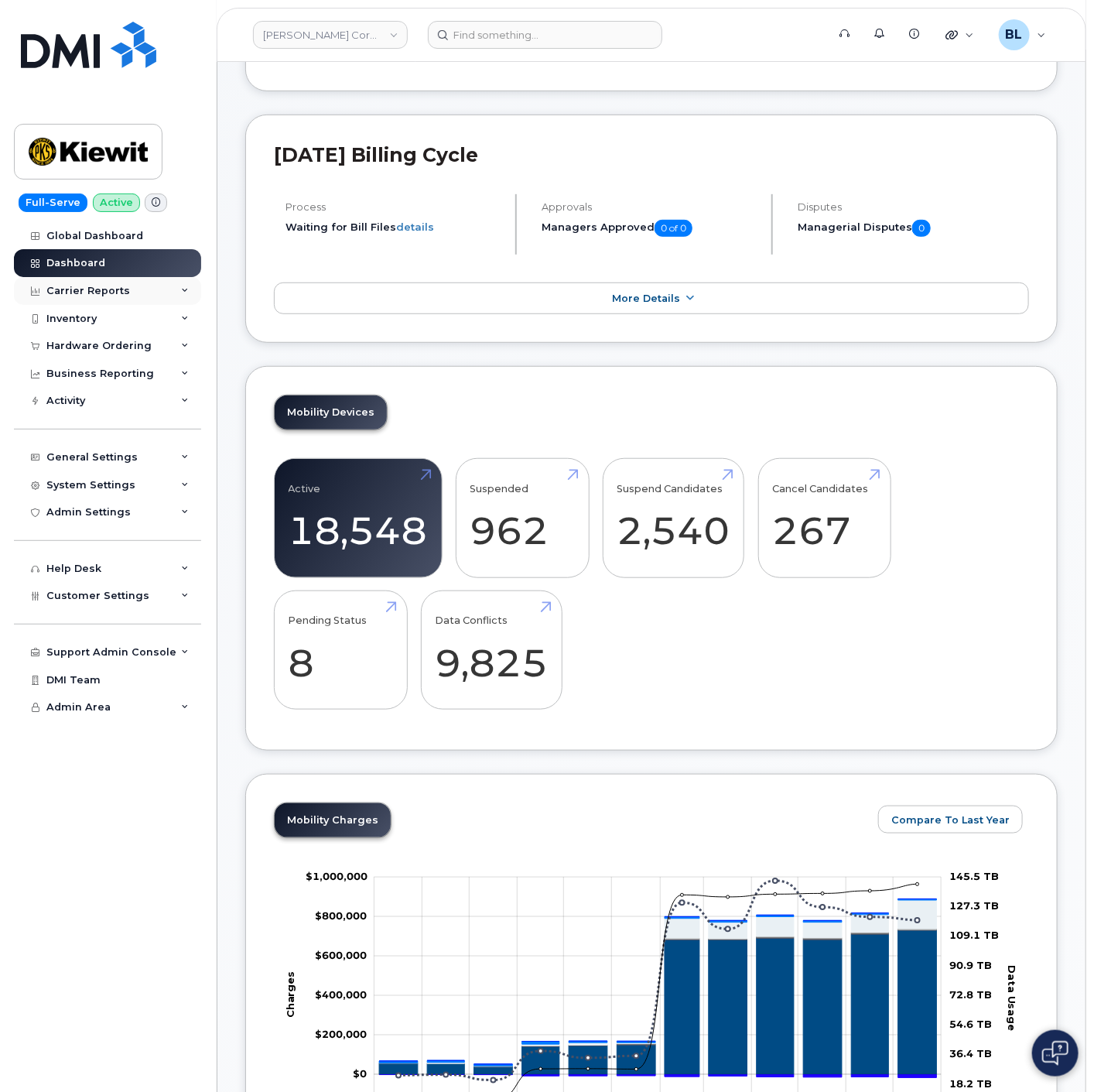
click at [106, 299] on div "Carrier Reports" at bounding box center [107, 291] width 187 height 28
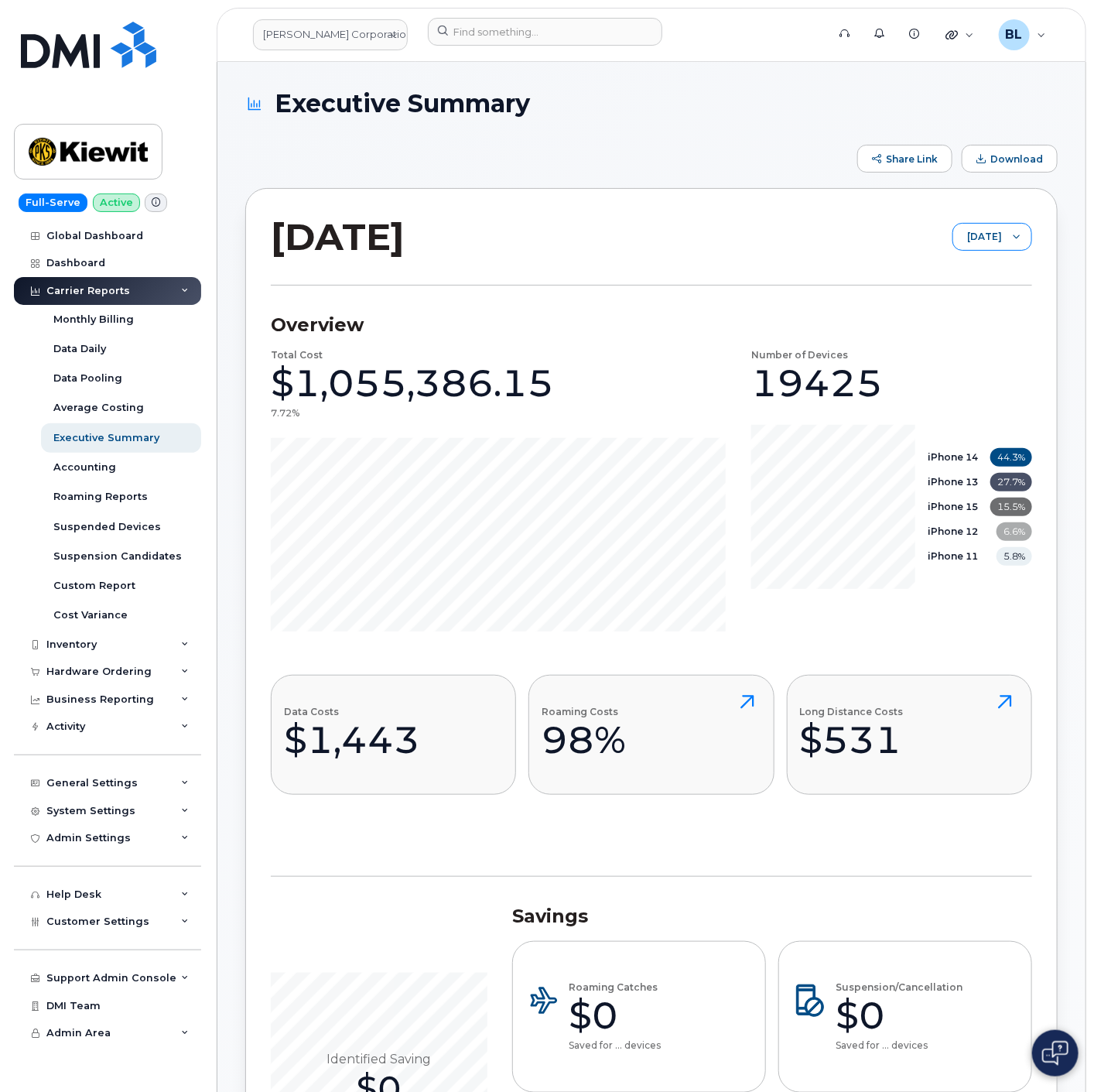
click at [987, 242] on span "[DATE]" at bounding box center [978, 237] width 49 height 28
click at [989, 296] on span "[DATE]" at bounding box center [972, 297] width 33 height 15
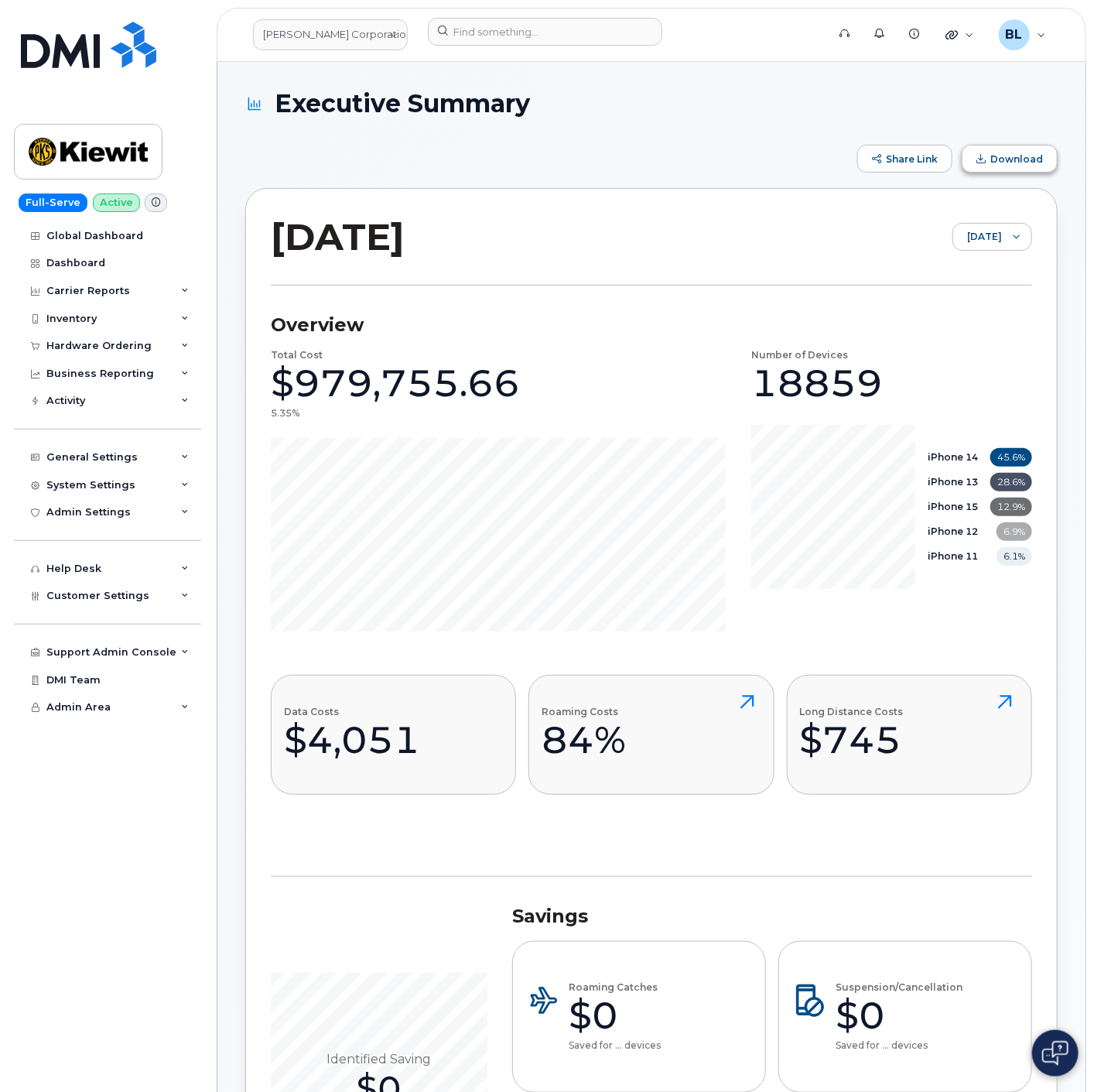
click at [1022, 158] on span "Download" at bounding box center [1016, 159] width 53 height 12
